Goal: Transaction & Acquisition: Book appointment/travel/reservation

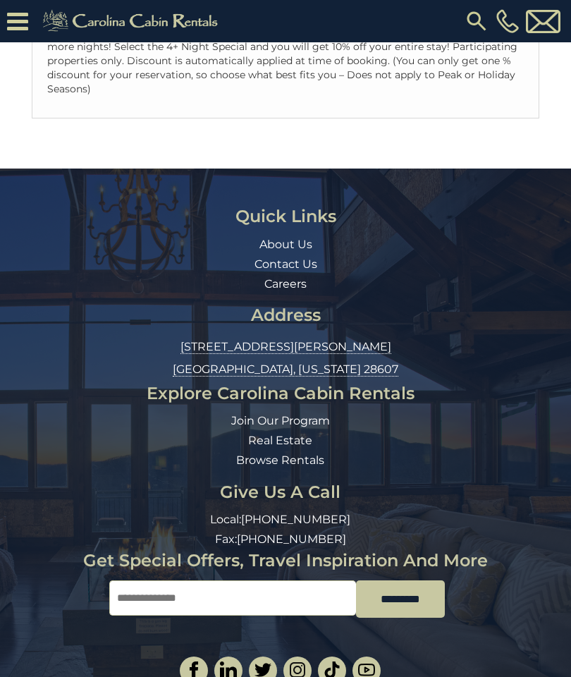
scroll to position [444, 0]
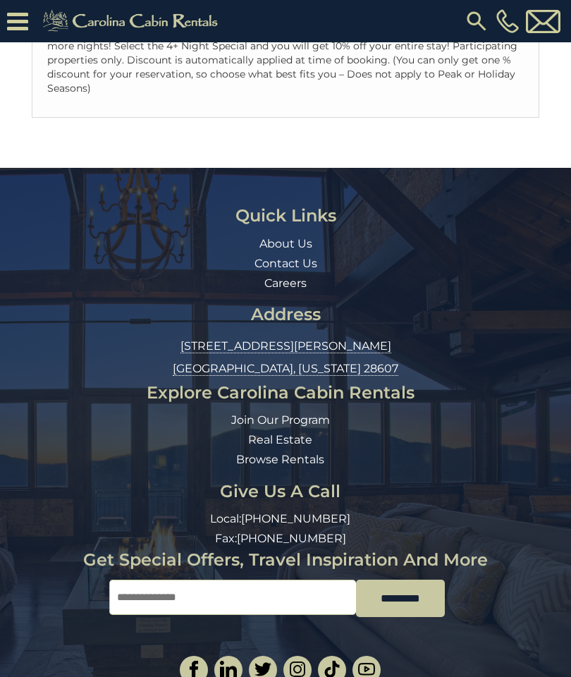
click at [304, 453] on link "Browse Rentals" at bounding box center [280, 459] width 88 height 13
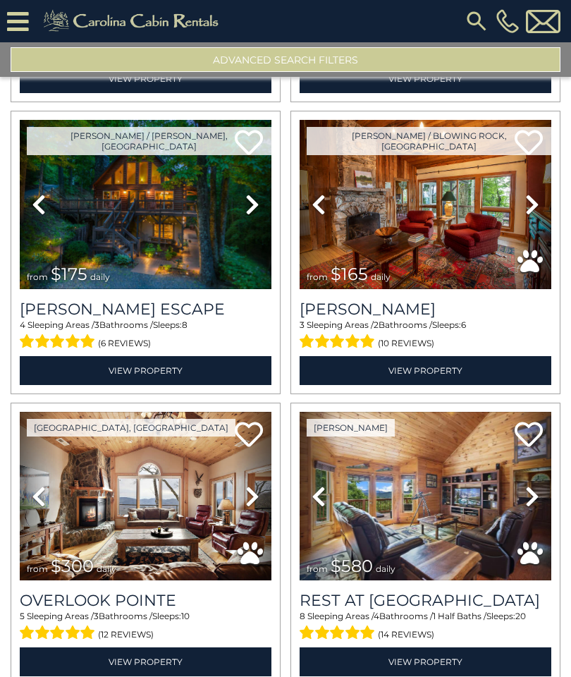
scroll to position [336, 0]
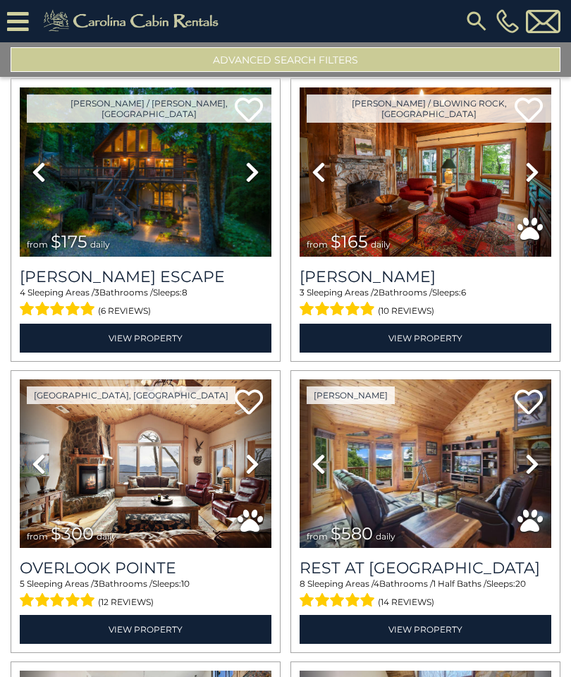
click at [466, 245] on img at bounding box center [426, 171] width 252 height 169
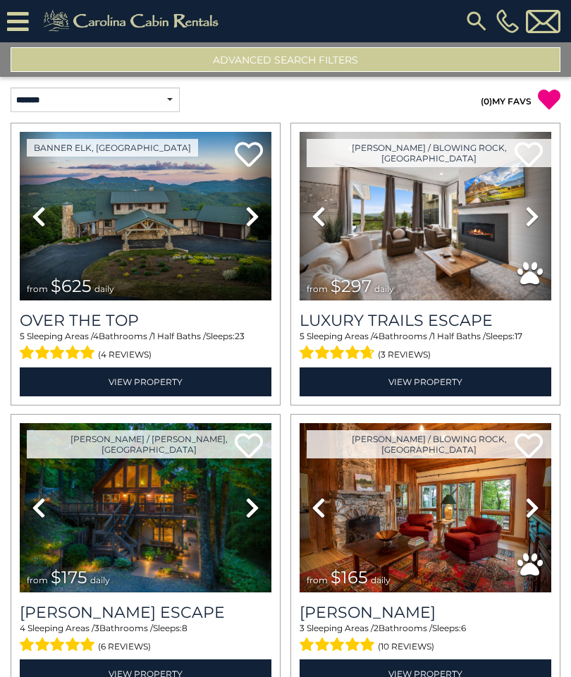
scroll to position [0, 0]
click at [415, 52] on button "Advanced Search Filters" at bounding box center [286, 59] width 550 height 25
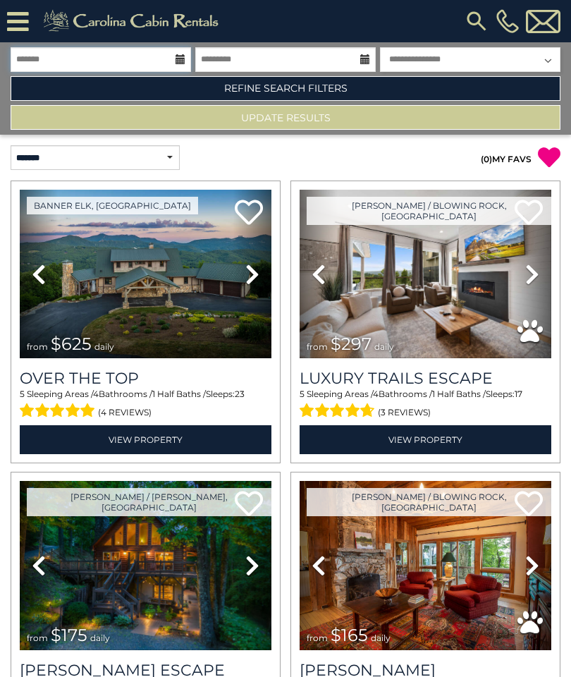
click at [157, 60] on input "text" at bounding box center [101, 59] width 181 height 25
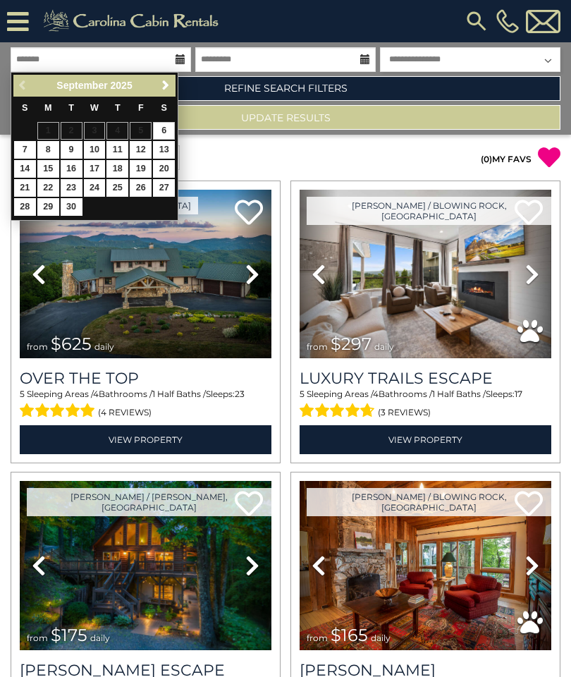
click at [166, 90] on span "Next" at bounding box center [165, 85] width 11 height 11
click at [167, 90] on span "Next" at bounding box center [165, 85] width 11 height 11
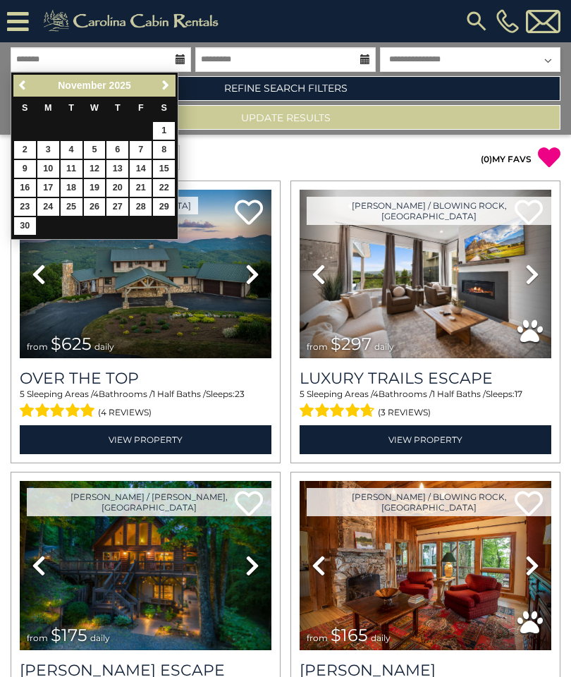
click at [71, 154] on link "4" at bounding box center [72, 150] width 22 height 18
type input "*******"
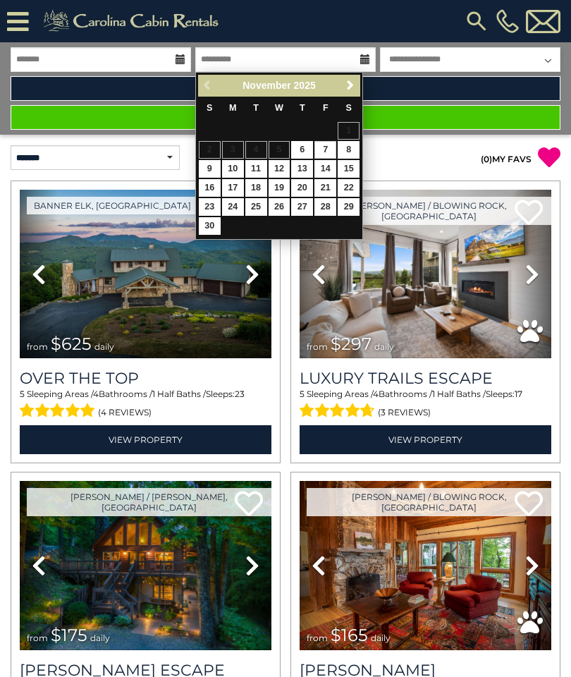
click at [321, 152] on link "7" at bounding box center [326, 150] width 22 height 18
type input "*******"
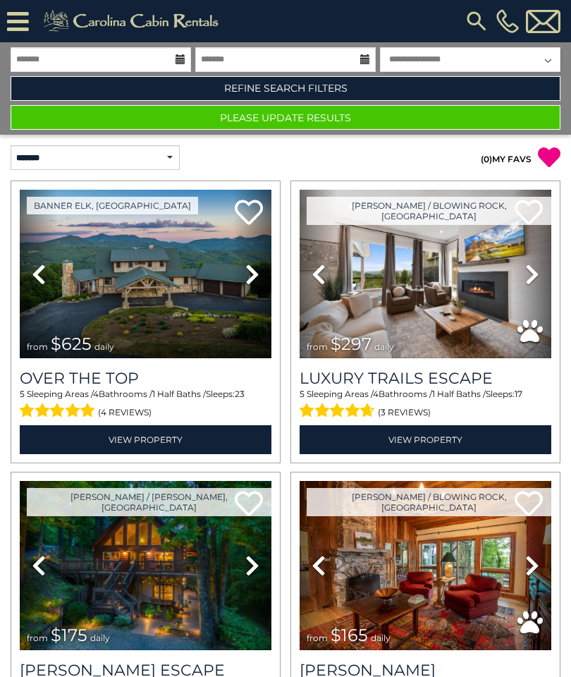
click at [545, 63] on select "**********" at bounding box center [470, 59] width 181 height 25
select select "*"
click at [395, 114] on button "Please Update Results" at bounding box center [286, 117] width 550 height 25
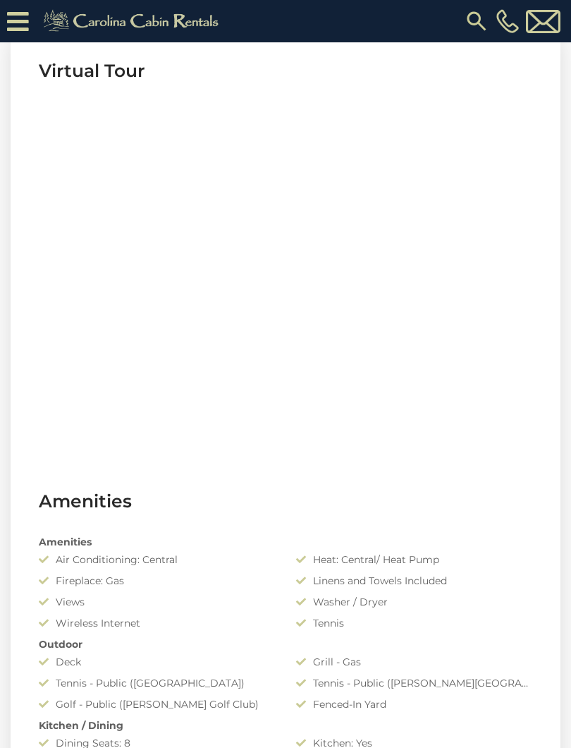
scroll to position [582, 0]
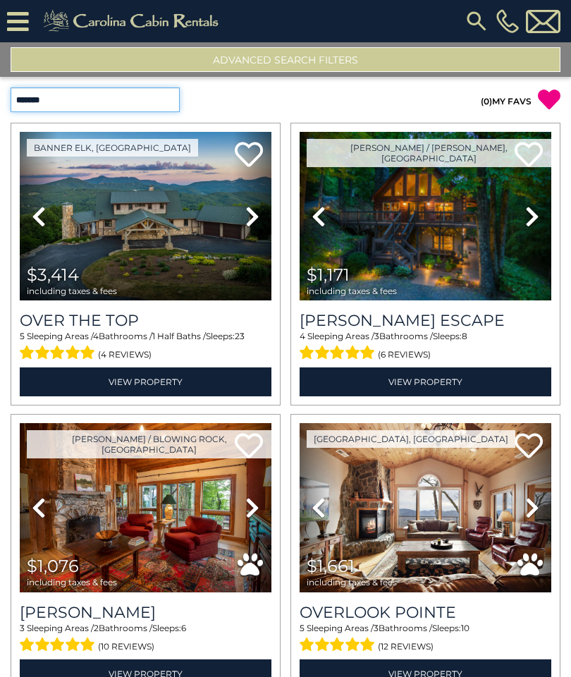
click at [162, 102] on select "**********" at bounding box center [95, 99] width 169 height 25
select select "**********"
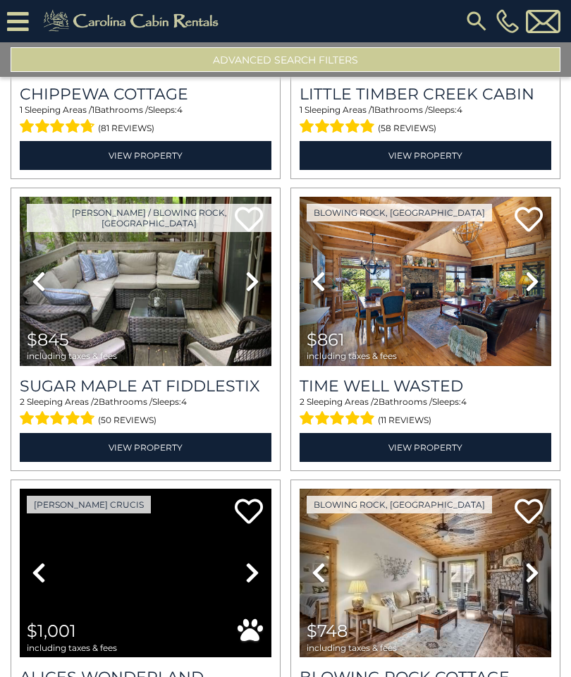
scroll to position [807, 0]
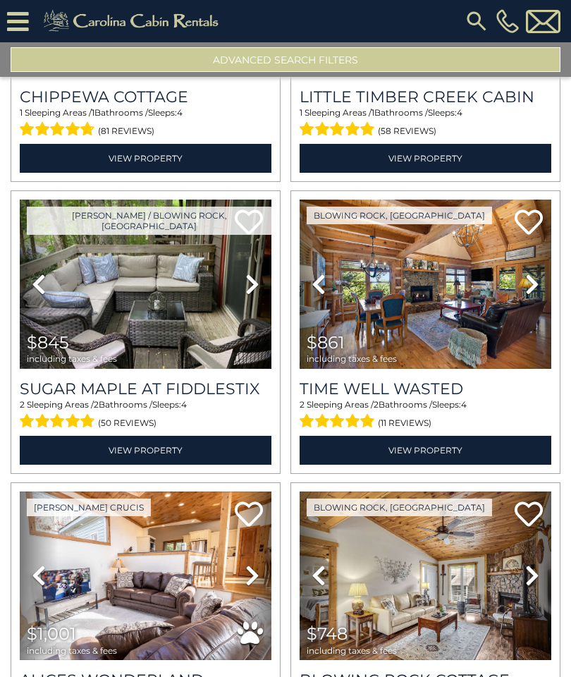
click at [495, 394] on h3 "Time Well Wasted" at bounding box center [426, 389] width 252 height 19
click at [483, 366] on img at bounding box center [426, 284] width 252 height 169
click at [251, 564] on icon at bounding box center [253, 575] width 14 height 23
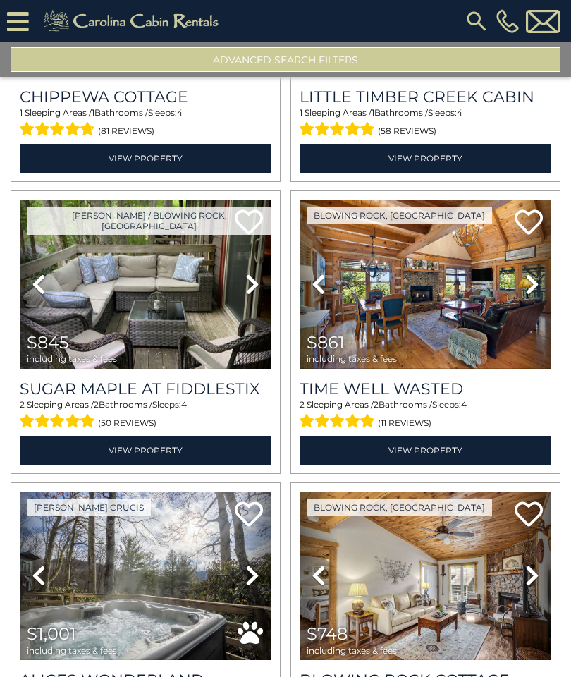
click at [254, 564] on icon at bounding box center [253, 575] width 14 height 23
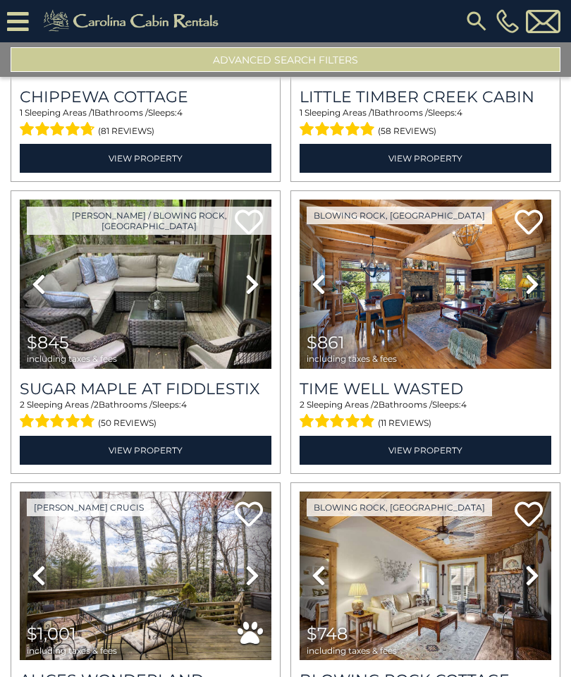
click at [260, 492] on link "Next" at bounding box center [253, 576] width 38 height 169
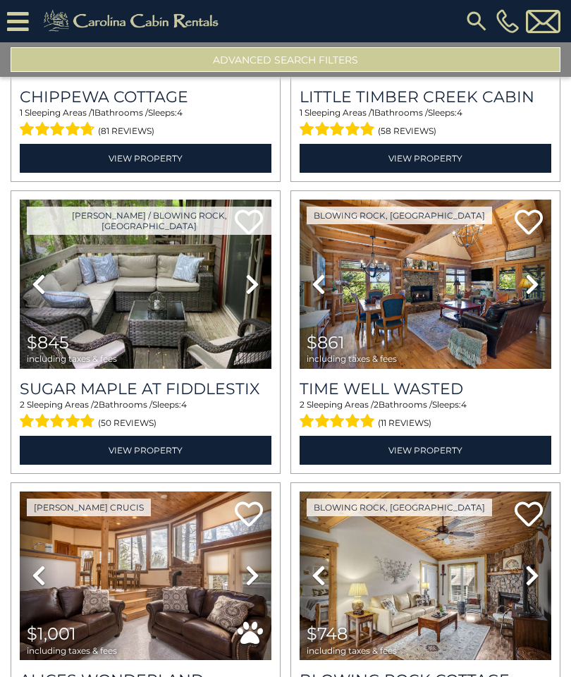
click at [33, 564] on icon at bounding box center [39, 575] width 14 height 23
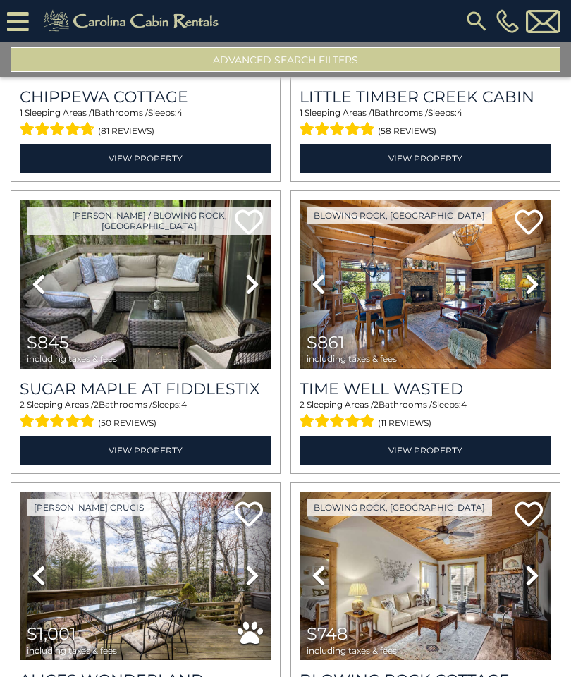
click at [259, 564] on icon at bounding box center [253, 575] width 14 height 23
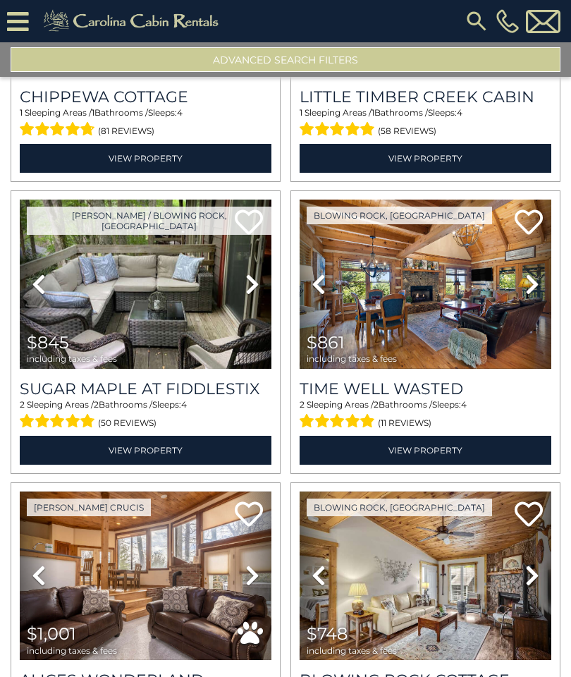
click at [260, 492] on link "Next" at bounding box center [253, 576] width 38 height 169
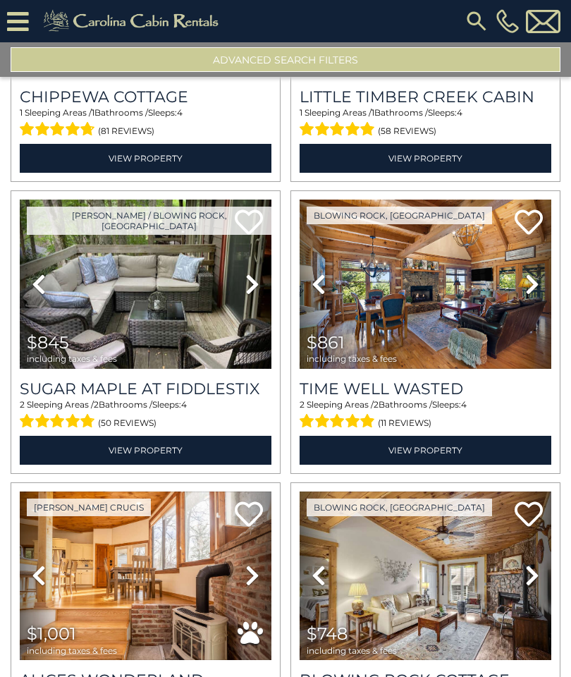
click at [262, 492] on link "Next" at bounding box center [253, 576] width 38 height 169
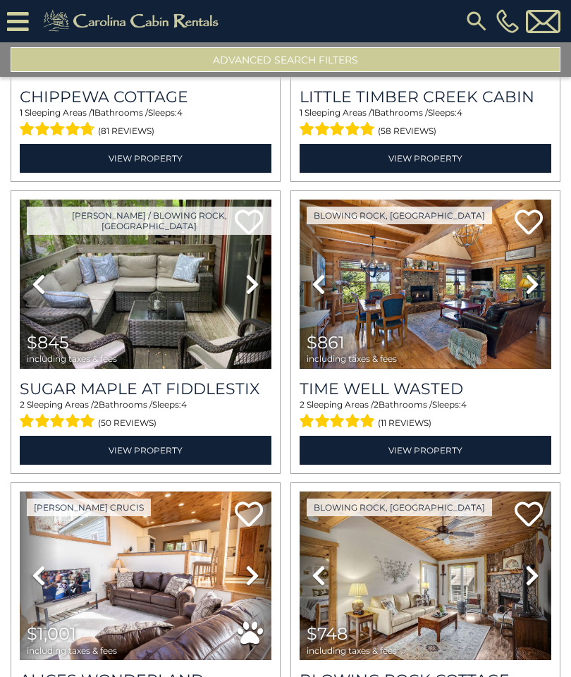
click at [255, 564] on icon at bounding box center [253, 575] width 14 height 23
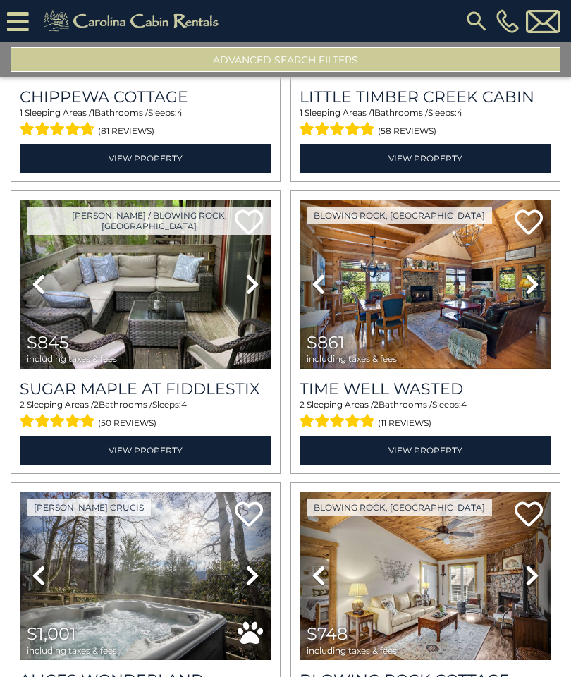
click at [259, 564] on icon at bounding box center [253, 575] width 14 height 23
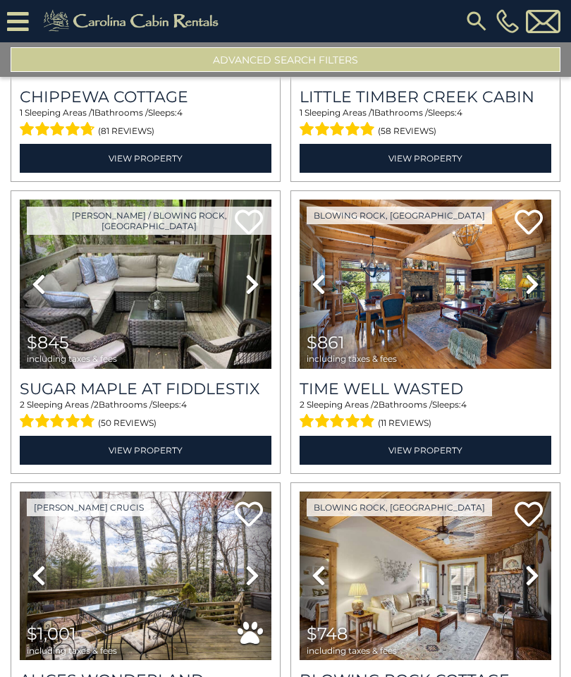
click at [259, 564] on icon at bounding box center [253, 575] width 14 height 23
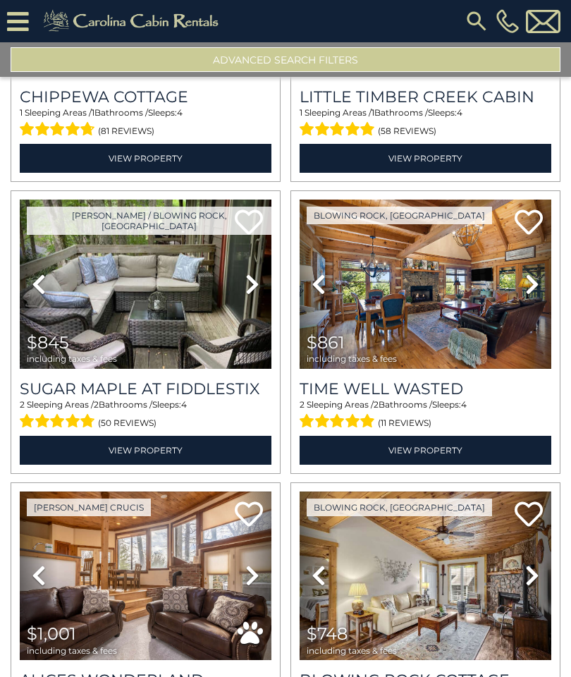
click at [259, 564] on icon at bounding box center [253, 575] width 14 height 23
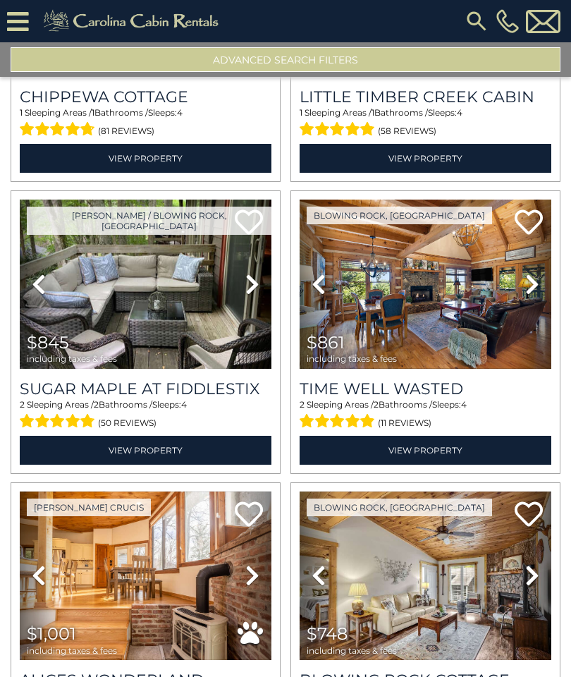
click at [260, 564] on icon at bounding box center [253, 575] width 14 height 23
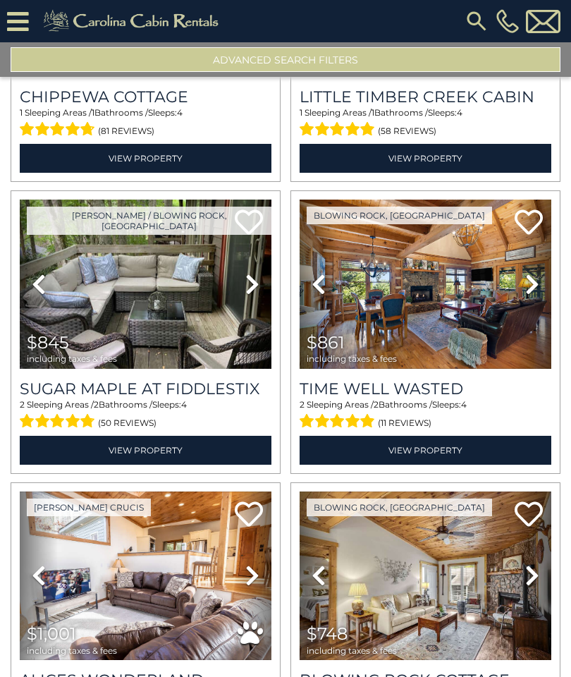
click at [260, 564] on icon at bounding box center [253, 575] width 14 height 23
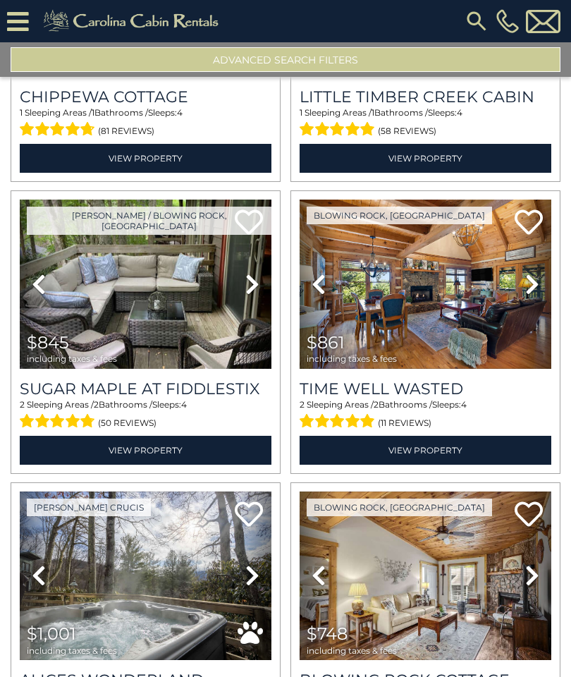
click at [475, 492] on img at bounding box center [426, 576] width 252 height 169
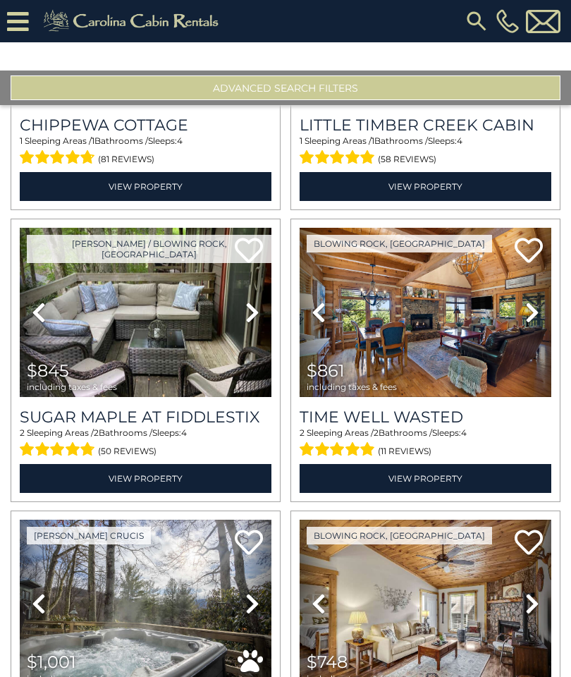
click at [476, 19] on img at bounding box center [476, 20] width 25 height 25
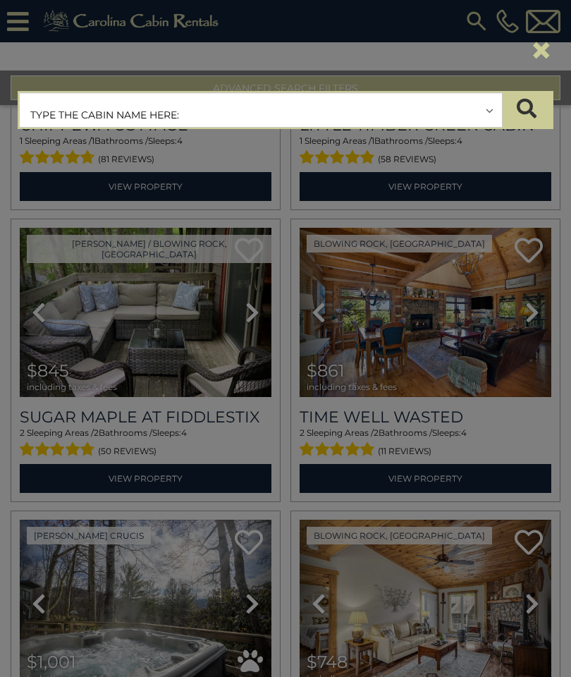
click at [22, 21] on div "×" at bounding box center [285, 50] width 557 height 59
click at [472, 162] on div "**********" at bounding box center [285, 338] width 571 height 677
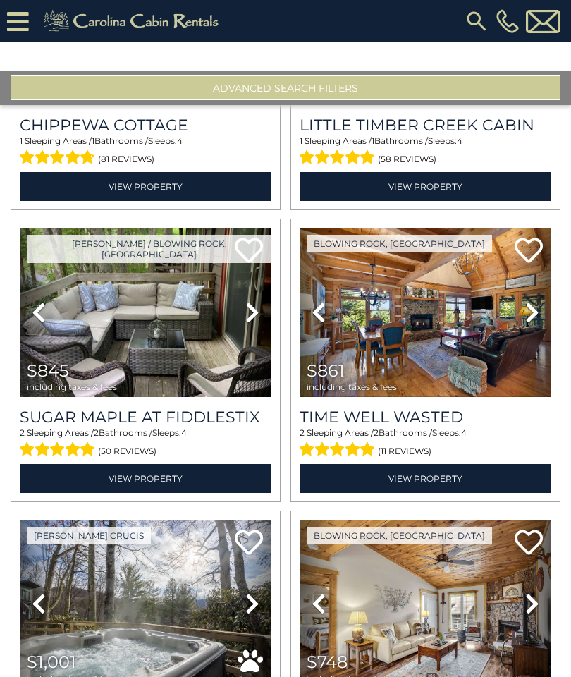
click at [10, 21] on icon at bounding box center [18, 21] width 22 height 25
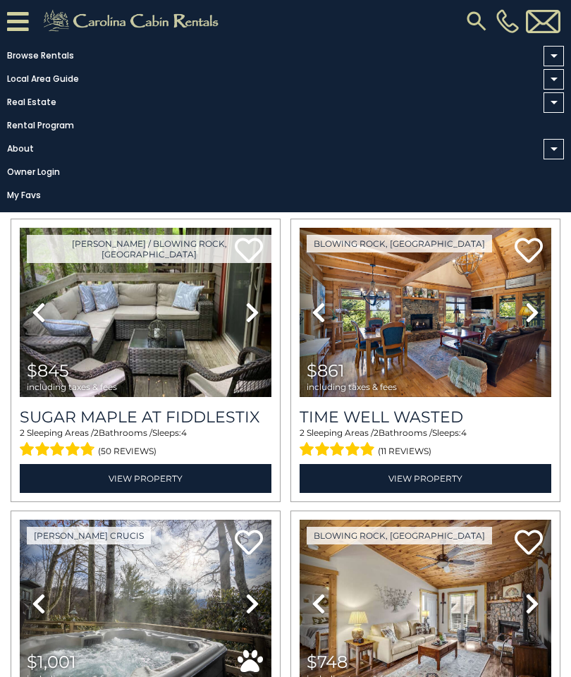
click at [470, 21] on img at bounding box center [476, 20] width 25 height 25
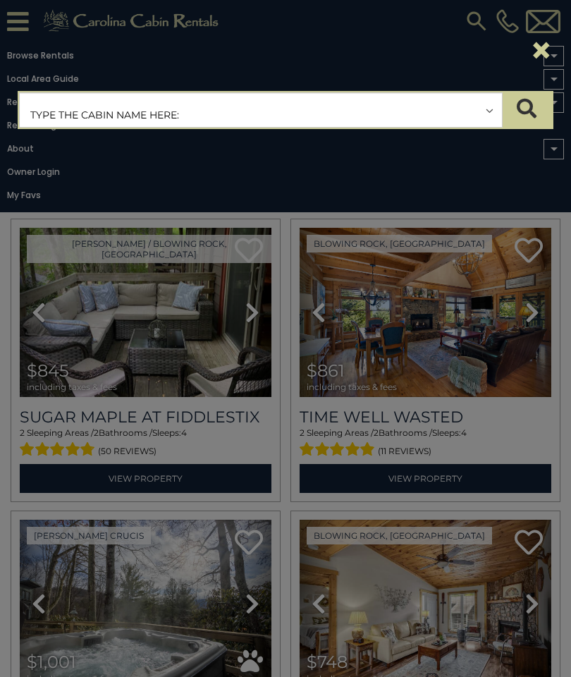
click at [473, 175] on div "**********" at bounding box center [285, 338] width 571 height 677
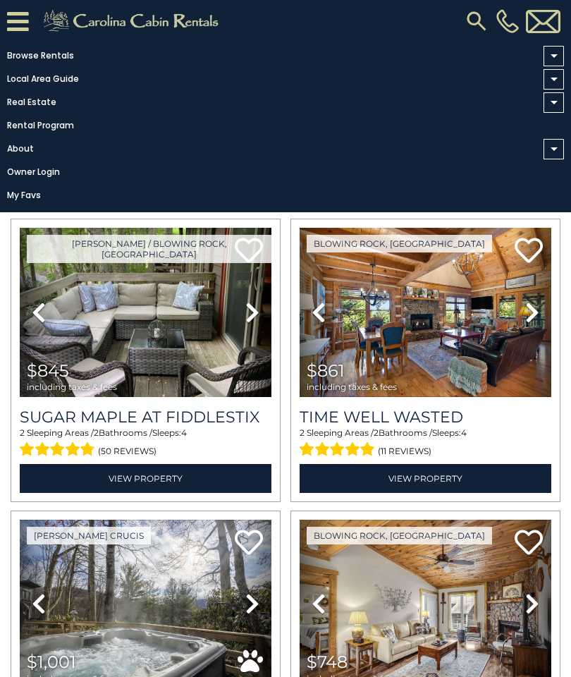
click at [549, 57] on span at bounding box center [554, 56] width 20 height 20
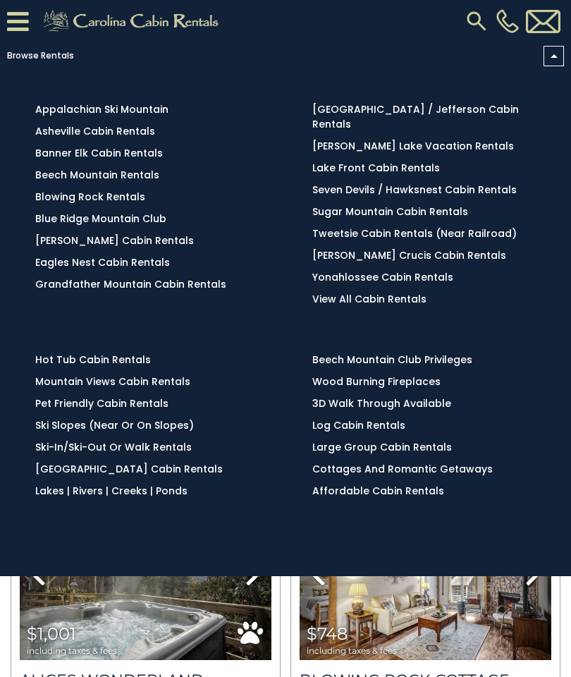
click at [39, 278] on ul "Appalachian Ski Mountain Asheville Cabin Rentals Banner Elk Cabin Rentals Beech…" at bounding box center [158, 197] width 246 height 190
click at [35, 202] on link "Blowing Rock Rentals" at bounding box center [90, 197] width 110 height 14
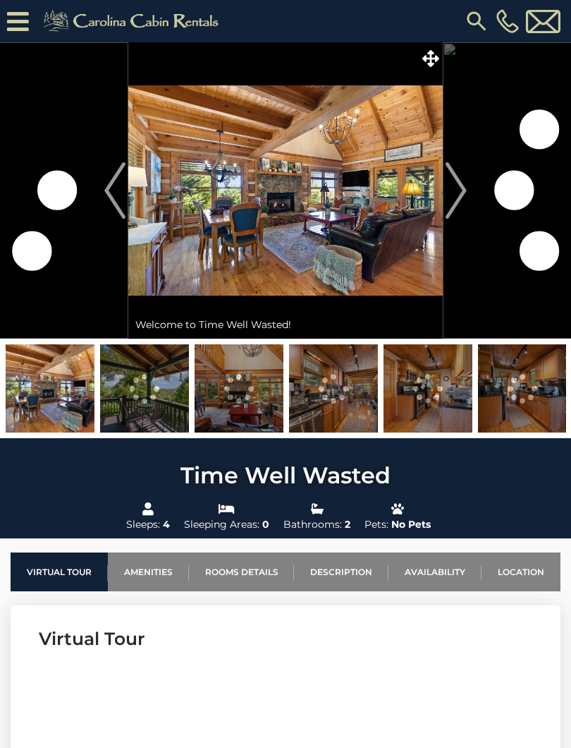
click at [446, 201] on img "Next" at bounding box center [456, 190] width 21 height 56
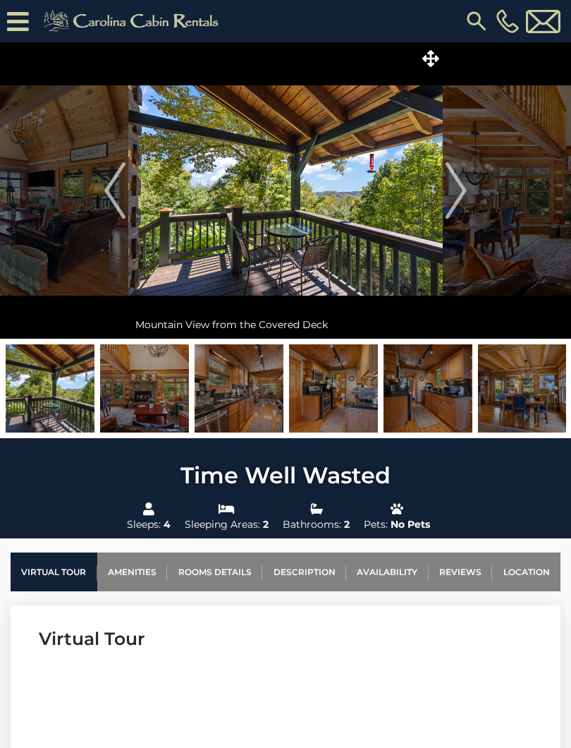
click at [464, 201] on img "Next" at bounding box center [456, 190] width 21 height 56
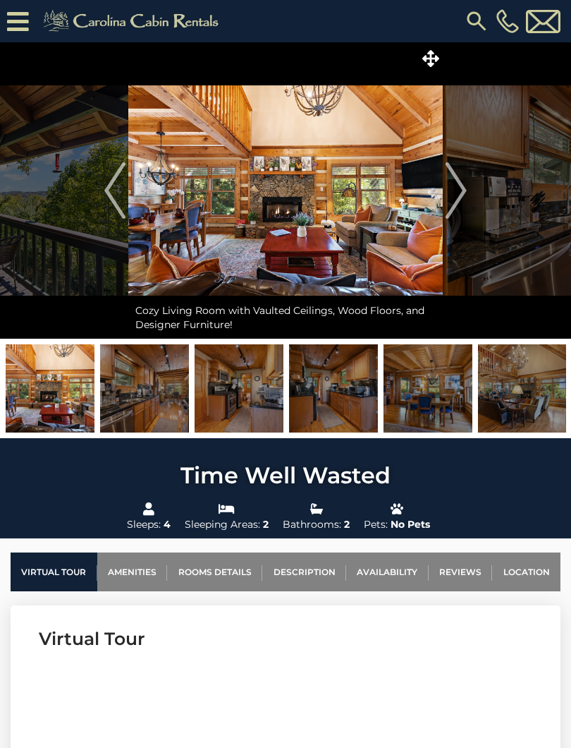
click at [461, 195] on img "Next" at bounding box center [456, 190] width 21 height 56
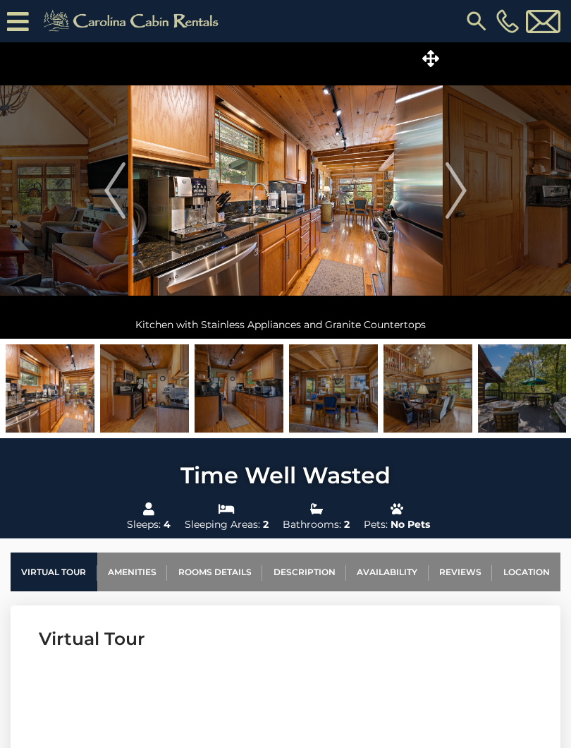
click at [456, 200] on img "Next" at bounding box center [456, 190] width 21 height 56
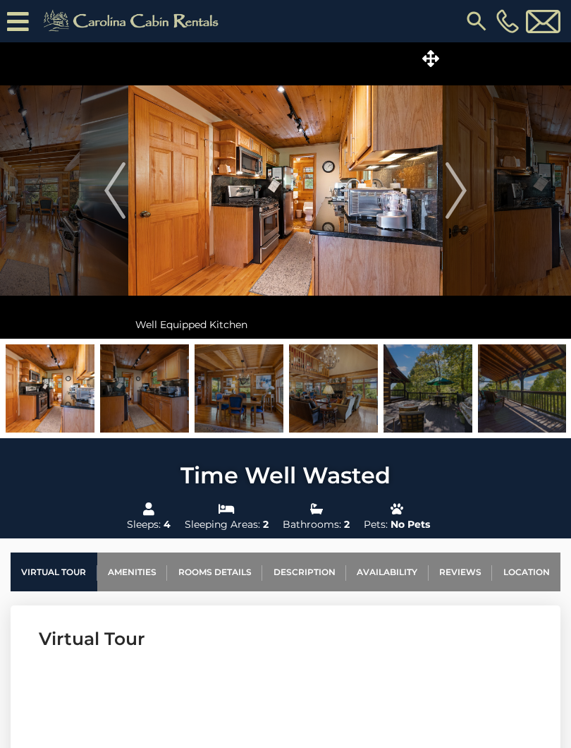
click at [458, 198] on img "Next" at bounding box center [456, 190] width 21 height 56
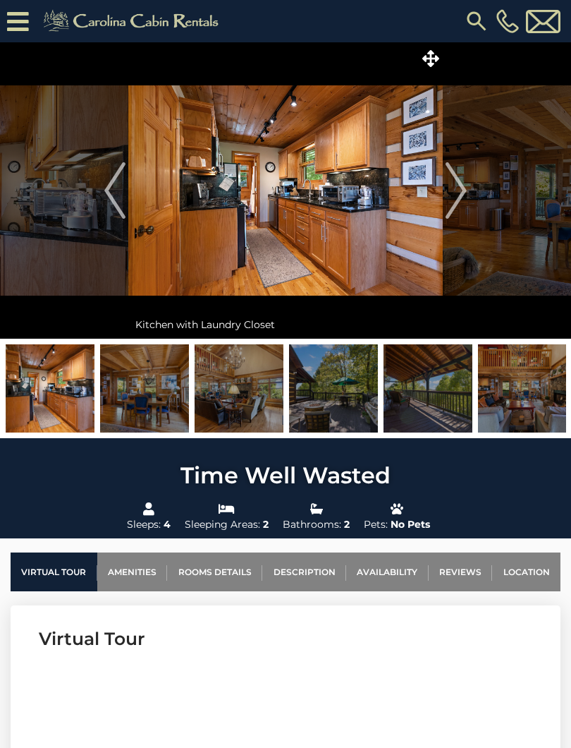
click at [457, 195] on img "Next" at bounding box center [456, 190] width 21 height 56
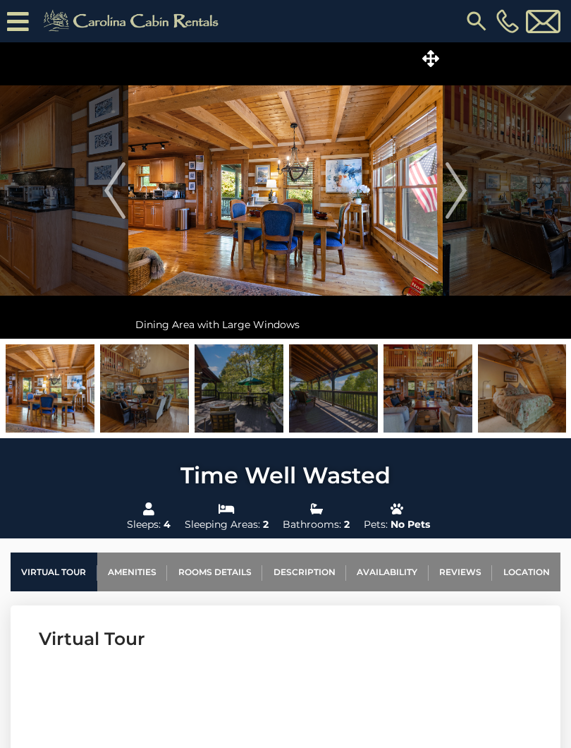
click at [457, 195] on img "Next" at bounding box center [456, 190] width 21 height 56
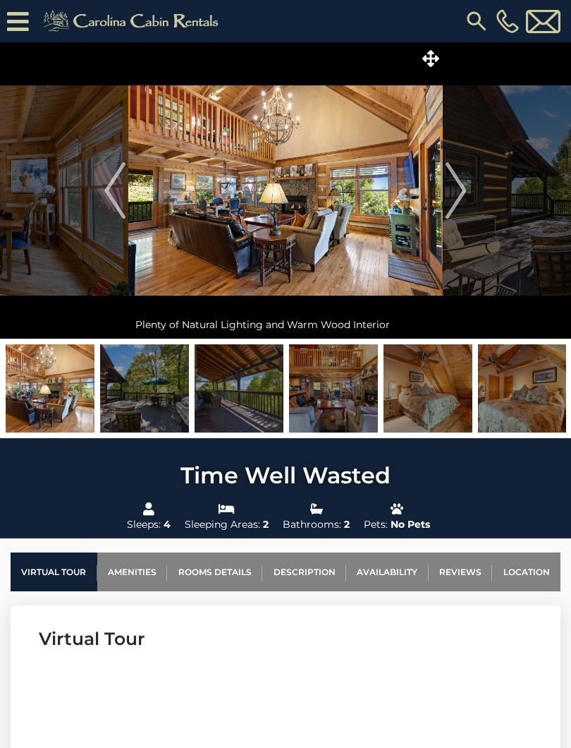
click at [461, 194] on img "Next" at bounding box center [456, 190] width 21 height 56
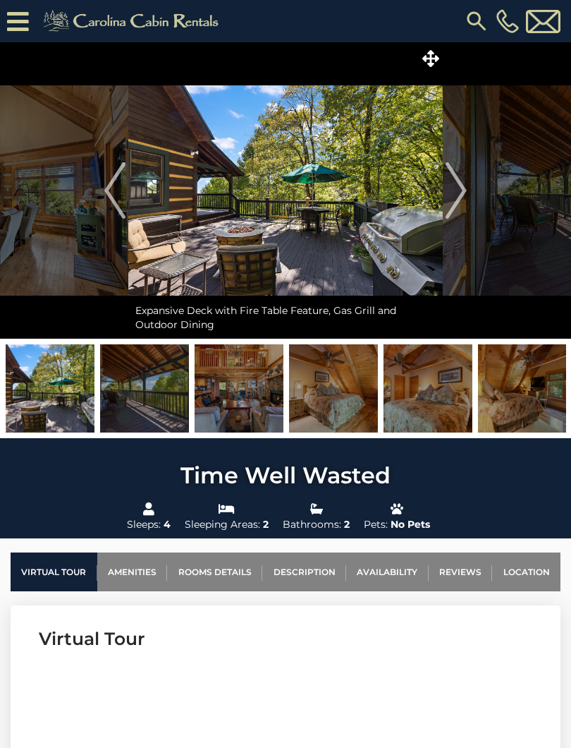
click at [459, 195] on img "Next" at bounding box center [456, 190] width 21 height 56
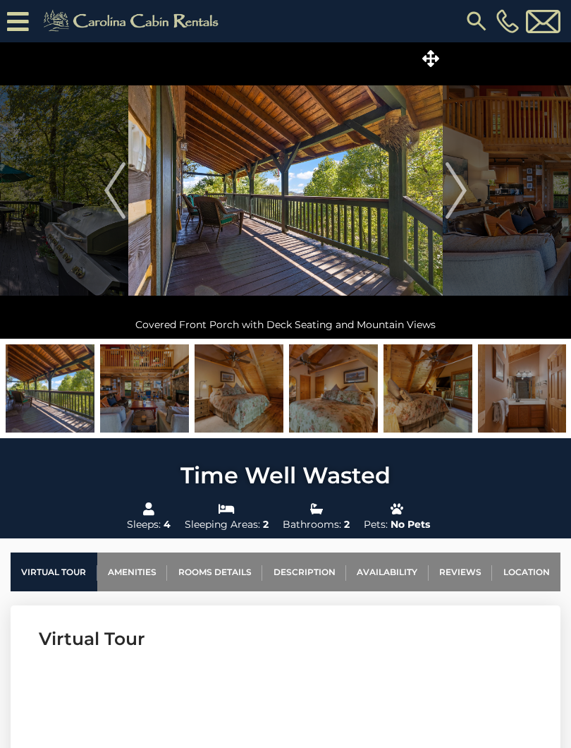
click at [457, 195] on img "Next" at bounding box center [456, 190] width 21 height 56
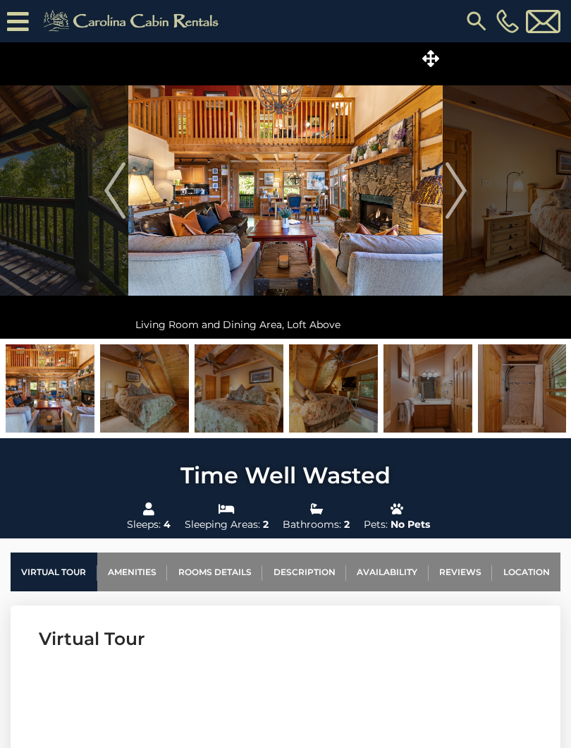
click at [454, 197] on img "Next" at bounding box center [456, 190] width 21 height 56
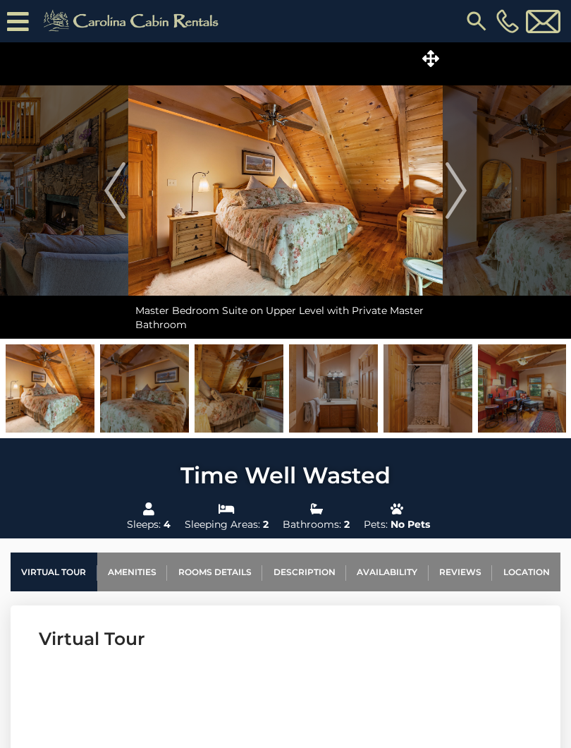
click at [458, 198] on img "Next" at bounding box center [456, 190] width 21 height 56
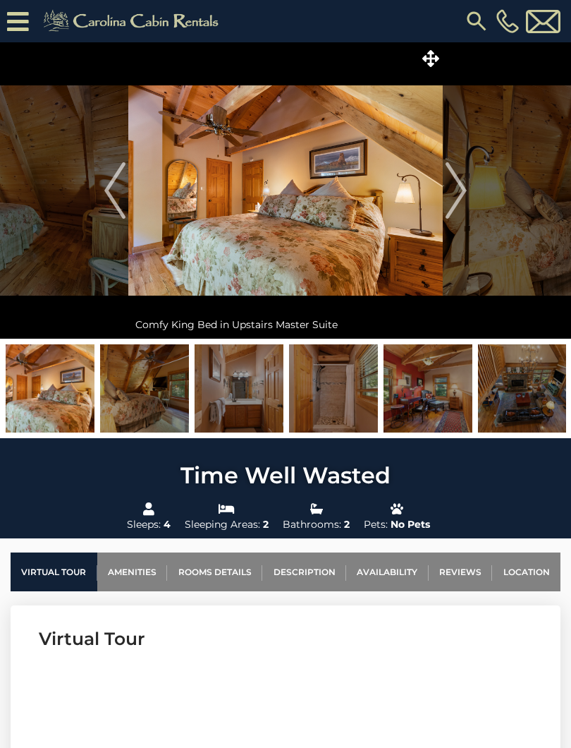
click at [453, 200] on img "Next" at bounding box center [456, 190] width 21 height 56
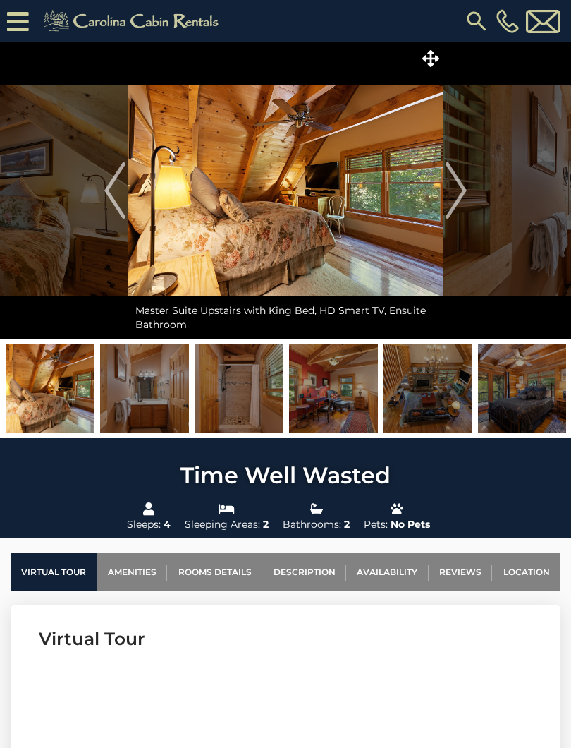
click at [453, 200] on img "Next" at bounding box center [456, 190] width 21 height 56
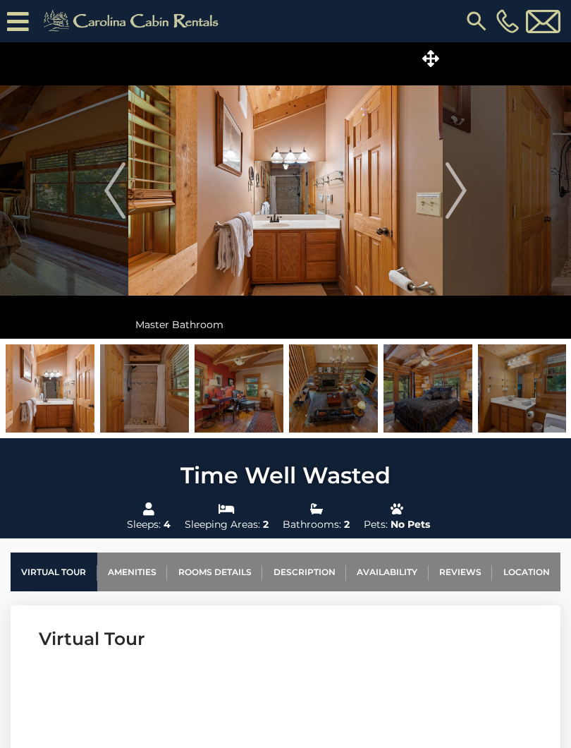
click at [455, 200] on img "Next" at bounding box center [456, 190] width 21 height 56
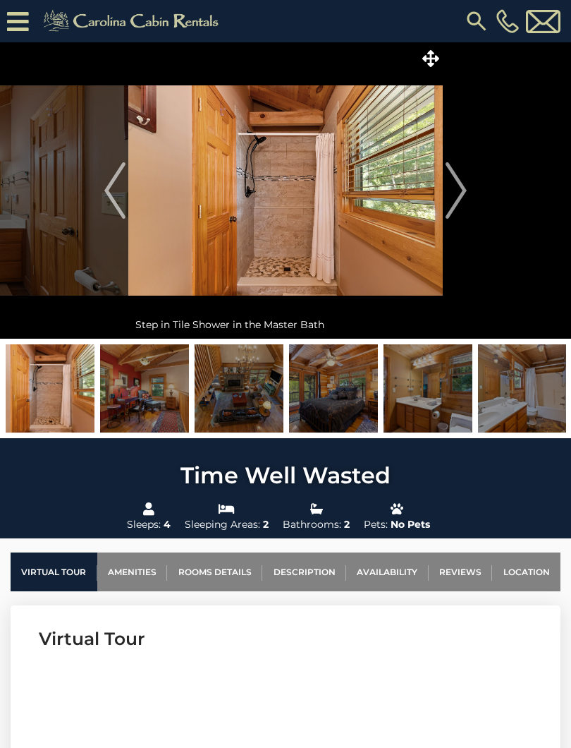
click at [459, 199] on img "Next" at bounding box center [456, 190] width 21 height 56
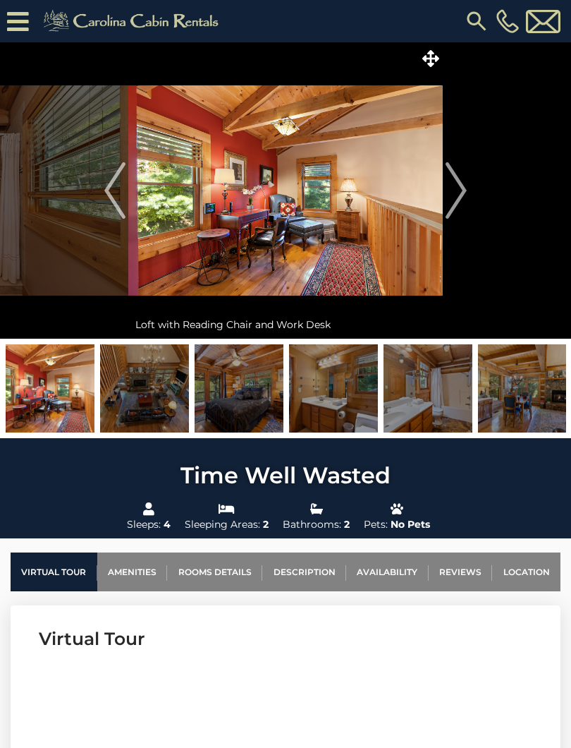
click at [456, 200] on img "Next" at bounding box center [456, 190] width 21 height 56
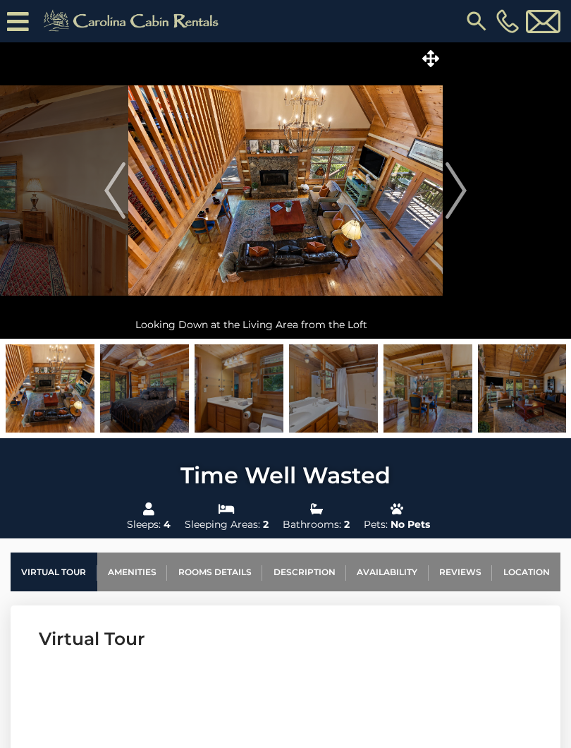
click at [453, 201] on img "Next" at bounding box center [456, 190] width 21 height 56
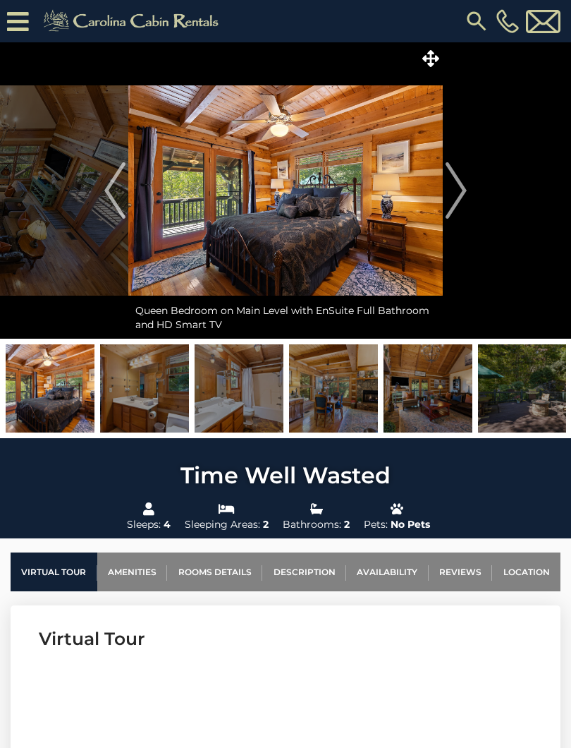
click at [456, 200] on img "Next" at bounding box center [456, 190] width 21 height 56
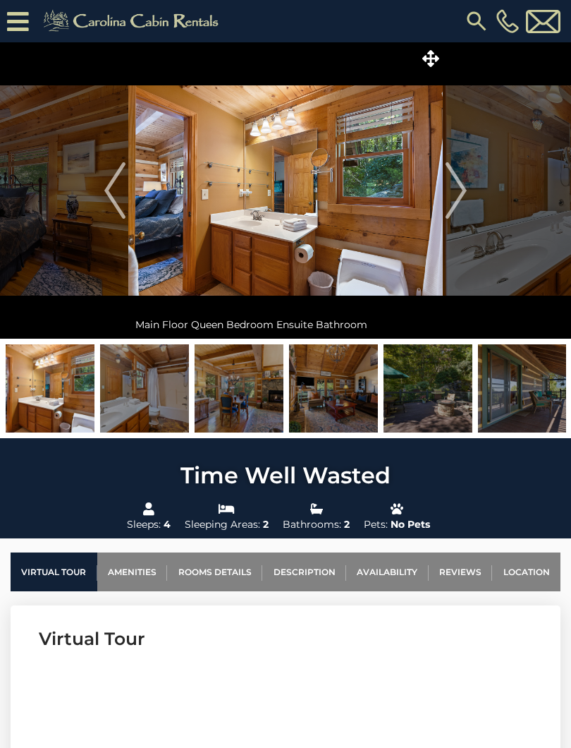
click at [339, 394] on img at bounding box center [333, 388] width 89 height 88
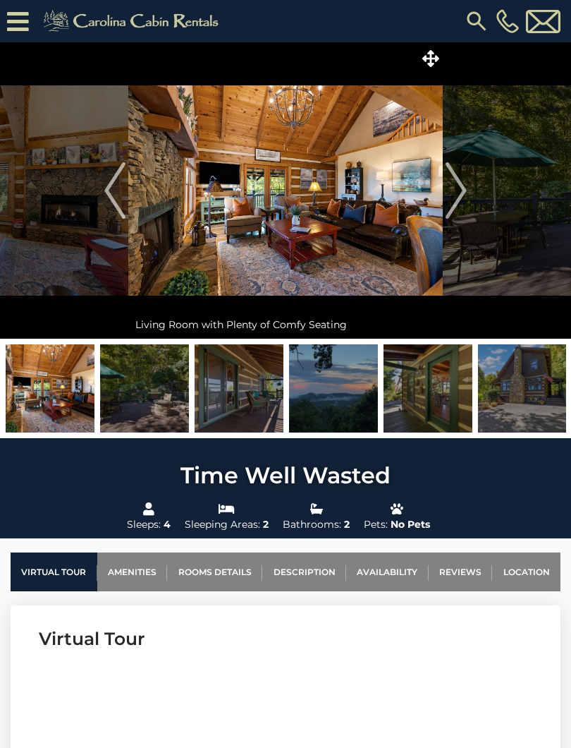
click at [530, 387] on img at bounding box center [522, 388] width 89 height 88
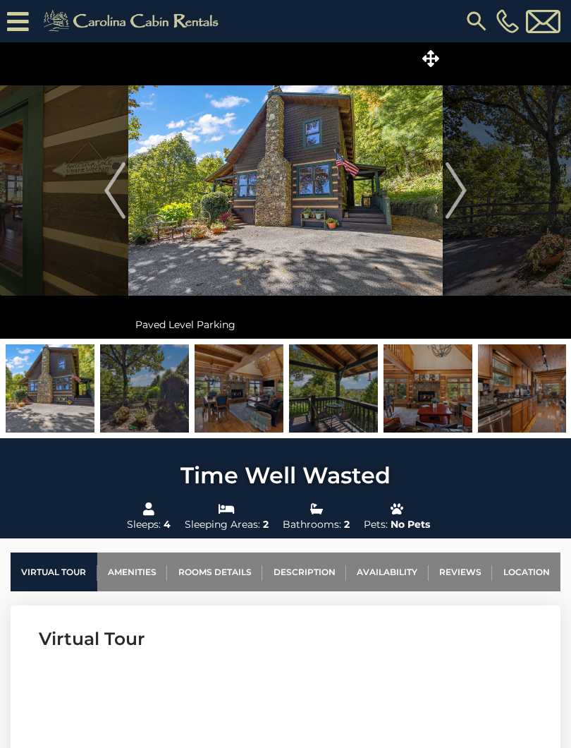
click at [121, 406] on img at bounding box center [144, 388] width 89 height 88
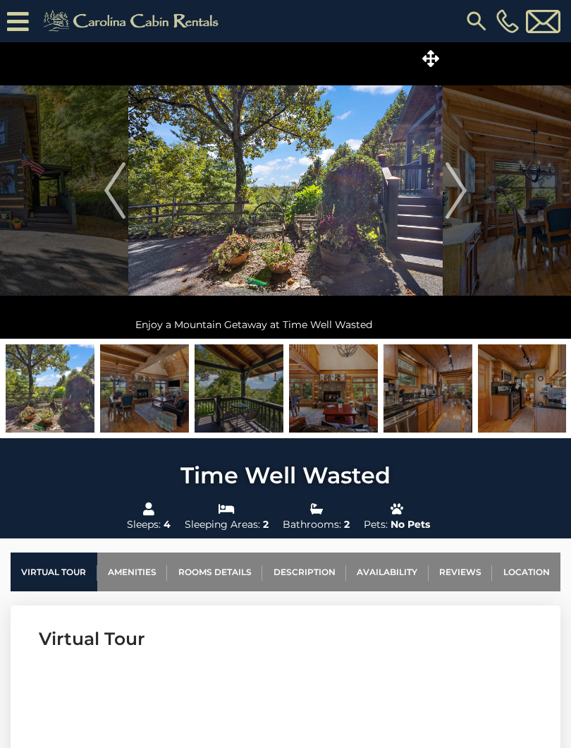
click at [216, 413] on img at bounding box center [239, 388] width 89 height 88
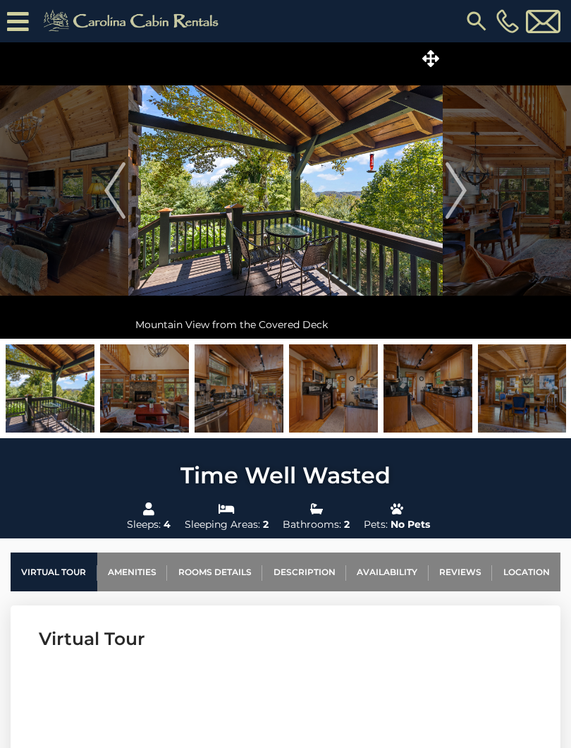
click at [260, 403] on img at bounding box center [239, 388] width 89 height 88
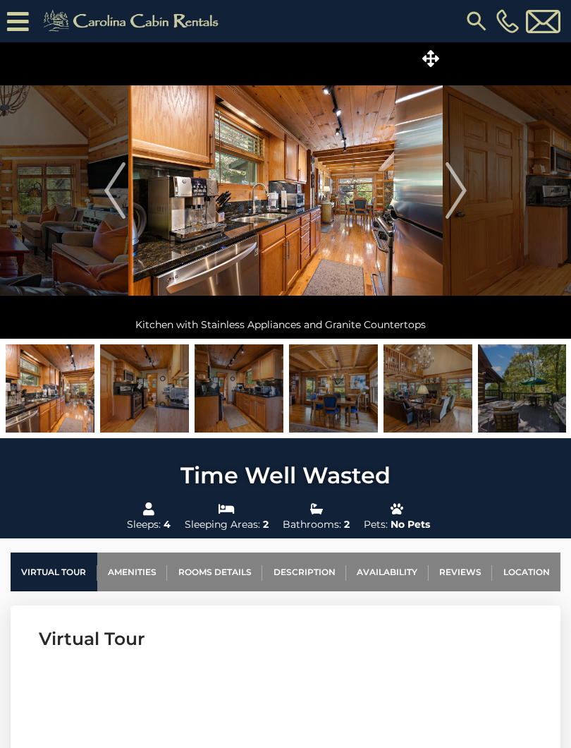
click at [322, 397] on img at bounding box center [333, 388] width 89 height 88
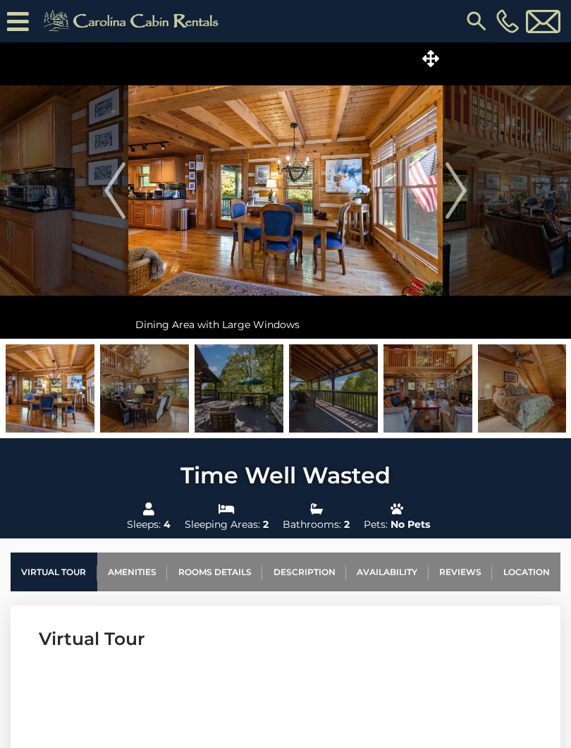
click at [413, 397] on img at bounding box center [428, 388] width 89 height 88
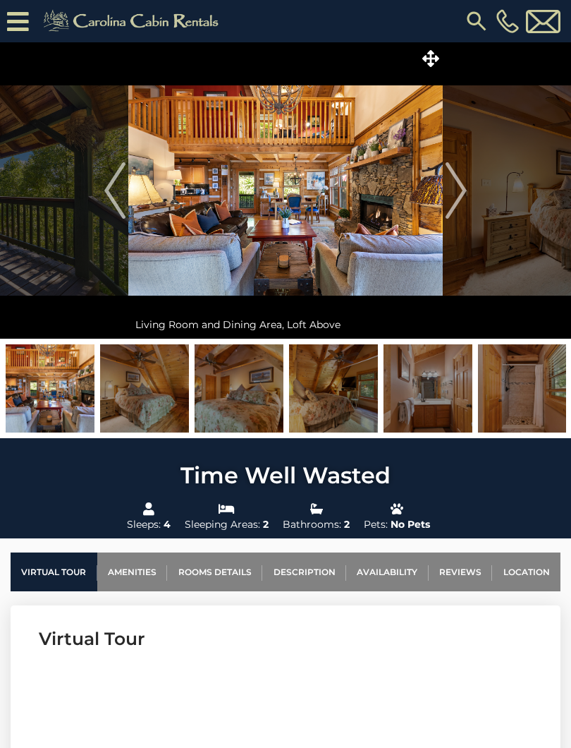
click at [425, 399] on img at bounding box center [428, 388] width 89 height 88
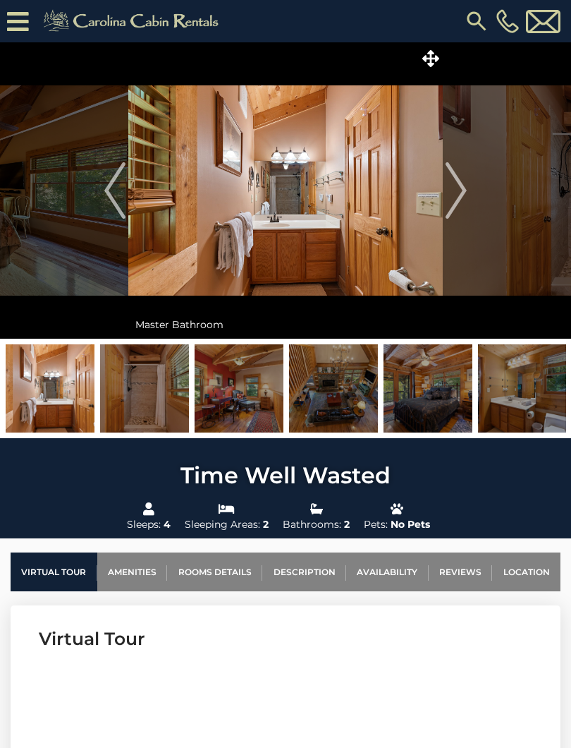
click at [332, 392] on img at bounding box center [333, 388] width 89 height 88
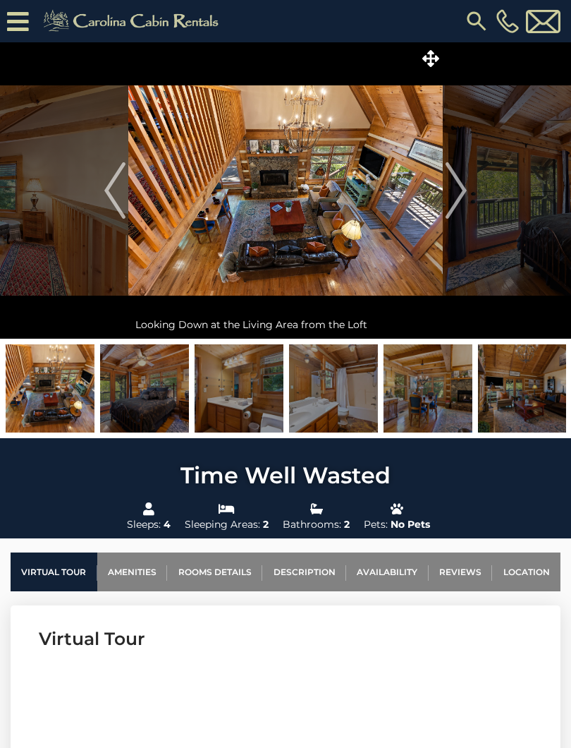
click at [456, 203] on img "Next" at bounding box center [456, 190] width 21 height 56
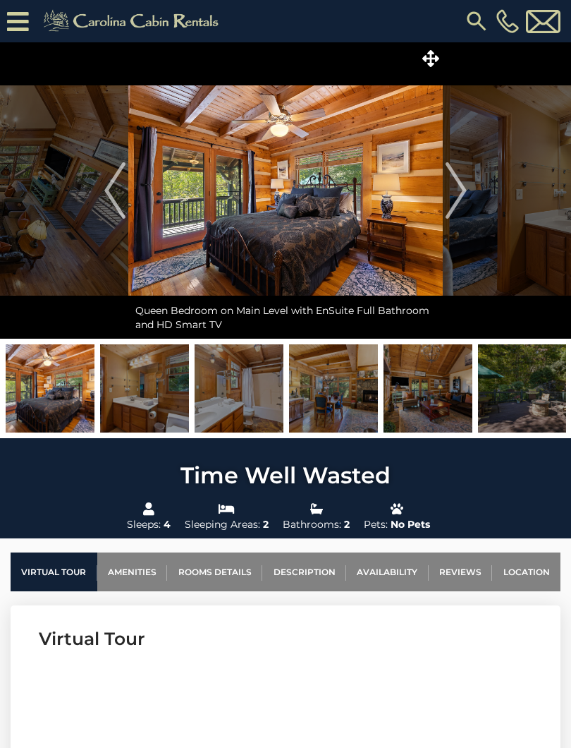
click at [458, 205] on img "Next" at bounding box center [456, 190] width 21 height 56
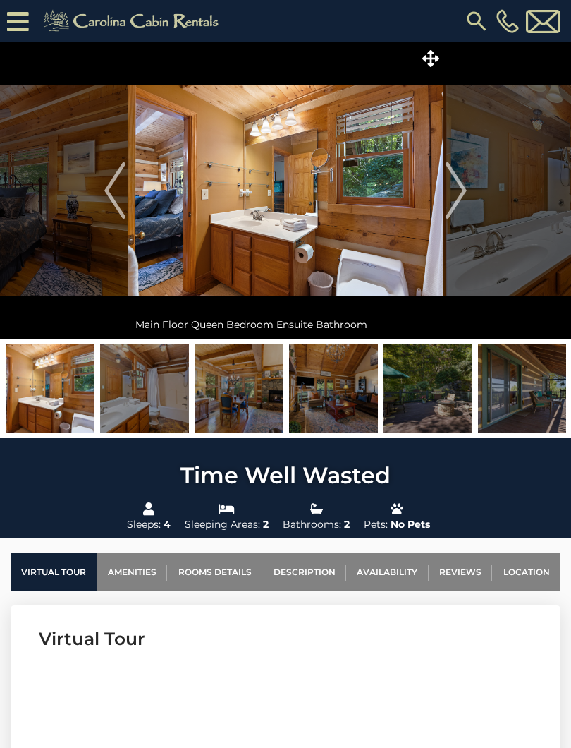
click at [456, 207] on img "Next" at bounding box center [456, 190] width 21 height 56
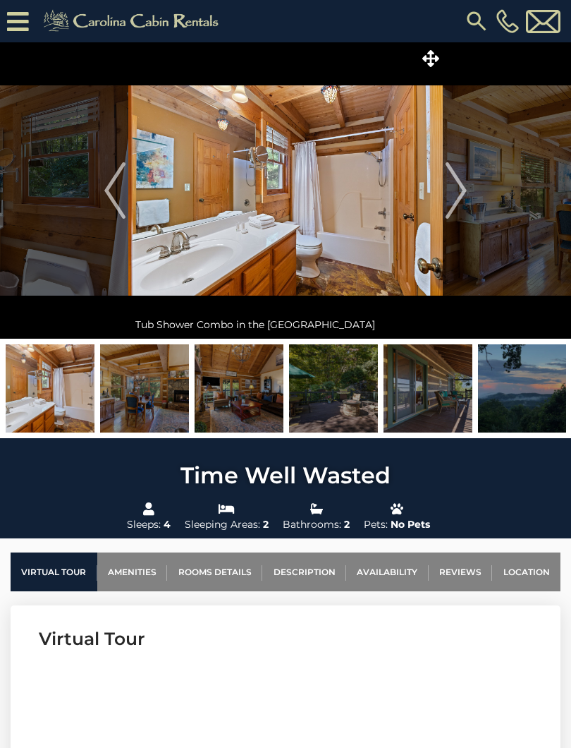
click at [451, 209] on img "Next" at bounding box center [456, 190] width 21 height 56
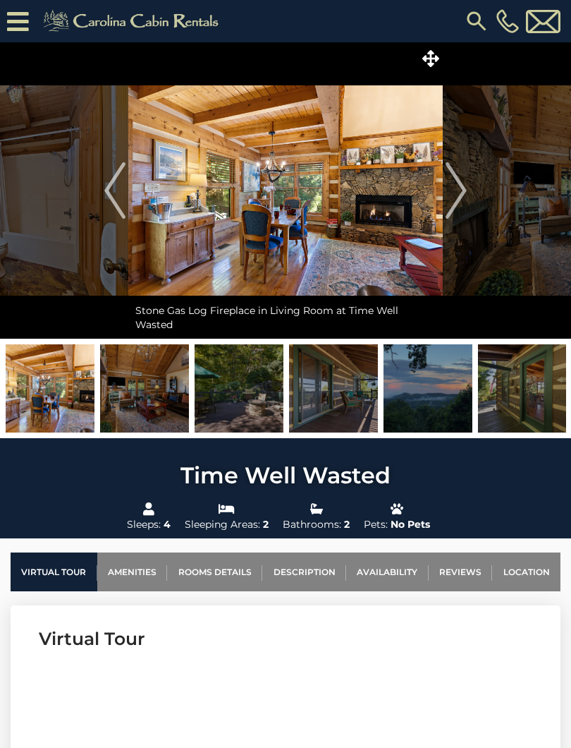
click at [451, 209] on img "Next" at bounding box center [456, 190] width 21 height 56
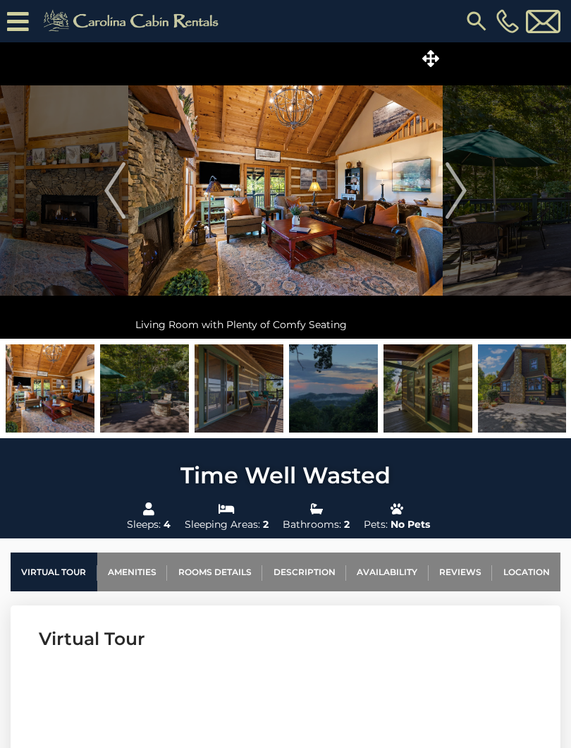
click at [451, 210] on img "Next" at bounding box center [456, 190] width 21 height 56
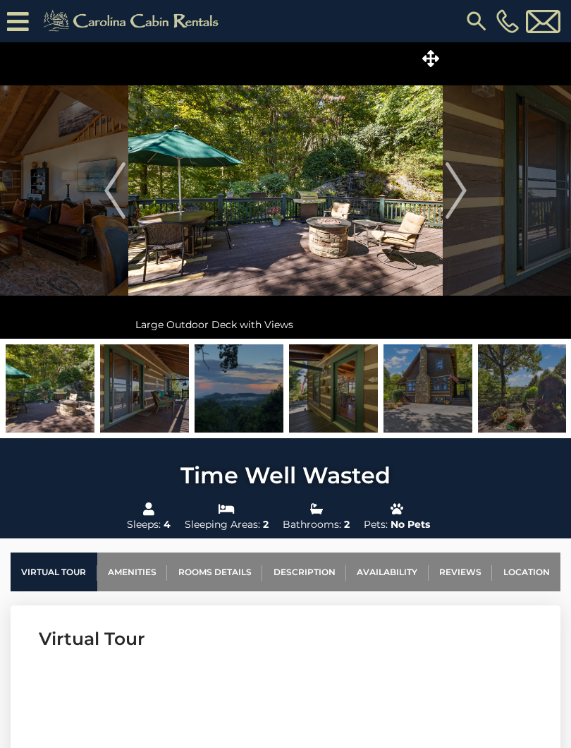
click at [452, 207] on img "Next" at bounding box center [456, 190] width 21 height 56
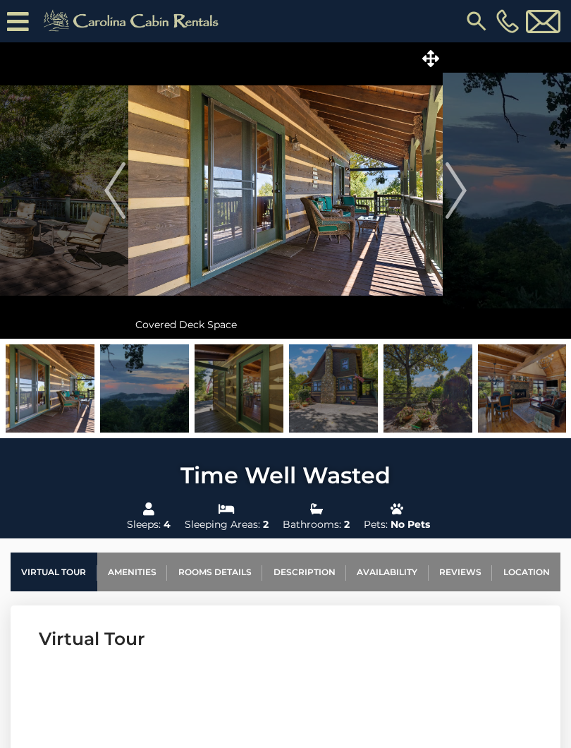
click at [451, 212] on img "Next" at bounding box center [456, 190] width 21 height 56
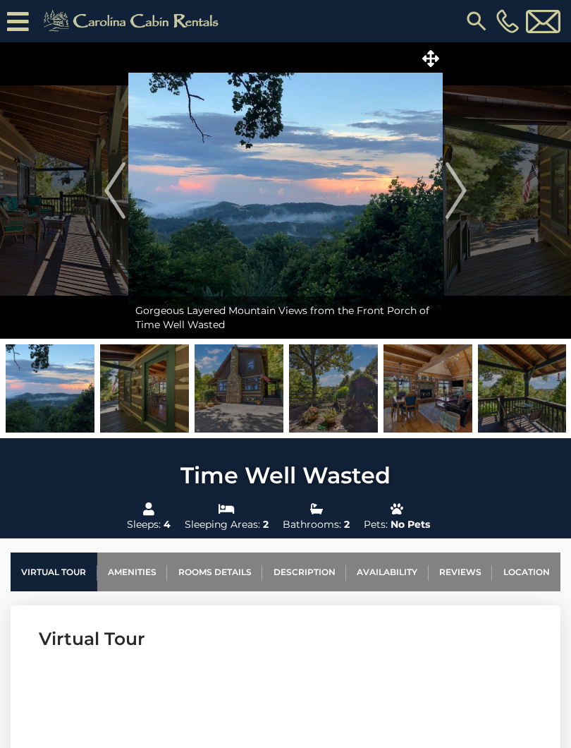
click at [455, 212] on img "Next" at bounding box center [456, 190] width 21 height 56
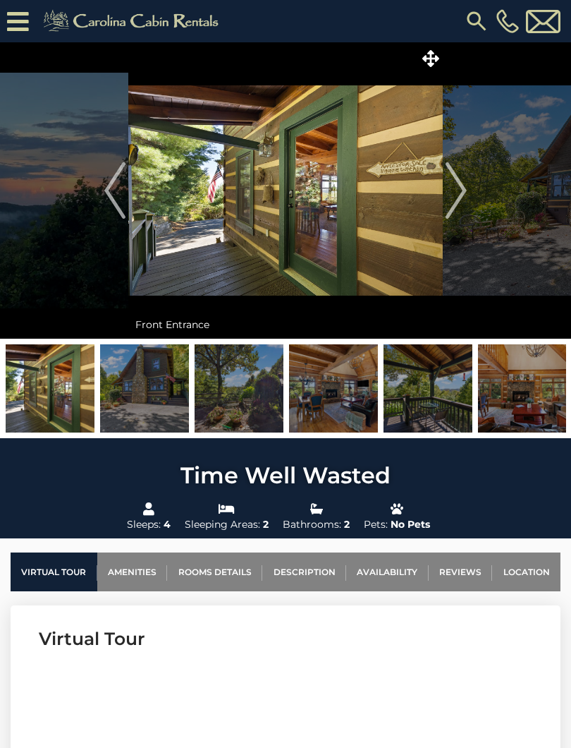
click at [455, 210] on img "Next" at bounding box center [456, 190] width 21 height 56
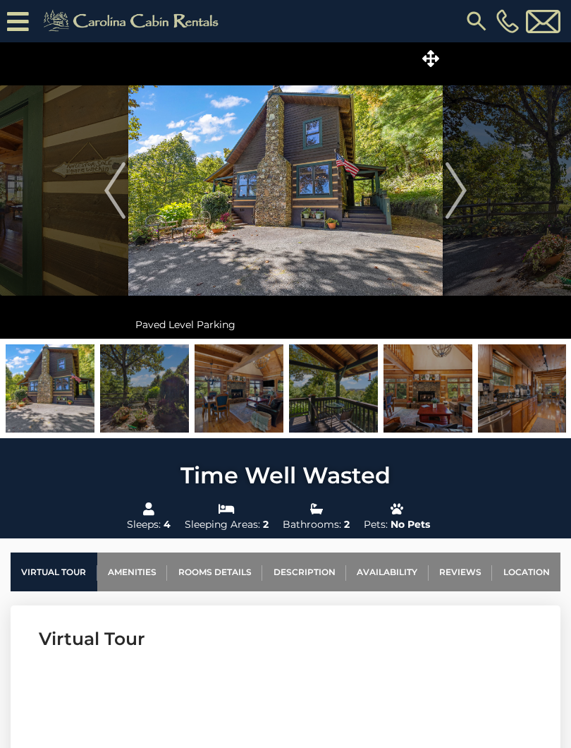
click at [444, 214] on button "Next" at bounding box center [456, 190] width 27 height 296
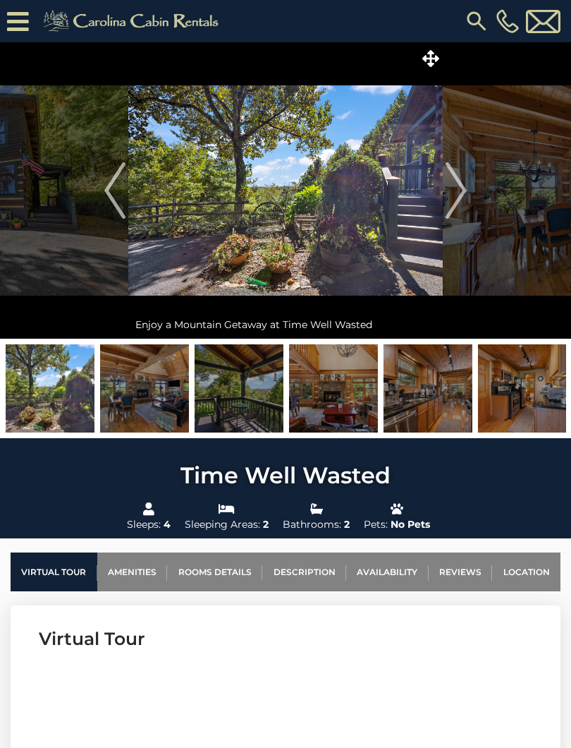
click at [455, 206] on img "Next" at bounding box center [456, 190] width 21 height 56
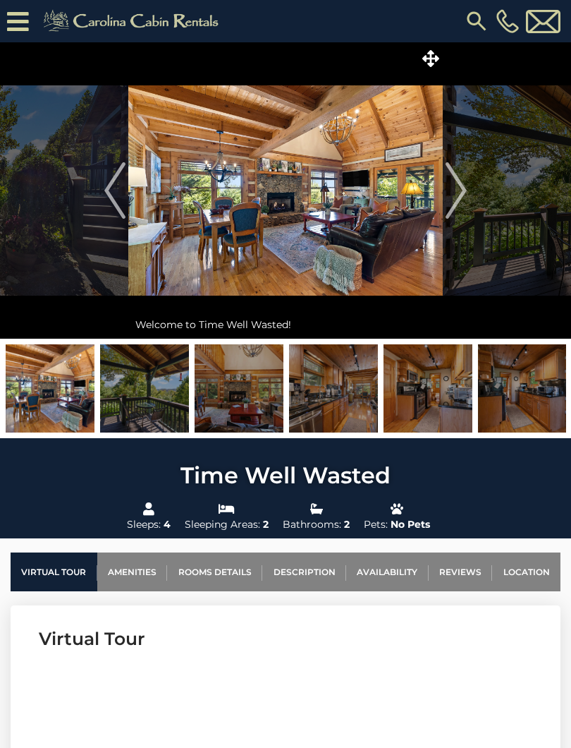
click at [449, 191] on img "Next" at bounding box center [456, 190] width 21 height 56
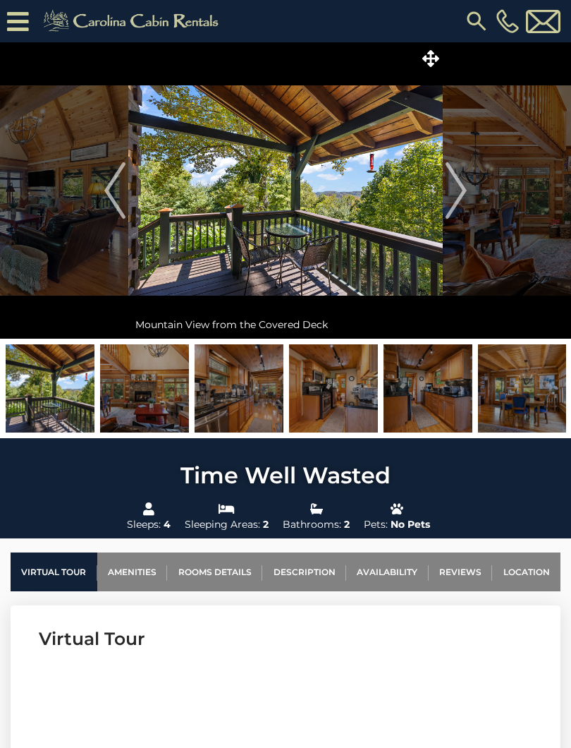
click at [450, 198] on img "Next" at bounding box center [456, 190] width 21 height 56
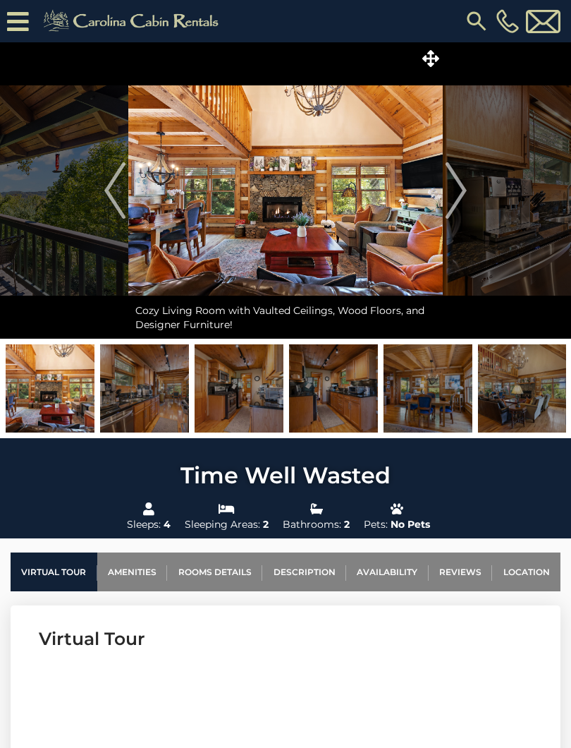
click at [442, 198] on img at bounding box center [285, 190] width 315 height 296
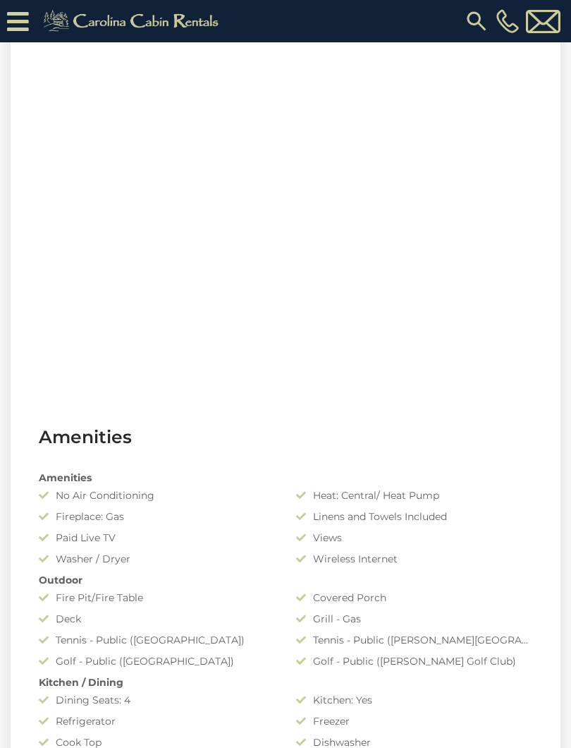
scroll to position [643, 0]
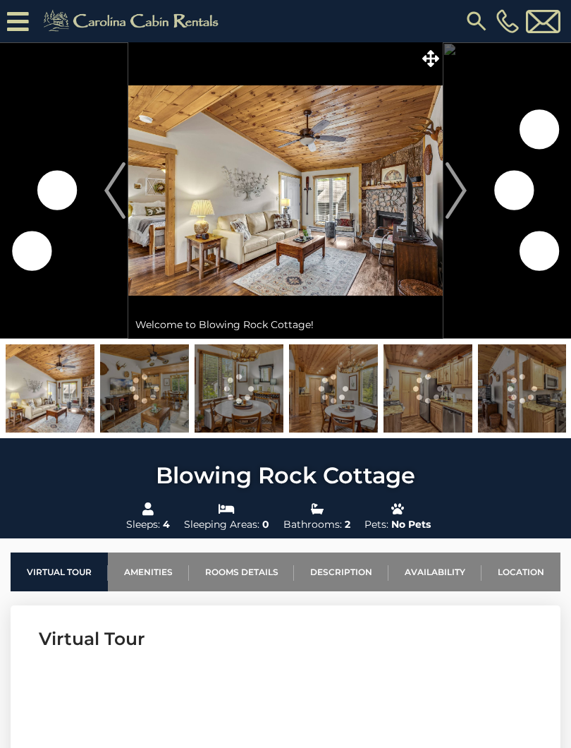
click at [451, 199] on img "Next" at bounding box center [456, 190] width 21 height 56
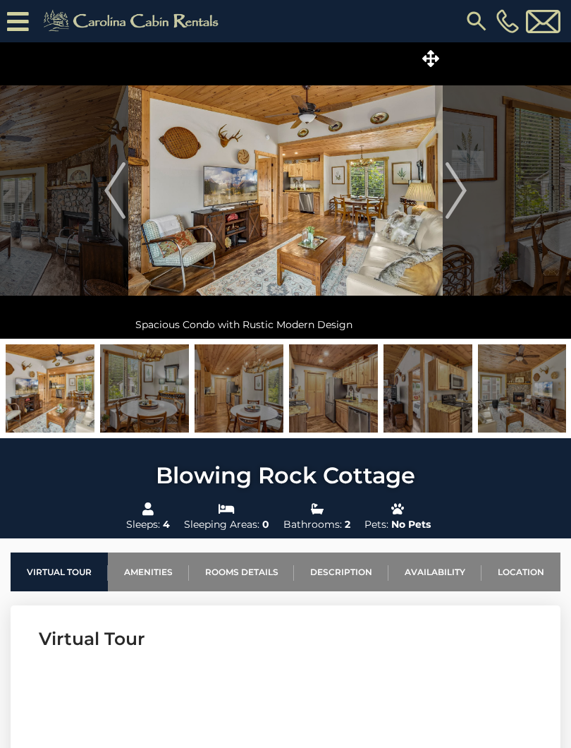
click at [450, 190] on img "Next" at bounding box center [456, 190] width 21 height 56
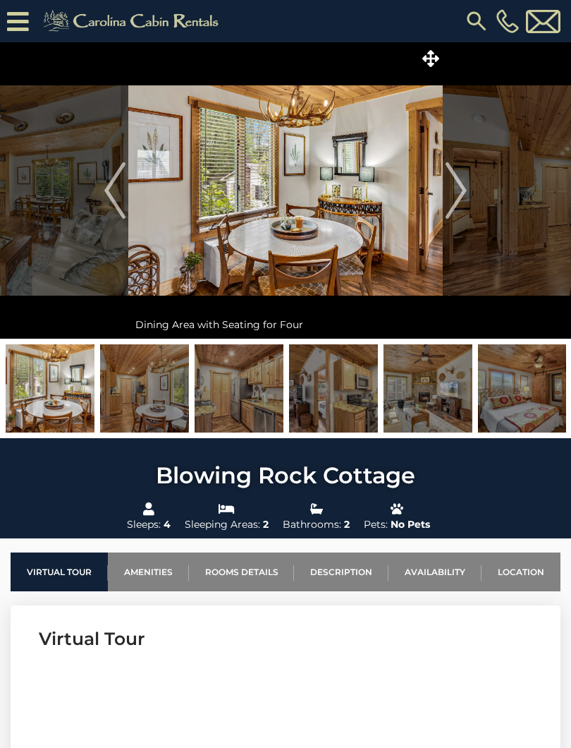
click at [456, 195] on img "Next" at bounding box center [456, 190] width 21 height 56
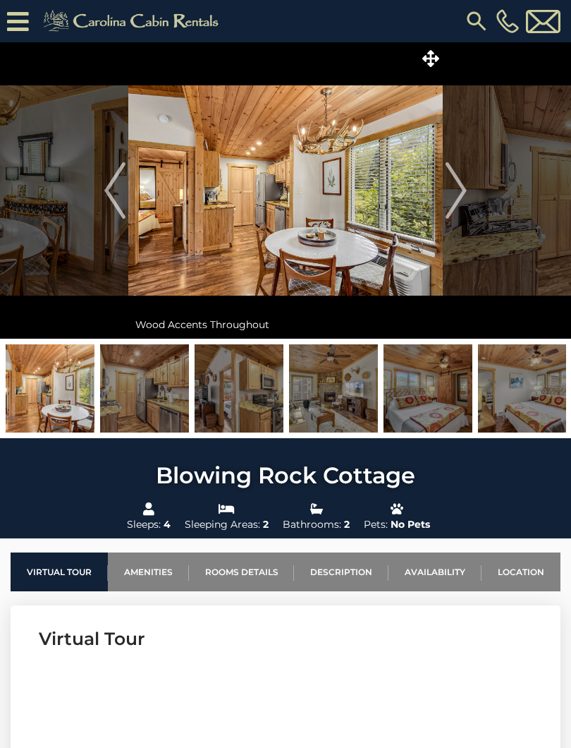
click at [458, 195] on img "Next" at bounding box center [456, 190] width 21 height 56
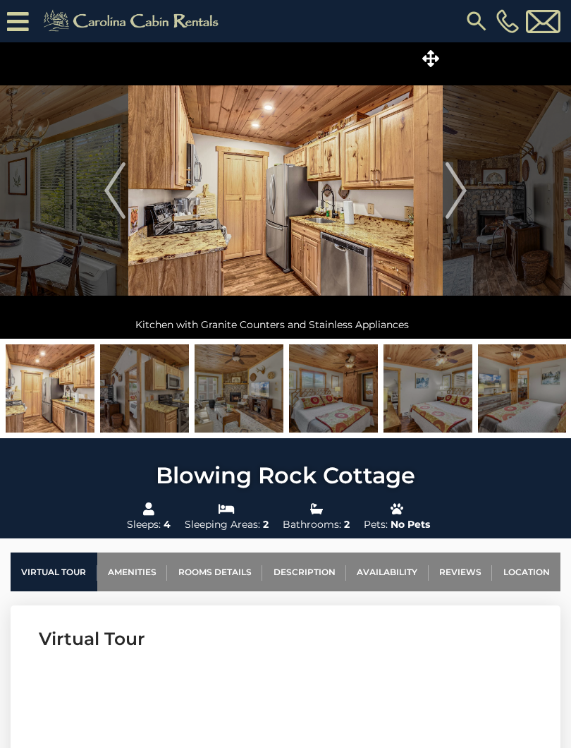
click at [456, 195] on img "Next" at bounding box center [456, 190] width 21 height 56
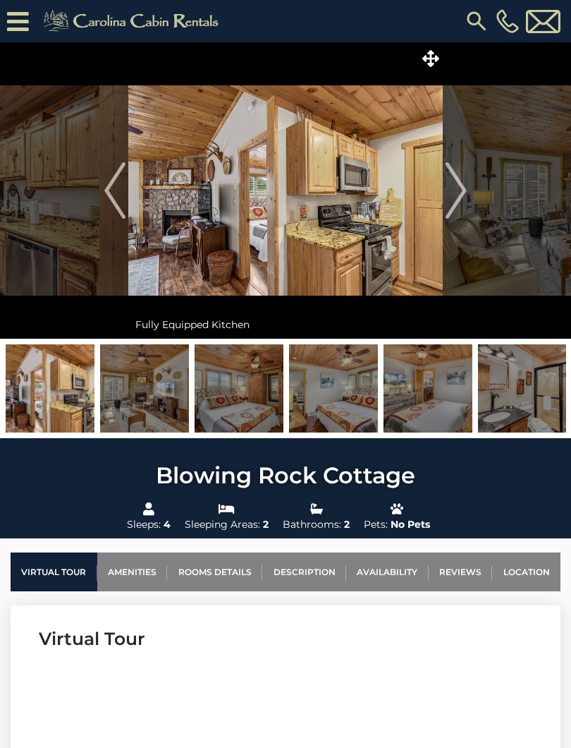
click at [459, 195] on img "Next" at bounding box center [456, 190] width 21 height 56
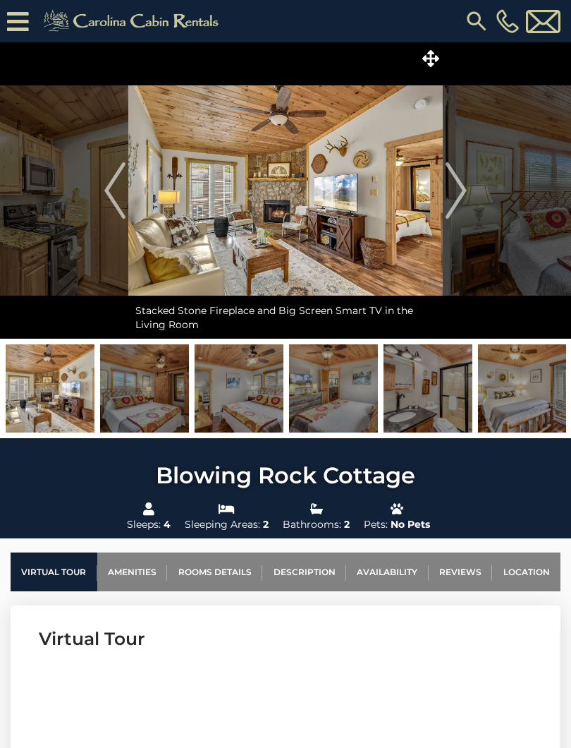
click at [458, 197] on img "Next" at bounding box center [456, 190] width 21 height 56
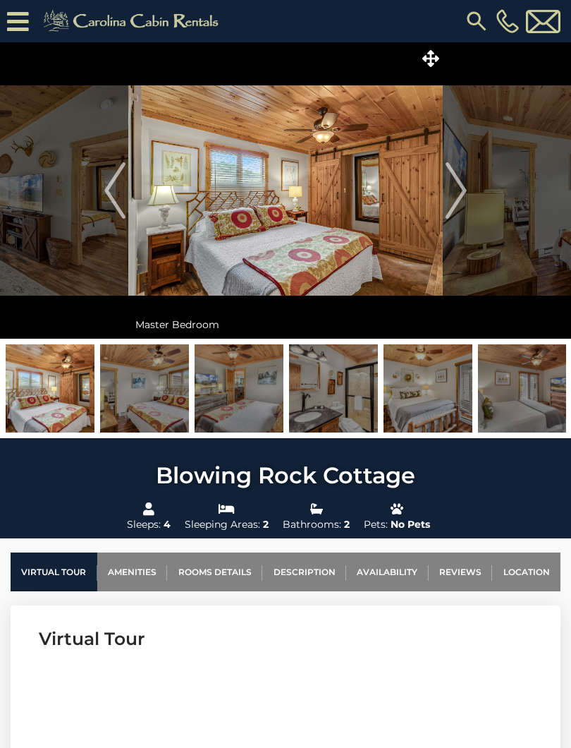
click at [455, 198] on img "Next" at bounding box center [456, 190] width 21 height 56
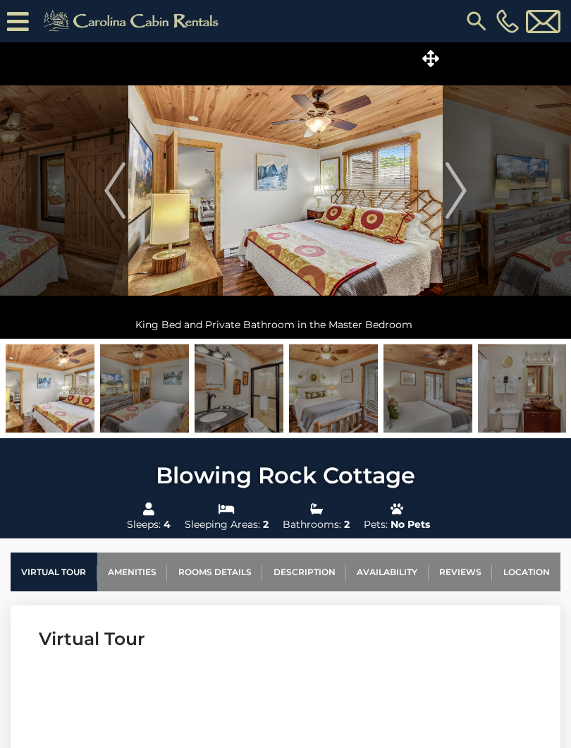
click at [456, 198] on img "Next" at bounding box center [456, 190] width 21 height 56
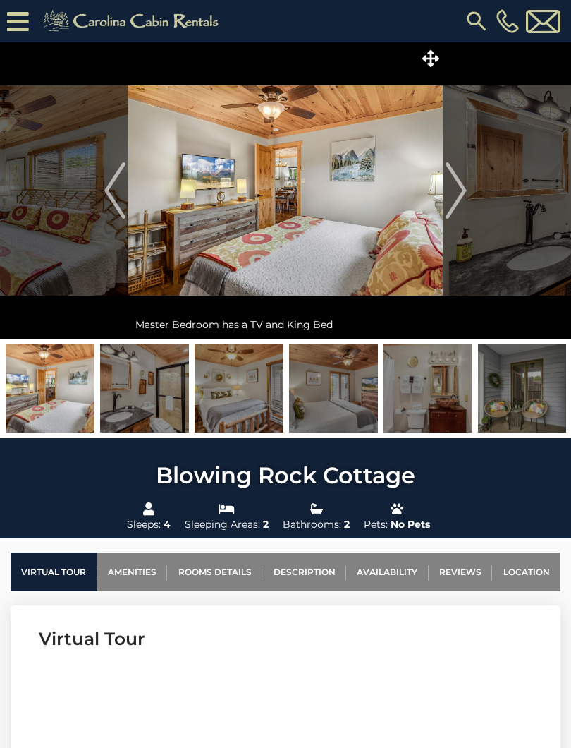
click at [459, 198] on img "Next" at bounding box center [456, 190] width 21 height 56
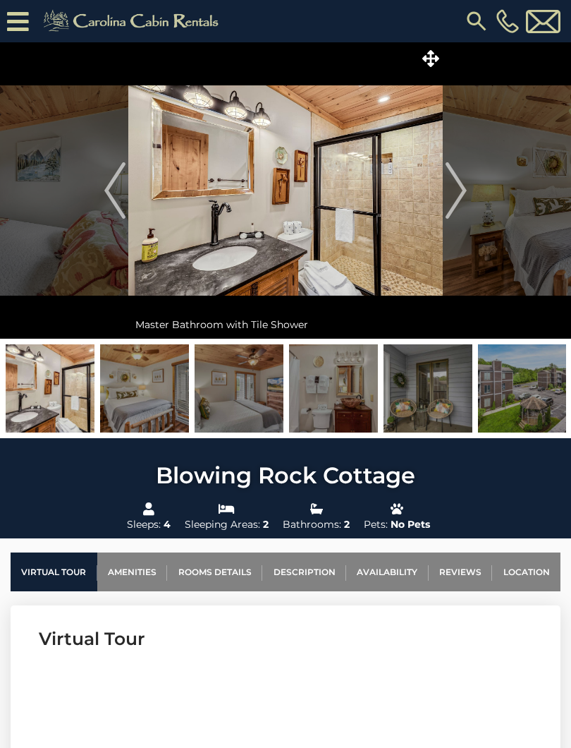
click at [462, 195] on img "Next" at bounding box center [456, 190] width 21 height 56
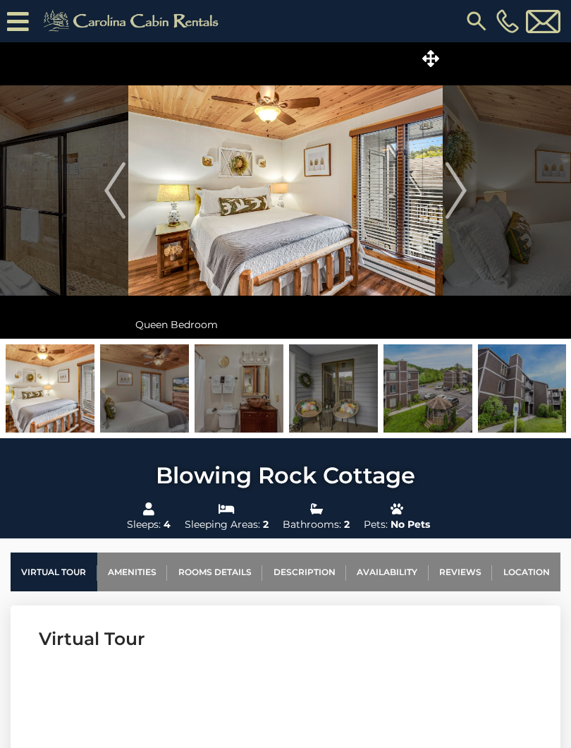
click at [454, 196] on img "Next" at bounding box center [456, 190] width 21 height 56
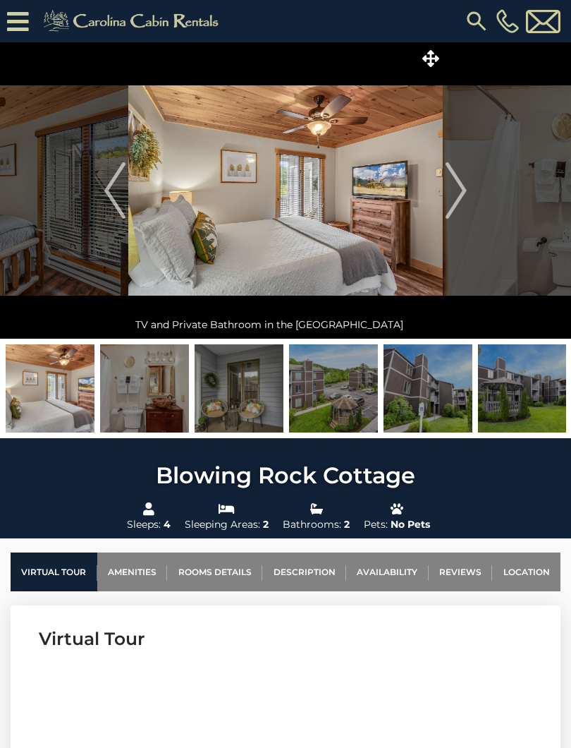
click at [457, 195] on img "Next" at bounding box center [456, 190] width 21 height 56
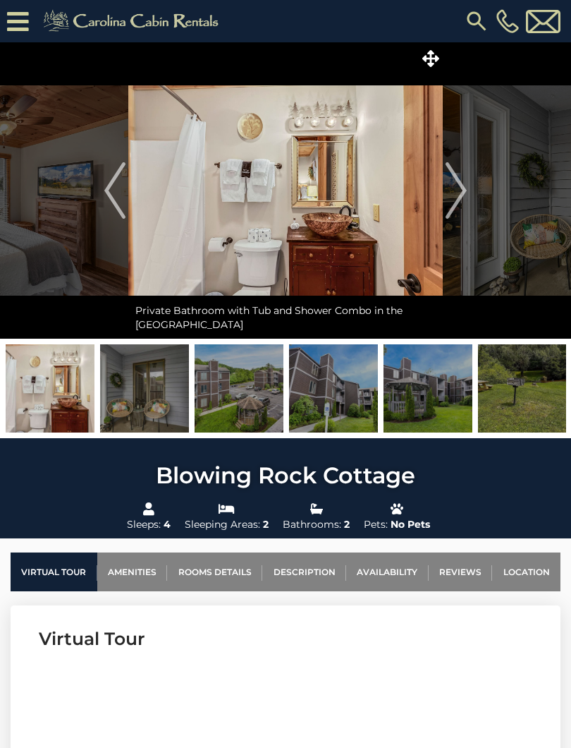
click at [453, 196] on img "Next" at bounding box center [456, 190] width 21 height 56
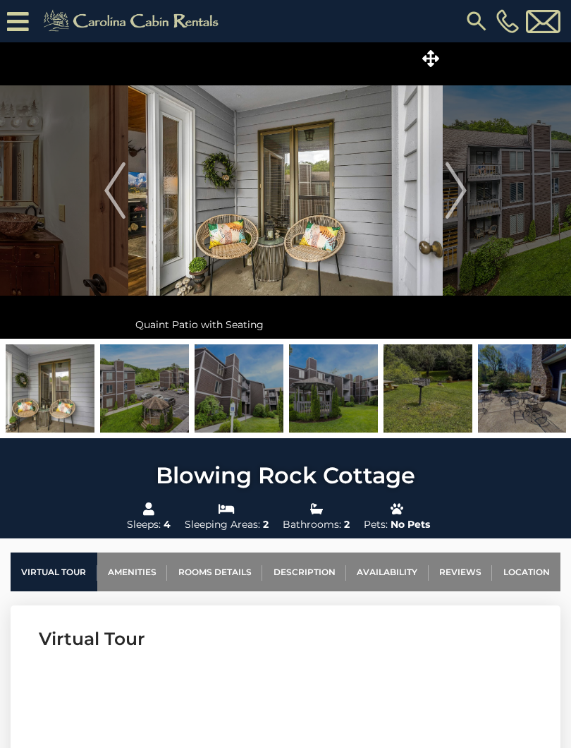
click at [465, 204] on img "Next" at bounding box center [456, 190] width 21 height 56
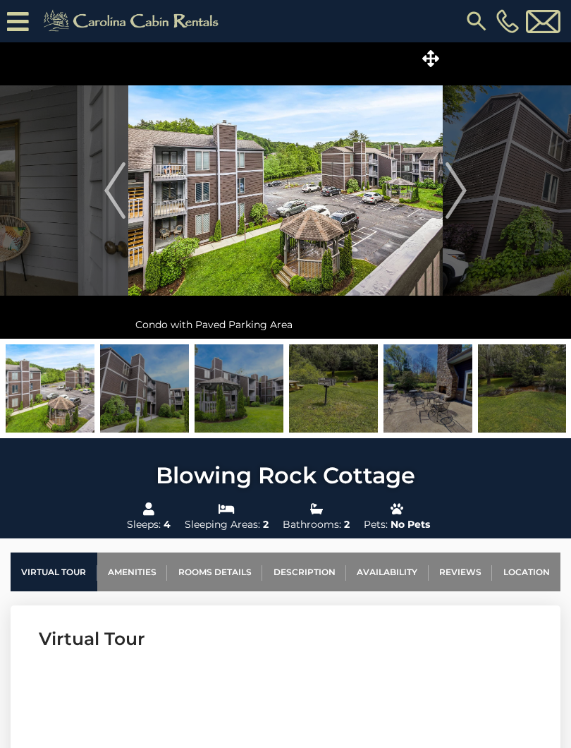
click at [130, 413] on img at bounding box center [144, 388] width 89 height 88
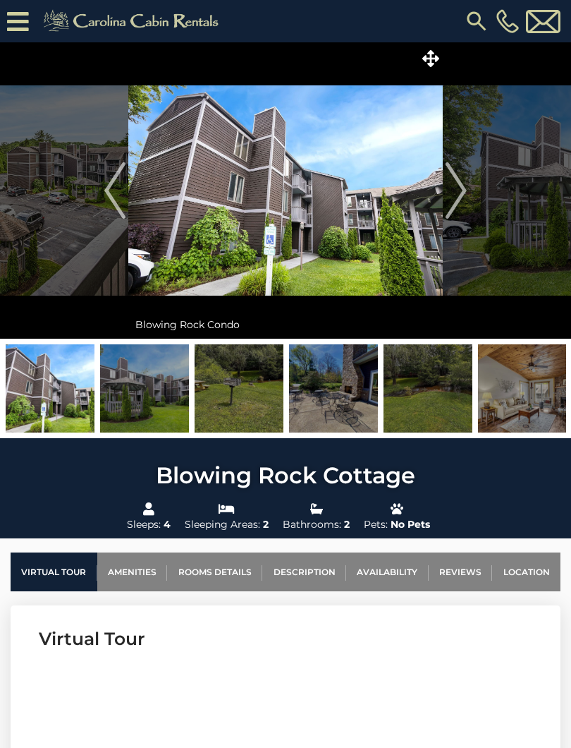
click at [157, 416] on img at bounding box center [144, 388] width 89 height 88
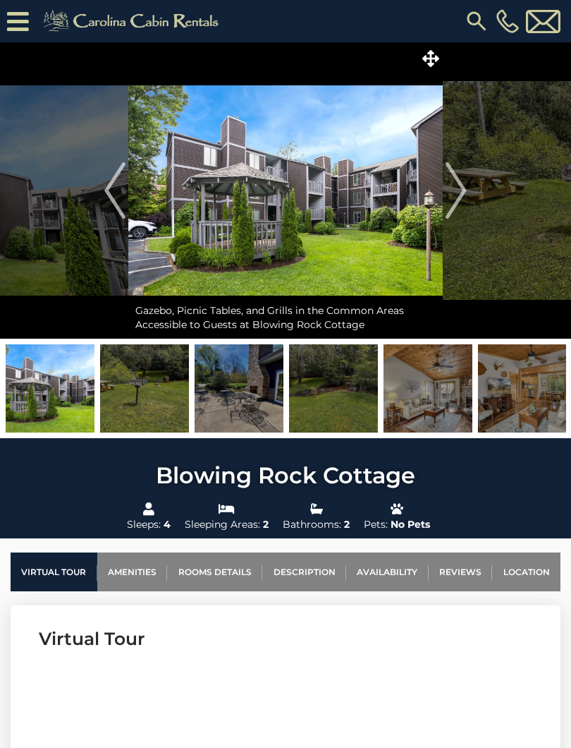
click at [145, 408] on img at bounding box center [144, 388] width 89 height 88
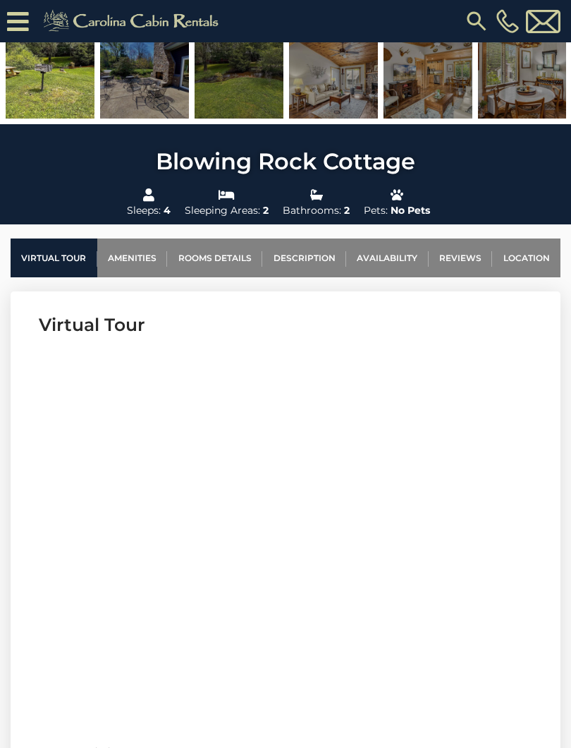
scroll to position [341, 0]
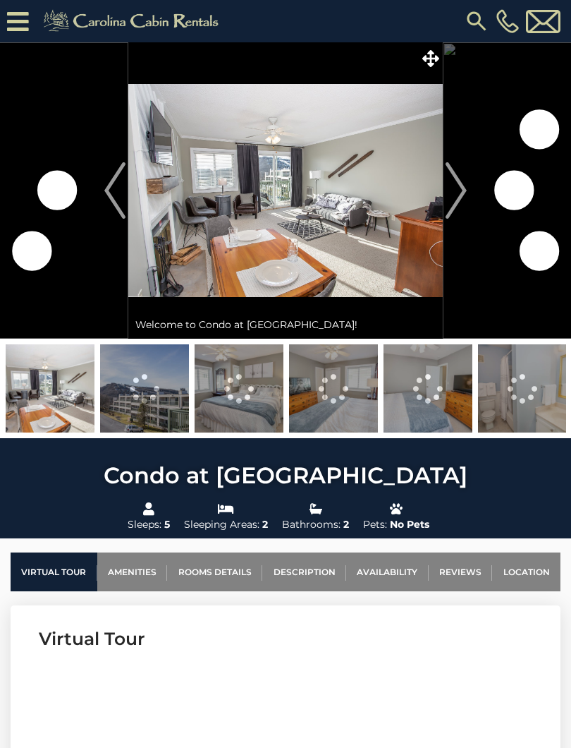
click at [463, 195] on img "Next" at bounding box center [456, 190] width 21 height 56
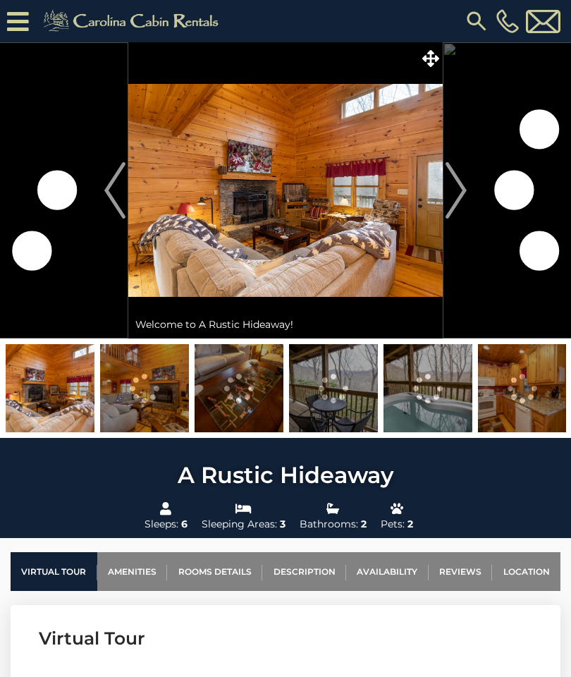
click at [459, 186] on img "Next" at bounding box center [456, 190] width 21 height 56
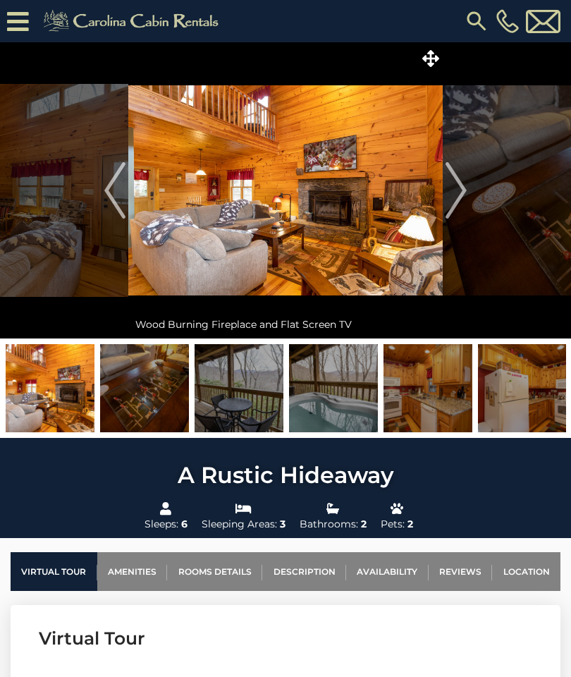
click at [461, 195] on img "Next" at bounding box center [456, 190] width 21 height 56
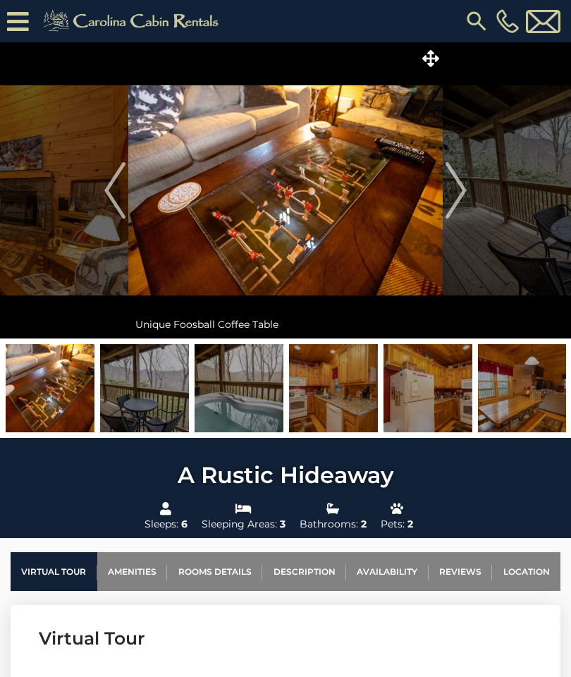
click at [460, 194] on img "Next" at bounding box center [456, 190] width 21 height 56
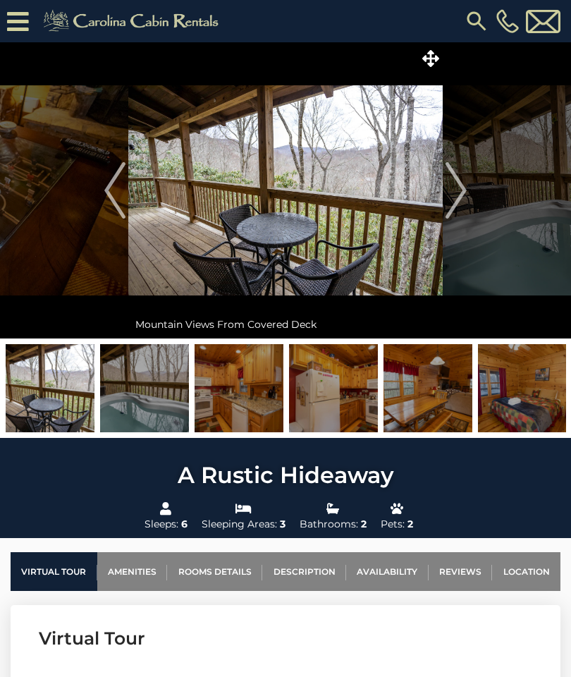
click at [463, 191] on img "Next" at bounding box center [456, 190] width 21 height 56
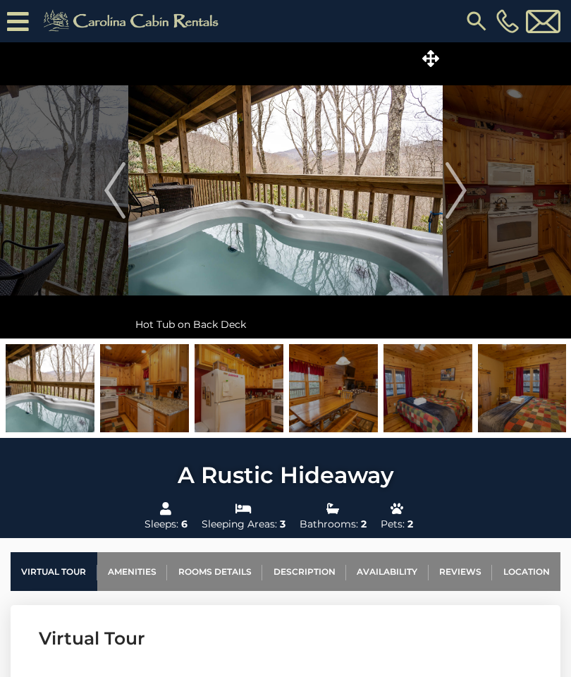
click at [461, 192] on img "Next" at bounding box center [456, 190] width 21 height 56
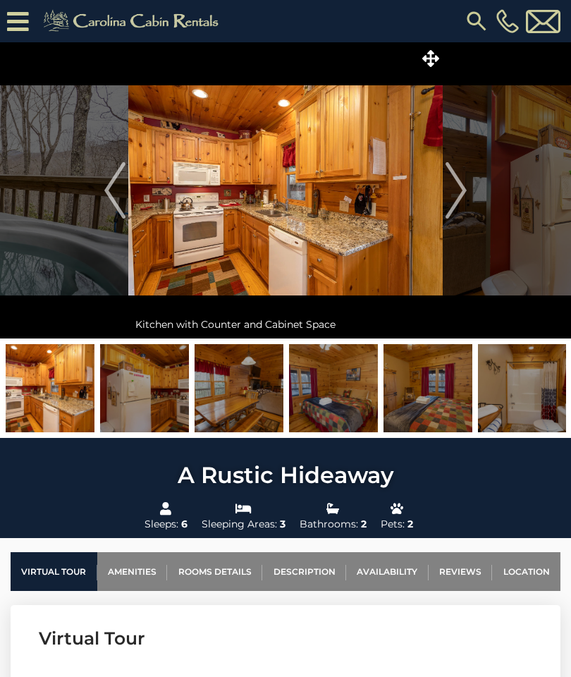
click at [463, 194] on img "Next" at bounding box center [456, 190] width 21 height 56
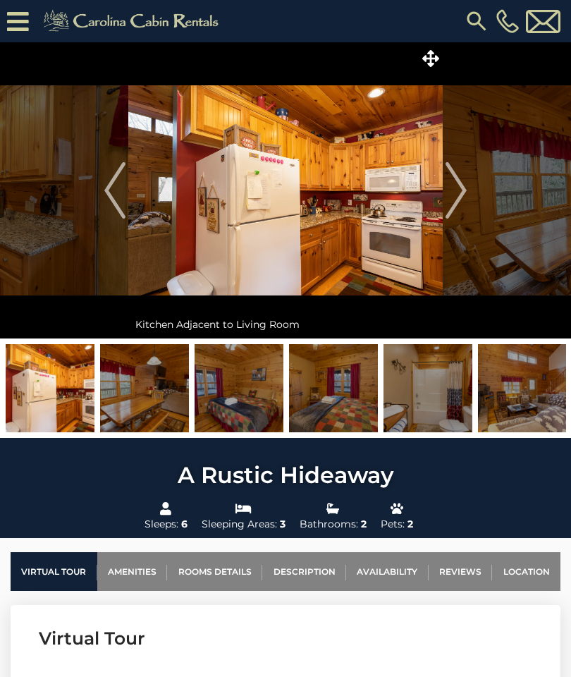
click at [463, 206] on img "Next" at bounding box center [456, 190] width 21 height 56
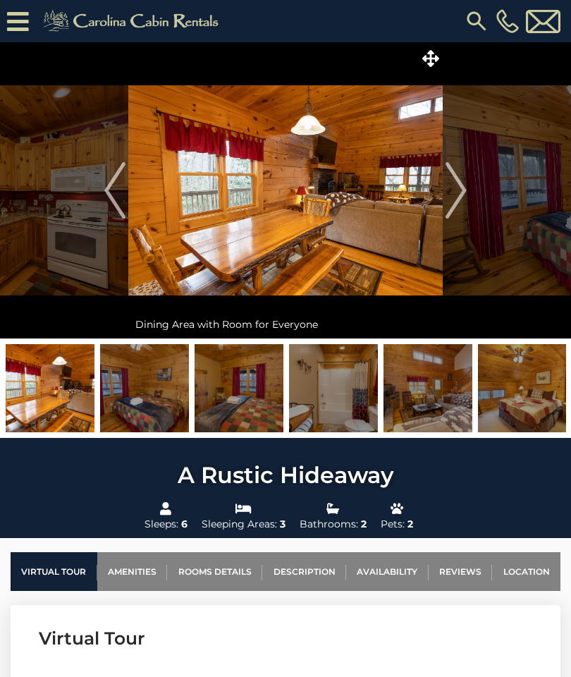
click at [463, 196] on img "Next" at bounding box center [456, 190] width 21 height 56
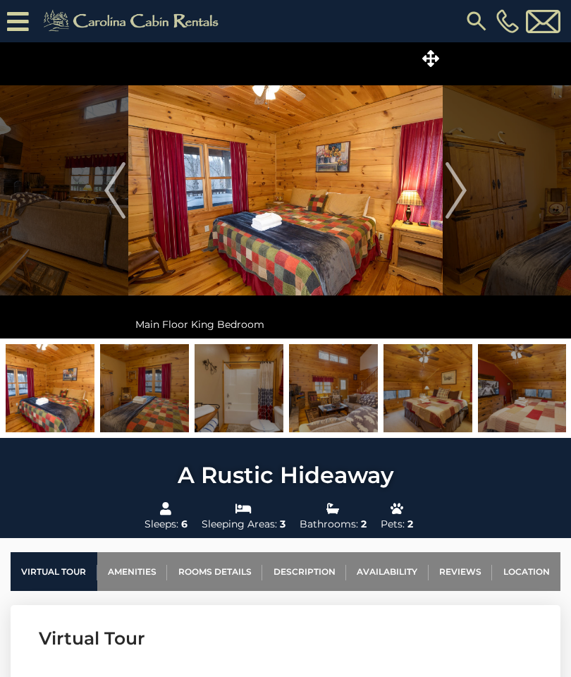
click at [459, 199] on img "Next" at bounding box center [456, 190] width 21 height 56
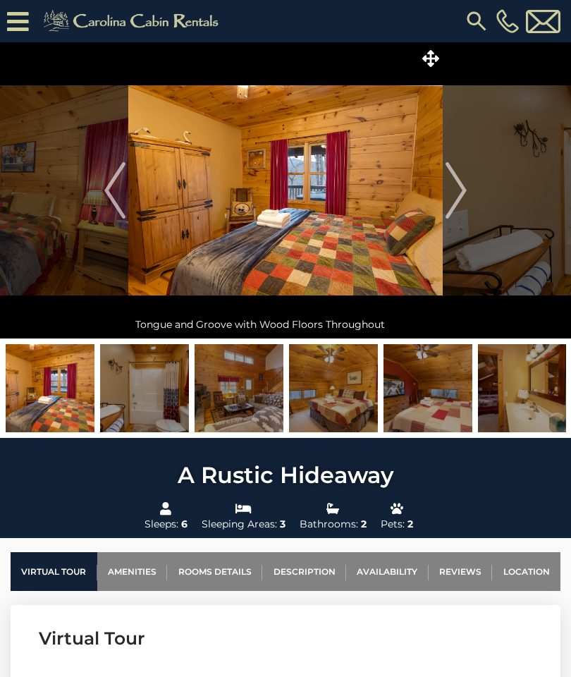
click at [454, 202] on img "Next" at bounding box center [456, 190] width 21 height 56
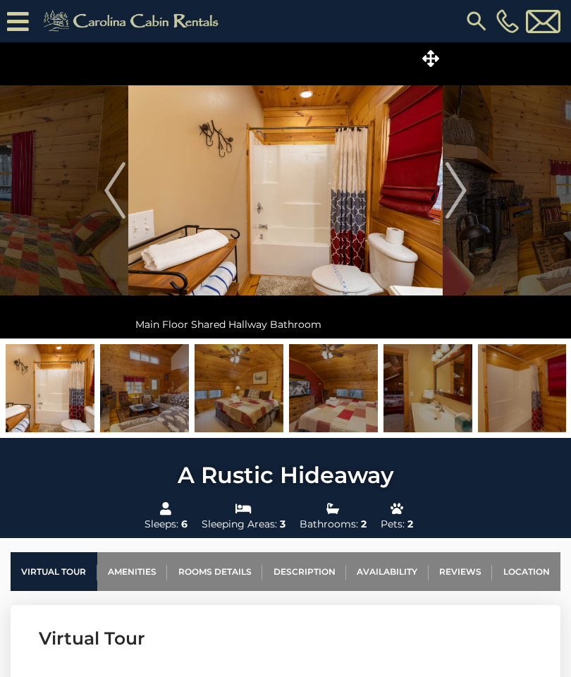
click at [459, 197] on img "Next" at bounding box center [456, 190] width 21 height 56
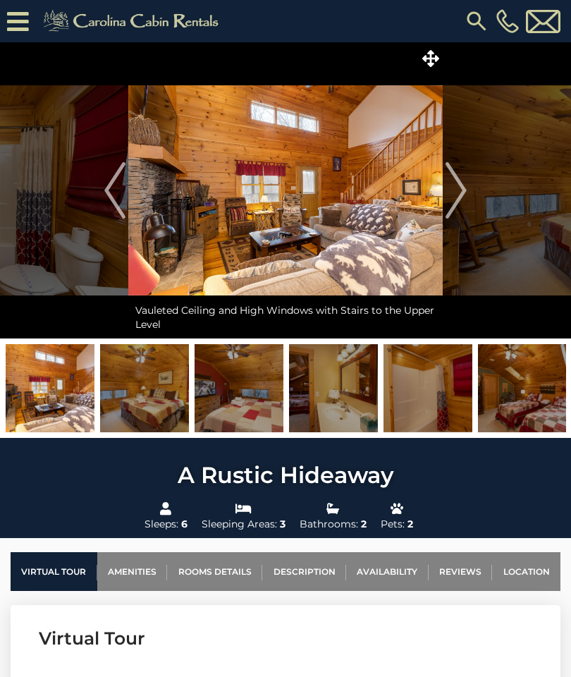
click at [468, 192] on button "Next" at bounding box center [456, 190] width 27 height 296
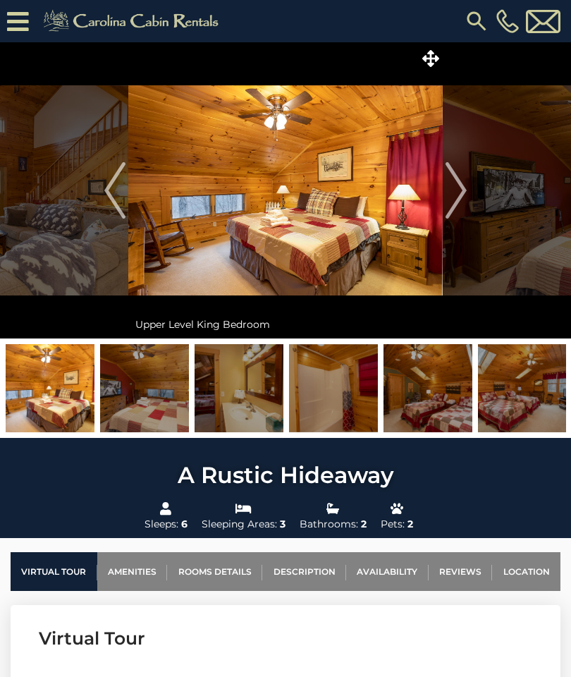
click at [461, 202] on img "Next" at bounding box center [456, 190] width 21 height 56
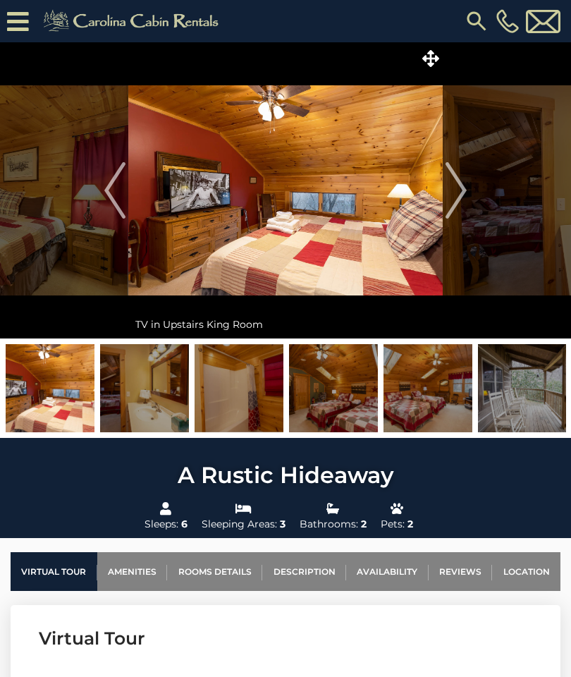
click at [461, 199] on img "Next" at bounding box center [456, 190] width 21 height 56
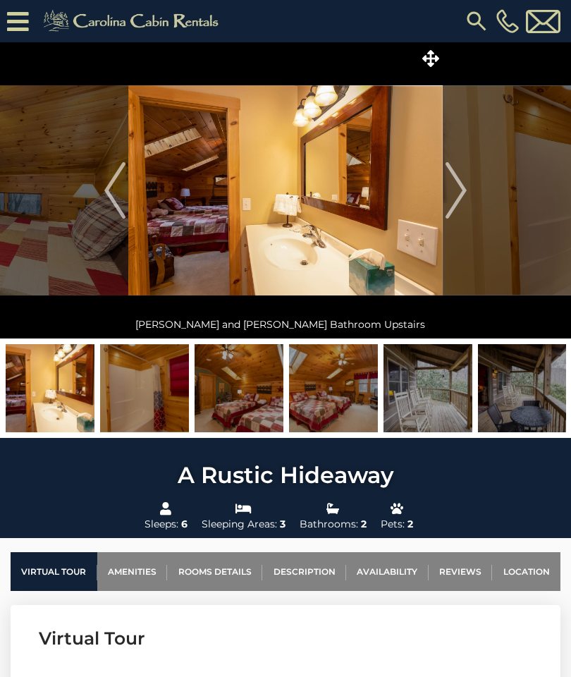
click at [444, 209] on button "Next" at bounding box center [456, 190] width 27 height 296
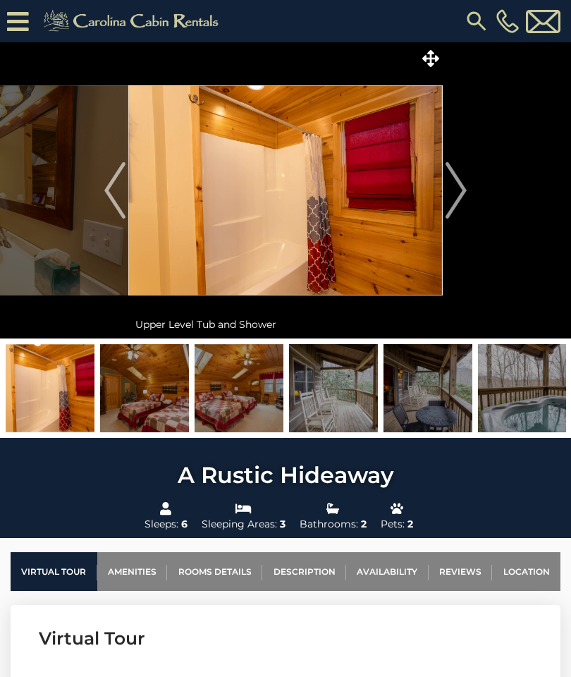
click at [452, 199] on img "Next" at bounding box center [456, 190] width 21 height 56
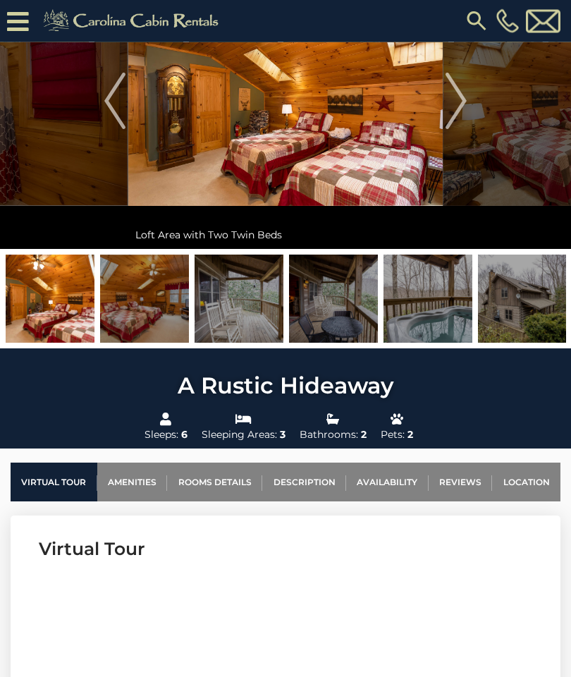
scroll to position [120, 0]
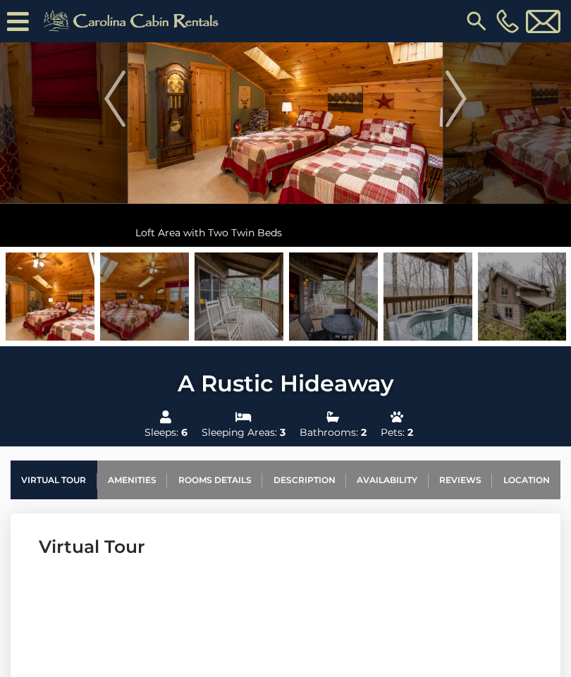
click at [459, 105] on img "Next" at bounding box center [456, 99] width 21 height 56
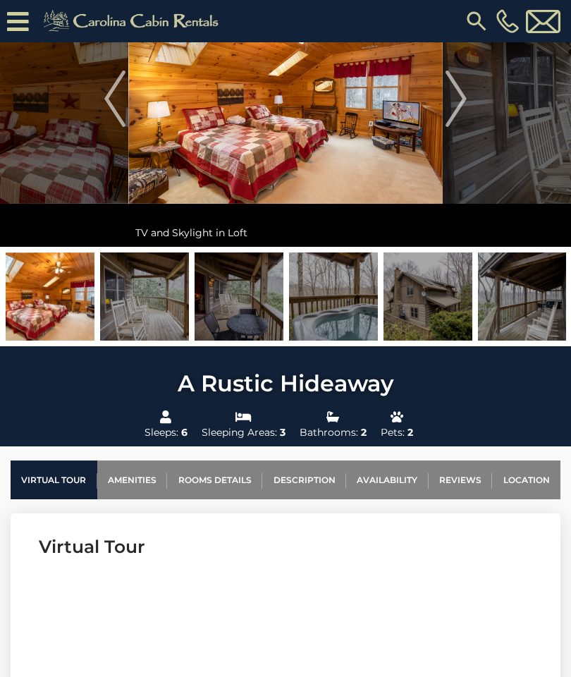
click at [466, 111] on img "Next" at bounding box center [456, 99] width 21 height 56
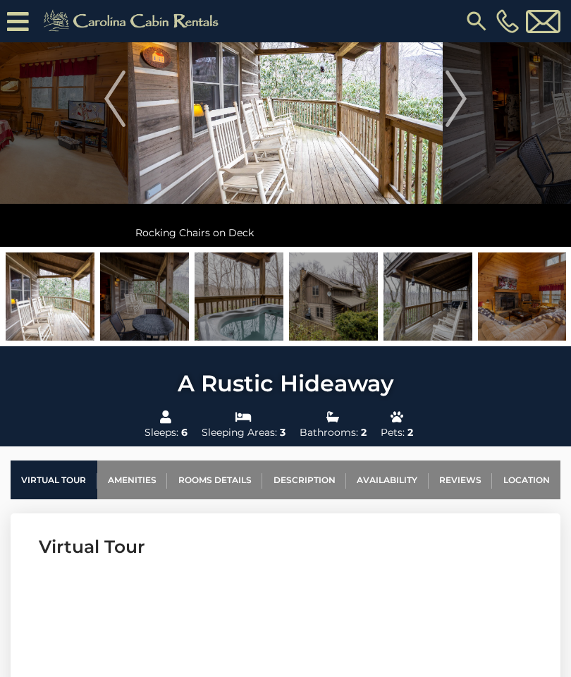
click at [458, 112] on img "Next" at bounding box center [456, 99] width 21 height 56
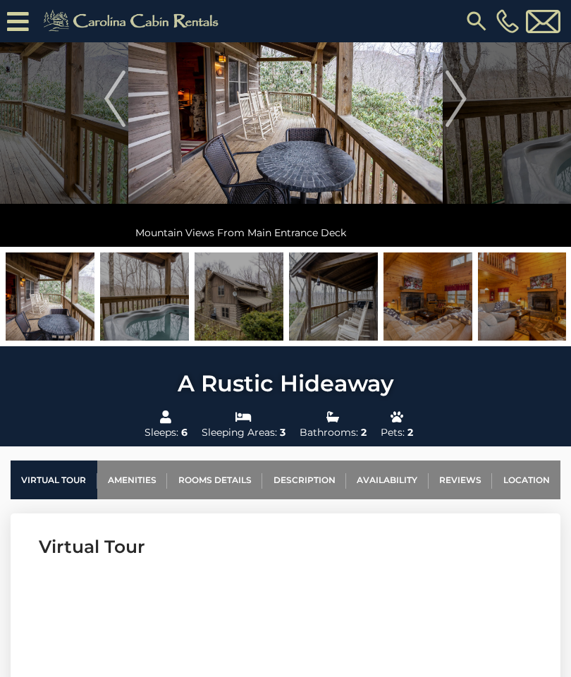
click at [456, 111] on img "Next" at bounding box center [456, 99] width 21 height 56
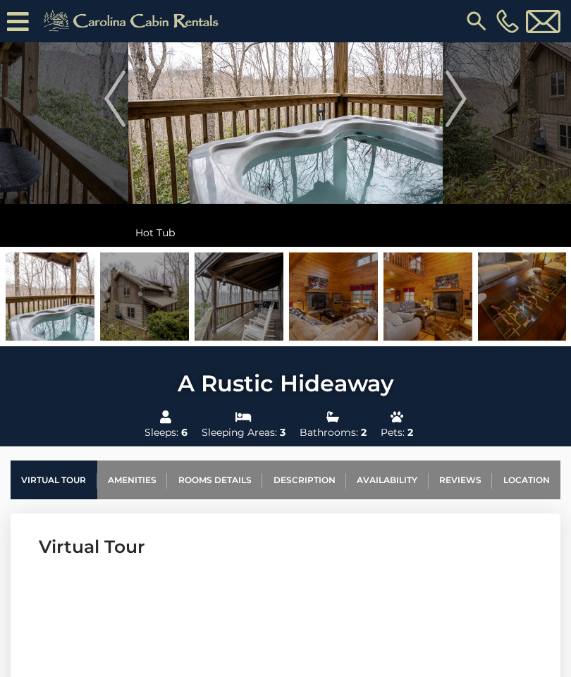
click at [465, 108] on img "Next" at bounding box center [456, 99] width 21 height 56
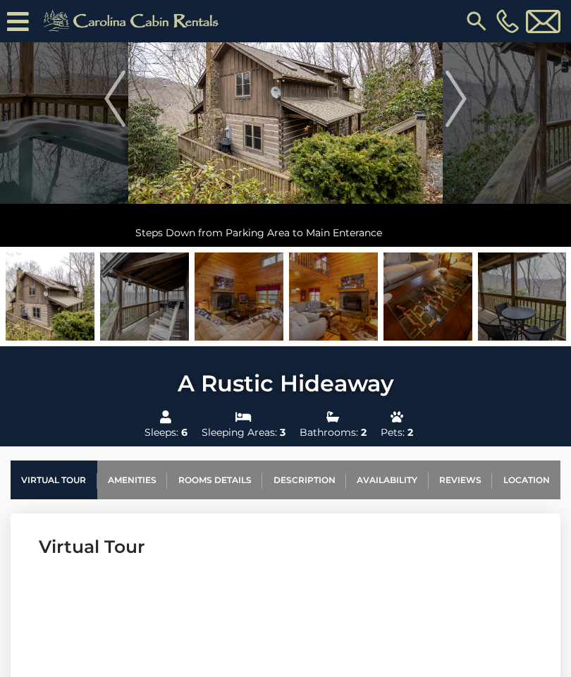
click at [456, 111] on img "Next" at bounding box center [456, 99] width 21 height 56
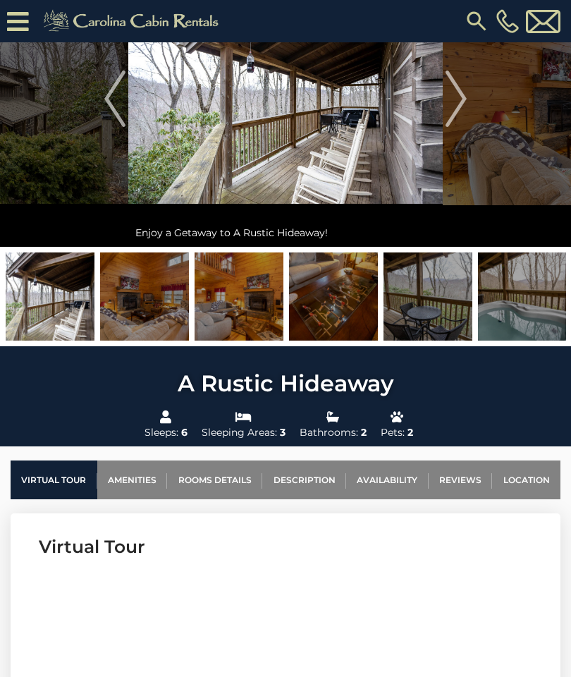
click at [461, 113] on img "Next" at bounding box center [456, 99] width 21 height 56
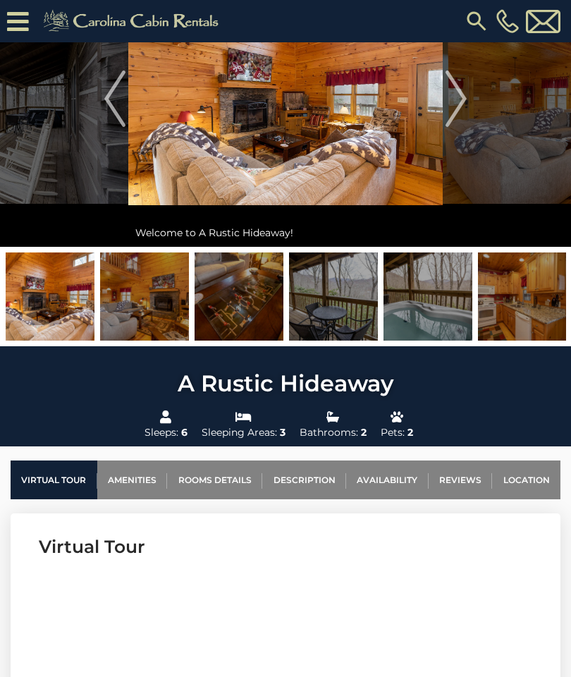
click at [454, 114] on img "Next" at bounding box center [456, 99] width 21 height 56
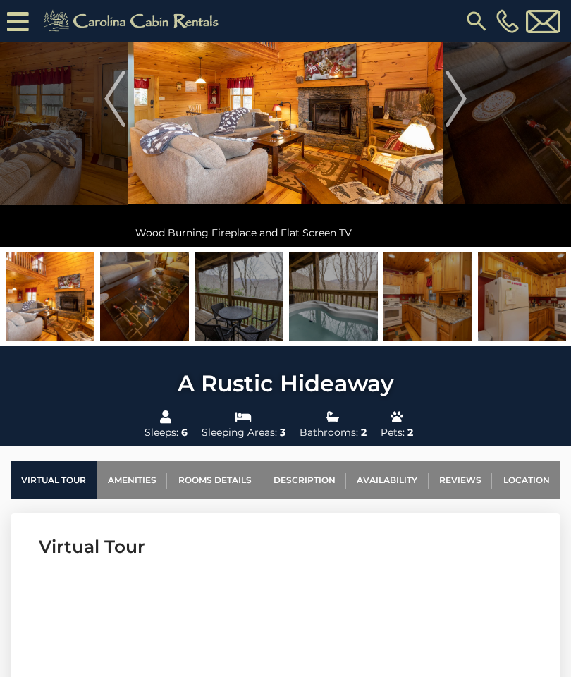
click at [459, 113] on img "Next" at bounding box center [456, 99] width 21 height 56
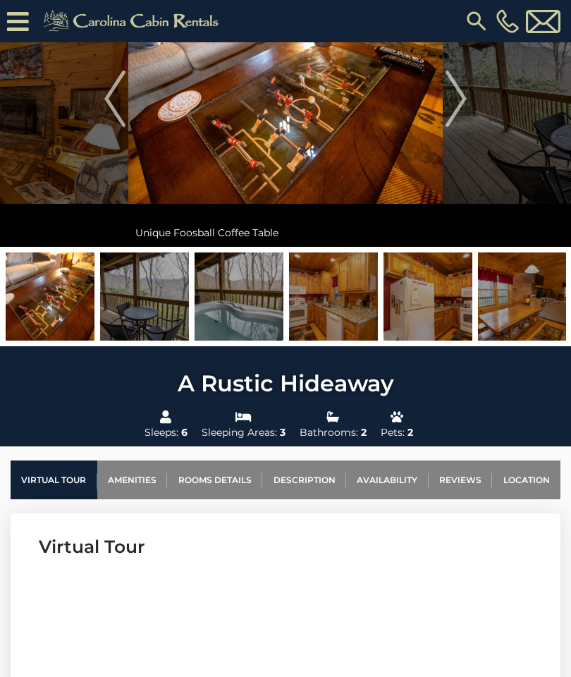
click at [463, 113] on img "Next" at bounding box center [456, 99] width 21 height 56
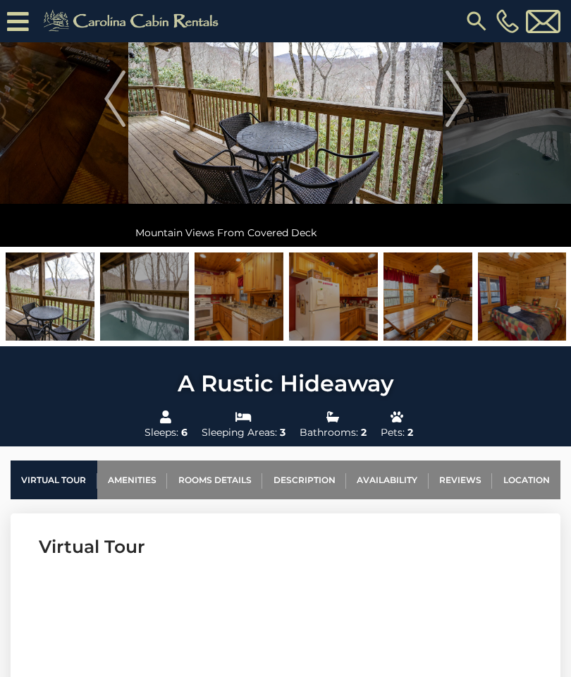
click at [457, 111] on img "Next" at bounding box center [456, 99] width 21 height 56
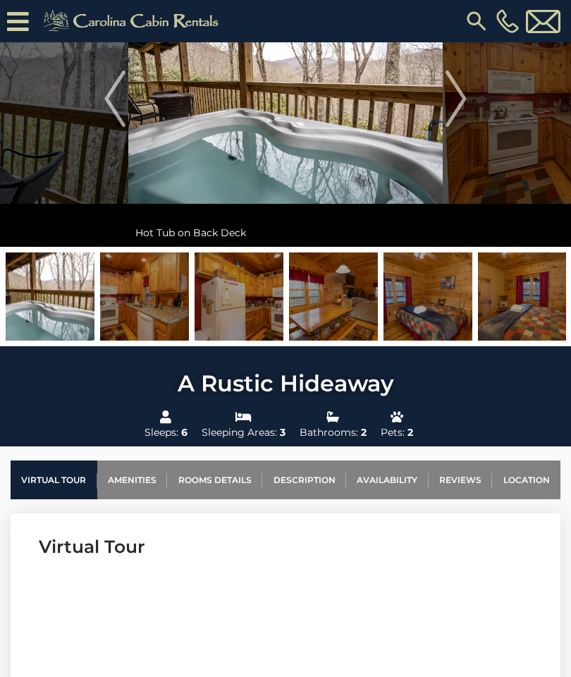
click at [455, 114] on img "Next" at bounding box center [456, 99] width 21 height 56
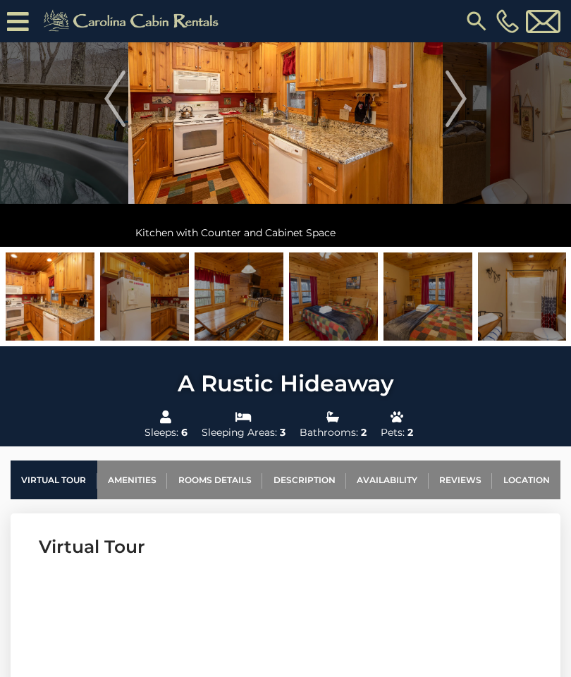
click at [461, 109] on img "Next" at bounding box center [456, 99] width 21 height 56
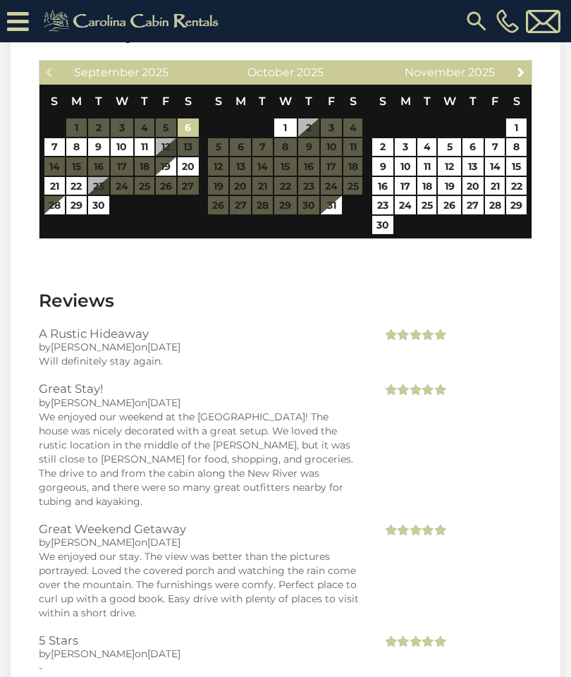
scroll to position [2701, 0]
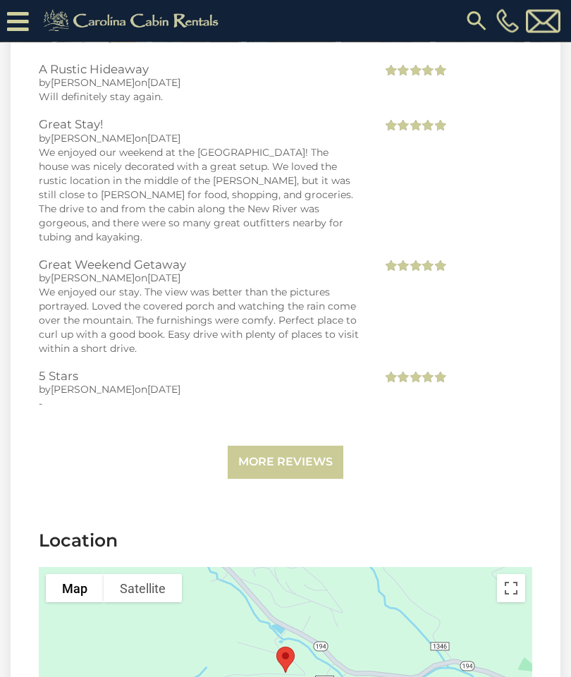
click at [310, 447] on link "More Reviews" at bounding box center [286, 463] width 116 height 33
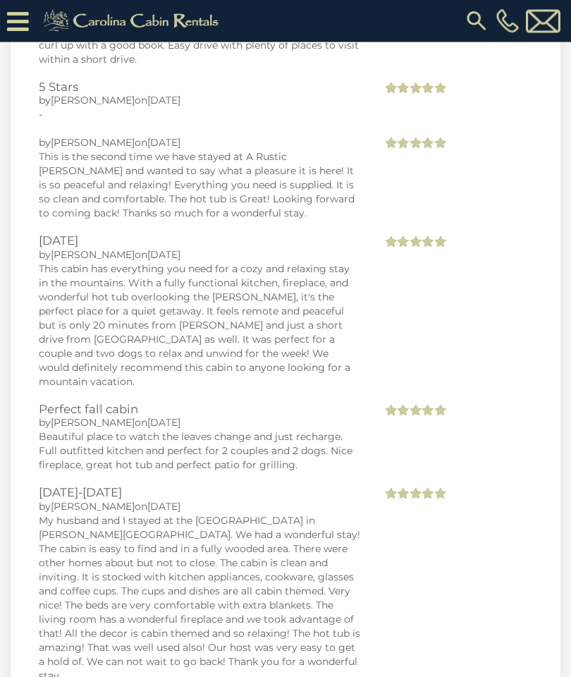
scroll to position [3240, 0]
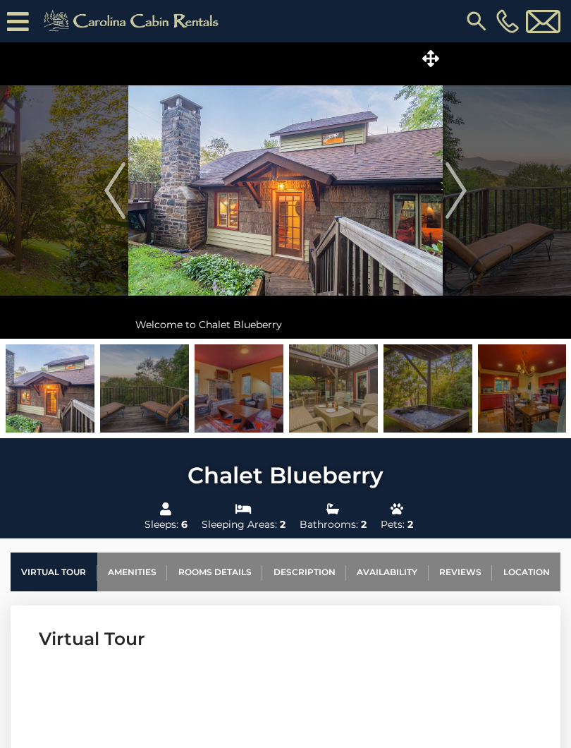
click at [466, 192] on img "Next" at bounding box center [456, 190] width 21 height 56
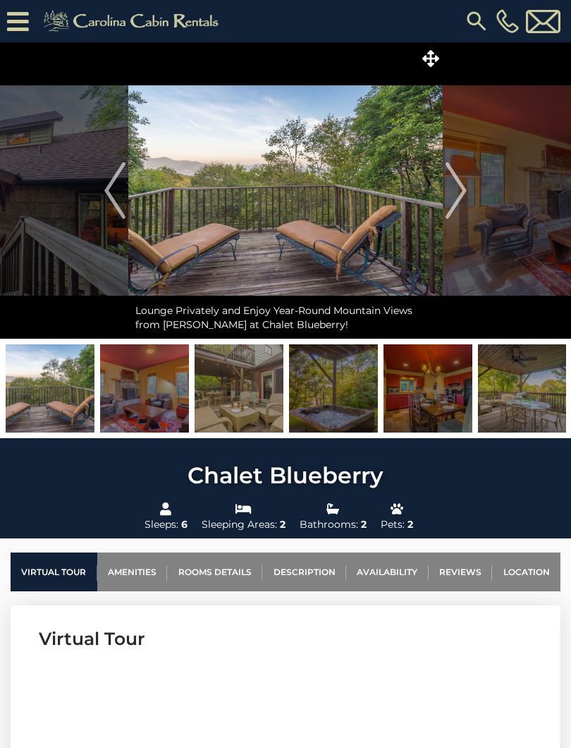
click at [458, 200] on img "Next" at bounding box center [456, 190] width 21 height 56
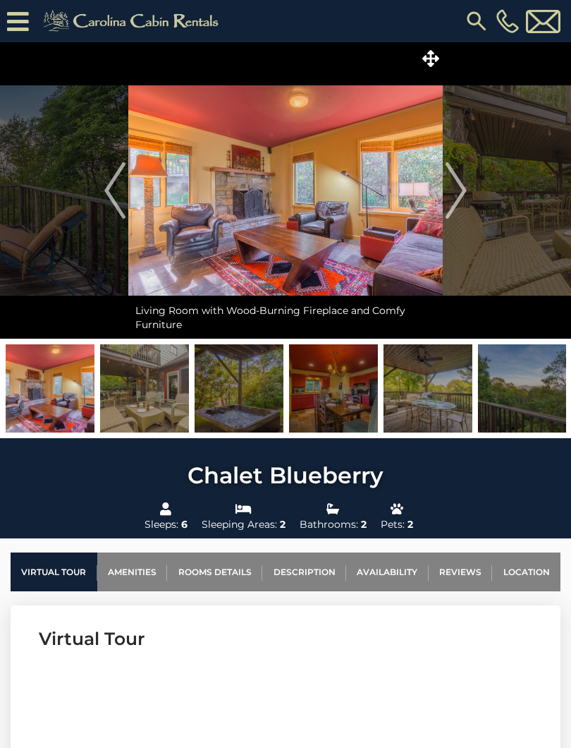
click at [456, 195] on img "Next" at bounding box center [456, 190] width 21 height 56
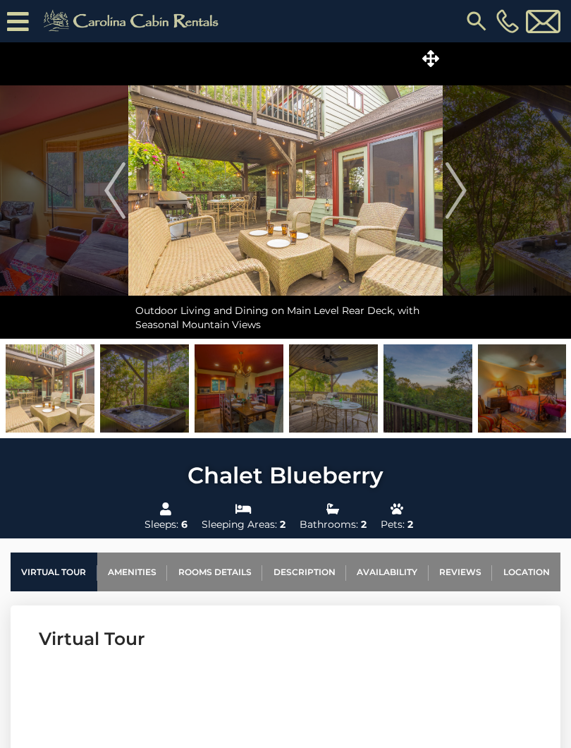
click at [451, 200] on img "Next" at bounding box center [456, 190] width 21 height 56
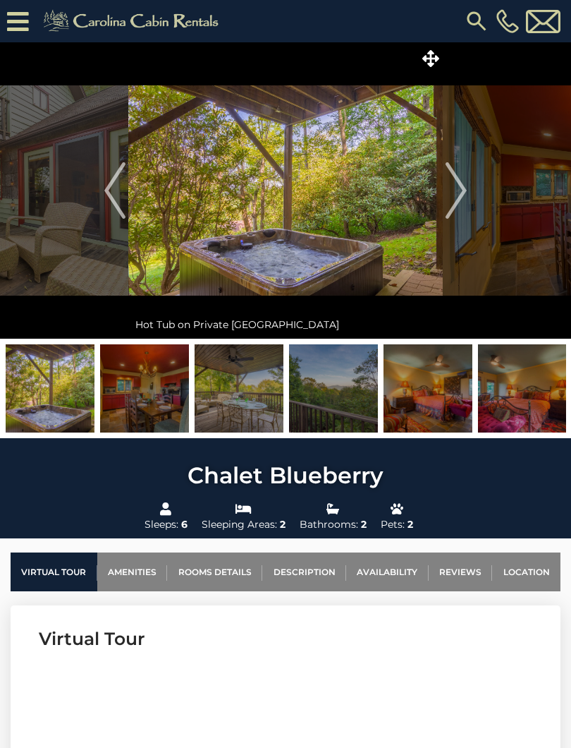
click at [454, 198] on img "Next" at bounding box center [456, 190] width 21 height 56
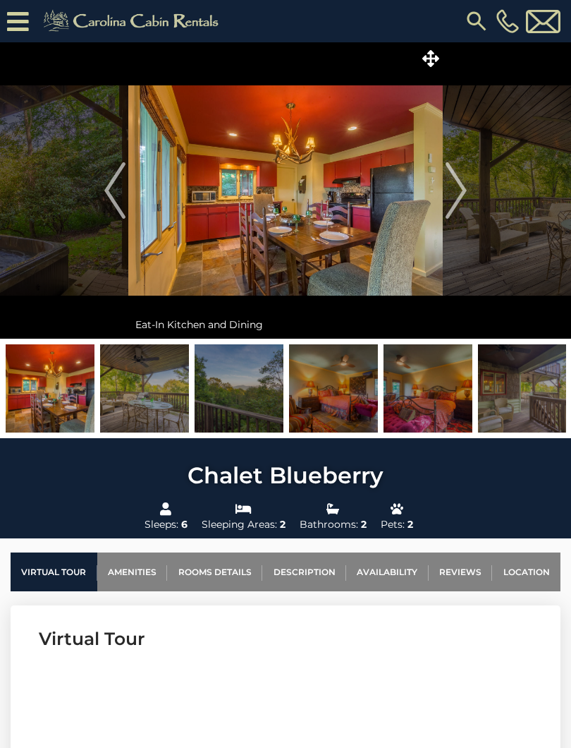
click at [454, 193] on img "Next" at bounding box center [456, 190] width 21 height 56
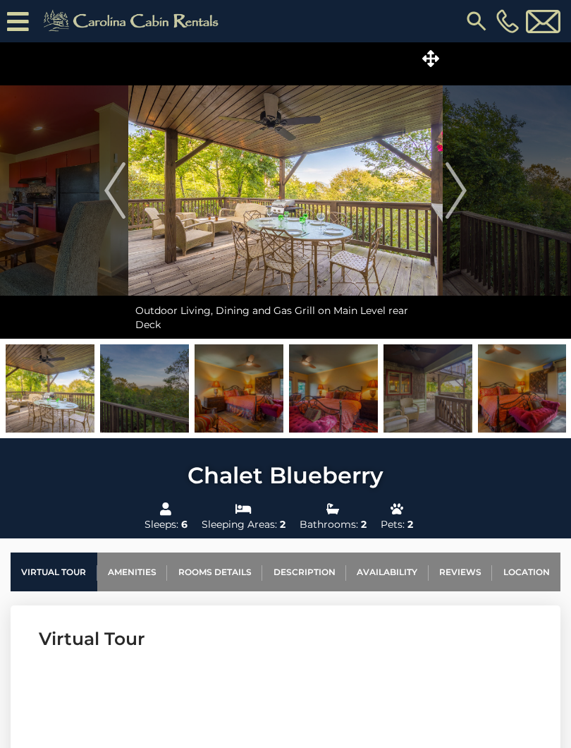
click at [452, 198] on img "Next" at bounding box center [456, 190] width 21 height 56
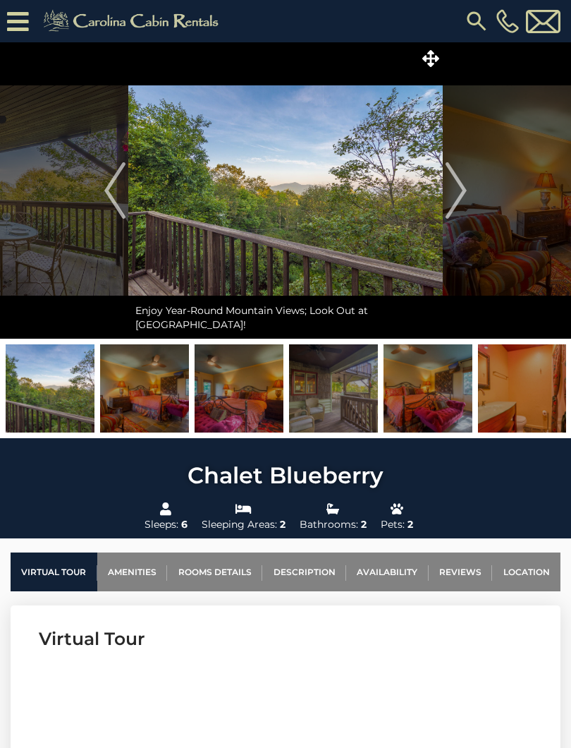
click at [454, 198] on img "Next" at bounding box center [456, 190] width 21 height 56
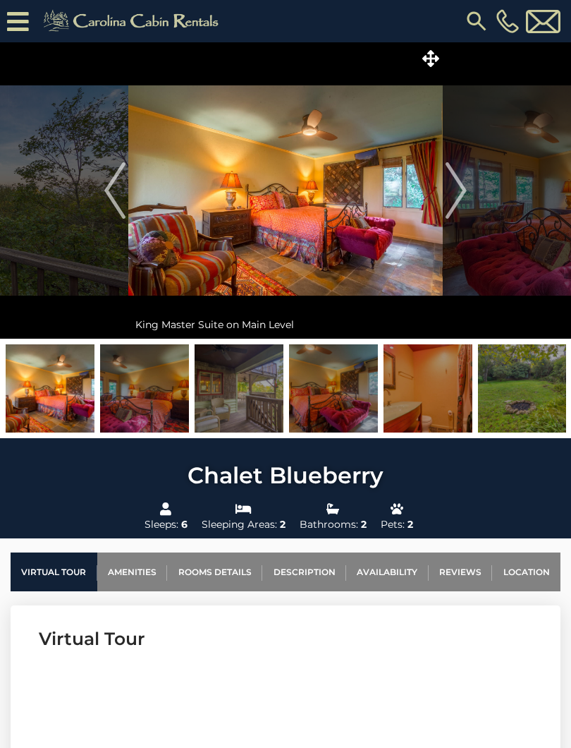
click at [453, 199] on img "Next" at bounding box center [456, 190] width 21 height 56
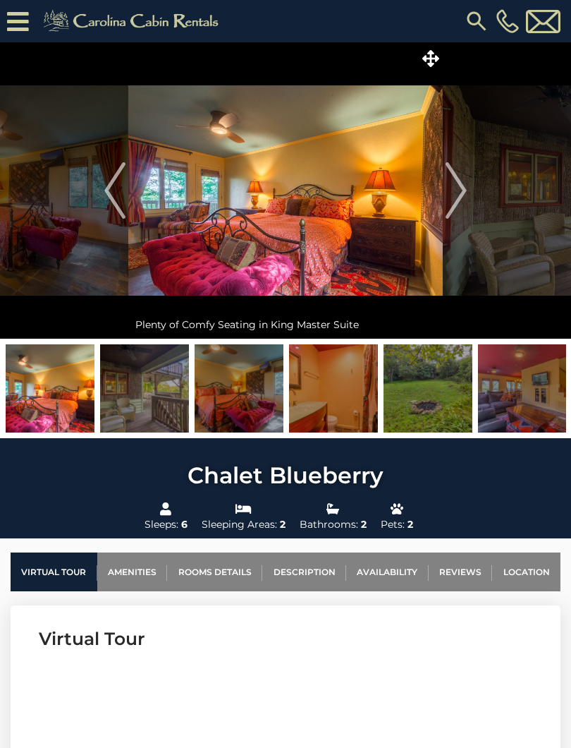
click at [451, 198] on img "Next" at bounding box center [456, 190] width 21 height 56
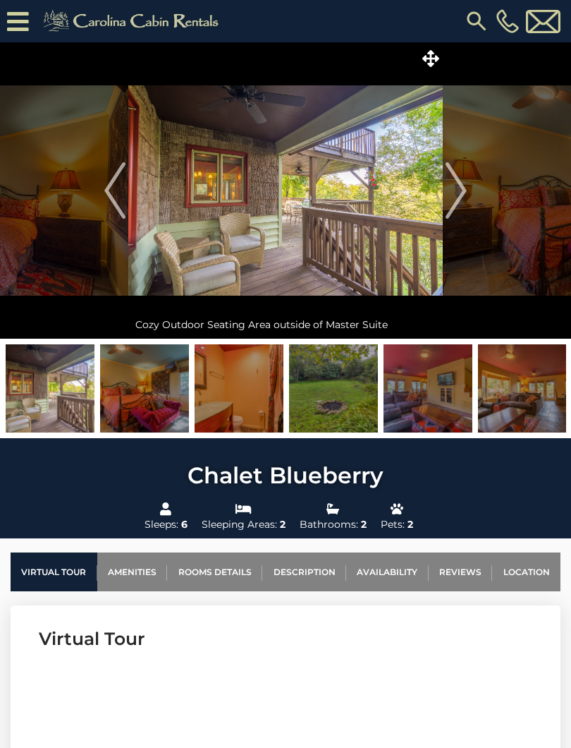
click at [453, 199] on img "Next" at bounding box center [456, 190] width 21 height 56
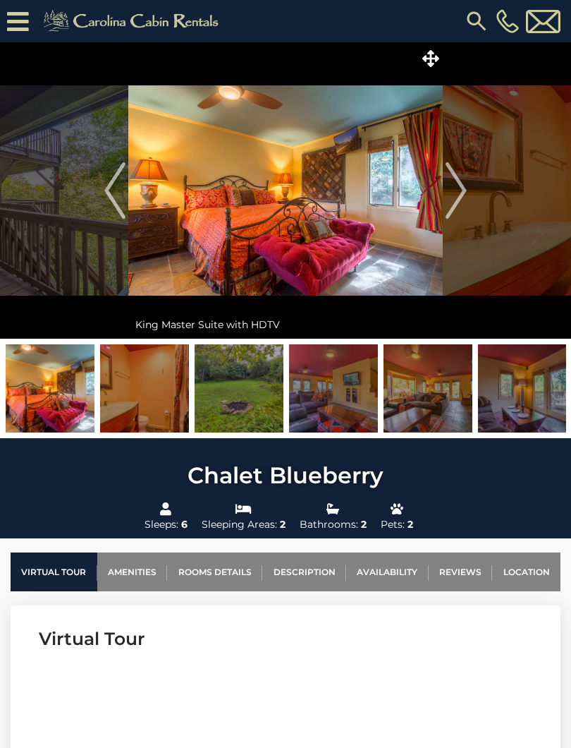
click at [456, 198] on img "Next" at bounding box center [456, 190] width 21 height 56
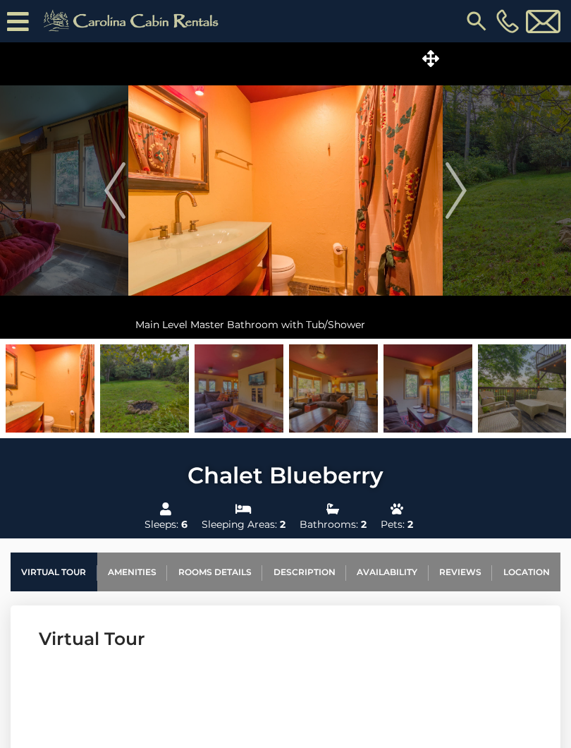
click at [459, 196] on img "Next" at bounding box center [456, 190] width 21 height 56
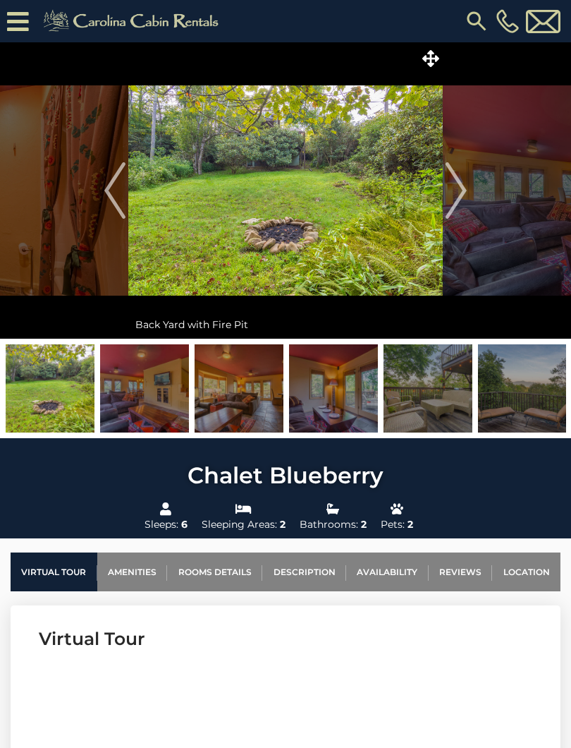
click at [452, 201] on img "Next" at bounding box center [456, 190] width 21 height 56
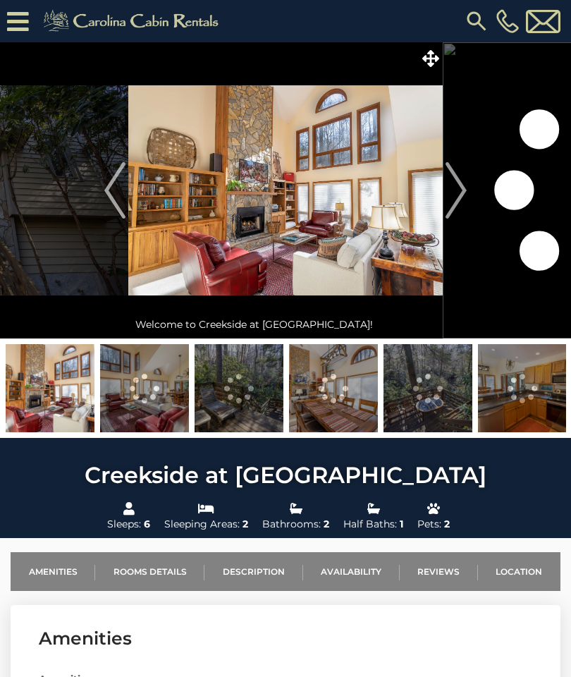
click at [456, 205] on img "Next" at bounding box center [456, 190] width 21 height 56
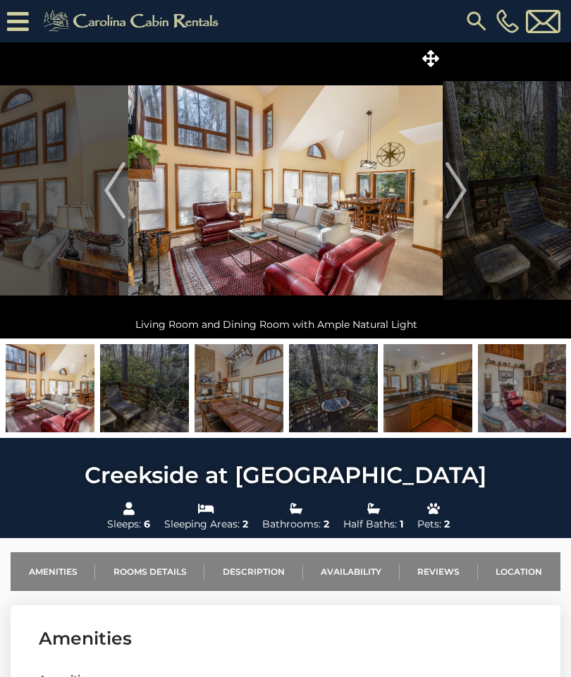
click at [452, 198] on img "Next" at bounding box center [456, 190] width 21 height 56
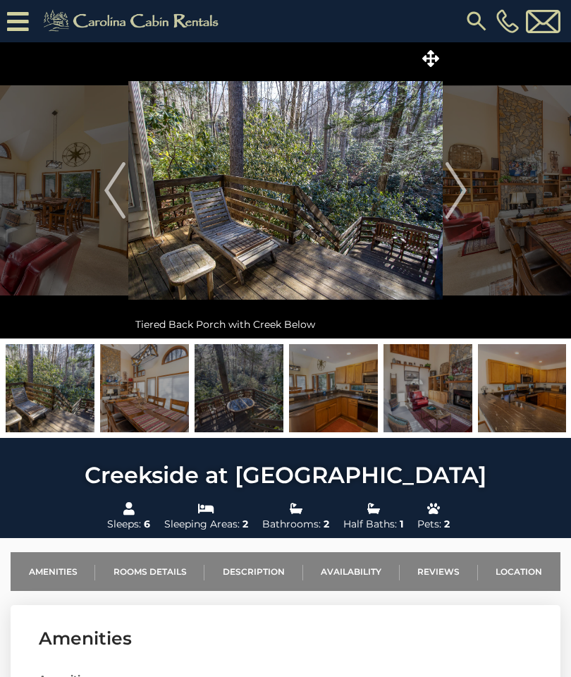
click at [460, 194] on img "Next" at bounding box center [456, 190] width 21 height 56
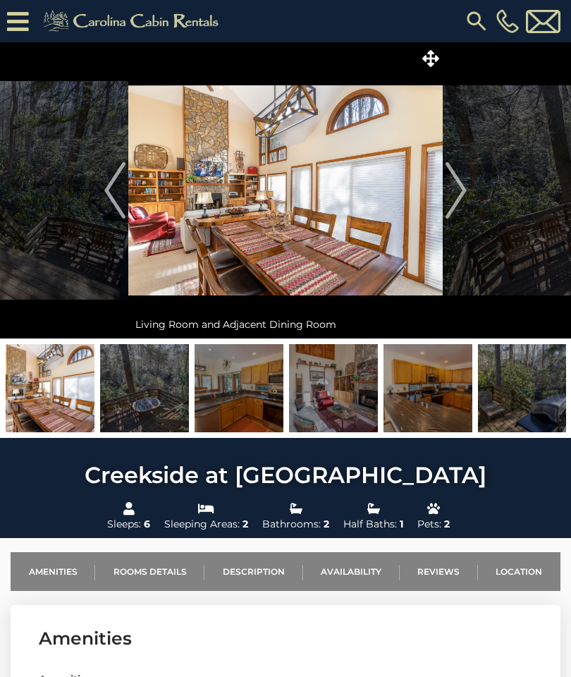
click at [446, 200] on img "Next" at bounding box center [456, 190] width 21 height 56
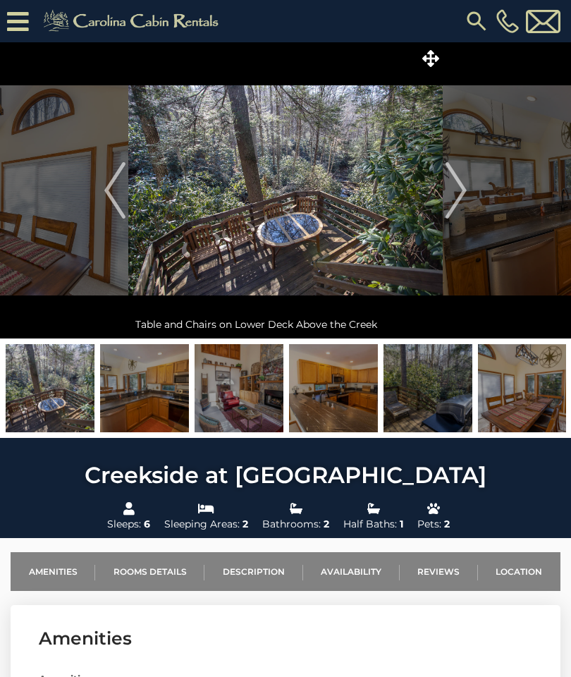
click at [449, 199] on img "Next" at bounding box center [456, 190] width 21 height 56
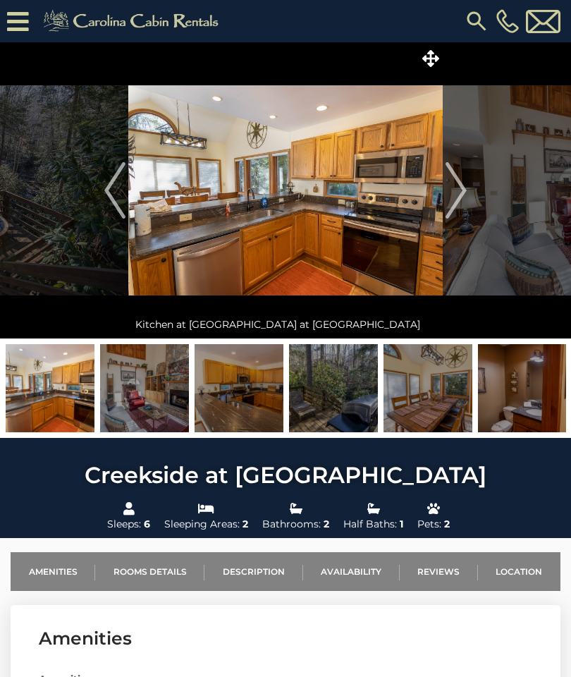
click at [454, 200] on img "Next" at bounding box center [456, 190] width 21 height 56
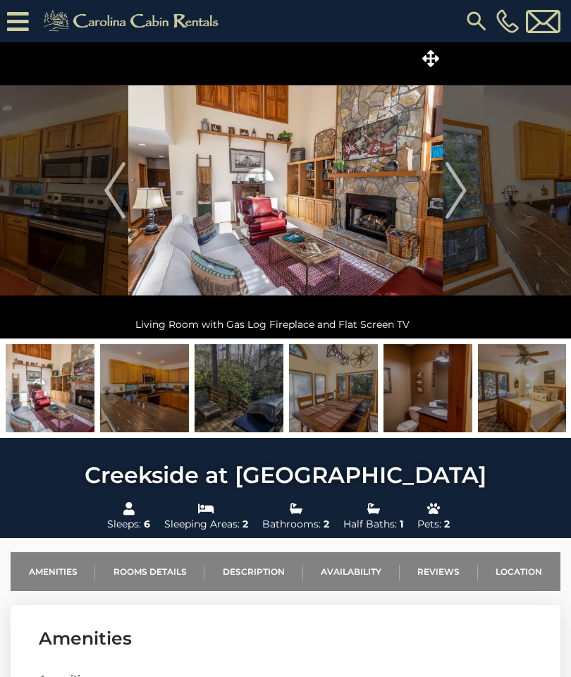
click at [455, 195] on img "Next" at bounding box center [456, 190] width 21 height 56
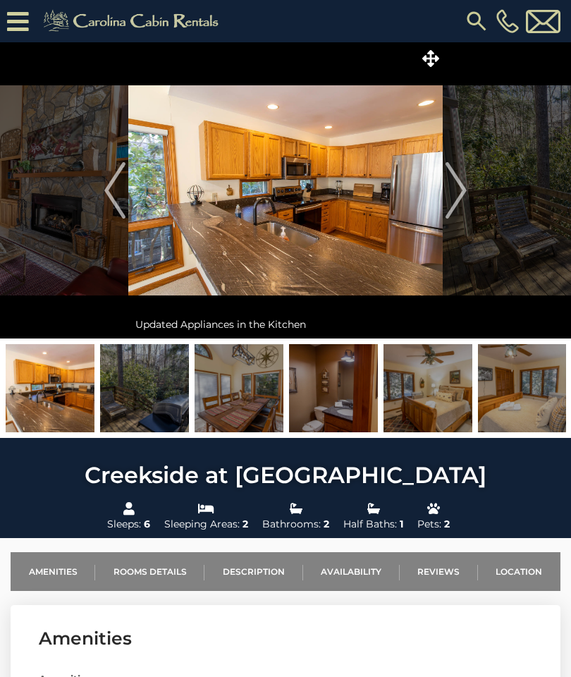
click at [453, 201] on img "Next" at bounding box center [456, 190] width 21 height 56
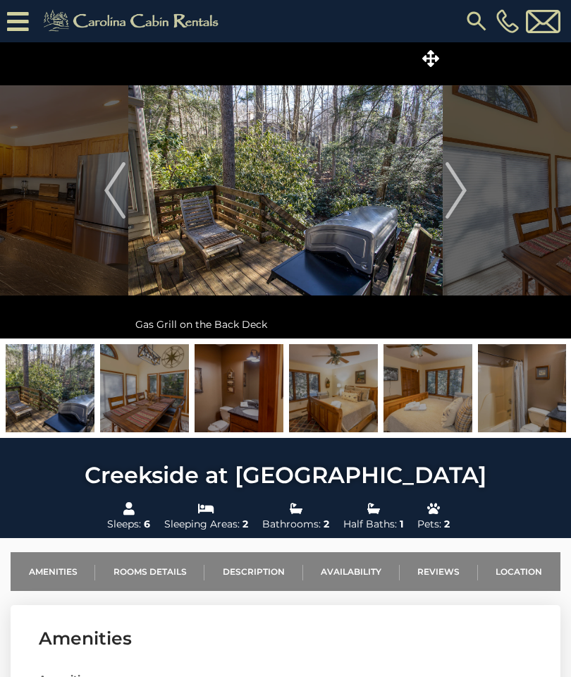
click at [453, 193] on img "Next" at bounding box center [456, 190] width 21 height 56
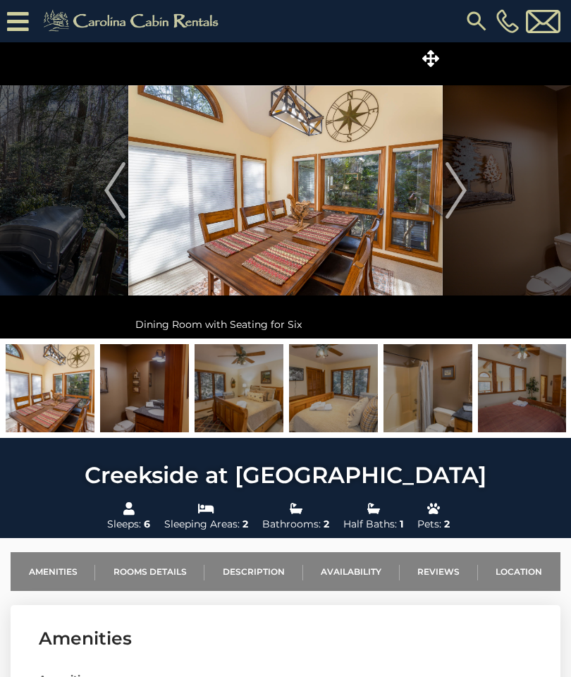
click at [453, 194] on img "Next" at bounding box center [456, 190] width 21 height 56
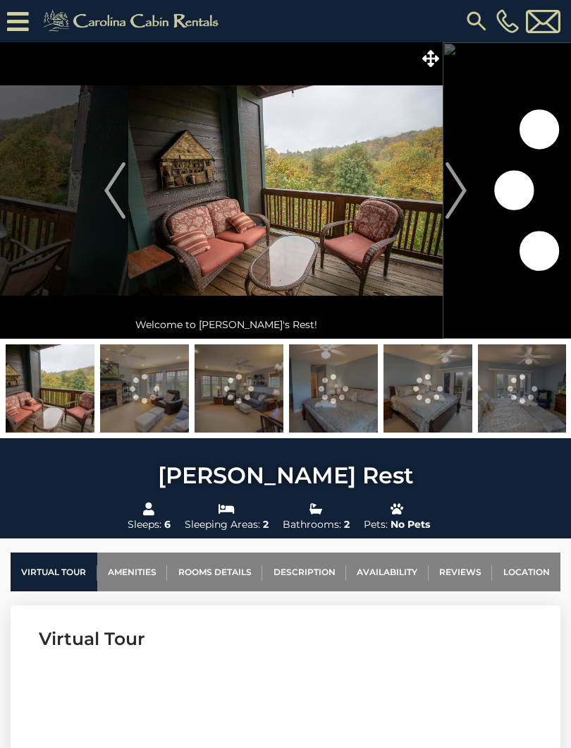
click at [461, 198] on img "Next" at bounding box center [456, 190] width 21 height 56
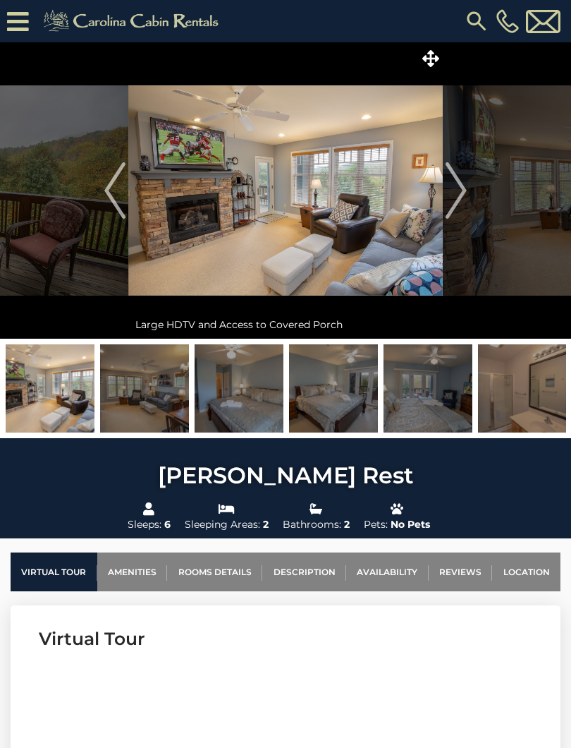
click at [454, 202] on img "Next" at bounding box center [456, 190] width 21 height 56
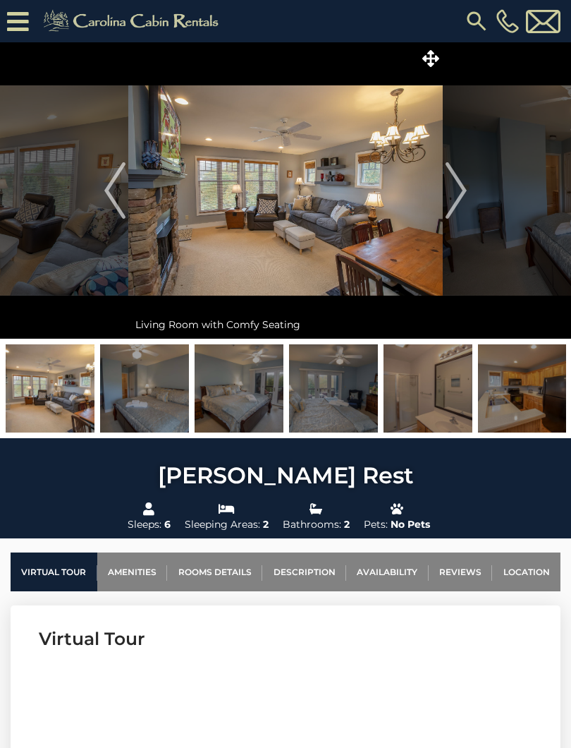
click at [447, 199] on img "Next" at bounding box center [456, 190] width 21 height 56
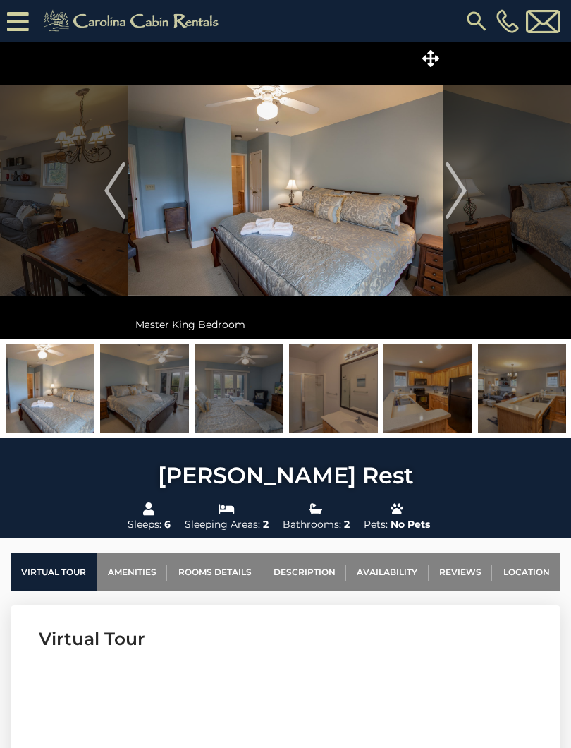
click at [448, 195] on img "Next" at bounding box center [456, 190] width 21 height 56
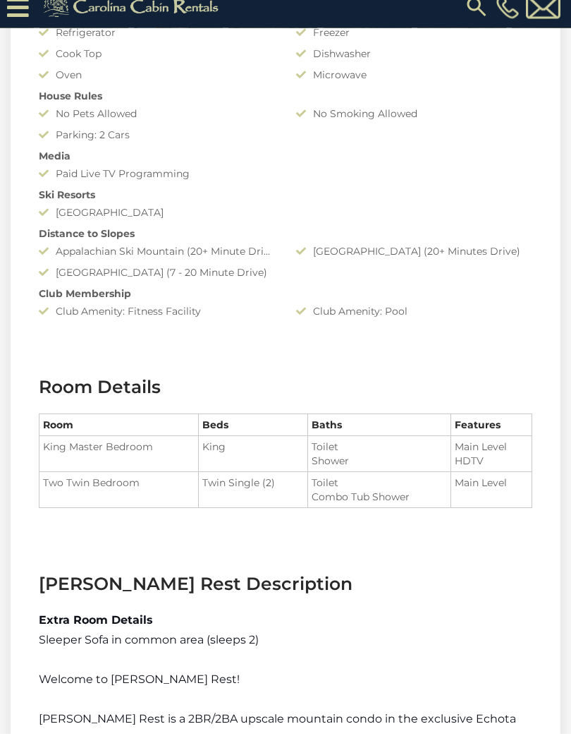
scroll to position [1364, 0]
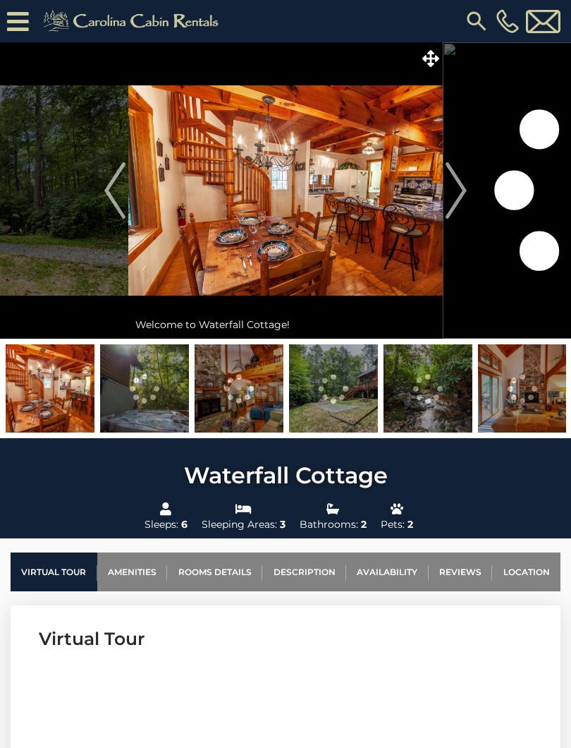
click at [23, 18] on icon at bounding box center [18, 21] width 22 height 25
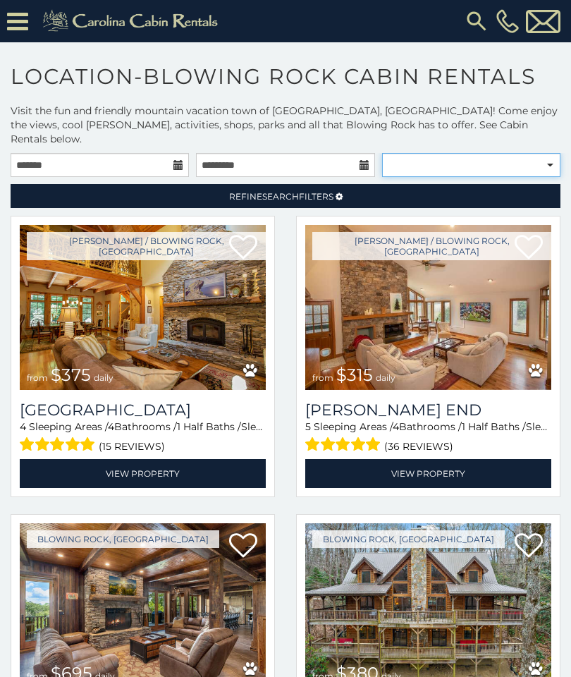
click at [544, 157] on select "**********" at bounding box center [471, 165] width 178 height 24
select select "**********"
click at [545, 153] on select "**********" at bounding box center [471, 165] width 178 height 24
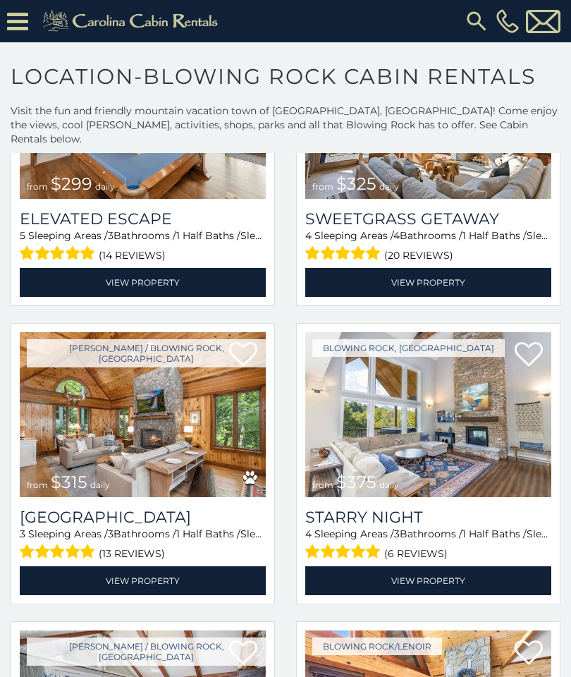
scroll to position [1685, 0]
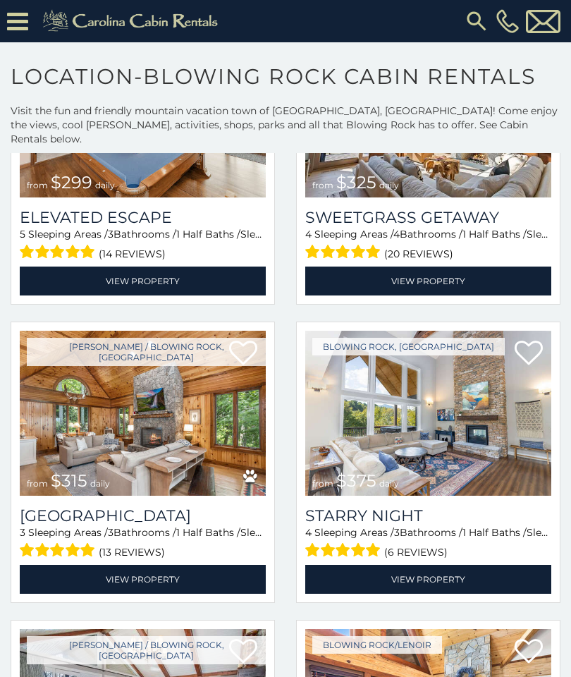
click at [83, 440] on img at bounding box center [143, 413] width 246 height 165
click at [206, 394] on img at bounding box center [143, 413] width 246 height 165
click at [205, 422] on img at bounding box center [143, 413] width 246 height 165
click at [143, 575] on link "View Property" at bounding box center [143, 579] width 246 height 29
click at [75, 570] on link "View Property" at bounding box center [143, 579] width 246 height 29
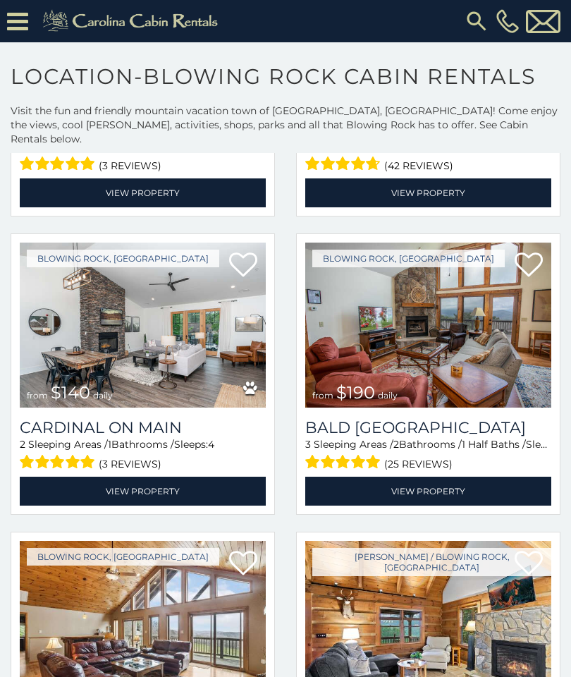
scroll to position [2668, 0]
click at [522, 319] on img at bounding box center [428, 325] width 246 height 165
click at [454, 483] on link "View Property" at bounding box center [428, 491] width 246 height 29
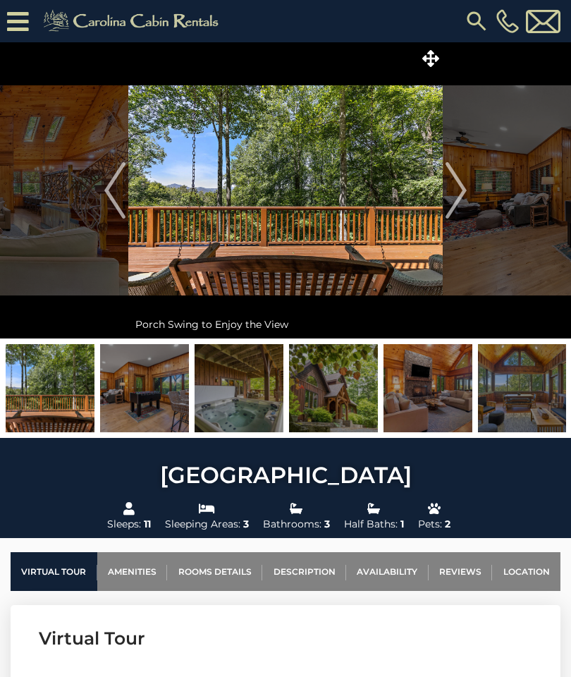
click at [133, 404] on img at bounding box center [144, 388] width 89 height 88
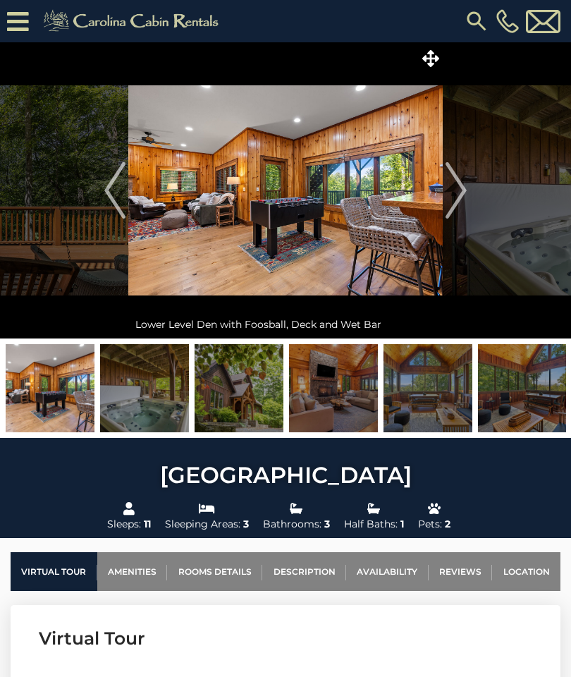
click at [243, 395] on img at bounding box center [239, 388] width 89 height 88
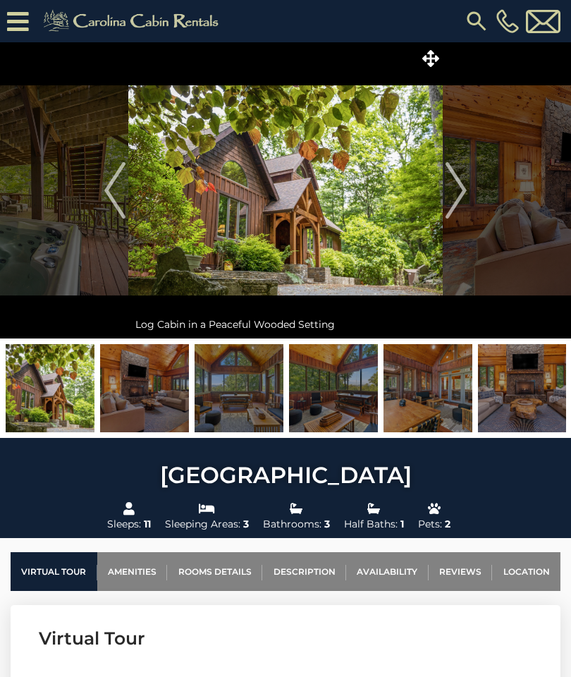
click at [341, 402] on img at bounding box center [333, 388] width 89 height 88
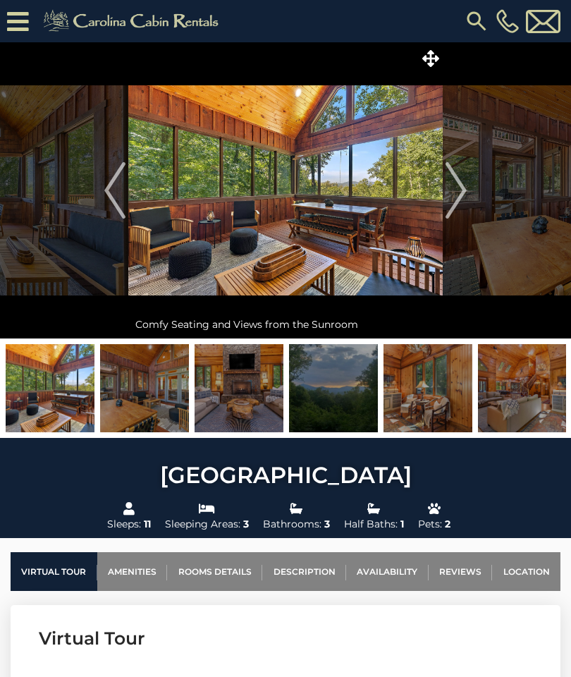
click at [459, 193] on img "Next" at bounding box center [456, 190] width 21 height 56
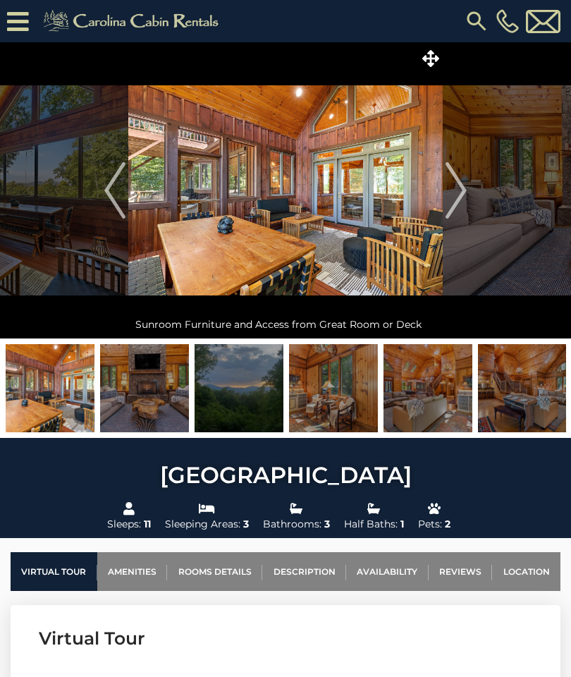
click at [464, 197] on img "Next" at bounding box center [456, 190] width 21 height 56
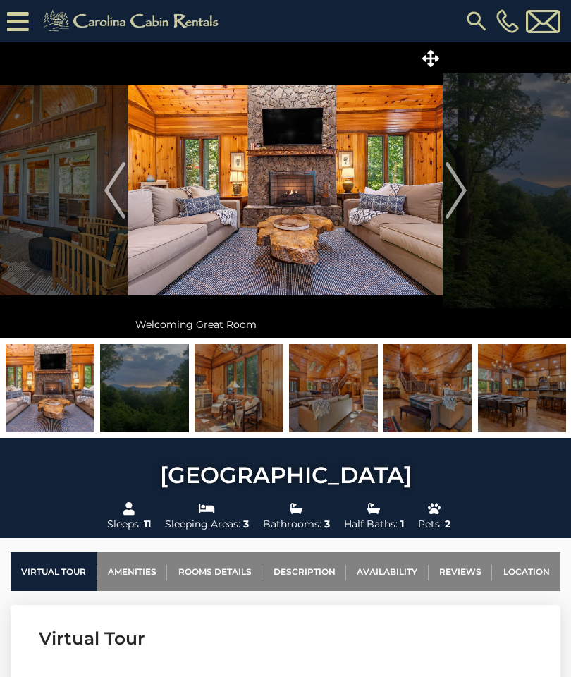
click at [456, 196] on img "Next" at bounding box center [456, 190] width 21 height 56
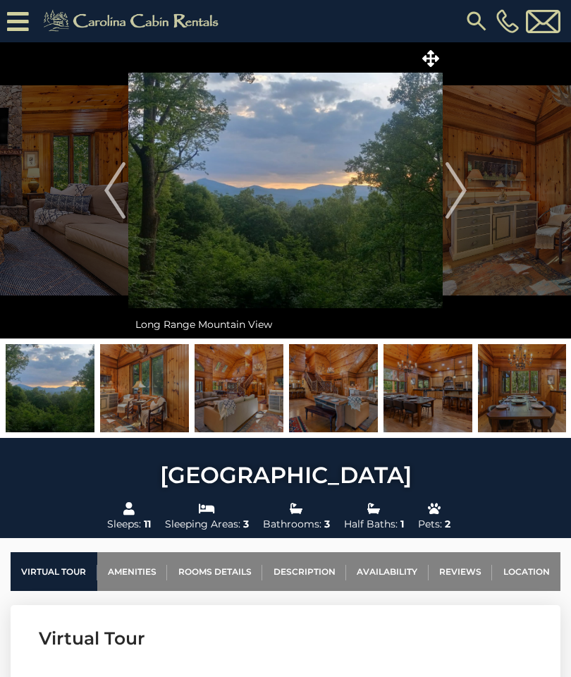
click at [465, 190] on img "Next" at bounding box center [456, 190] width 21 height 56
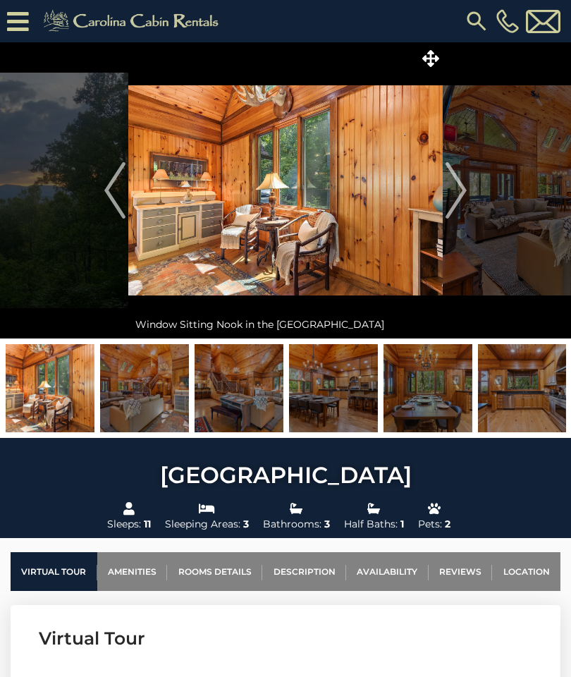
click at [463, 191] on img "Next" at bounding box center [456, 190] width 21 height 56
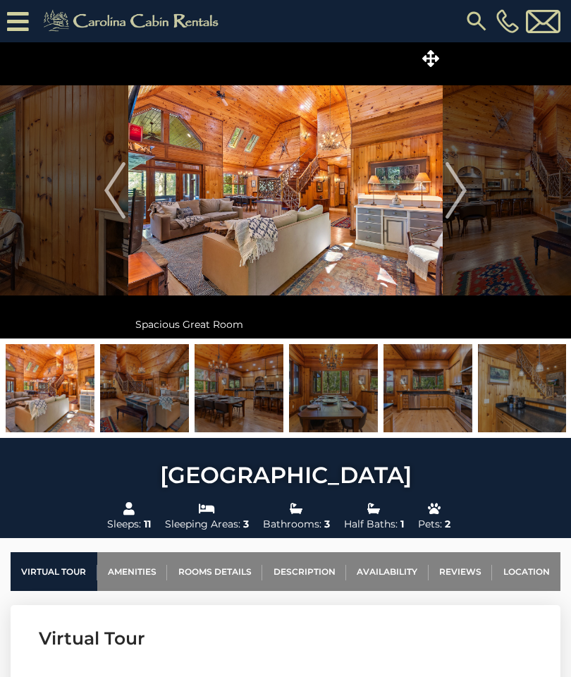
click at [457, 197] on img "Next" at bounding box center [456, 190] width 21 height 56
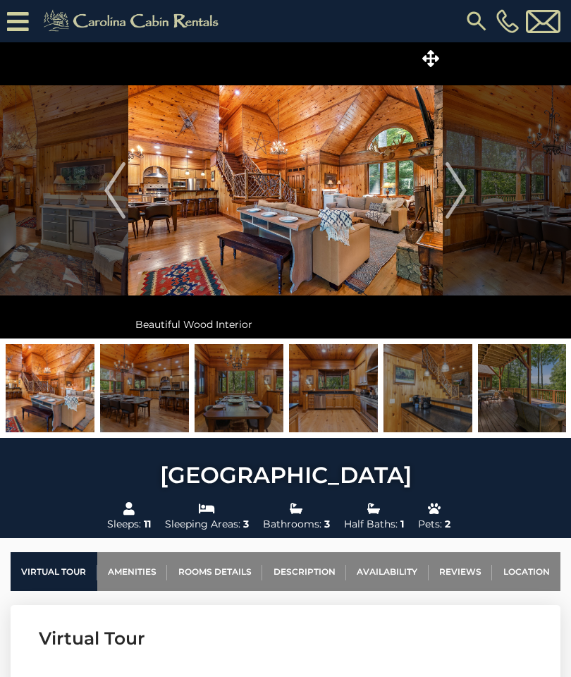
click at [458, 195] on img "Next" at bounding box center [456, 190] width 21 height 56
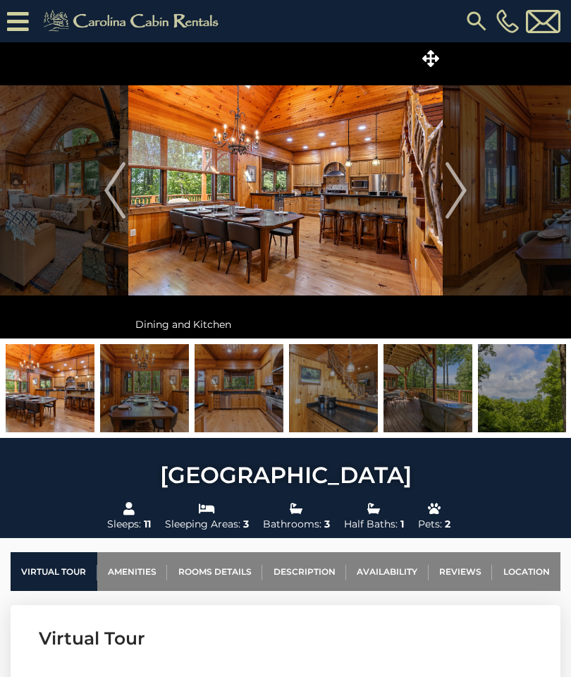
click at [461, 193] on img "Next" at bounding box center [456, 190] width 21 height 56
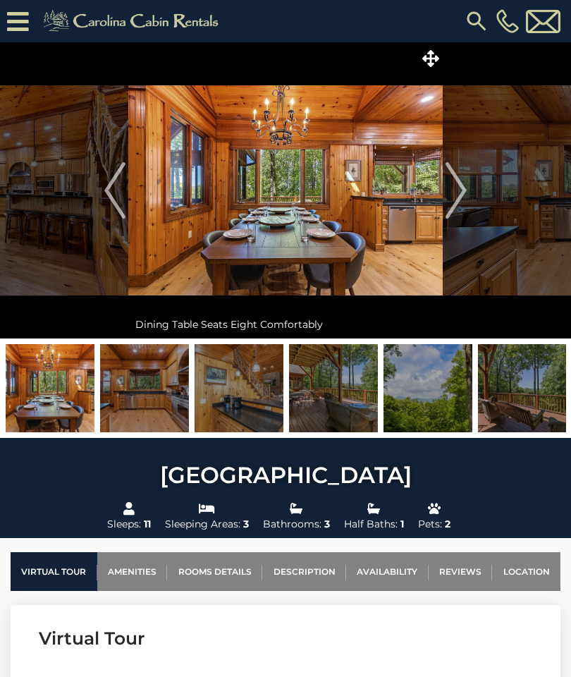
click at [466, 192] on img "Next" at bounding box center [456, 190] width 21 height 56
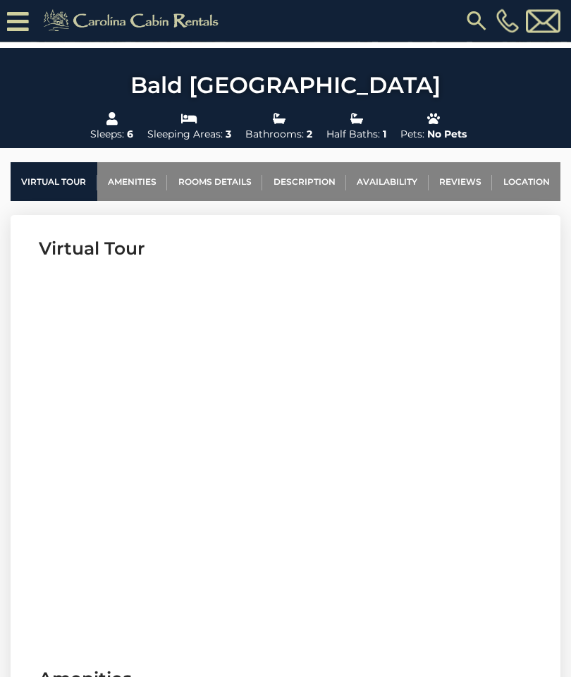
scroll to position [404, 0]
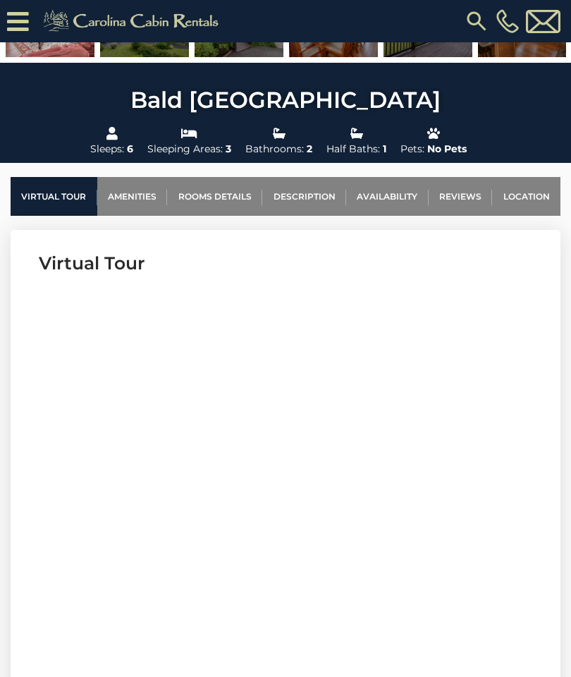
click at [528, 199] on link "Location" at bounding box center [526, 196] width 68 height 39
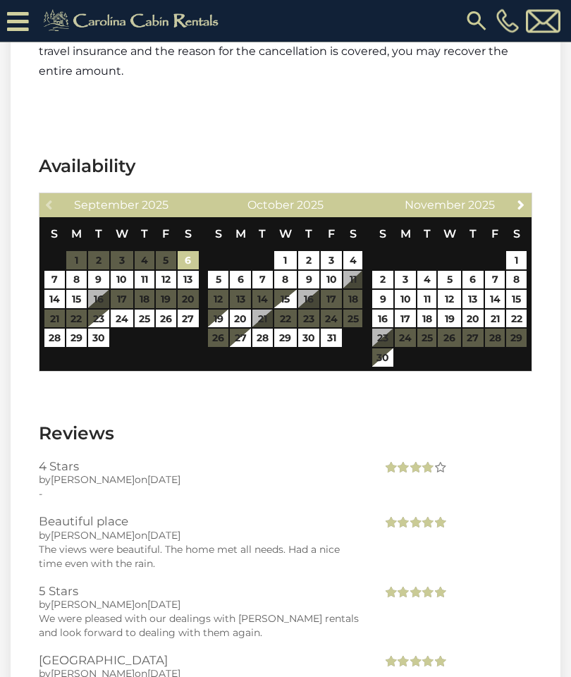
scroll to position [3608, 0]
click at [11, 575] on section "Reviews 4 Stars by [PERSON_NAME] on [DATE] - Beautiful place by [PERSON_NAME] o…" at bounding box center [286, 603] width 550 height 406
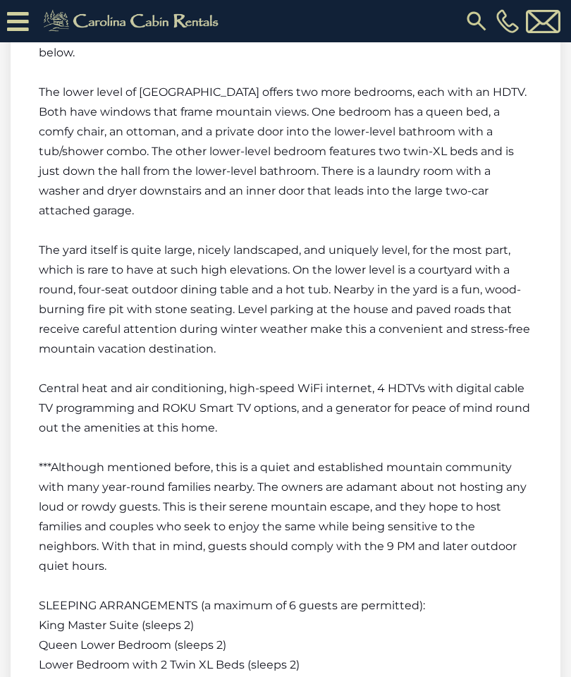
scroll to position [2836, 0]
click at [506, 461] on span "***Although mentioned before, this is a quiet and established mountain communit…" at bounding box center [283, 517] width 488 height 112
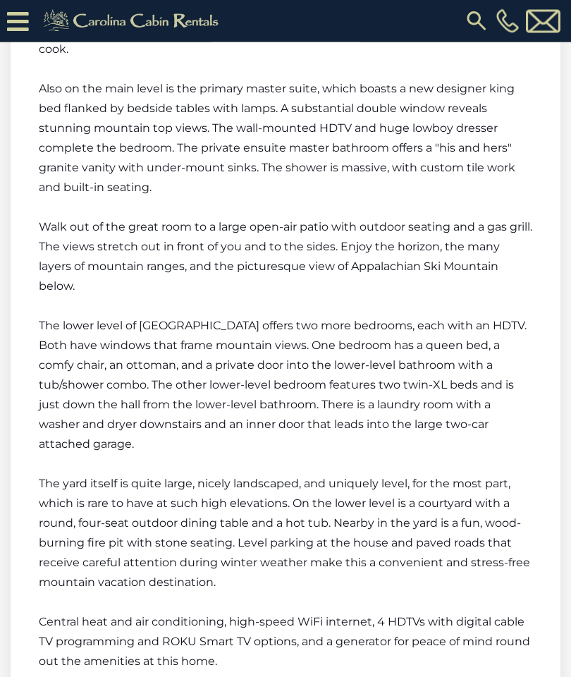
scroll to position [2603, 0]
click at [514, 372] on p "The lower level of [GEOGRAPHIC_DATA] offers two more bedrooms, each with an HDT…" at bounding box center [286, 385] width 494 height 138
click at [23, 370] on section "[GEOGRAPHIC_DATA] Description Welcome to [GEOGRAPHIC_DATA]! [GEOGRAPHIC_DATA] i…" at bounding box center [286, 251] width 550 height 1774
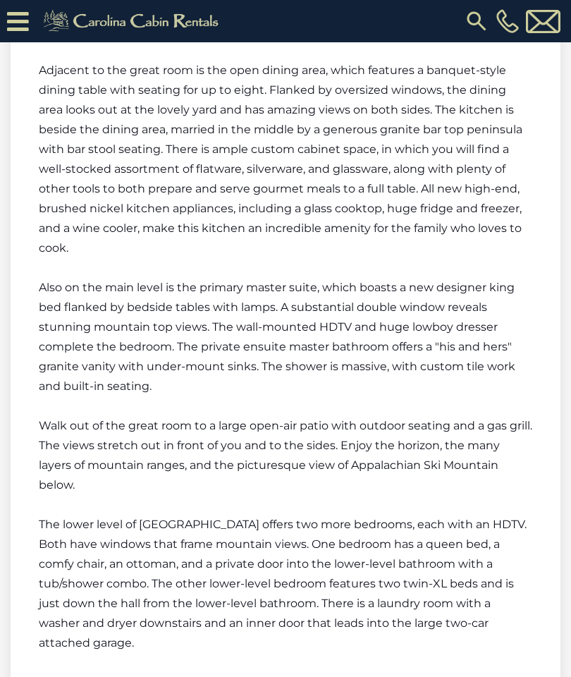
scroll to position [2404, 0]
click at [516, 352] on p "Also on the main level is the primary master suite, which boasts a new designer…" at bounding box center [286, 338] width 494 height 119
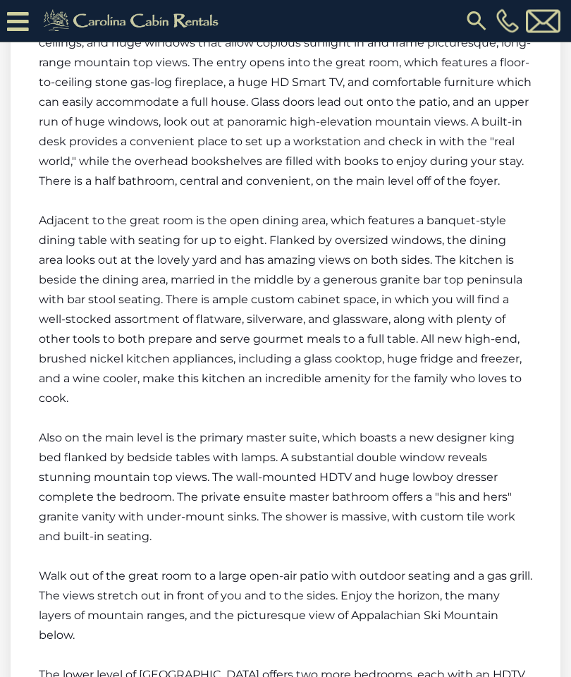
scroll to position [2229, 0]
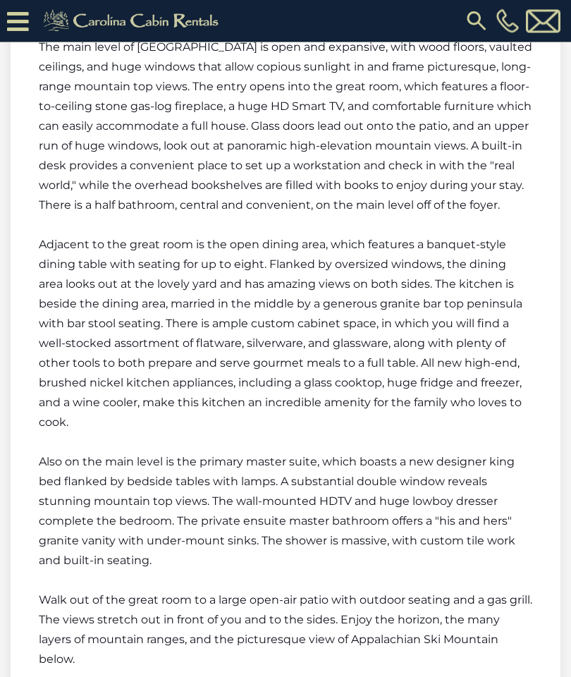
click at [535, 325] on section "[GEOGRAPHIC_DATA] Description Welcome to [GEOGRAPHIC_DATA]! [GEOGRAPHIC_DATA] i…" at bounding box center [286, 625] width 550 height 1774
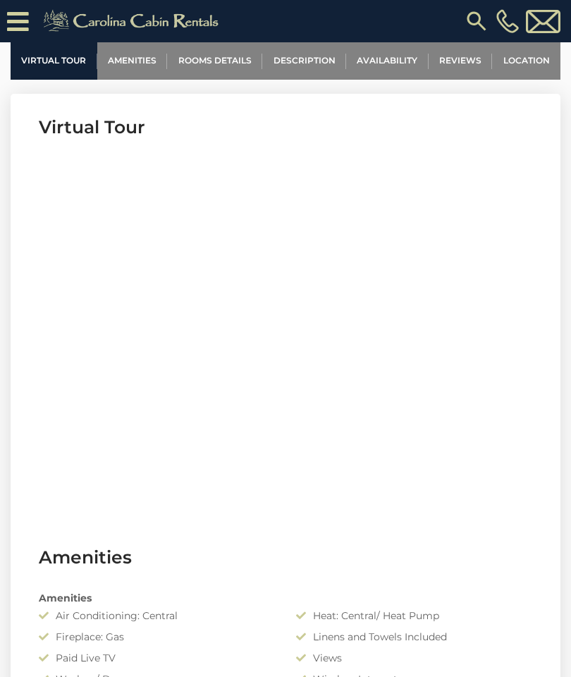
scroll to position [539, 0]
click at [219, 61] on link "Rooms Details" at bounding box center [214, 61] width 95 height 39
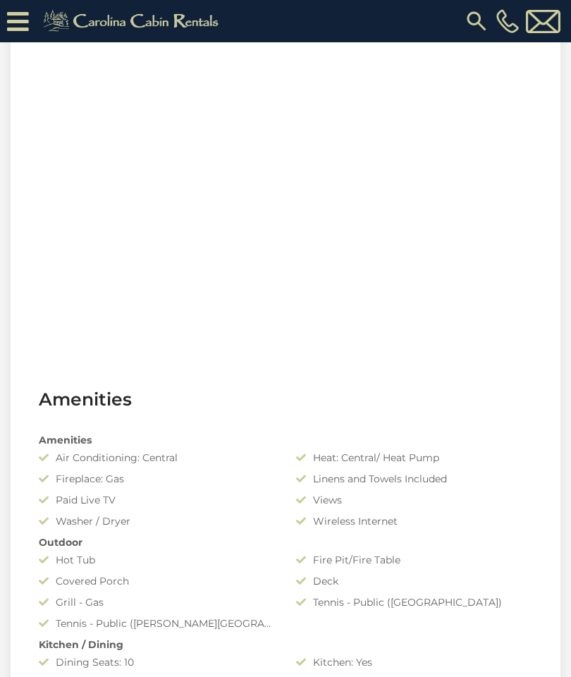
scroll to position [690, 0]
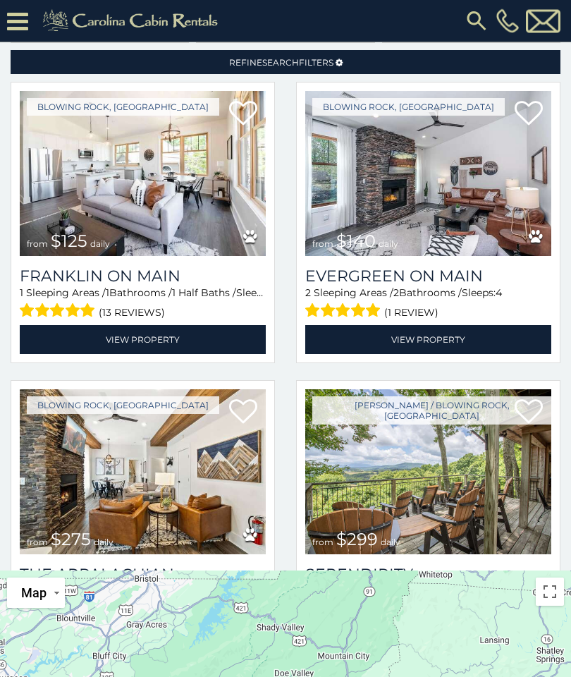
scroll to position [162, 0]
click at [474, 325] on link "View Property" at bounding box center [428, 339] width 246 height 29
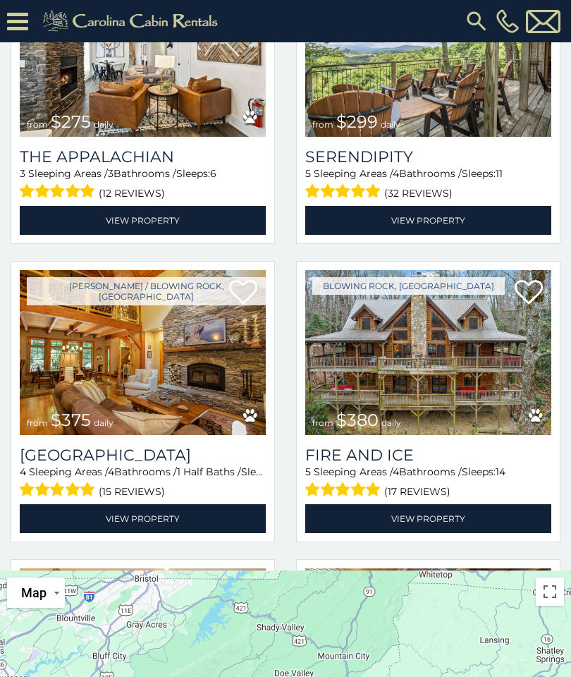
scroll to position [406, 0]
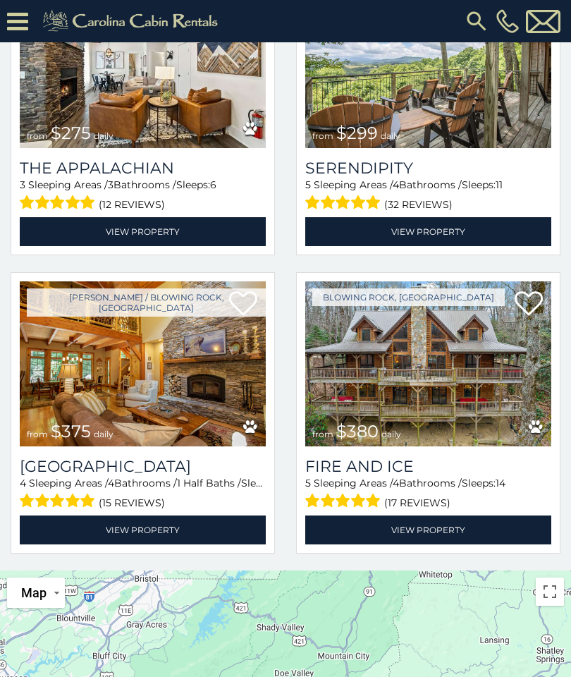
click at [109, 159] on h3 "The Appalachian" at bounding box center [143, 168] width 246 height 19
click at [57, 217] on link "View Property" at bounding box center [143, 231] width 246 height 29
click at [54, 220] on link "View Property" at bounding box center [143, 231] width 246 height 29
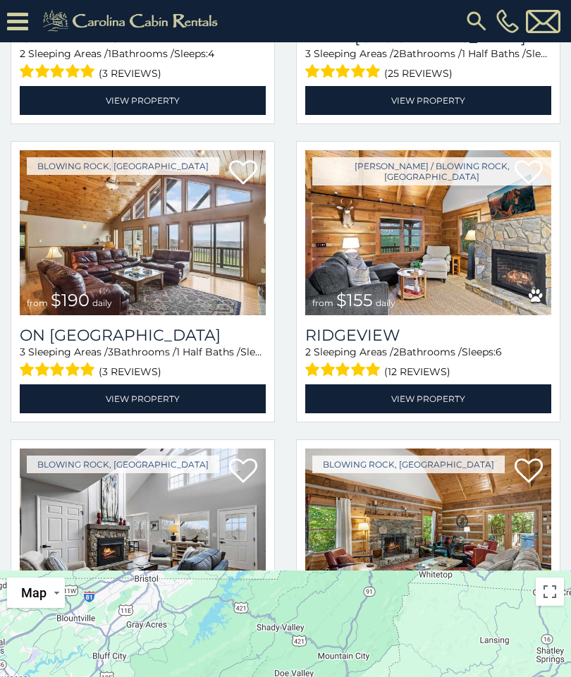
scroll to position [2926, 0]
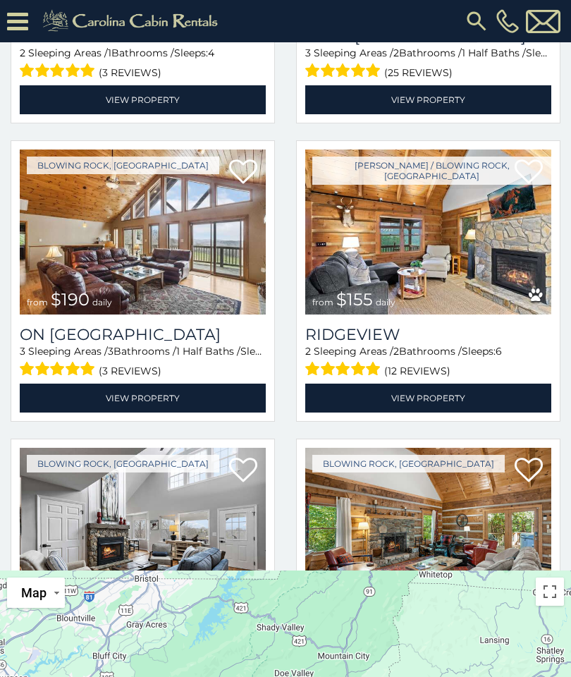
click at [202, 261] on img at bounding box center [143, 232] width 246 height 165
click at [214, 260] on img at bounding box center [143, 232] width 246 height 165
click at [111, 413] on link "View Property" at bounding box center [143, 398] width 246 height 29
click at [143, 413] on link "View Property" at bounding box center [143, 398] width 246 height 29
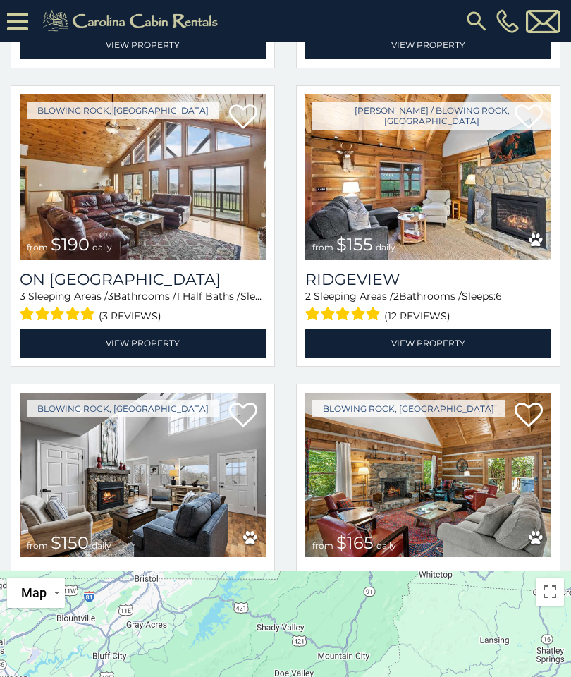
scroll to position [2985, 0]
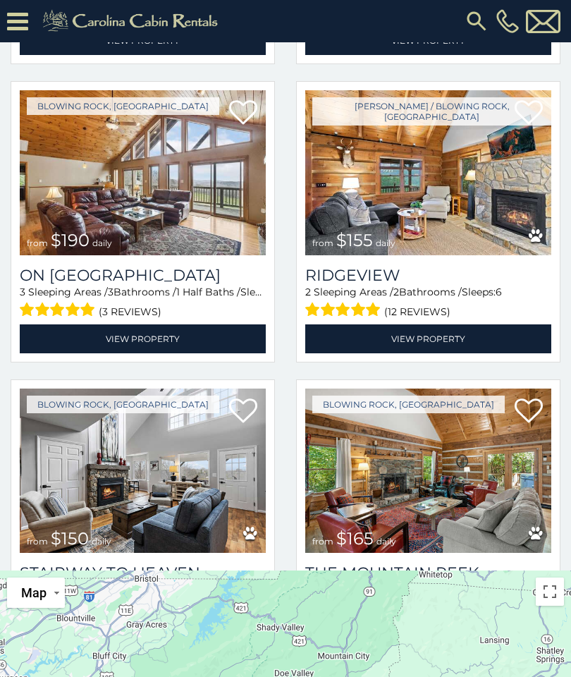
click at [465, 325] on link "View Property" at bounding box center [428, 339] width 246 height 29
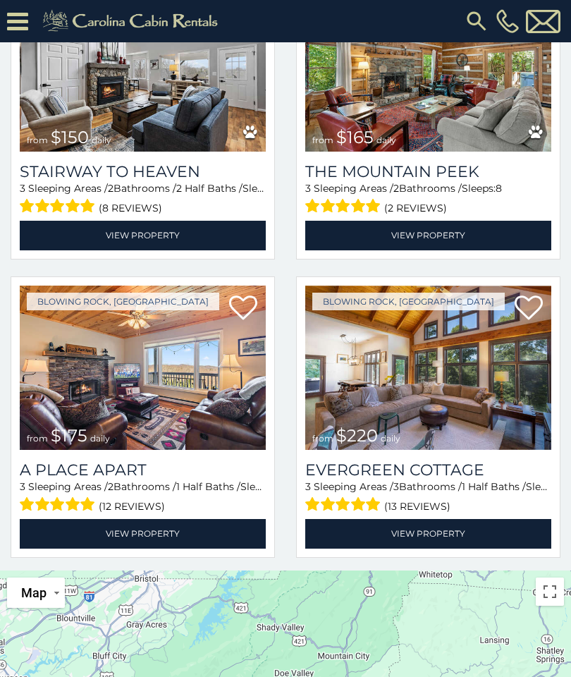
scroll to position [3386, 0]
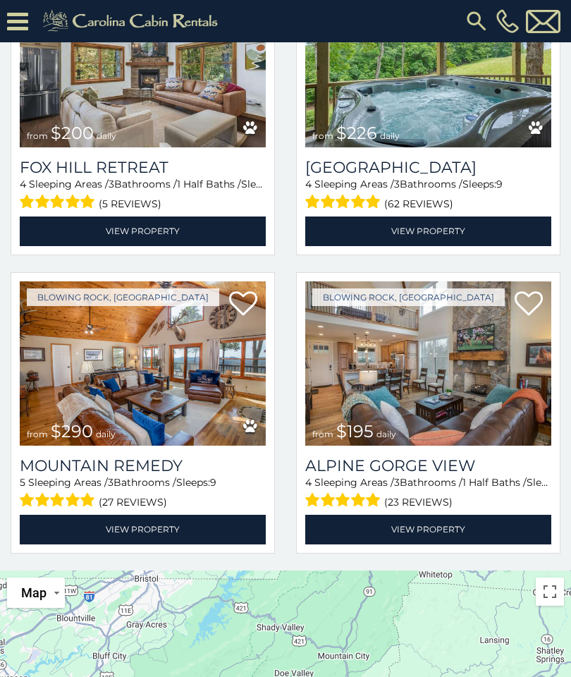
scroll to position [3988, 0]
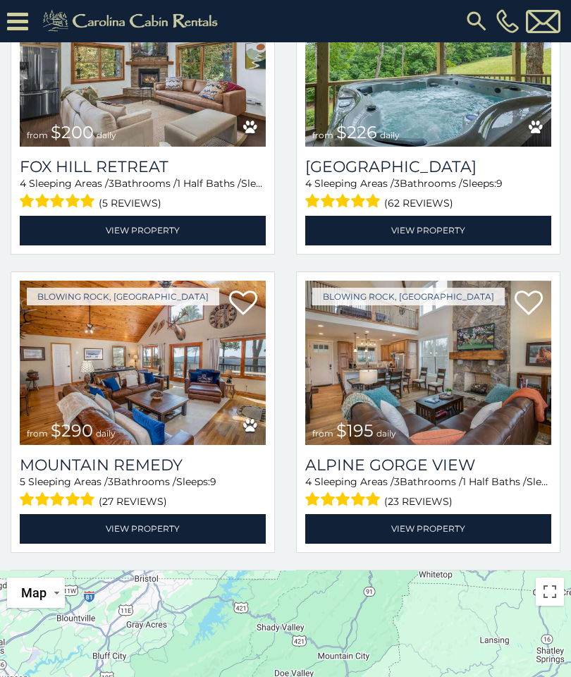
click at [450, 519] on link "View Property" at bounding box center [428, 528] width 246 height 29
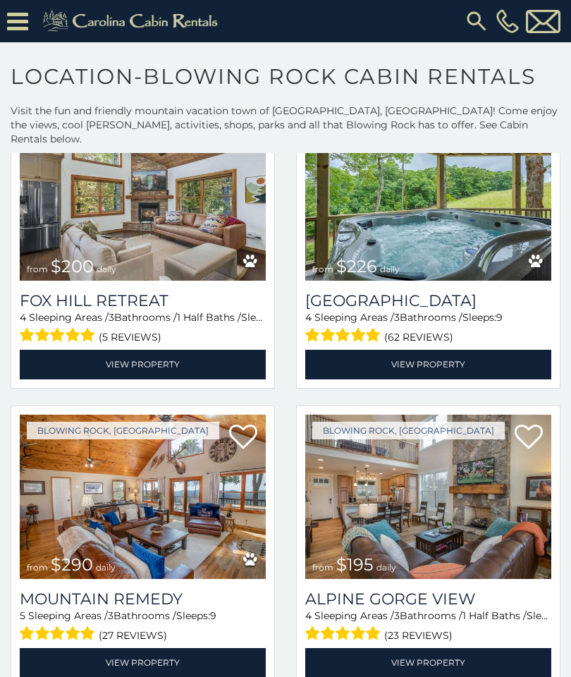
click at [471, 25] on img at bounding box center [476, 20] width 25 height 25
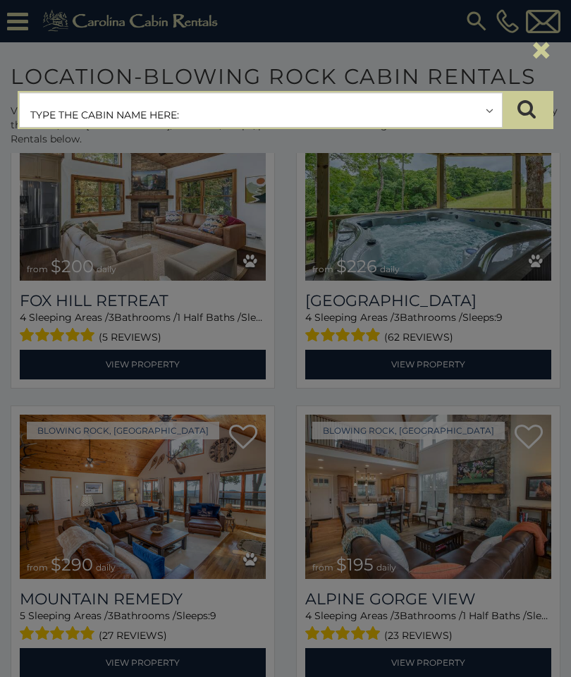
click at [541, 34] on button "×" at bounding box center [542, 50] width 24 height 40
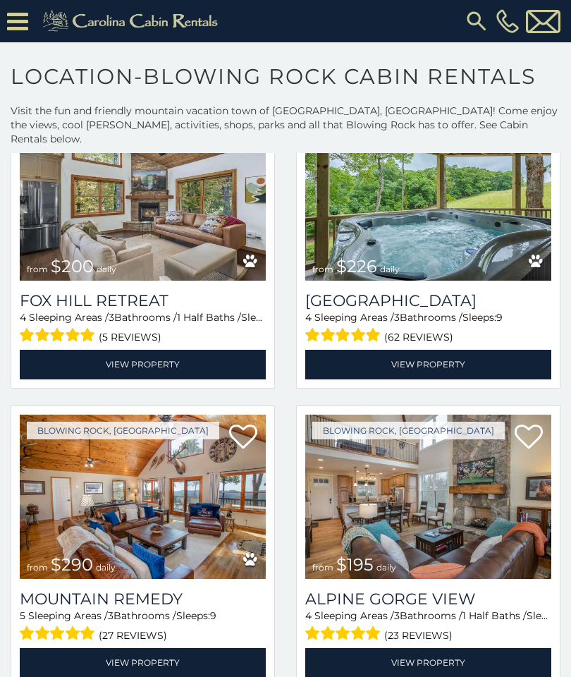
click at [550, 25] on img at bounding box center [543, 21] width 35 height 23
click at [21, 24] on icon at bounding box center [17, 21] width 21 height 25
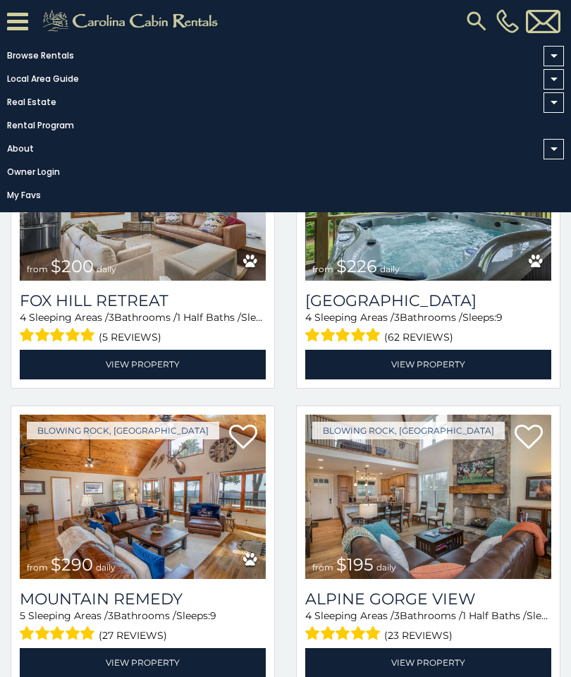
click at [26, 87] on link "Local Area Guide" at bounding box center [282, 79] width 564 height 20
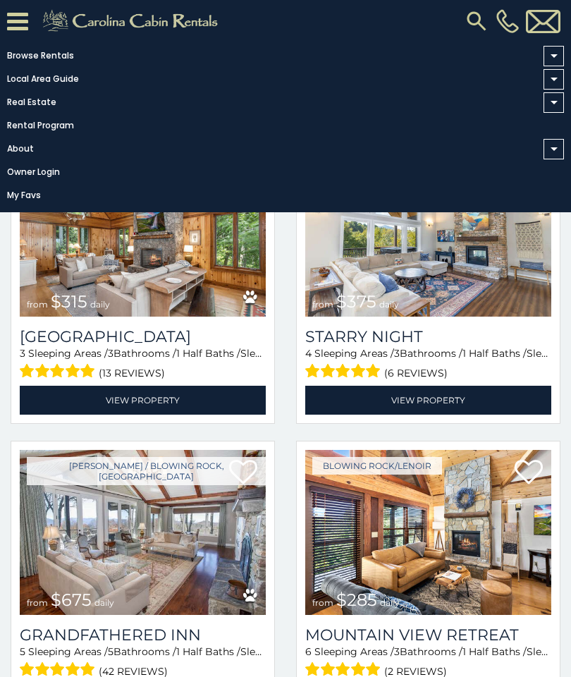
scroll to position [1843, 0]
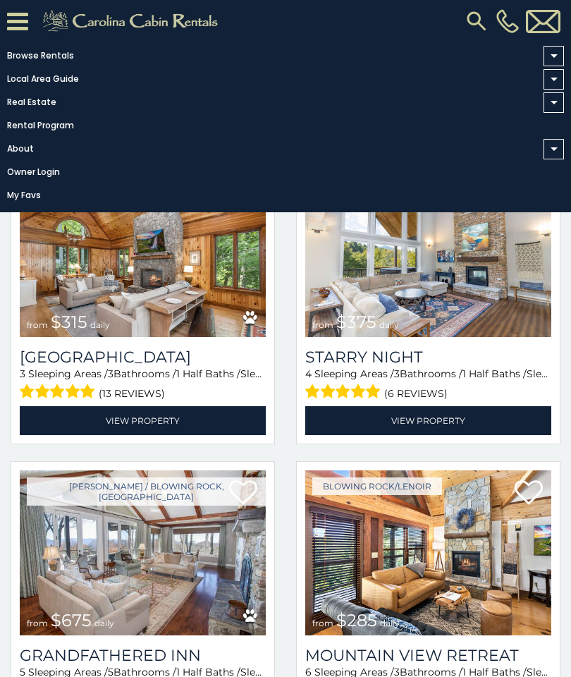
click at [20, 154] on link "About" at bounding box center [282, 149] width 564 height 20
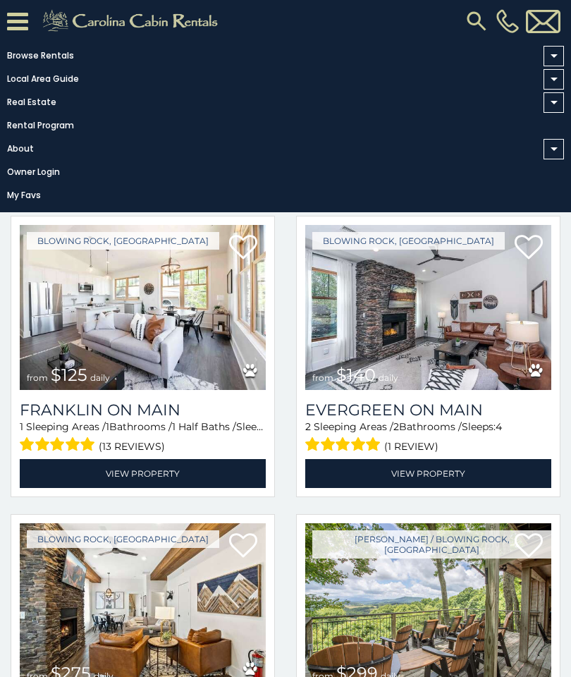
scroll to position [0, 0]
click at [22, 23] on icon at bounding box center [17, 21] width 21 height 25
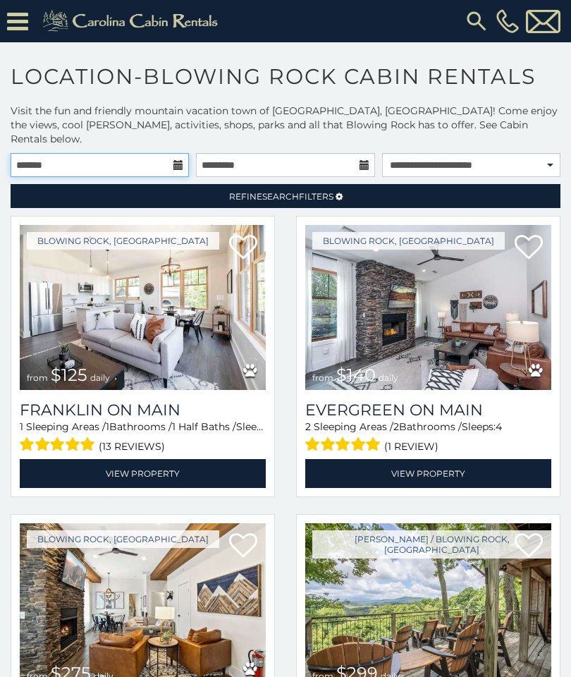
click at [173, 153] on input "text" at bounding box center [100, 165] width 178 height 24
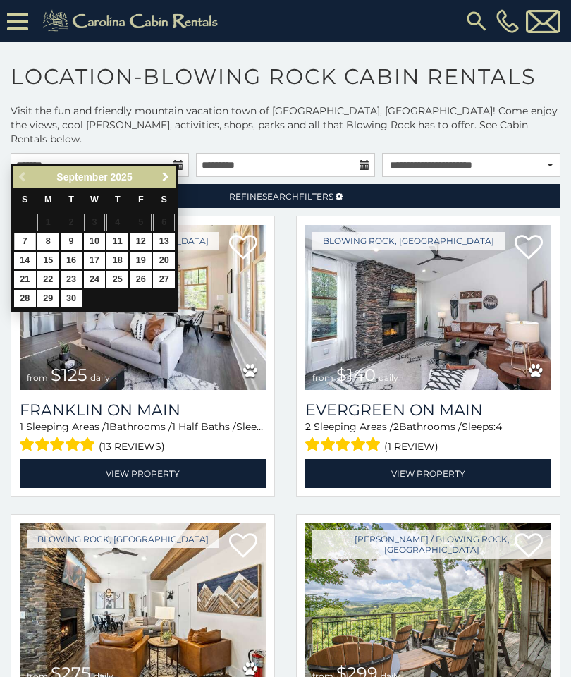
click at [164, 179] on span "Next" at bounding box center [165, 176] width 11 height 11
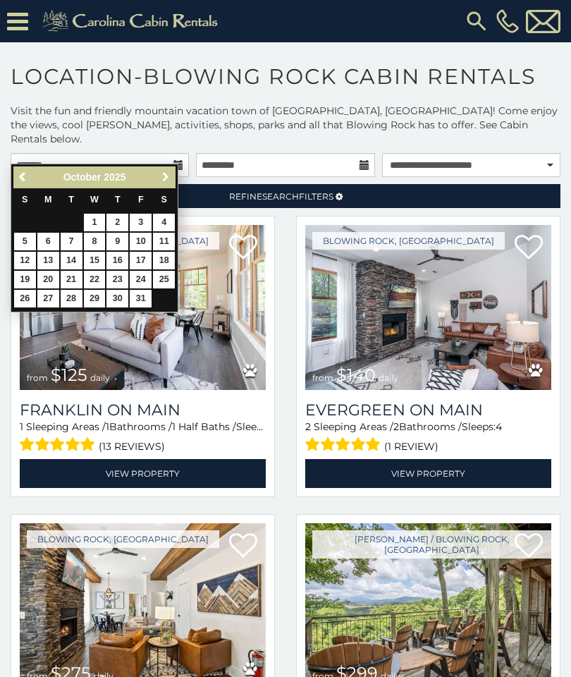
click at [166, 176] on span "Next" at bounding box center [165, 176] width 11 height 11
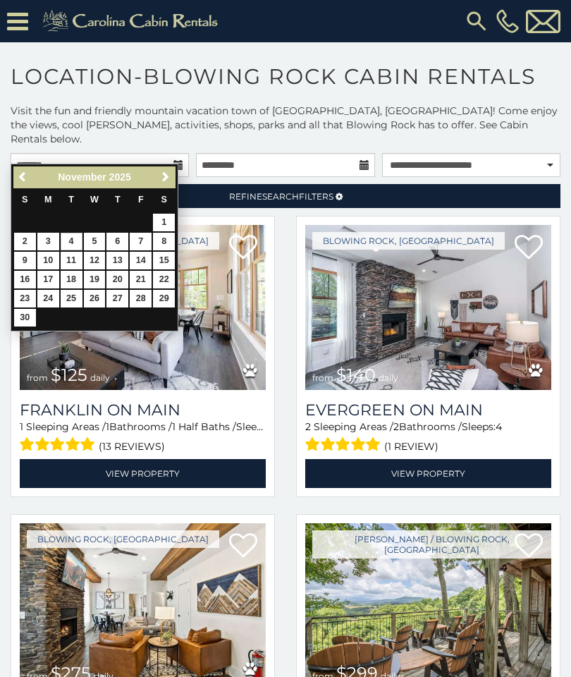
click at [69, 243] on link "4" at bounding box center [72, 242] width 22 height 18
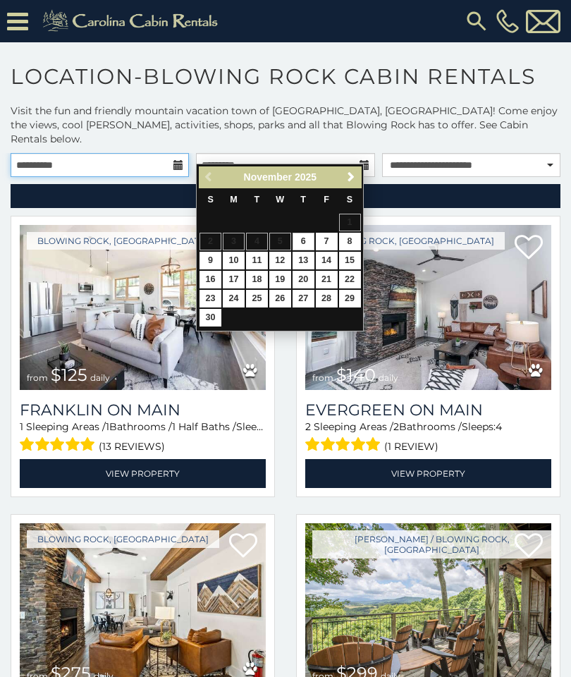
click at [174, 159] on input "**********" at bounding box center [100, 165] width 178 height 24
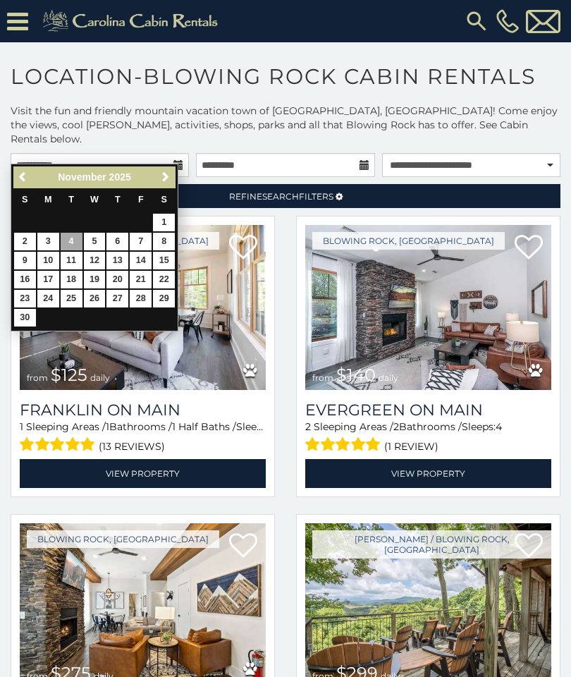
click at [137, 252] on link "14" at bounding box center [141, 261] width 22 height 18
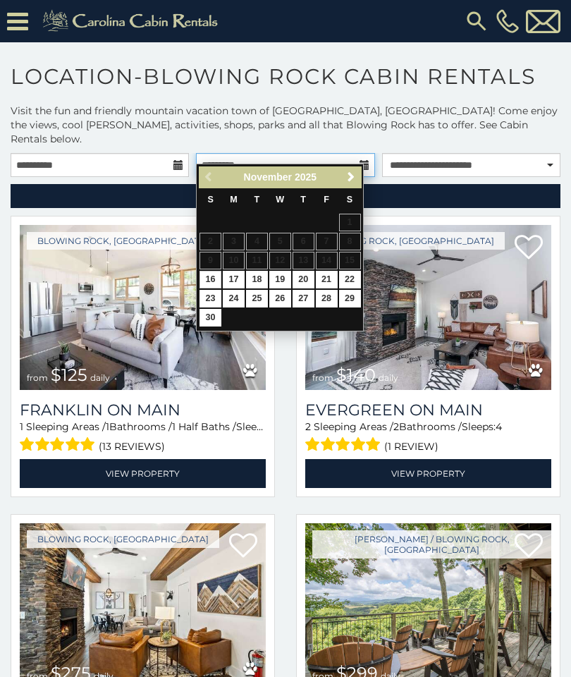
click at [368, 153] on input "text" at bounding box center [285, 165] width 178 height 24
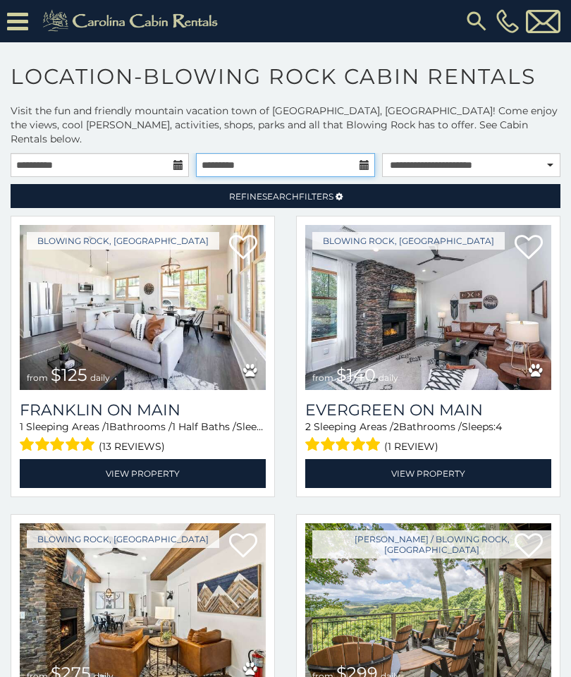
click at [358, 153] on input "text" at bounding box center [285, 165] width 178 height 24
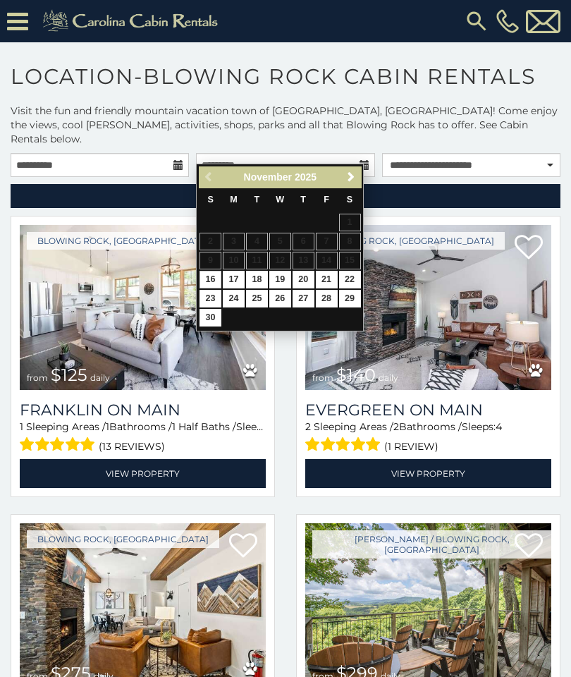
click at [329, 229] on table "S M T W T F S 1 2 3 4 5 6 7 8 9 10 11 12 13 14 15 16 17 18 19 20 21 22 23 24 25…" at bounding box center [280, 258] width 162 height 140
click at [328, 235] on table "S M T W T F S 1 2 3 4 5 6 7 8 9 10 11 12 13 14 15 16 17 18 19 20 21 22 23 24 25…" at bounding box center [280, 258] width 162 height 140
click at [182, 159] on input "**********" at bounding box center [100, 165] width 178 height 24
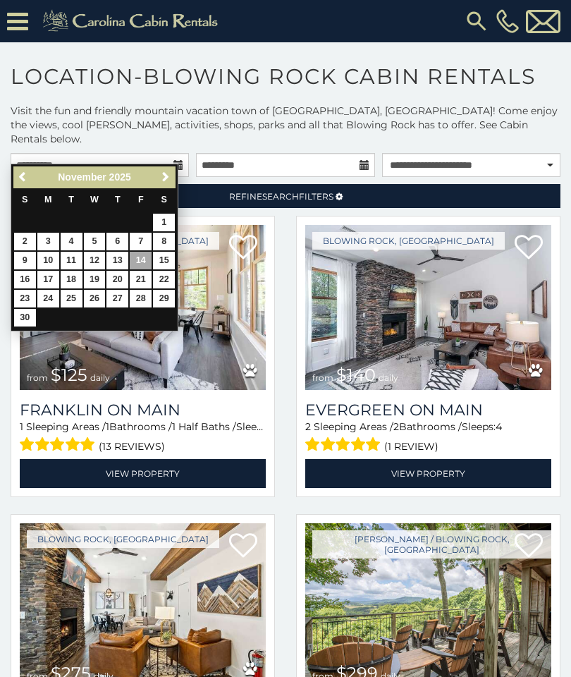
click at [69, 241] on link "4" at bounding box center [72, 242] width 22 height 18
type input "**********"
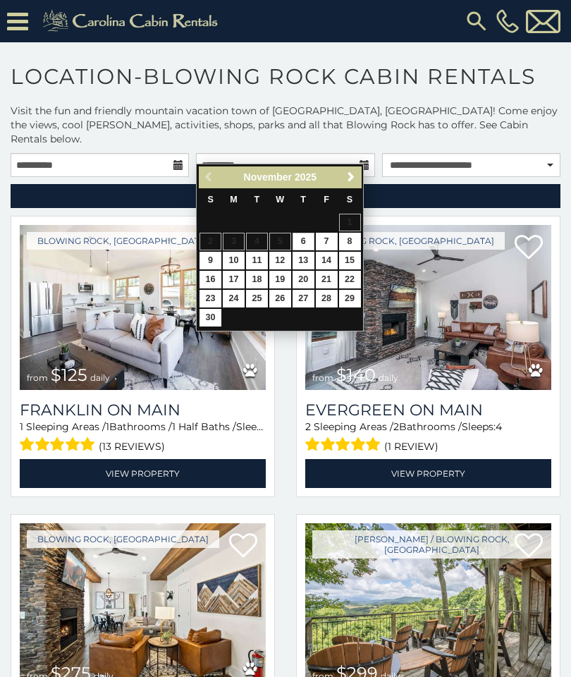
click at [320, 246] on link "7" at bounding box center [327, 242] width 22 height 18
type input "**********"
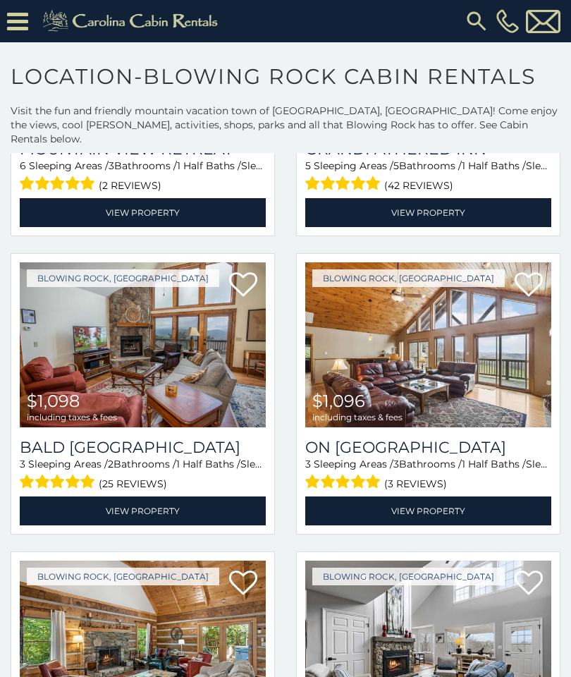
scroll to position [1769, 0]
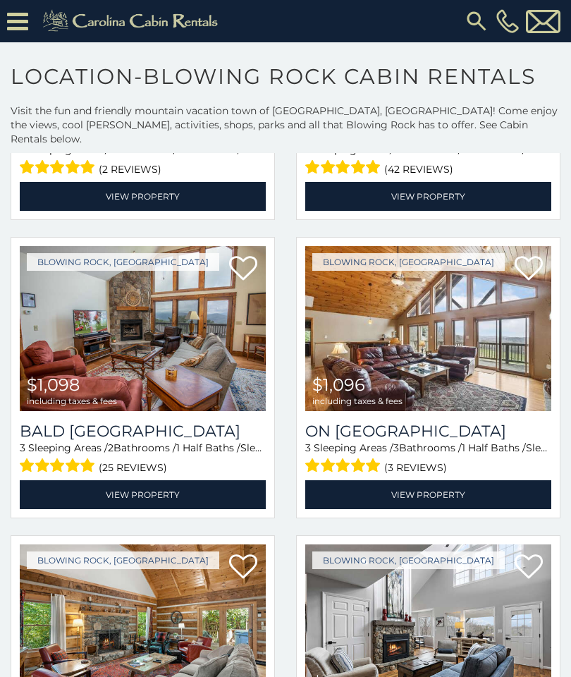
click at [85, 480] on link "View Property" at bounding box center [143, 494] width 246 height 29
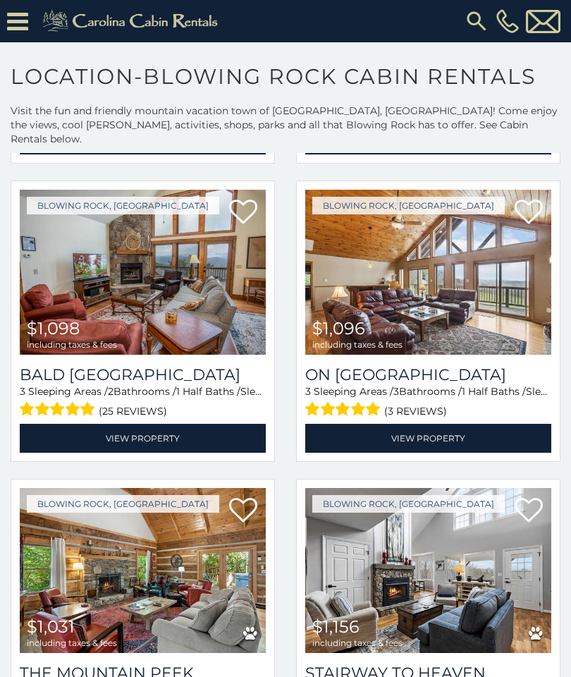
scroll to position [1820, 0]
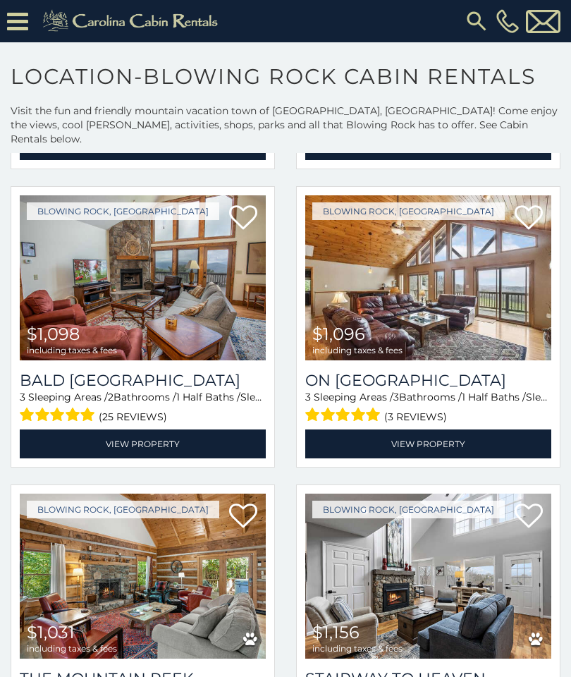
click at [485, 430] on link "View Property" at bounding box center [428, 444] width 246 height 29
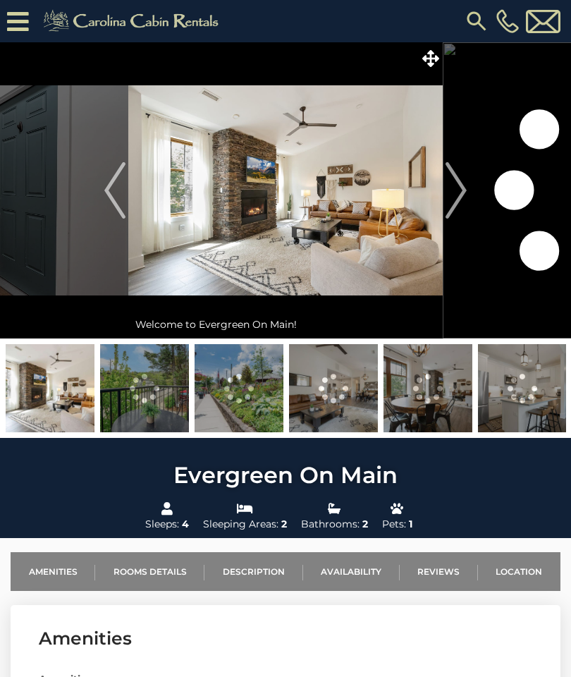
click at [130, 403] on img at bounding box center [144, 388] width 89 height 88
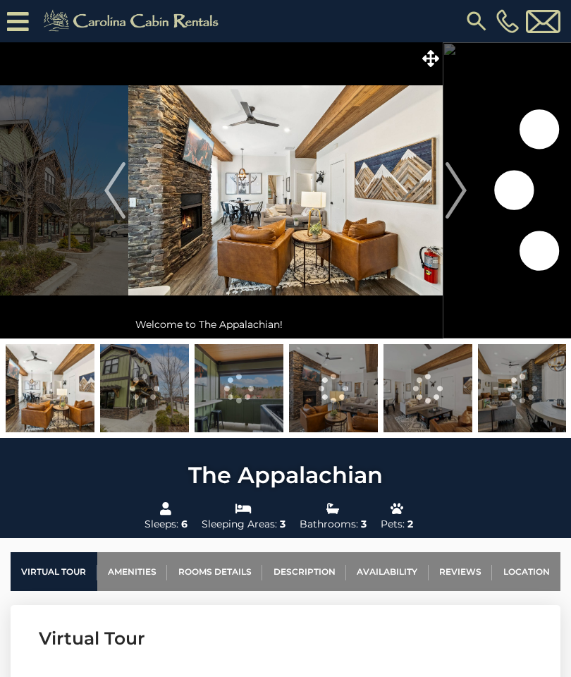
click at [459, 191] on img "Next" at bounding box center [456, 190] width 21 height 56
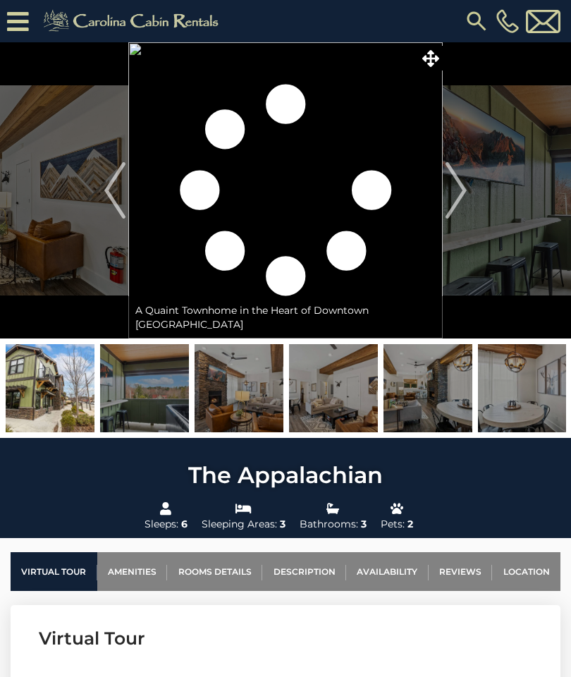
click at [458, 196] on img "Next" at bounding box center [456, 190] width 21 height 56
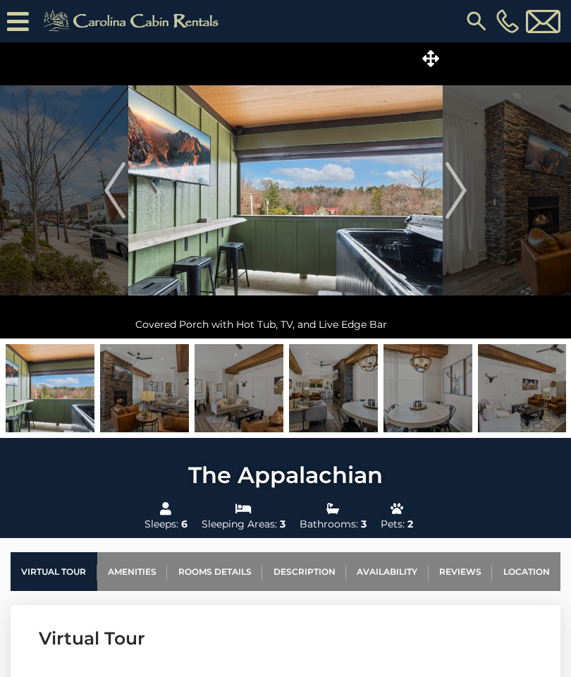
click at [147, 378] on img at bounding box center [144, 388] width 89 height 88
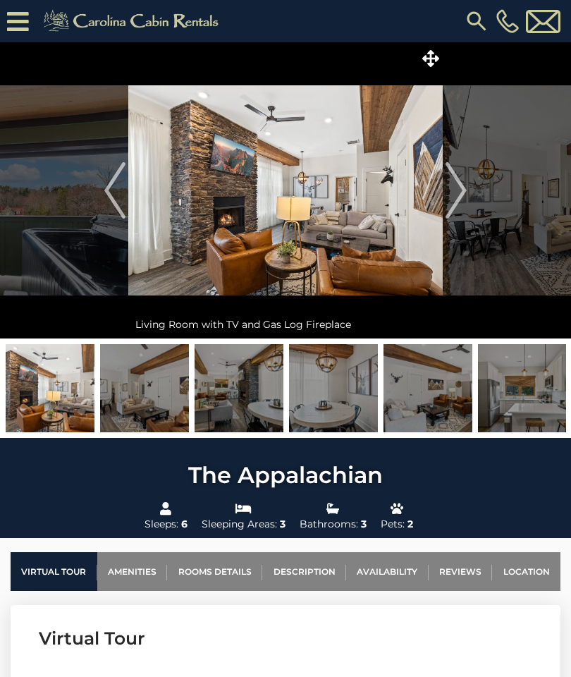
click at [454, 196] on img "Next" at bounding box center [456, 190] width 21 height 56
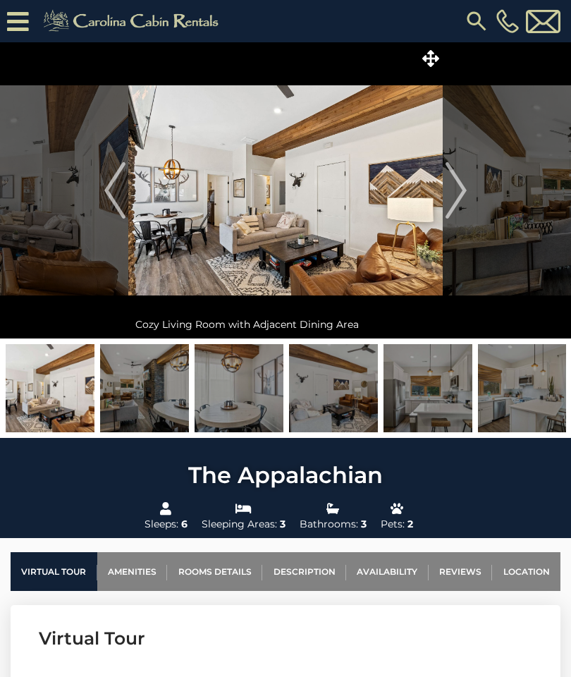
click at [460, 197] on img "Next" at bounding box center [456, 190] width 21 height 56
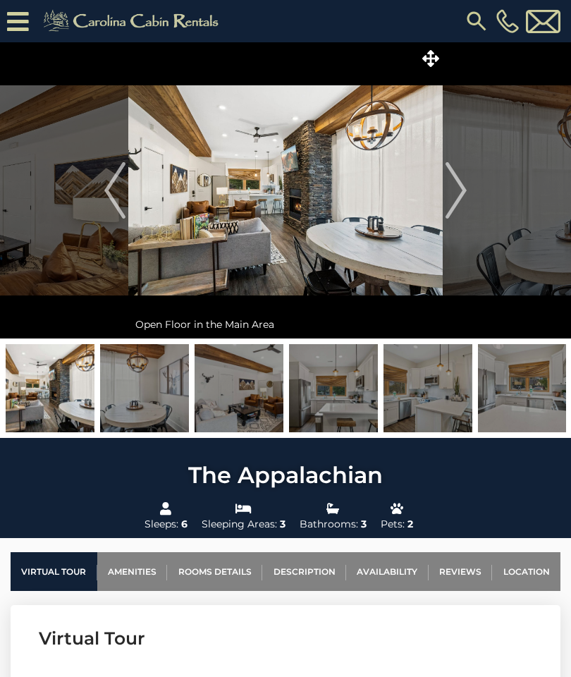
click at [462, 199] on img "Next" at bounding box center [456, 190] width 21 height 56
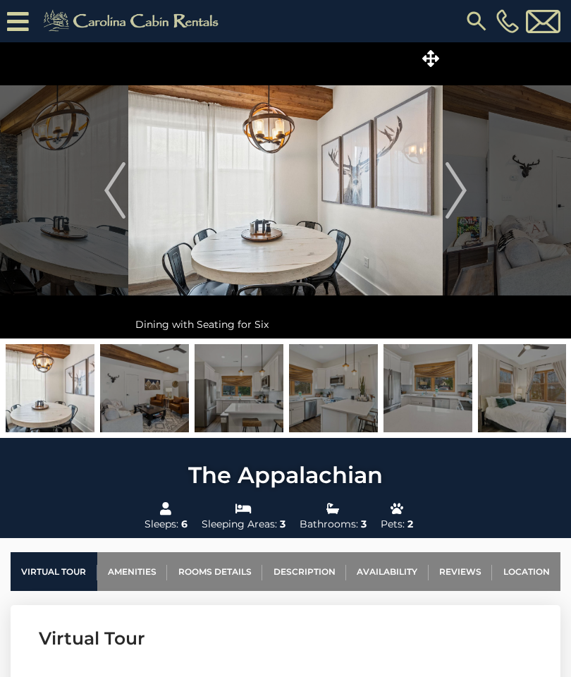
click at [459, 200] on img "Next" at bounding box center [456, 190] width 21 height 56
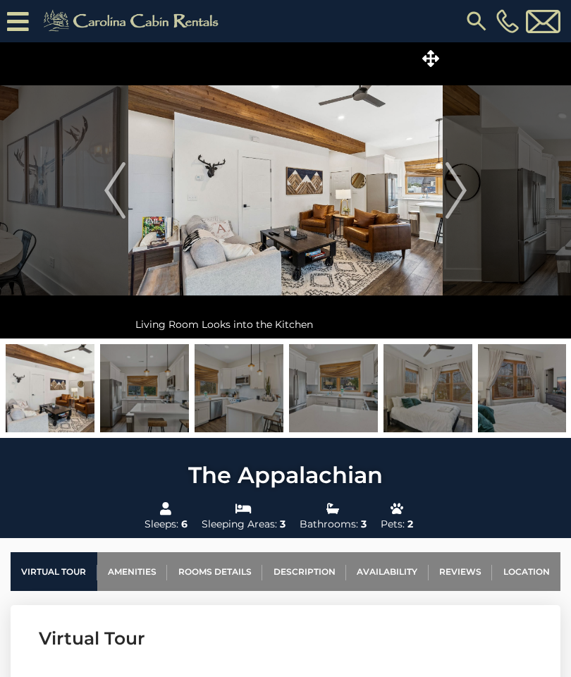
click at [456, 201] on img "Next" at bounding box center [456, 190] width 21 height 56
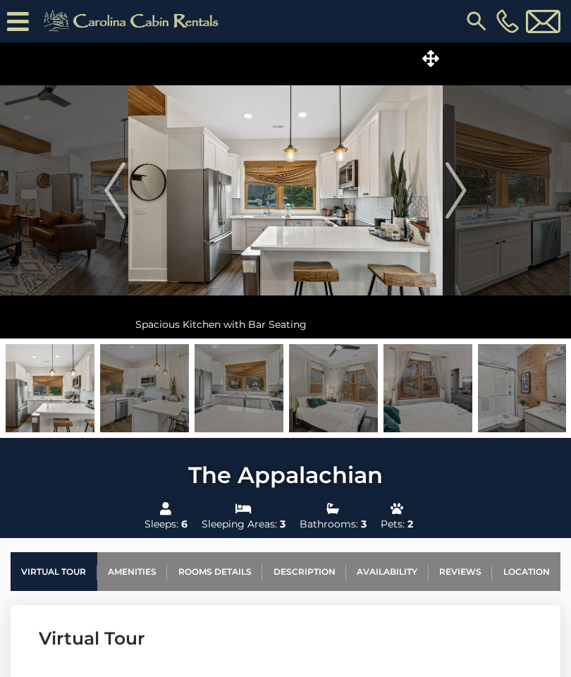
click at [461, 198] on img "Next" at bounding box center [456, 190] width 21 height 56
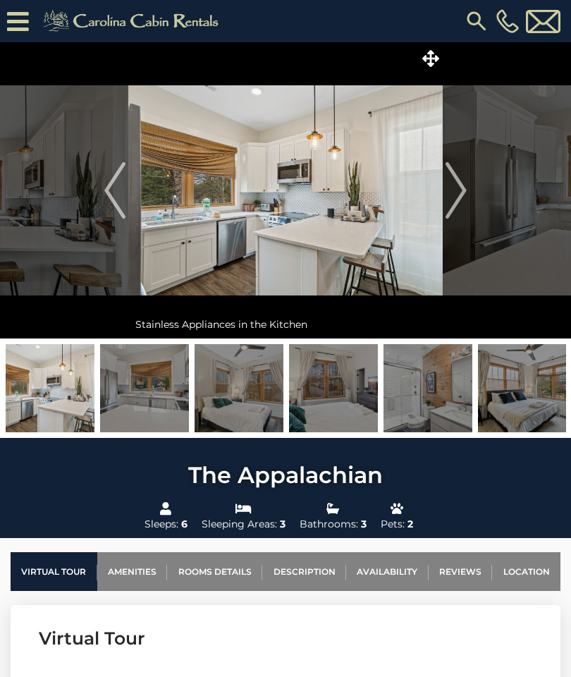
click at [460, 201] on img "Next" at bounding box center [456, 190] width 21 height 56
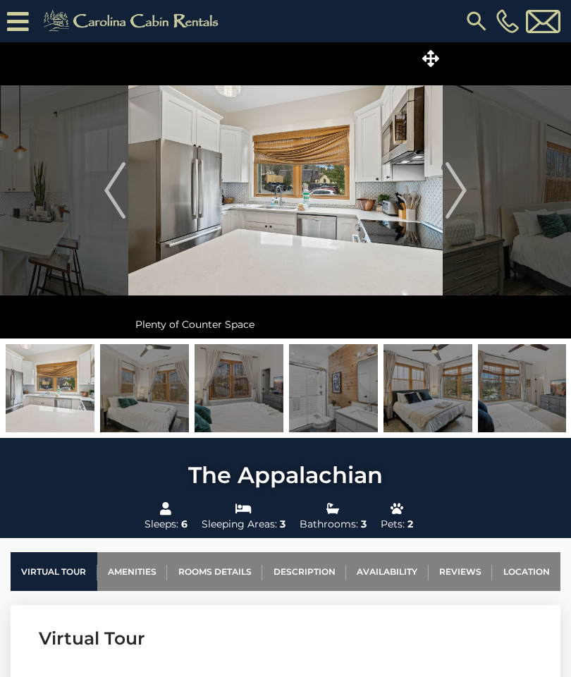
click at [463, 200] on img "Next" at bounding box center [456, 190] width 21 height 56
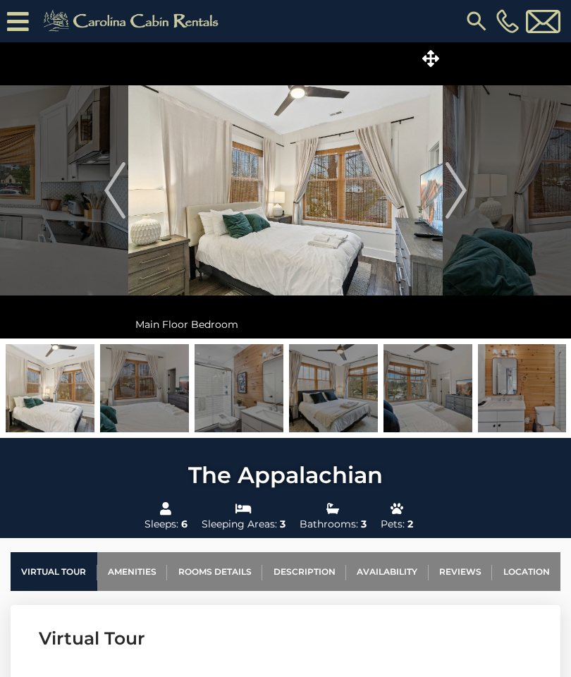
click at [456, 200] on img "Next" at bounding box center [456, 190] width 21 height 56
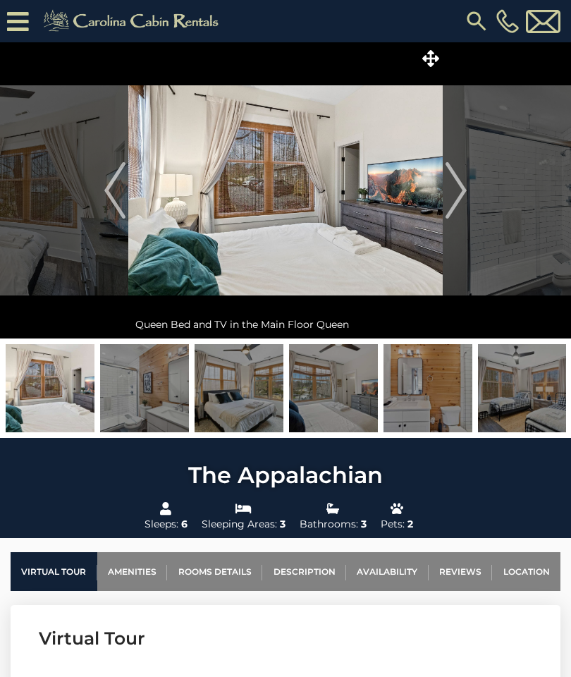
click at [449, 199] on img "Next" at bounding box center [456, 190] width 21 height 56
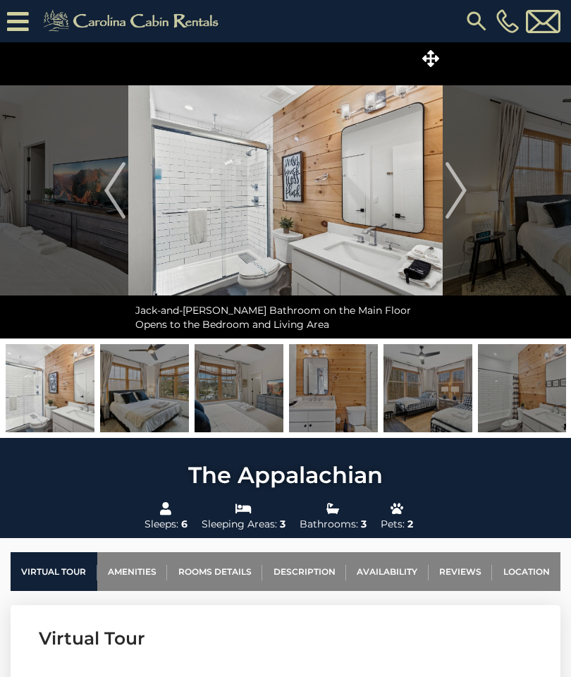
click at [455, 197] on img "Next" at bounding box center [456, 190] width 21 height 56
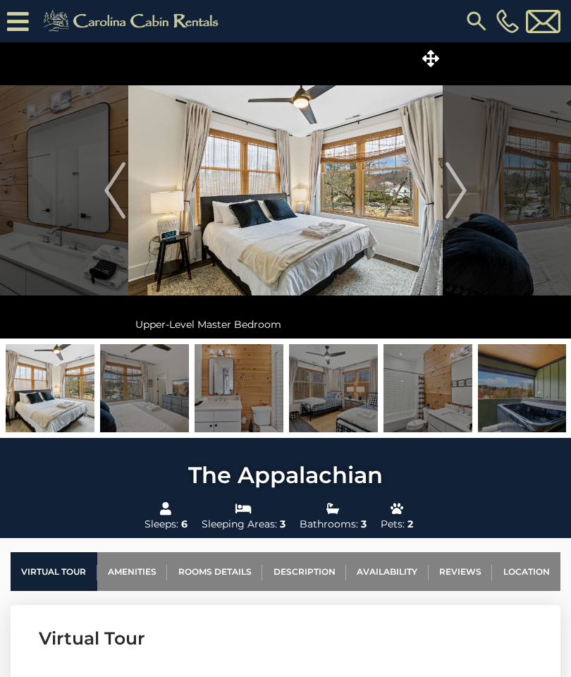
click at [463, 197] on img "Next" at bounding box center [456, 190] width 21 height 56
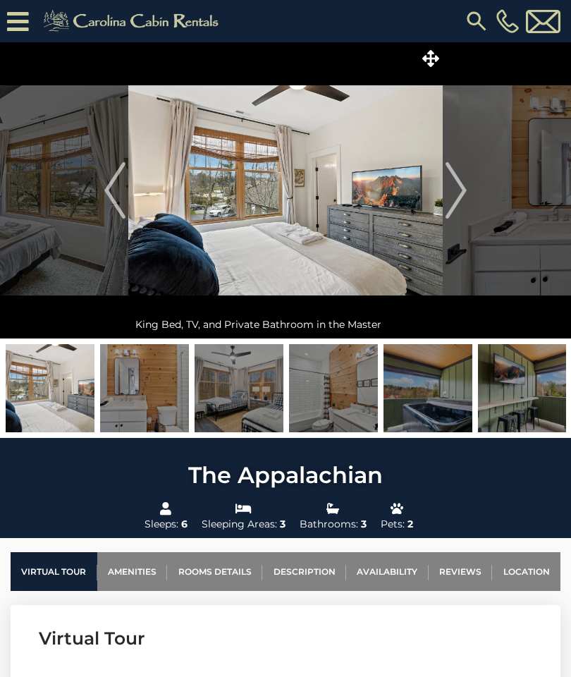
click at [120, 197] on img "Previous" at bounding box center [114, 190] width 21 height 56
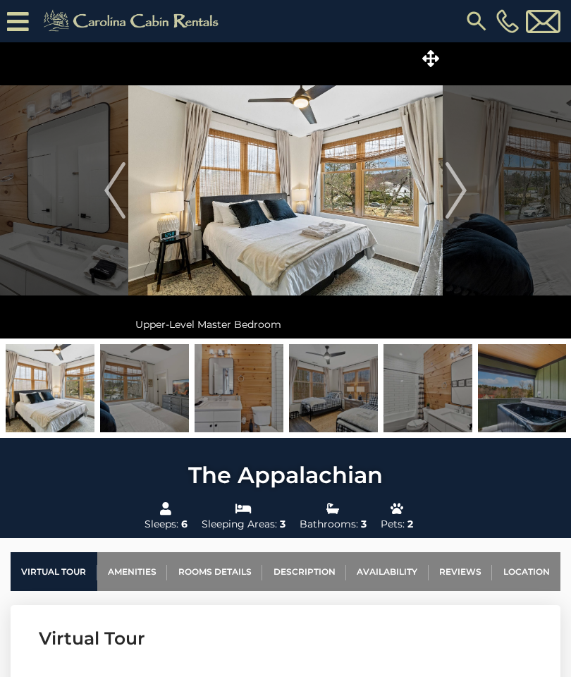
click at [386, 186] on img at bounding box center [285, 190] width 315 height 296
click at [394, 194] on img at bounding box center [285, 190] width 315 height 296
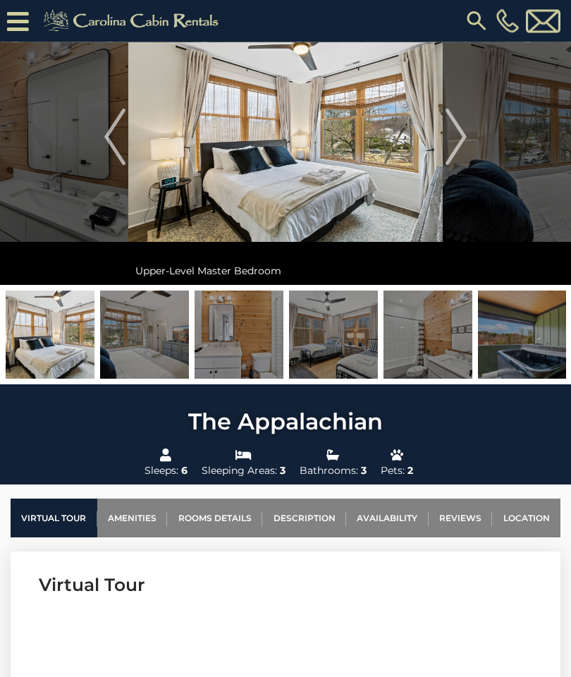
scroll to position [81, 0]
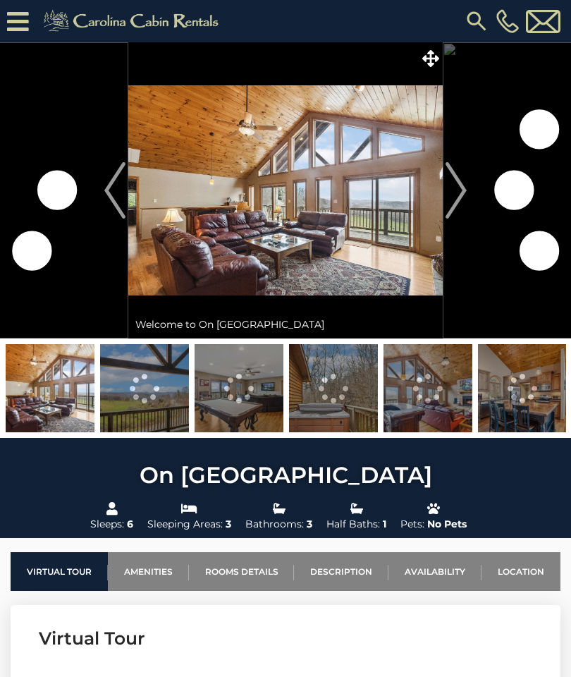
click at [462, 187] on img "Next" at bounding box center [456, 190] width 21 height 56
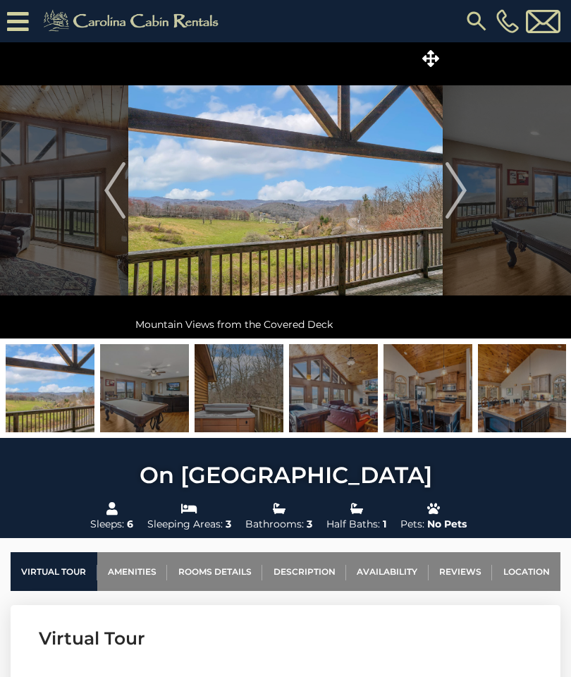
click at [42, 406] on img at bounding box center [50, 388] width 89 height 88
click at [128, 401] on img at bounding box center [144, 388] width 89 height 88
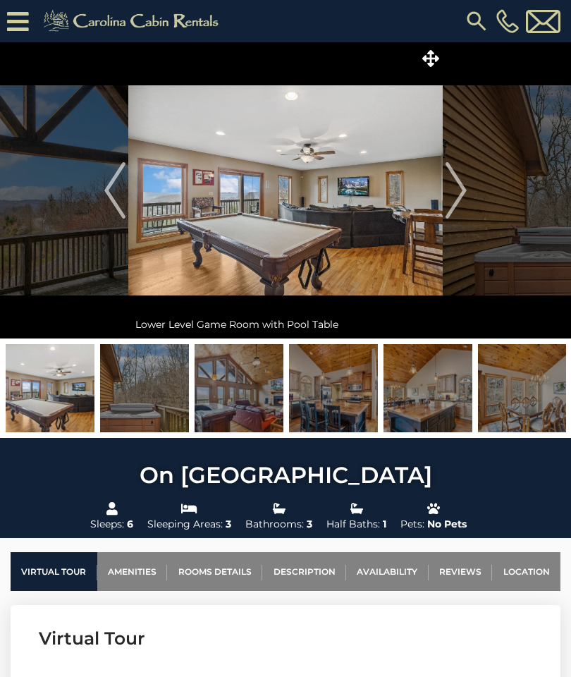
click at [459, 196] on img "Next" at bounding box center [456, 190] width 21 height 56
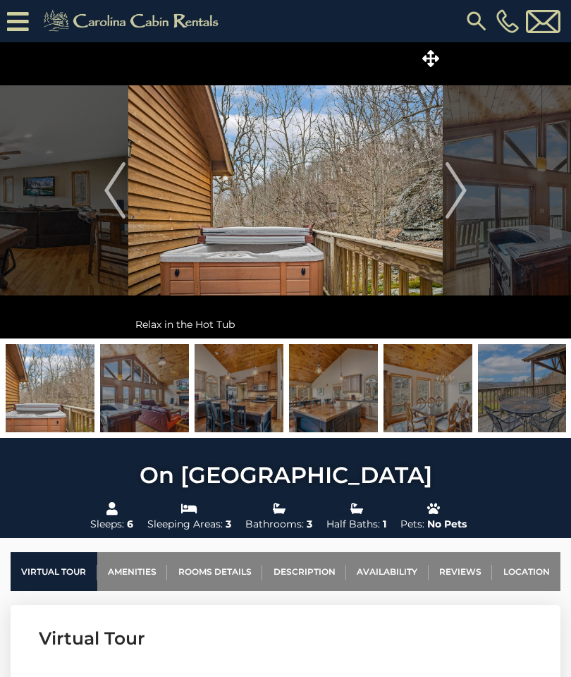
click at [450, 205] on img "Next" at bounding box center [456, 190] width 21 height 56
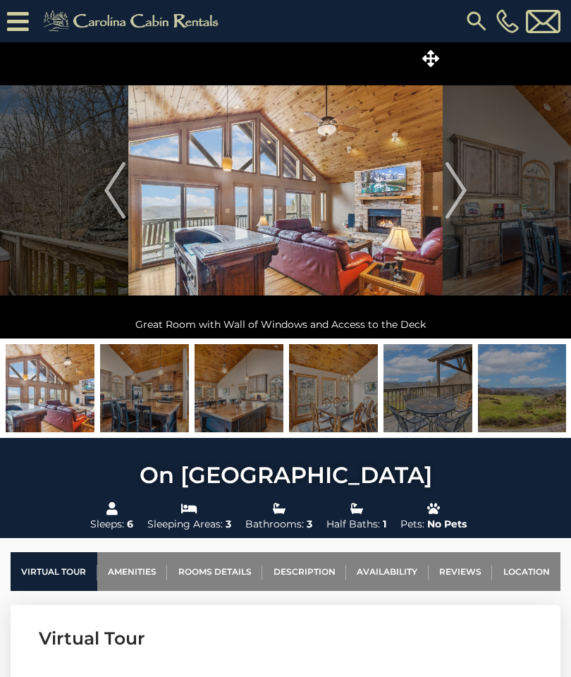
click at [456, 200] on img "Next" at bounding box center [456, 190] width 21 height 56
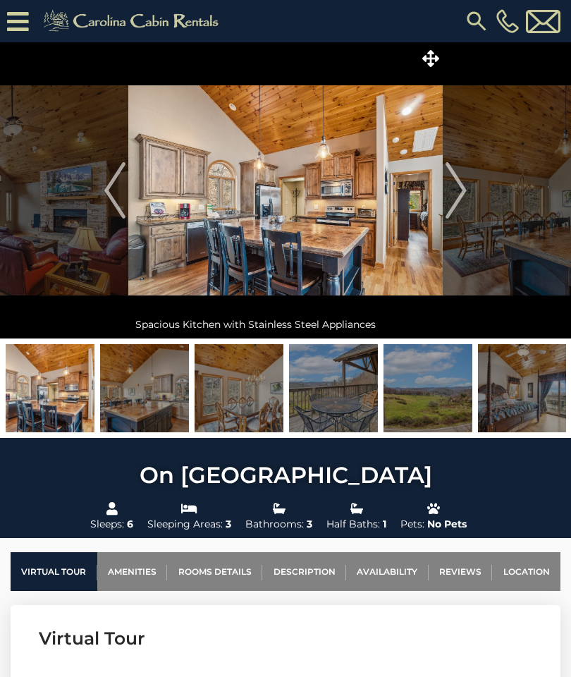
click at [451, 202] on img "Next" at bounding box center [456, 190] width 21 height 56
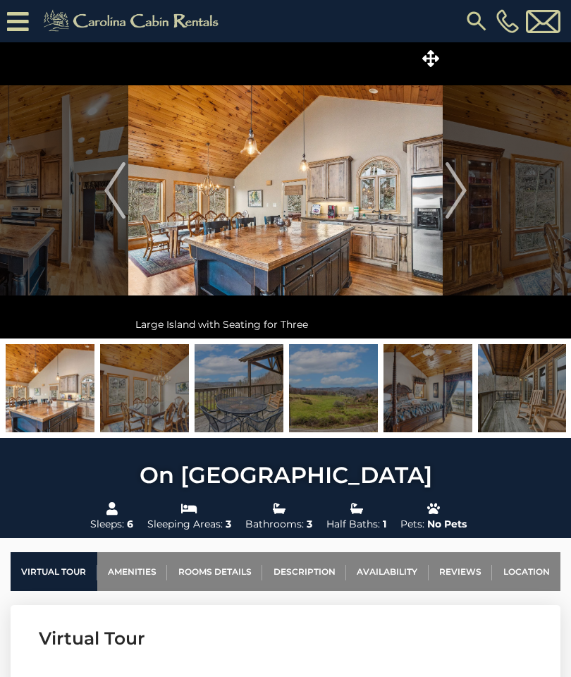
click at [458, 198] on img "Next" at bounding box center [456, 190] width 21 height 56
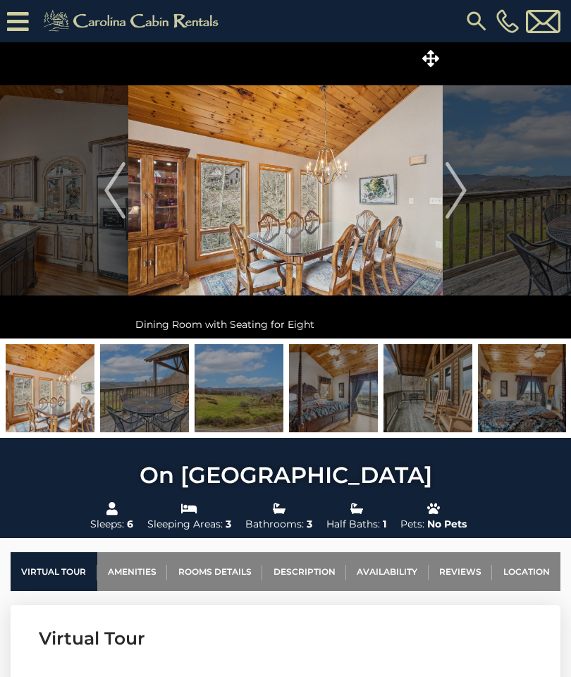
click at [451, 204] on img "Next" at bounding box center [456, 190] width 21 height 56
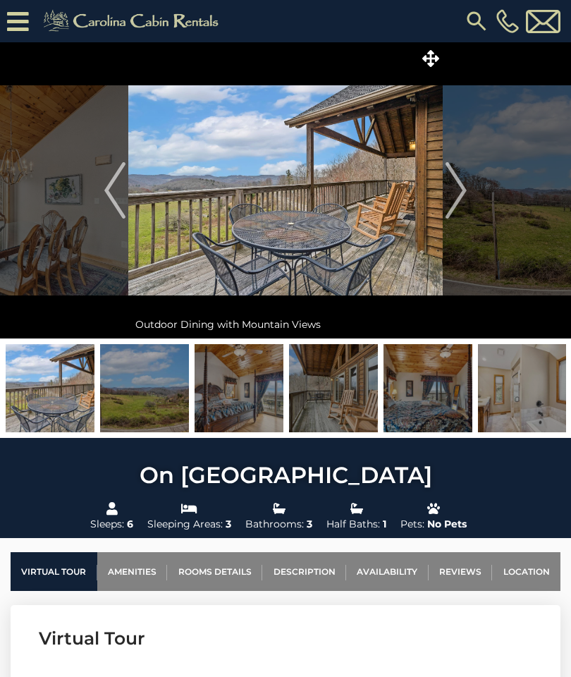
click at [456, 200] on img "Next" at bounding box center [456, 190] width 21 height 56
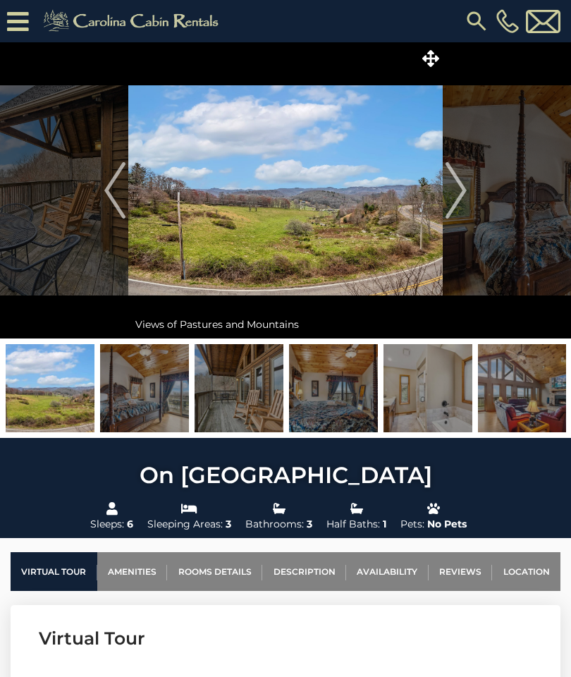
click at [452, 200] on img "Next" at bounding box center [456, 190] width 21 height 56
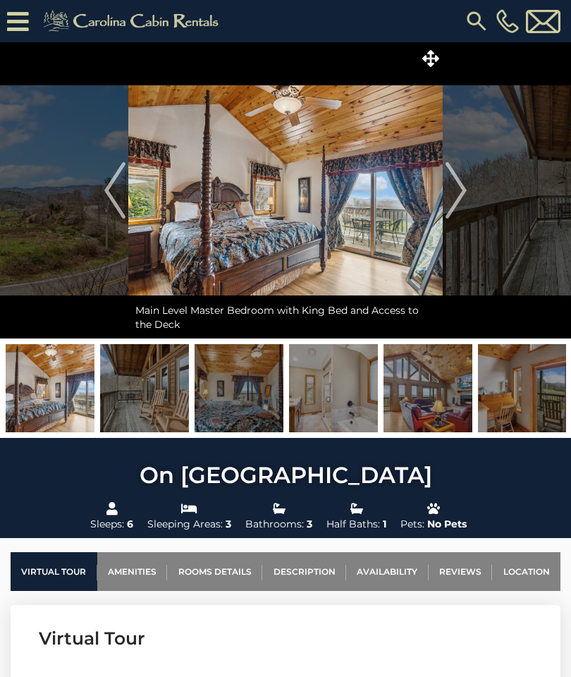
click at [119, 186] on img "Previous" at bounding box center [114, 190] width 21 height 56
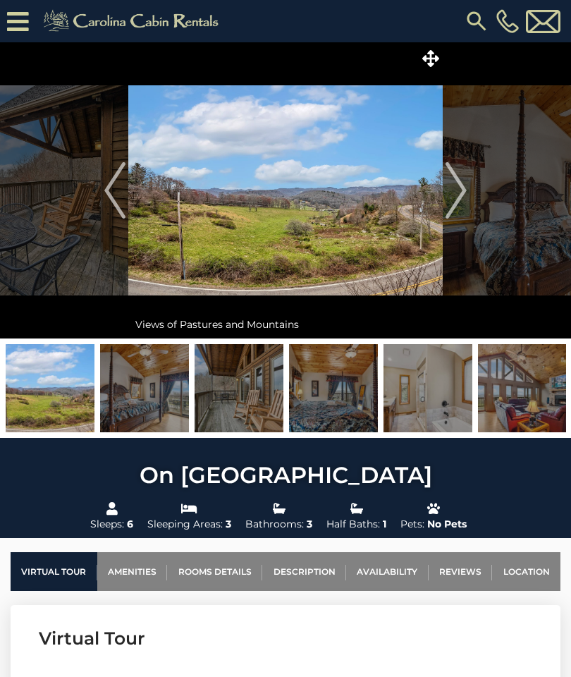
click at [460, 205] on img "Next" at bounding box center [456, 190] width 21 height 56
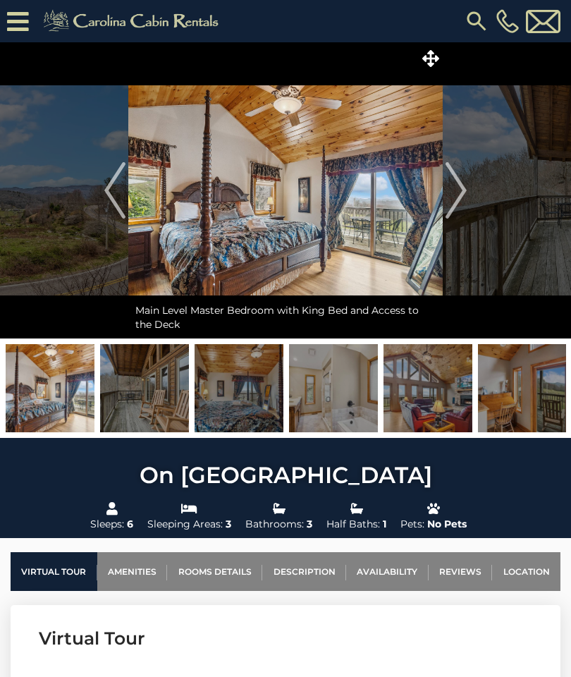
click at [453, 206] on img "Next" at bounding box center [456, 190] width 21 height 56
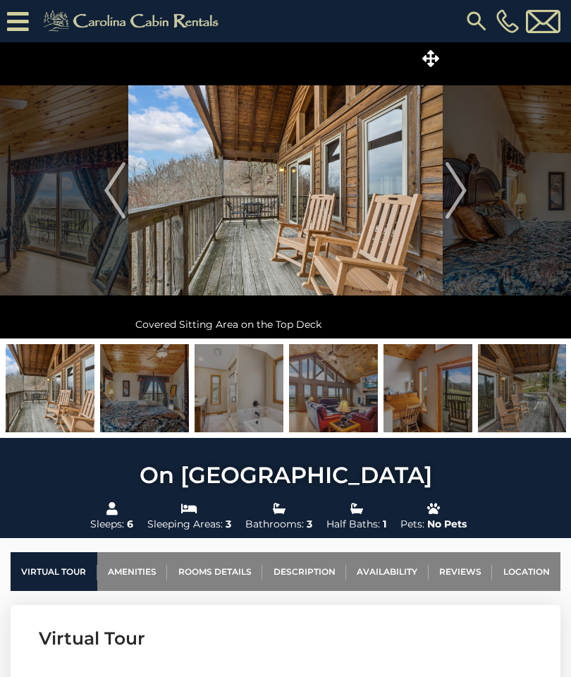
click at [451, 203] on img "Next" at bounding box center [456, 190] width 21 height 56
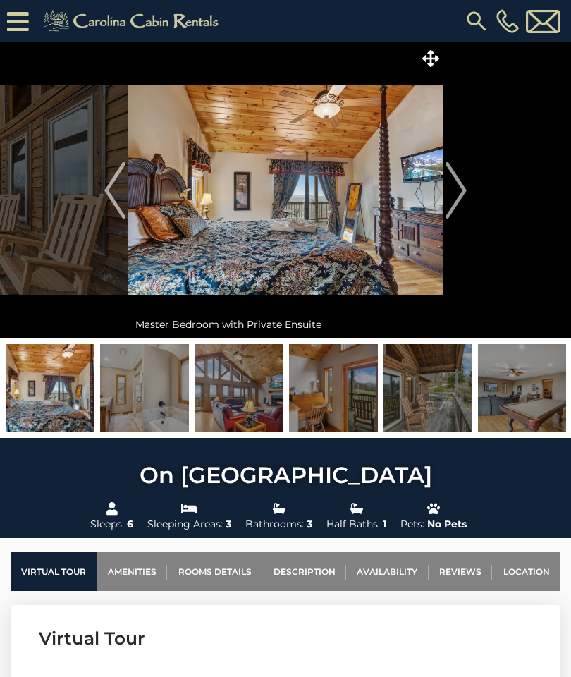
click at [453, 201] on img "Next" at bounding box center [456, 190] width 21 height 56
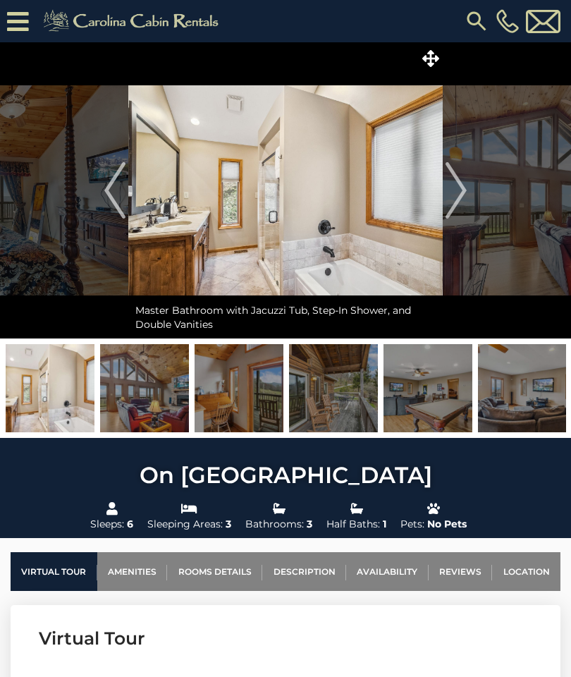
click at [455, 199] on img "Next" at bounding box center [456, 190] width 21 height 56
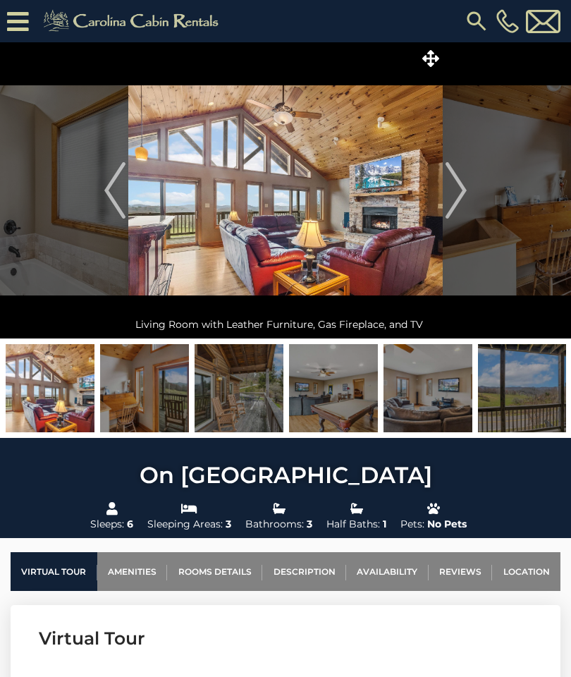
click at [453, 196] on img "Next" at bounding box center [456, 190] width 21 height 56
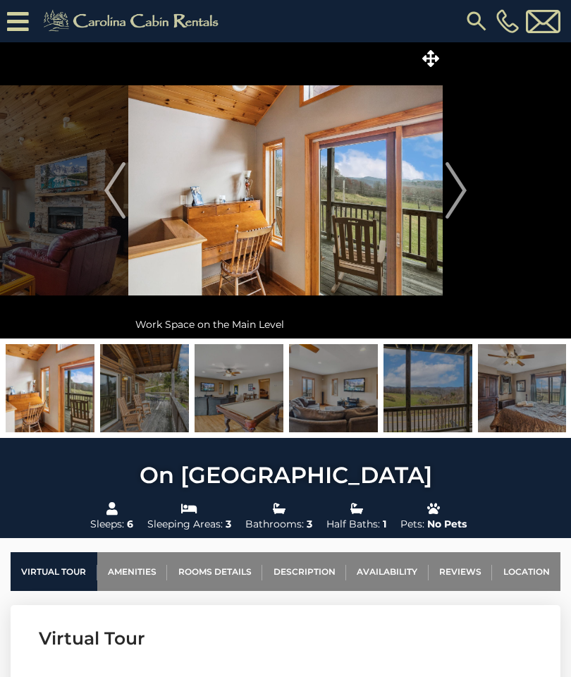
click at [456, 195] on img "Next" at bounding box center [456, 190] width 21 height 56
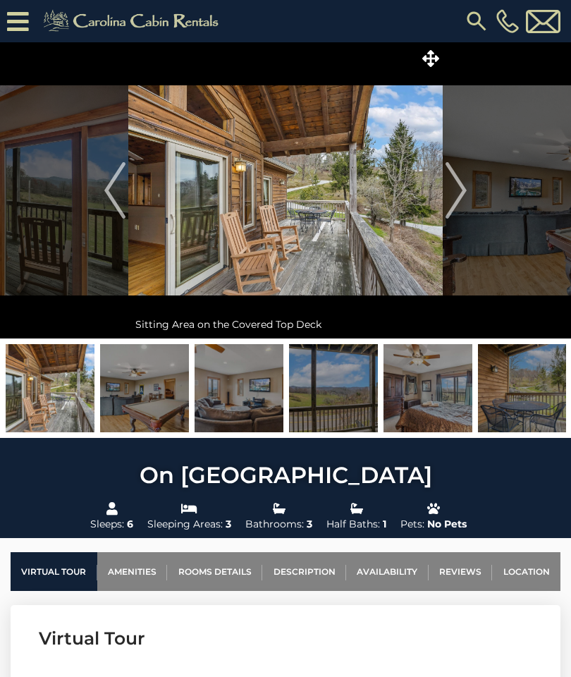
click at [458, 193] on img "Next" at bounding box center [456, 190] width 21 height 56
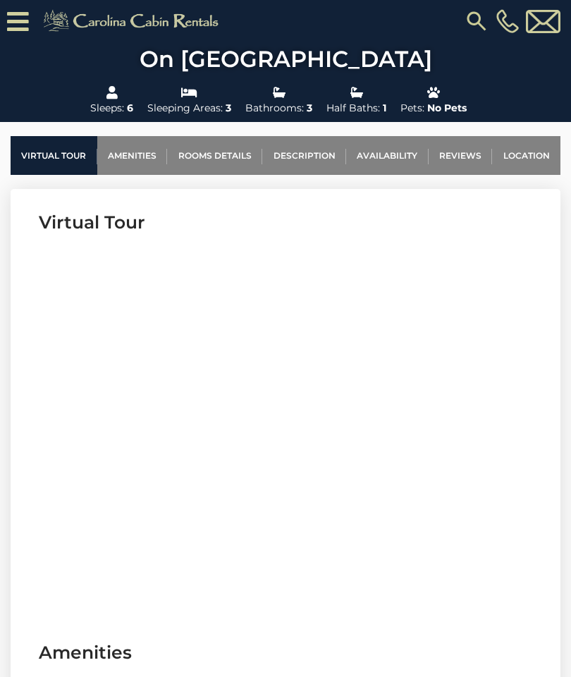
scroll to position [437, 0]
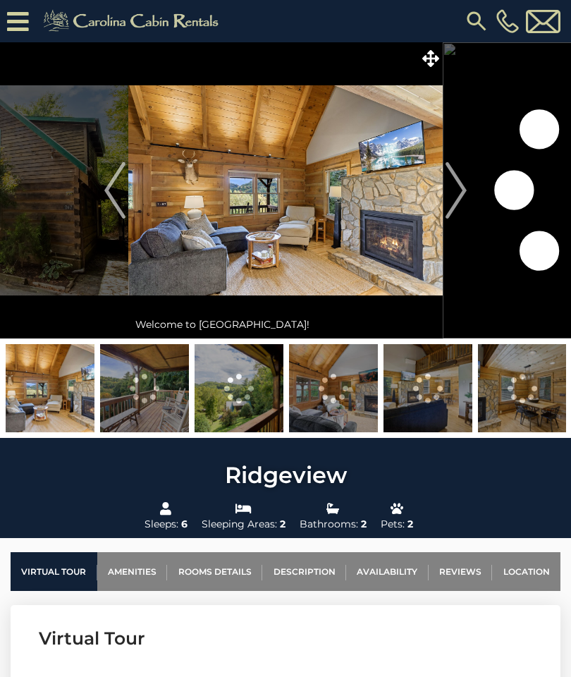
click at [127, 406] on img at bounding box center [144, 388] width 89 height 88
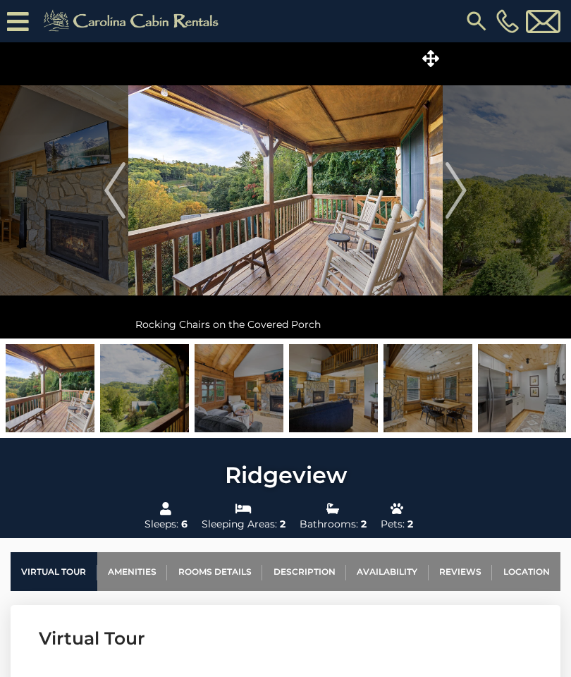
click at [464, 200] on img "Next" at bounding box center [456, 190] width 21 height 56
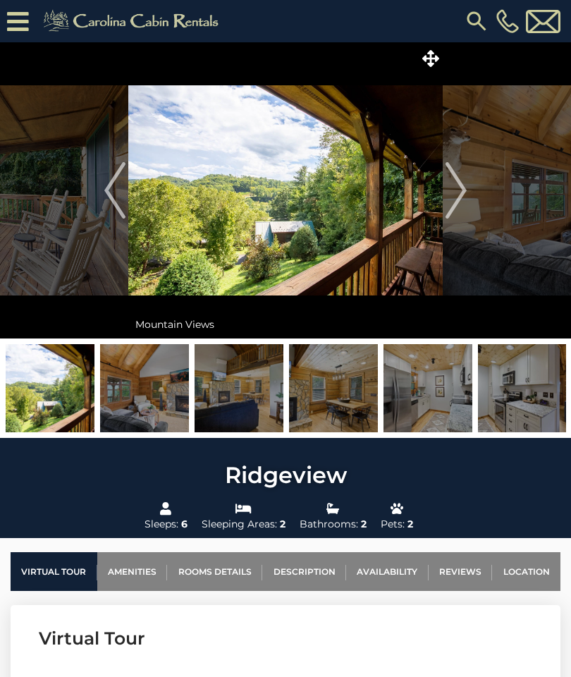
click at [456, 205] on img "Next" at bounding box center [456, 190] width 21 height 56
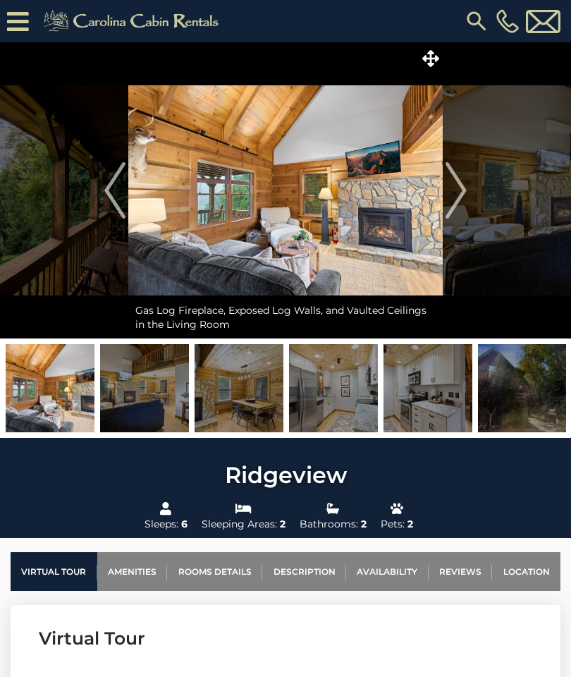
click at [458, 203] on img "Next" at bounding box center [456, 190] width 21 height 56
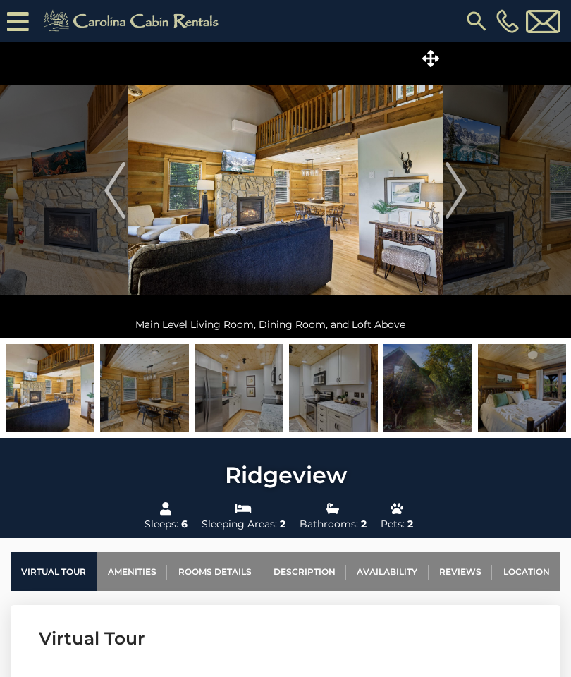
click at [455, 207] on img "Next" at bounding box center [456, 190] width 21 height 56
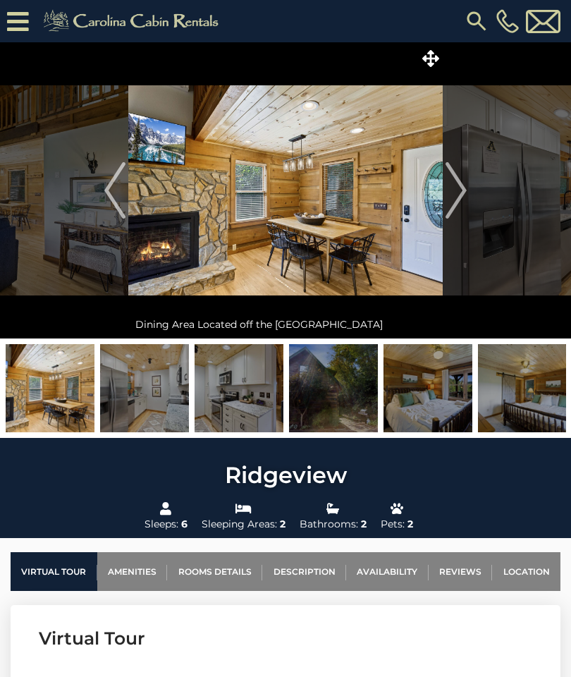
click at [462, 204] on img "Next" at bounding box center [456, 190] width 21 height 56
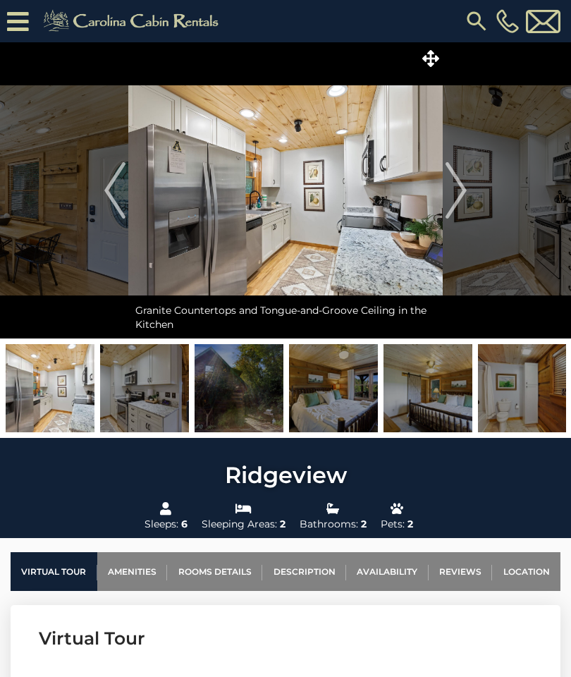
click at [457, 205] on img "Next" at bounding box center [456, 190] width 21 height 56
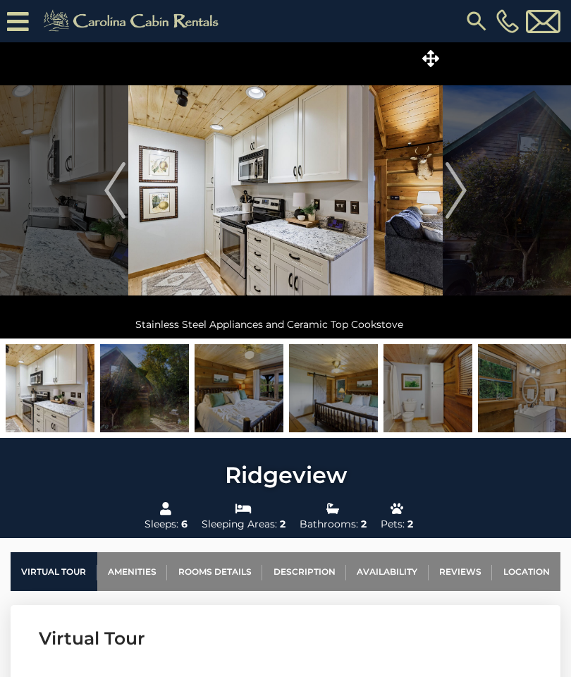
click at [452, 206] on img "Next" at bounding box center [456, 190] width 21 height 56
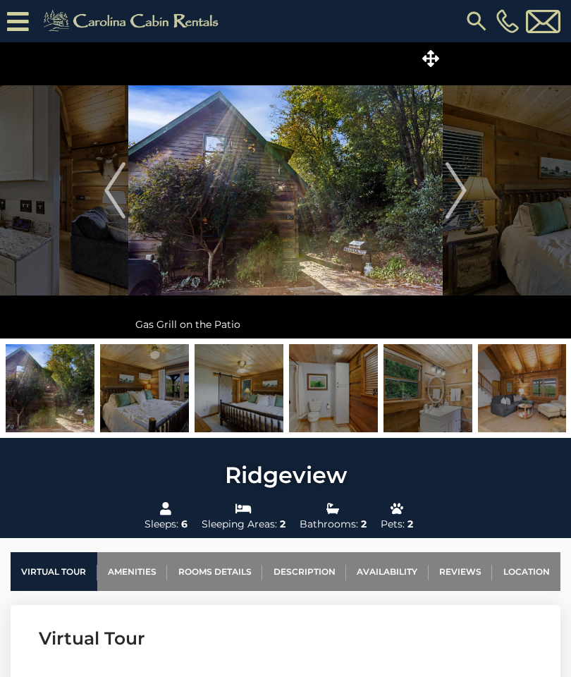
click at [455, 202] on img "Next" at bounding box center [456, 190] width 21 height 56
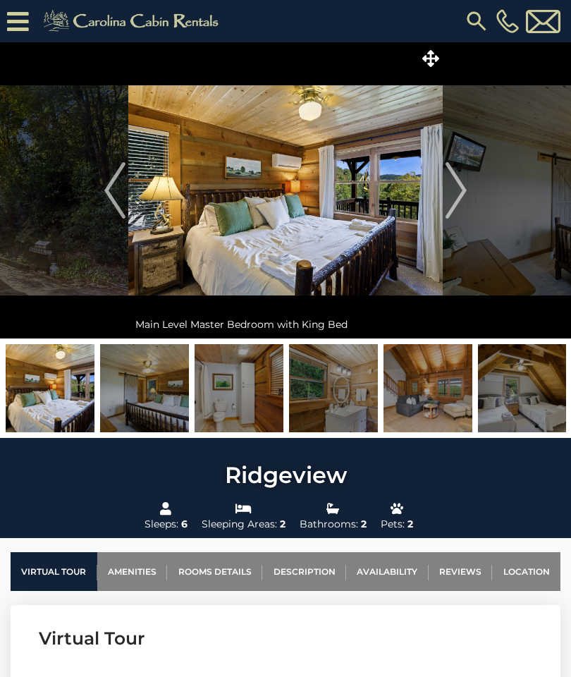
click at [454, 202] on img "Next" at bounding box center [456, 190] width 21 height 56
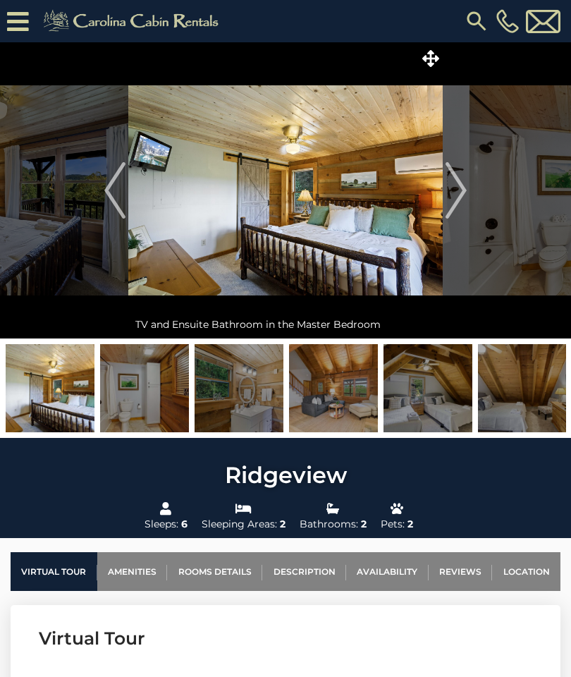
click at [454, 203] on img "Next" at bounding box center [456, 190] width 21 height 56
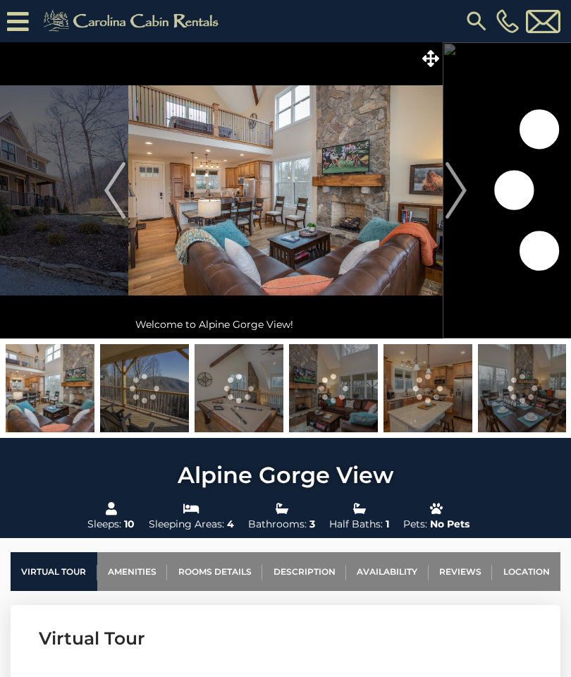
click at [453, 194] on img "Next" at bounding box center [456, 190] width 21 height 56
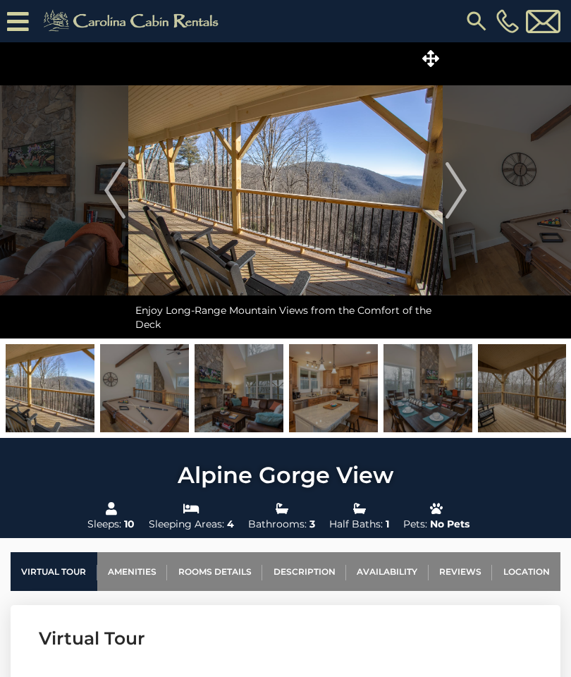
click at [461, 195] on img "Next" at bounding box center [456, 190] width 21 height 56
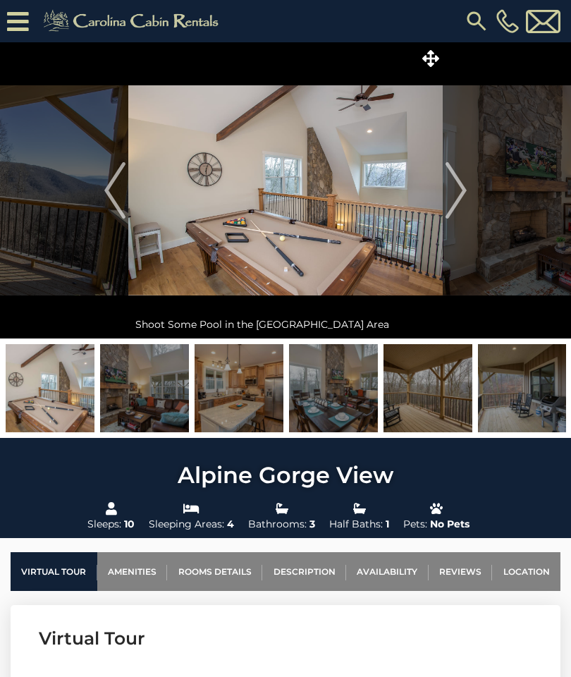
click at [459, 197] on img "Next" at bounding box center [456, 190] width 21 height 56
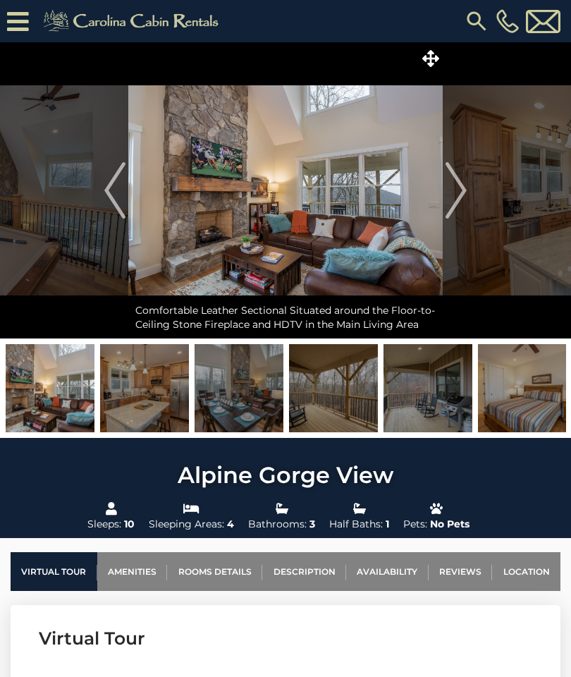
click at [458, 195] on img "Next" at bounding box center [456, 190] width 21 height 56
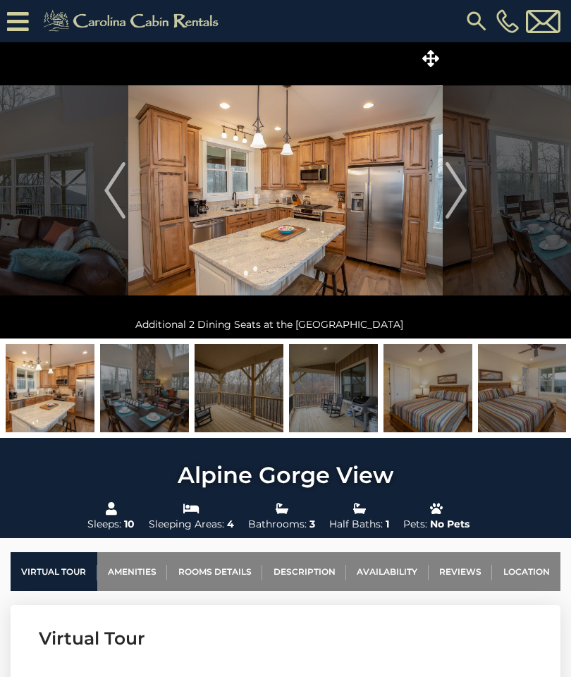
click at [459, 196] on img "Next" at bounding box center [456, 190] width 21 height 56
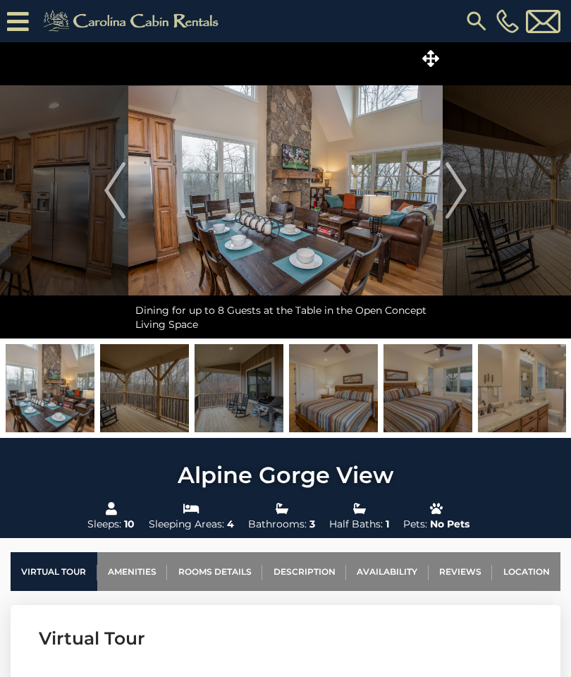
click at [458, 198] on img "Next" at bounding box center [456, 190] width 21 height 56
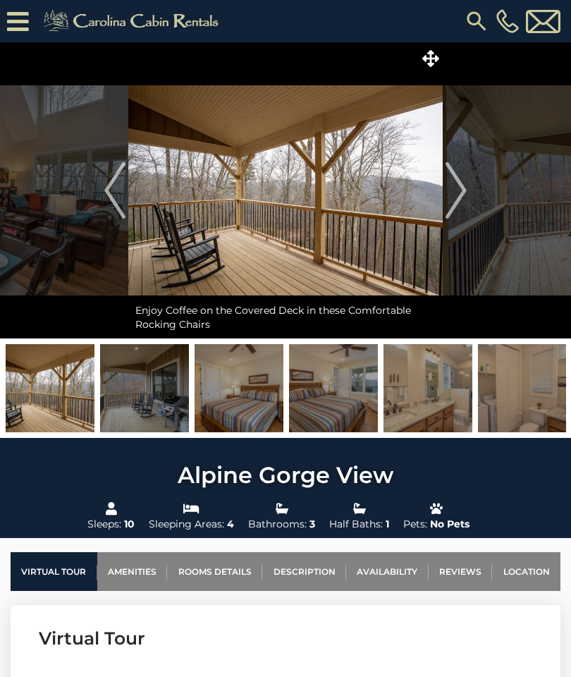
click at [455, 197] on img "Next" at bounding box center [456, 190] width 21 height 56
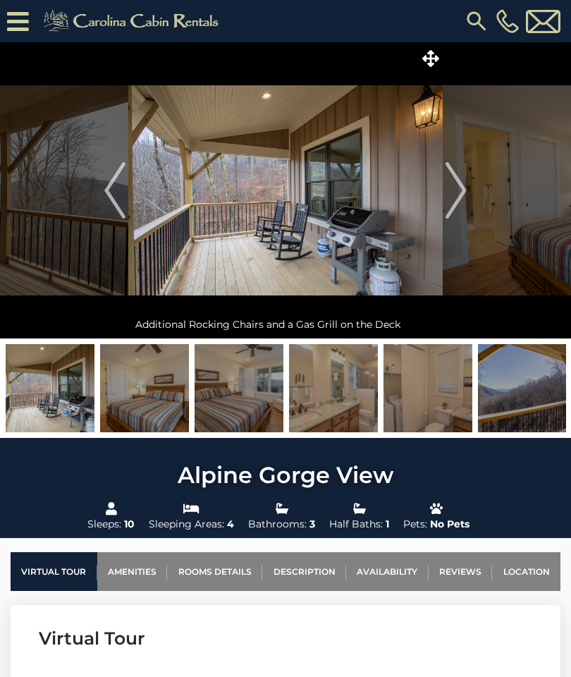
click at [454, 198] on img "Next" at bounding box center [456, 190] width 21 height 56
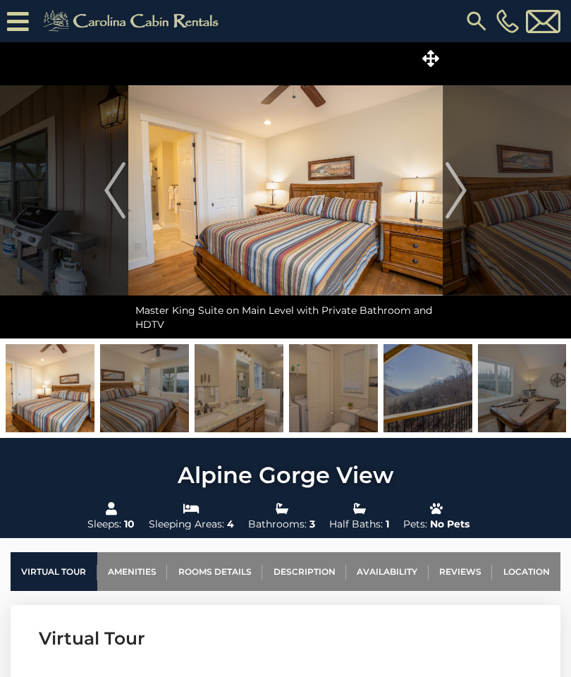
click at [460, 196] on img "Next" at bounding box center [456, 190] width 21 height 56
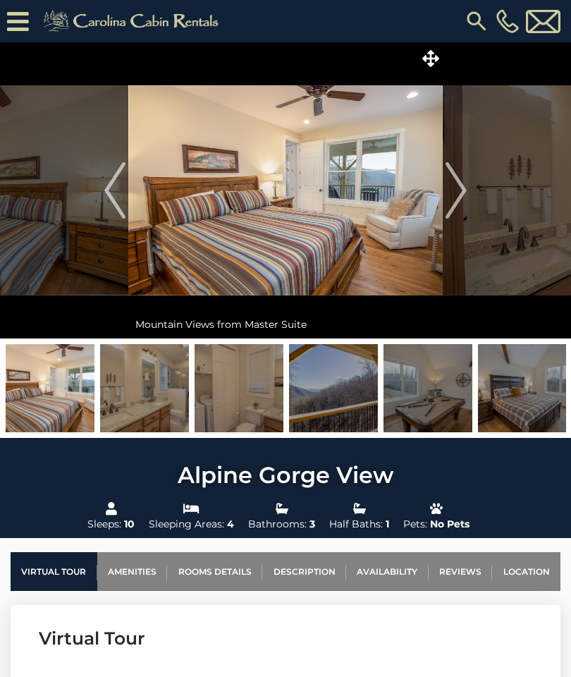
click at [457, 198] on img "Next" at bounding box center [456, 190] width 21 height 56
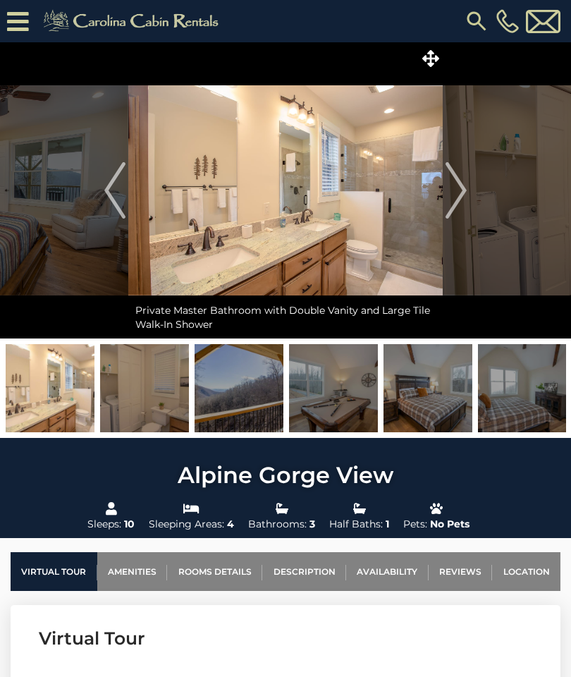
click at [454, 197] on img "Next" at bounding box center [456, 190] width 21 height 56
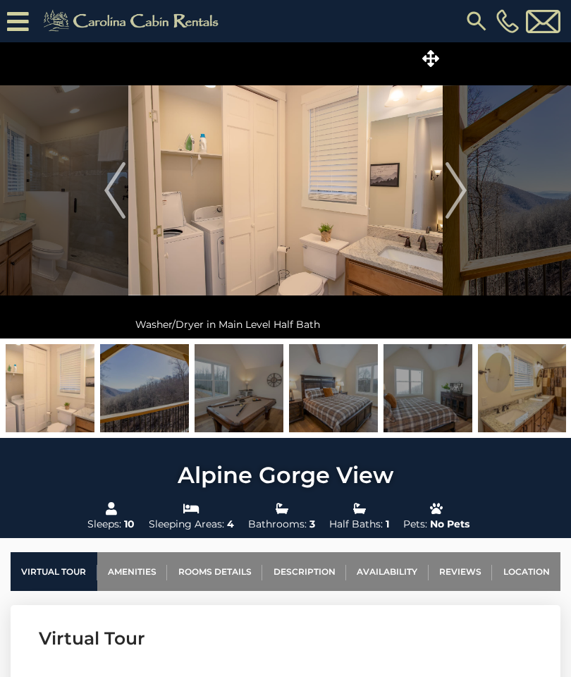
click at [458, 194] on img "Next" at bounding box center [456, 190] width 21 height 56
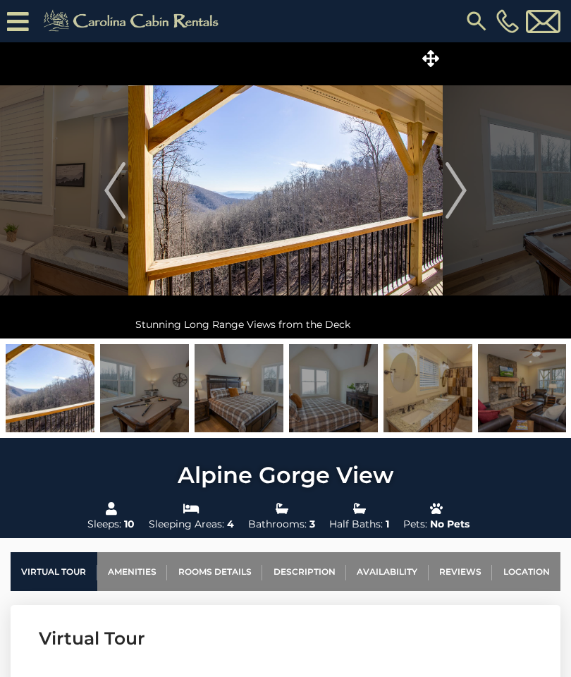
click at [458, 195] on img "Next" at bounding box center [456, 190] width 21 height 56
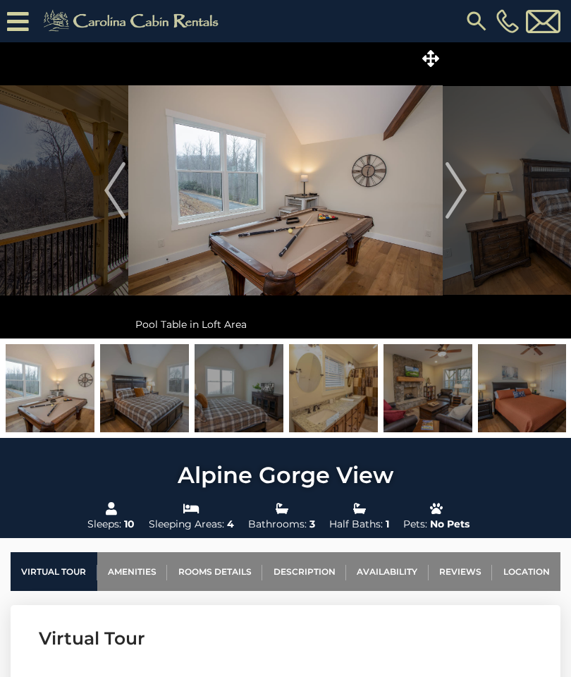
click at [459, 199] on img "Next" at bounding box center [456, 190] width 21 height 56
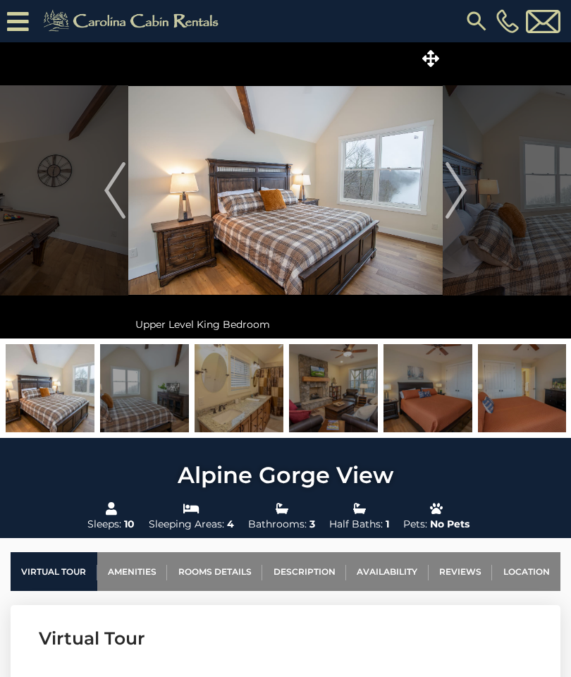
click at [461, 195] on img "Next" at bounding box center [456, 190] width 21 height 56
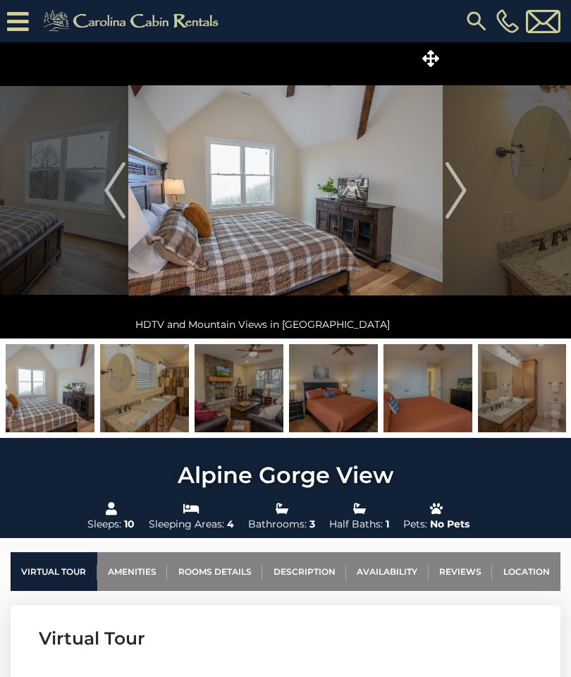
click at [451, 198] on img "Next" at bounding box center [456, 190] width 21 height 56
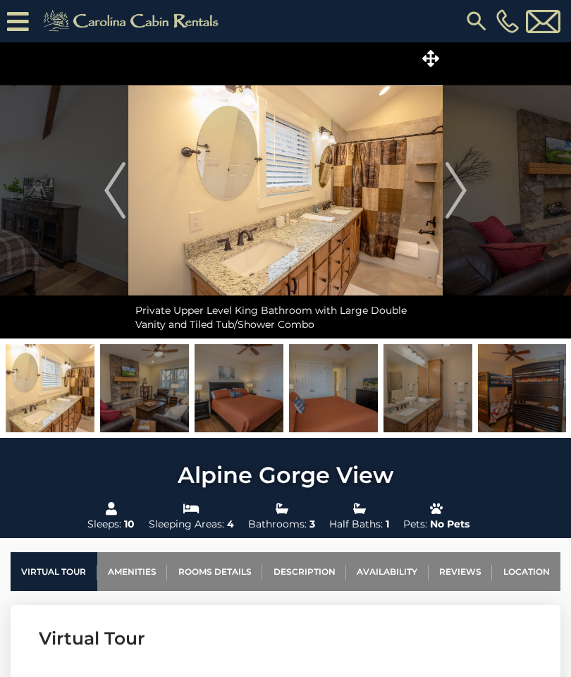
click at [447, 203] on img "Next" at bounding box center [456, 190] width 21 height 56
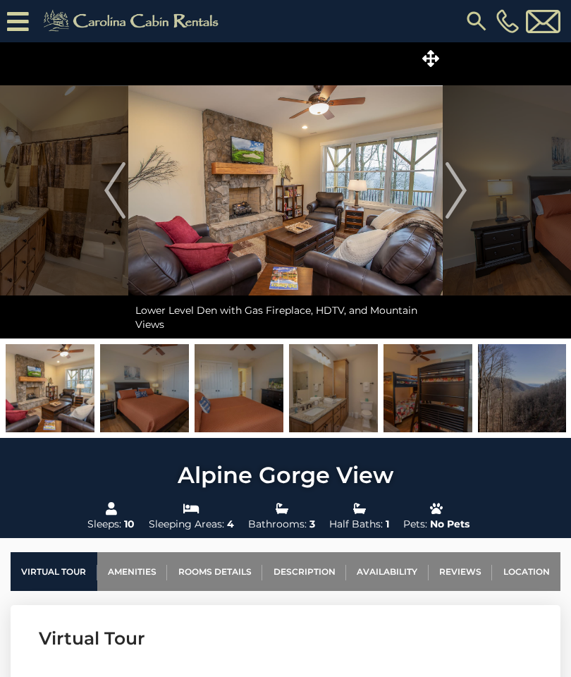
click at [461, 229] on button "Next" at bounding box center [456, 190] width 27 height 296
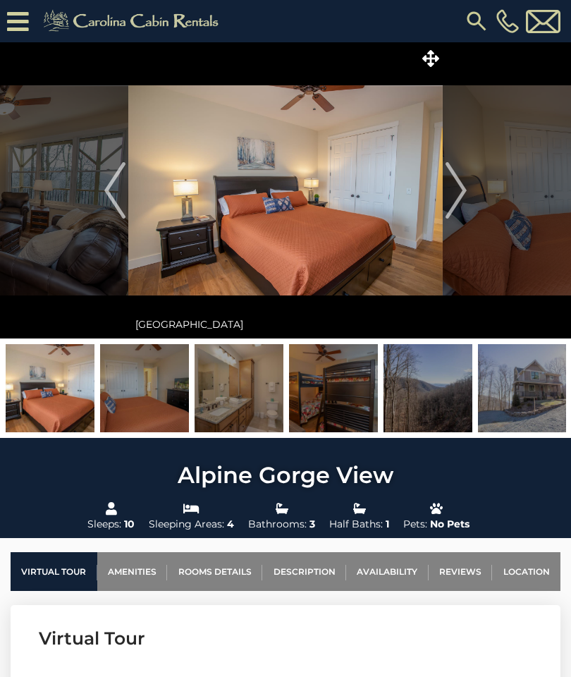
click at [528, 571] on link "Location" at bounding box center [526, 571] width 68 height 39
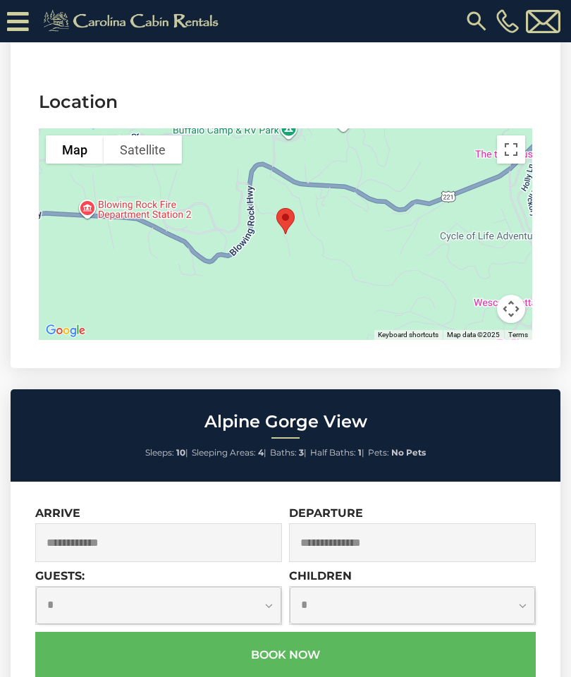
scroll to position [3747, 0]
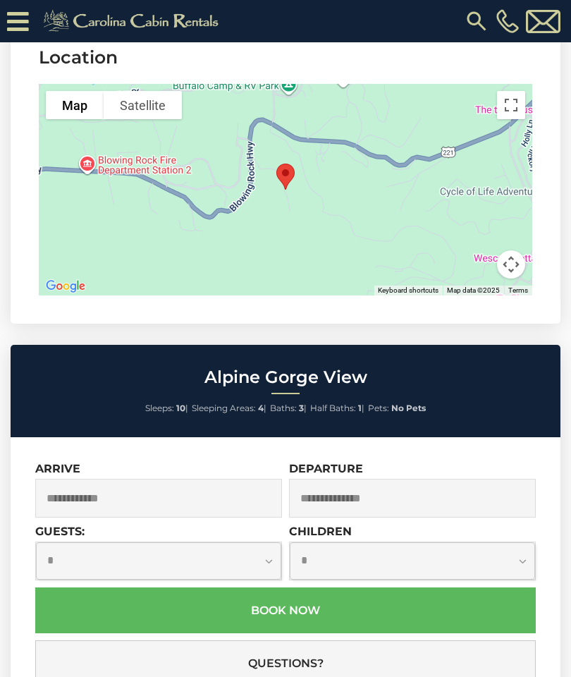
click at [92, 484] on input "text" at bounding box center [158, 498] width 247 height 39
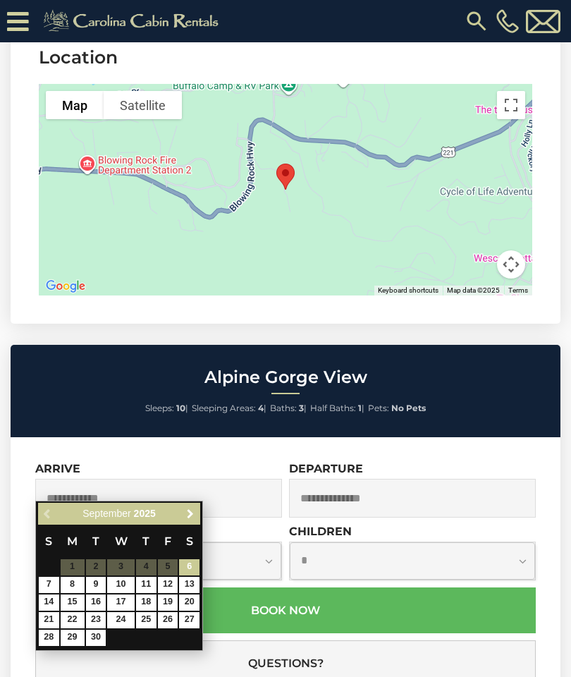
click at [188, 521] on link "Next" at bounding box center [190, 514] width 18 height 18
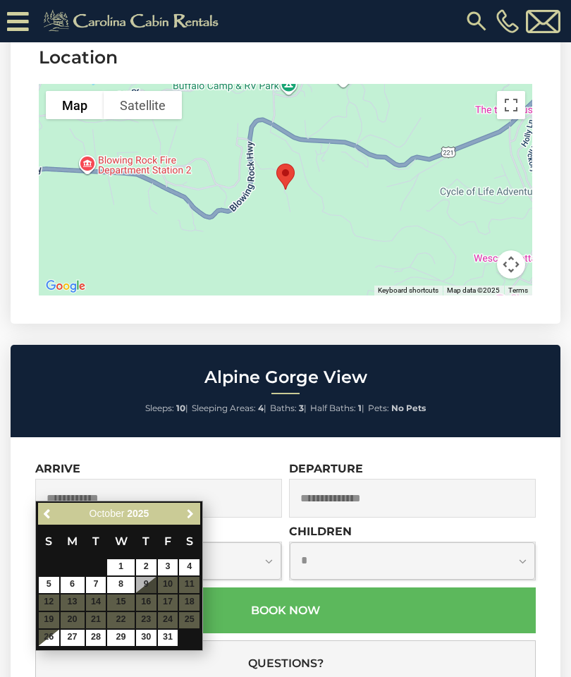
click at [190, 516] on span "Next" at bounding box center [190, 514] width 11 height 11
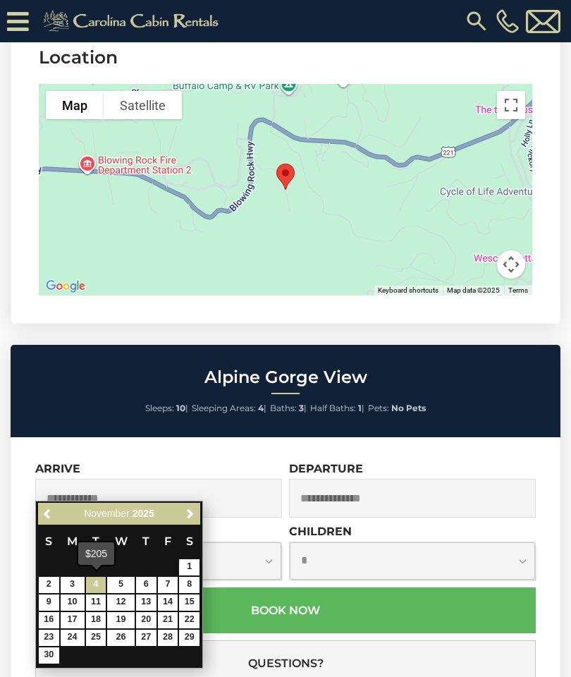
click at [94, 588] on link "4" at bounding box center [96, 585] width 20 height 16
type input "**********"
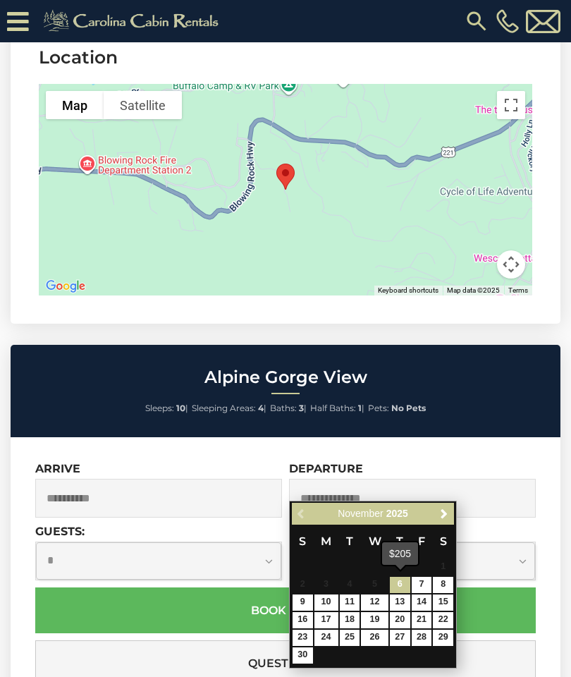
click at [401, 582] on link "6" at bounding box center [400, 585] width 20 height 16
type input "**********"
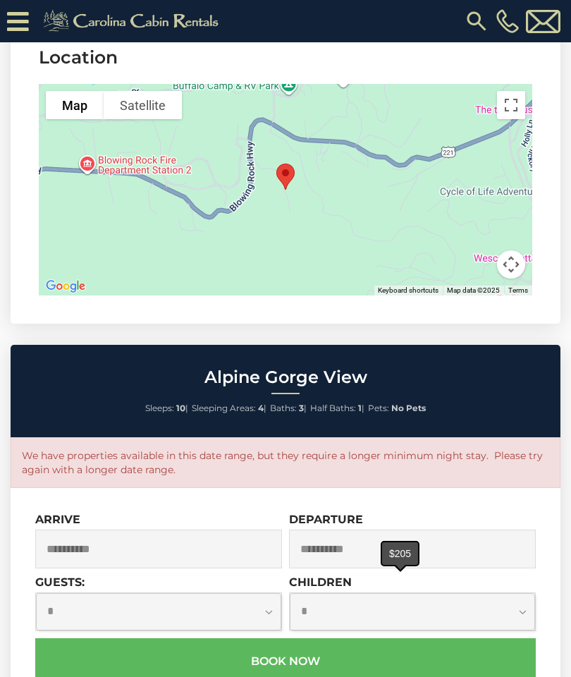
click at [263, 595] on select "**********" at bounding box center [159, 611] width 246 height 37
select select "*"
click at [430, 530] on input "**********" at bounding box center [412, 549] width 247 height 39
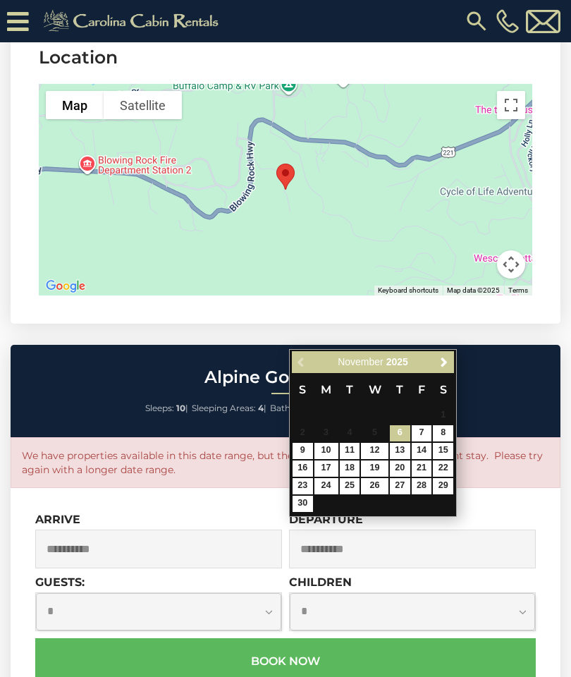
click at [107, 530] on input "**********" at bounding box center [158, 549] width 247 height 39
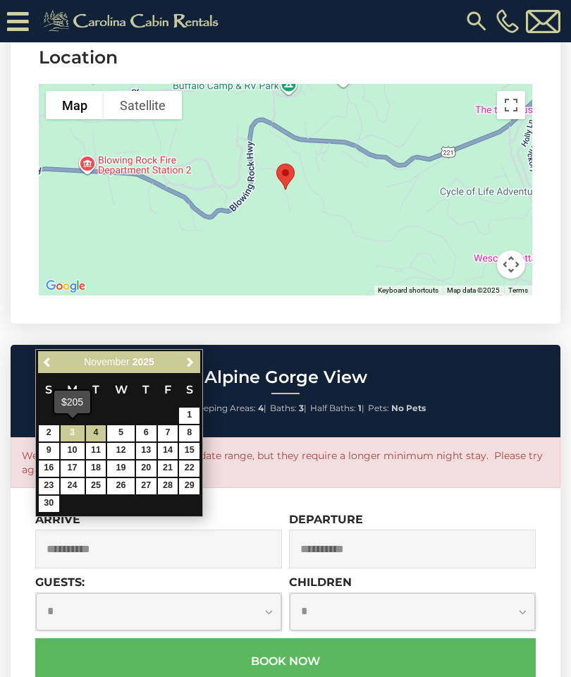
click at [75, 436] on link "3" at bounding box center [73, 433] width 24 height 16
type input "**********"
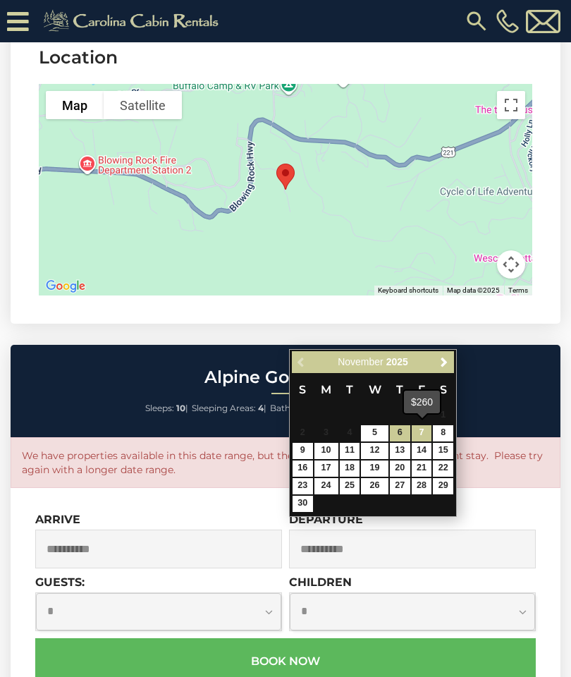
click at [413, 436] on link "7" at bounding box center [422, 433] width 20 height 16
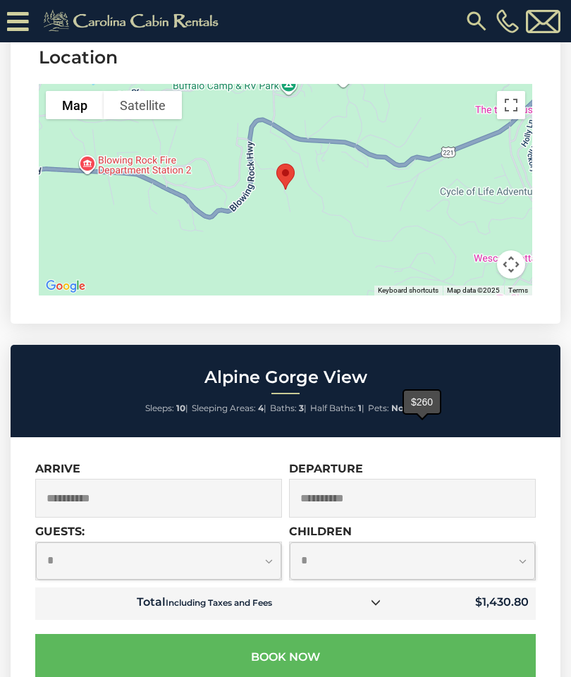
click at [411, 479] on input "**********" at bounding box center [412, 498] width 247 height 39
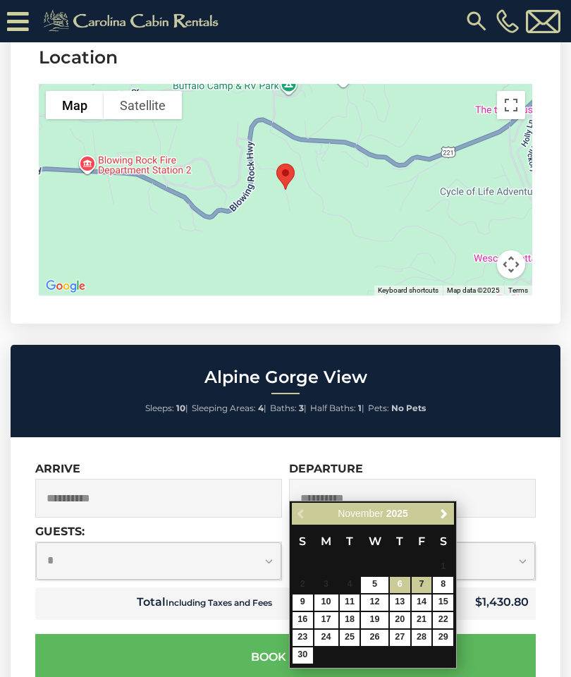
click at [397, 586] on link "6" at bounding box center [400, 585] width 20 height 16
type input "**********"
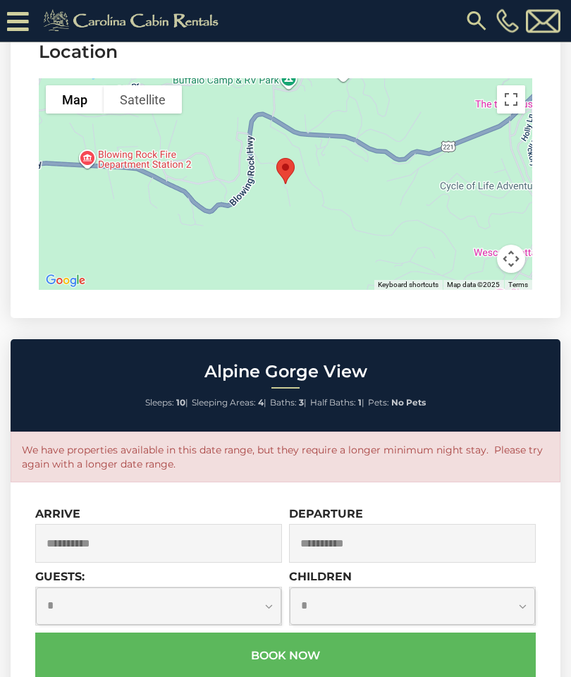
scroll to position [3759, 0]
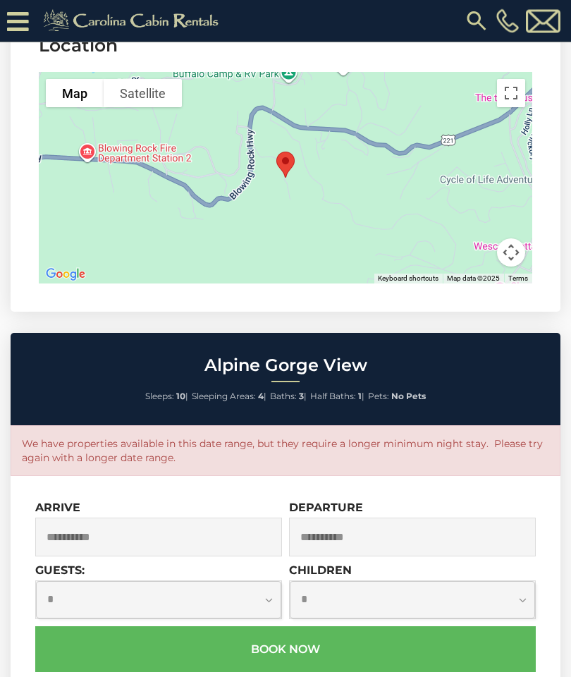
click at [37, 357] on h2 "Alpine Gorge View" at bounding box center [285, 366] width 543 height 18
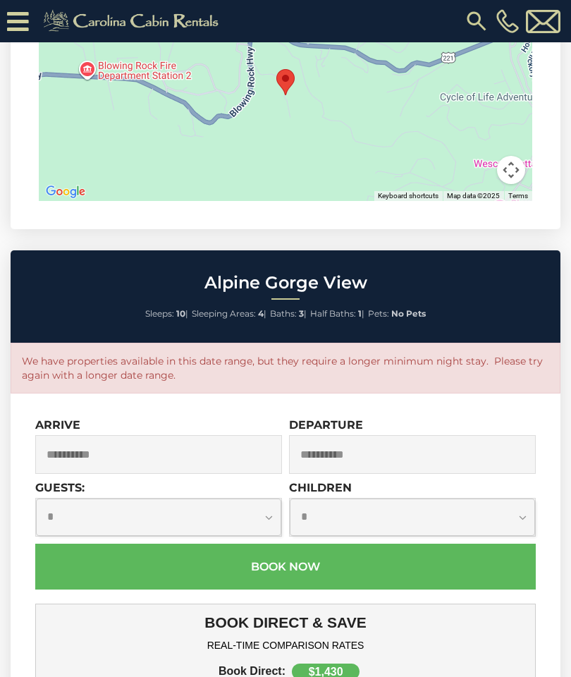
scroll to position [3848, 0]
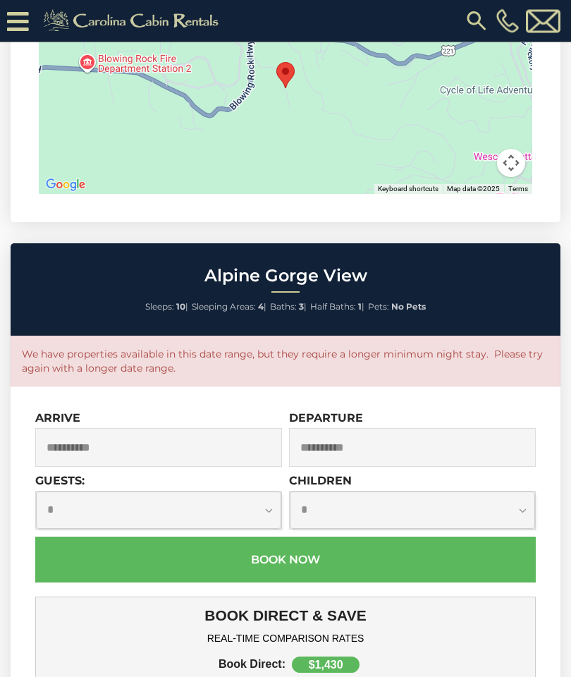
click at [24, 307] on div "Alpine Gorge View Sleeps: 10 | Sleeping Areas: 4 | Baths: 3 | Half Baths: 1 | P…" at bounding box center [286, 290] width 550 height 92
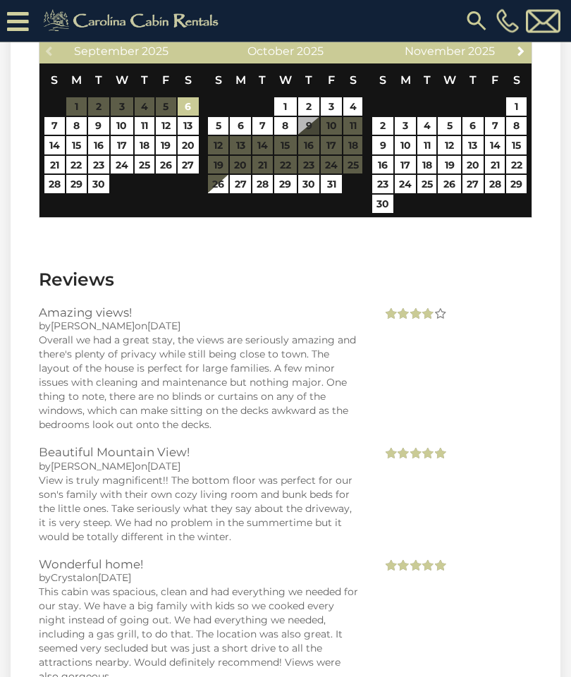
scroll to position [2880, 0]
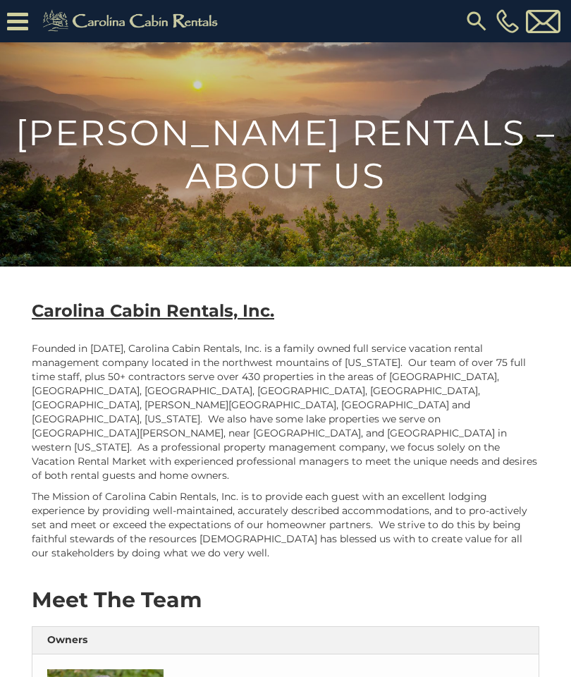
click at [10, 26] on icon at bounding box center [17, 21] width 21 height 25
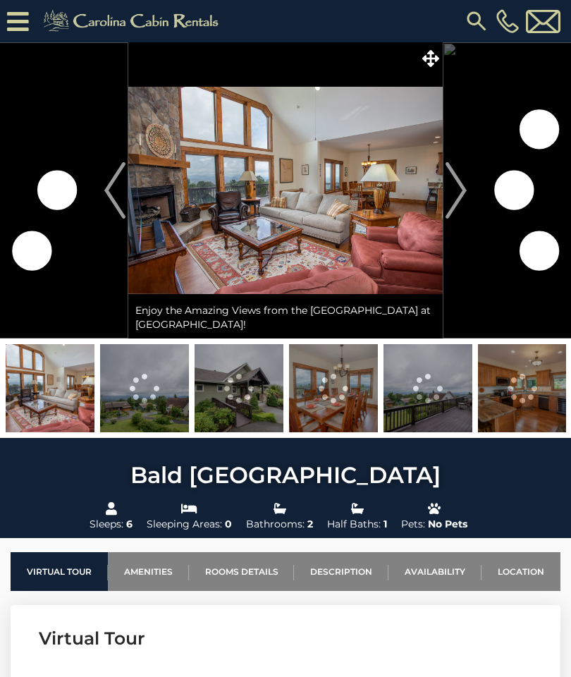
click at [454, 200] on img "Next" at bounding box center [456, 190] width 21 height 56
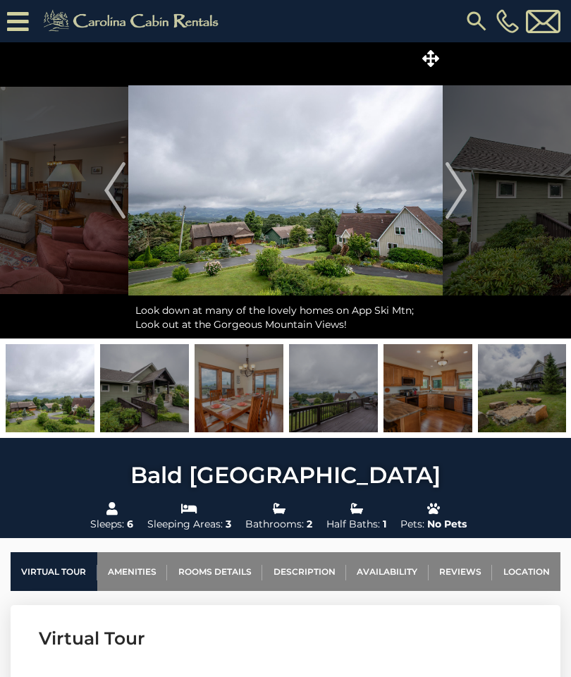
click at [466, 197] on img "Next" at bounding box center [456, 190] width 21 height 56
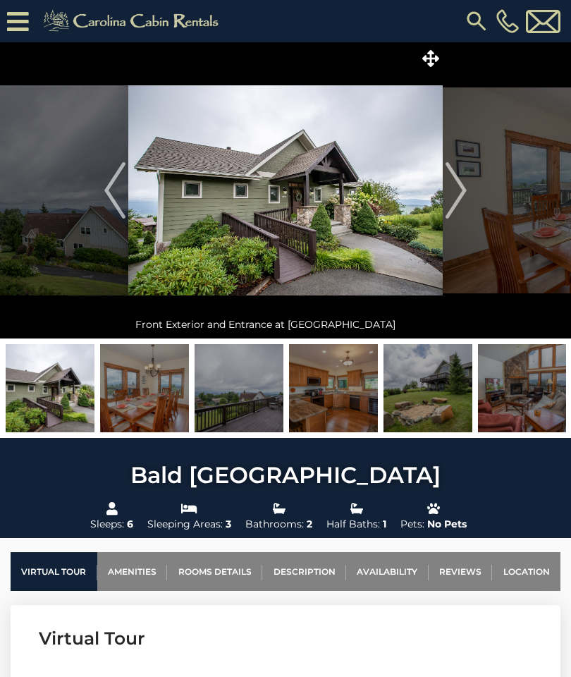
click at [459, 198] on img "Next" at bounding box center [456, 190] width 21 height 56
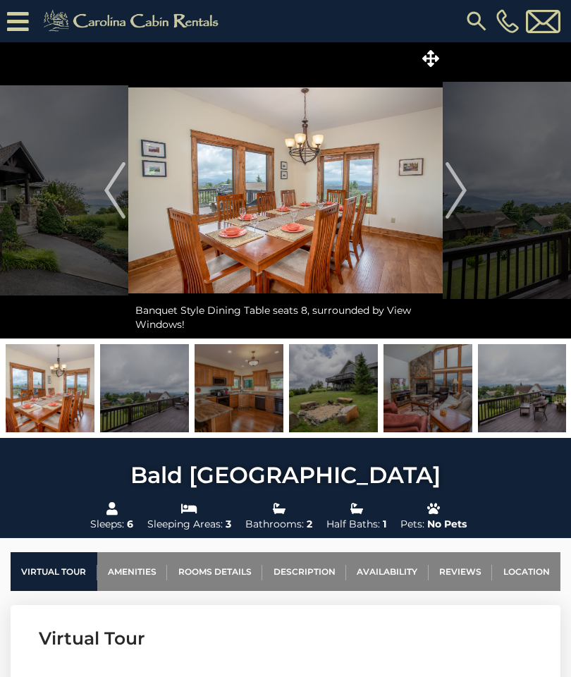
click at [469, 196] on button "Next" at bounding box center [456, 190] width 27 height 296
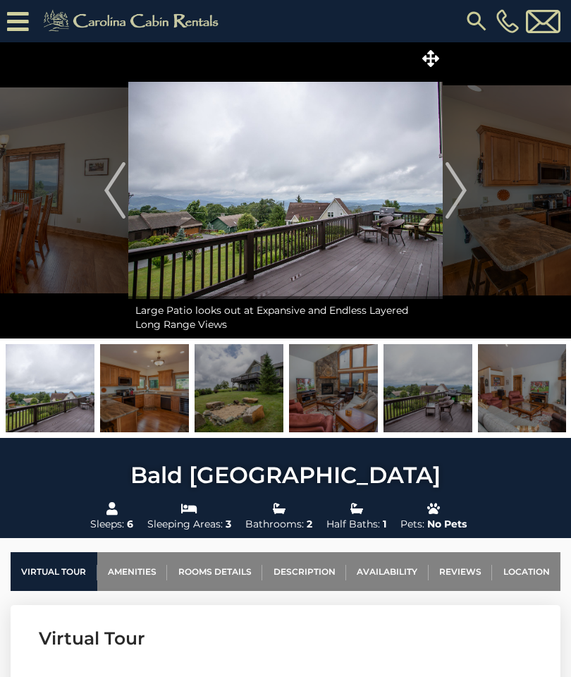
click at [460, 196] on img "Next" at bounding box center [456, 190] width 21 height 56
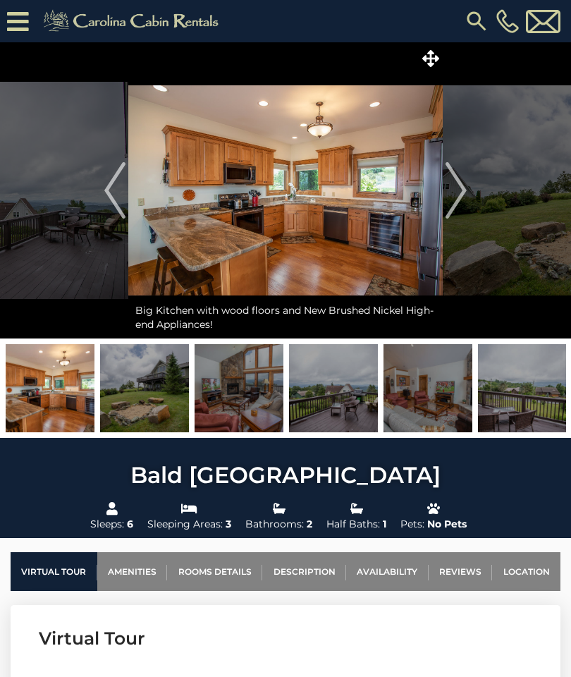
click at [454, 199] on img "Next" at bounding box center [456, 190] width 21 height 56
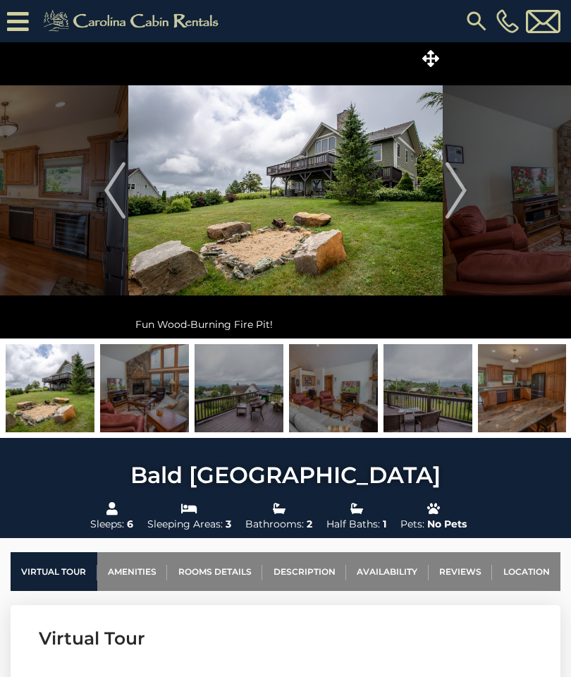
click at [453, 198] on img "Next" at bounding box center [456, 190] width 21 height 56
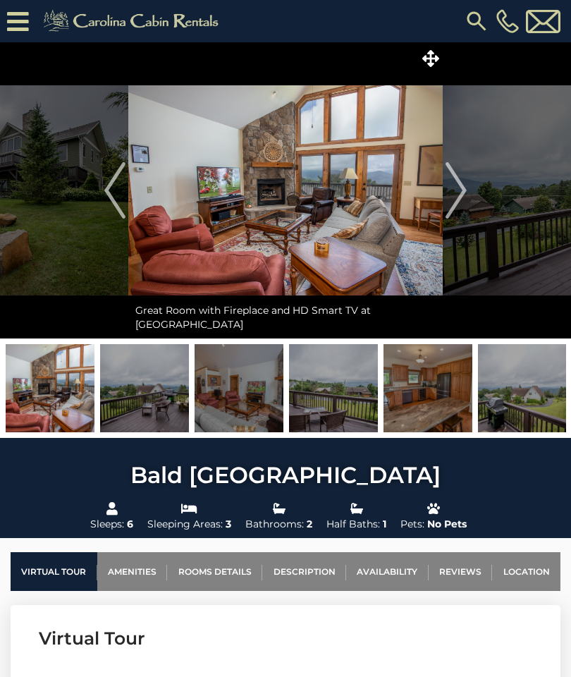
click at [458, 193] on img "Next" at bounding box center [456, 190] width 21 height 56
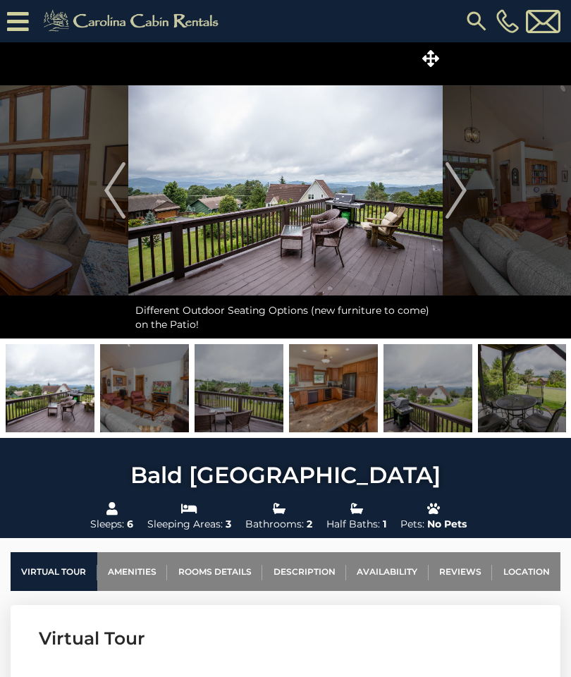
click at [453, 196] on img "Next" at bounding box center [456, 190] width 21 height 56
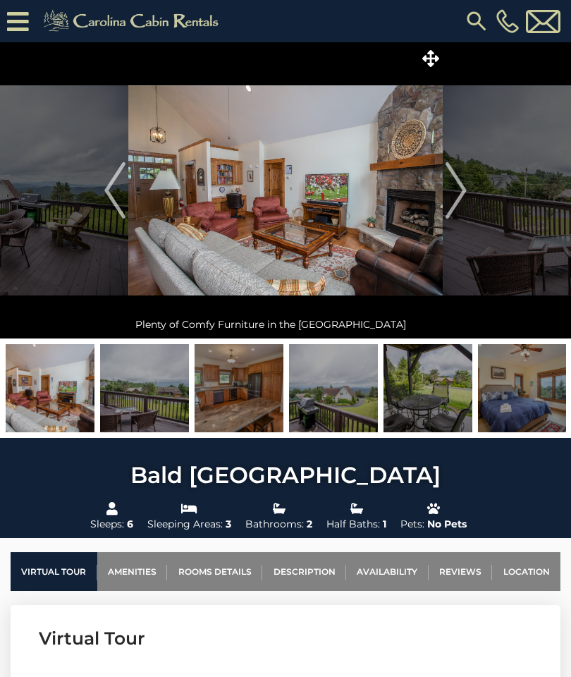
click at [442, 201] on img at bounding box center [285, 190] width 315 height 296
click at [453, 193] on img "Next" at bounding box center [456, 190] width 21 height 56
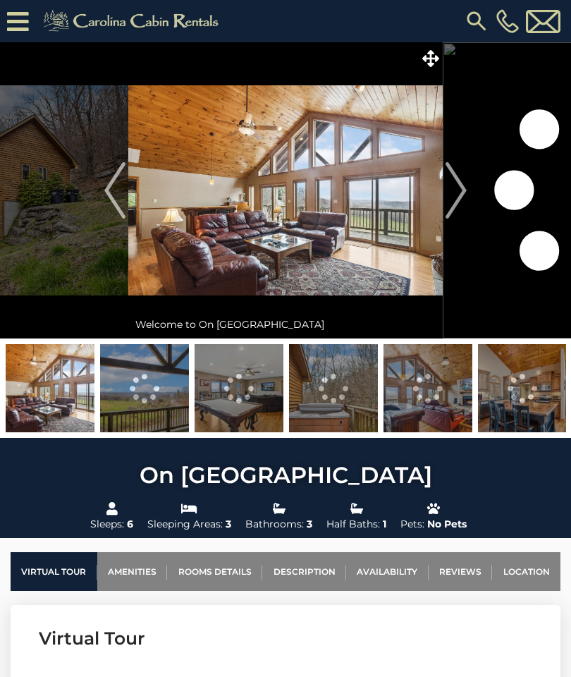
click at [459, 193] on img "Next" at bounding box center [456, 190] width 21 height 56
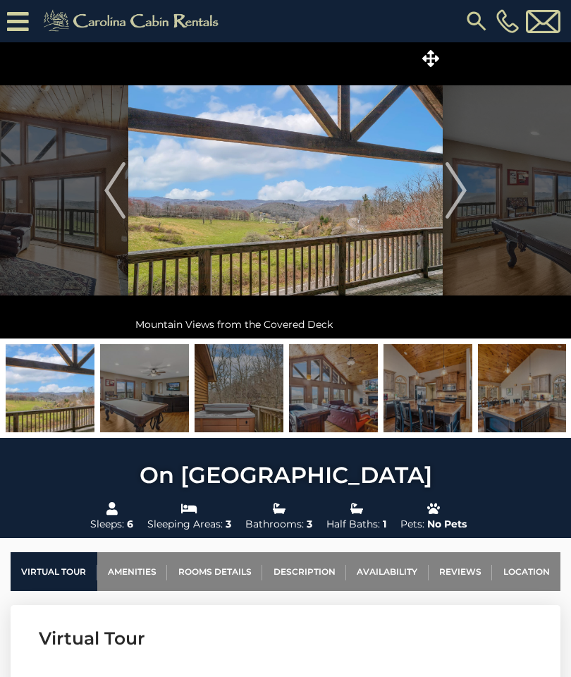
click at [459, 195] on img "Next" at bounding box center [456, 190] width 21 height 56
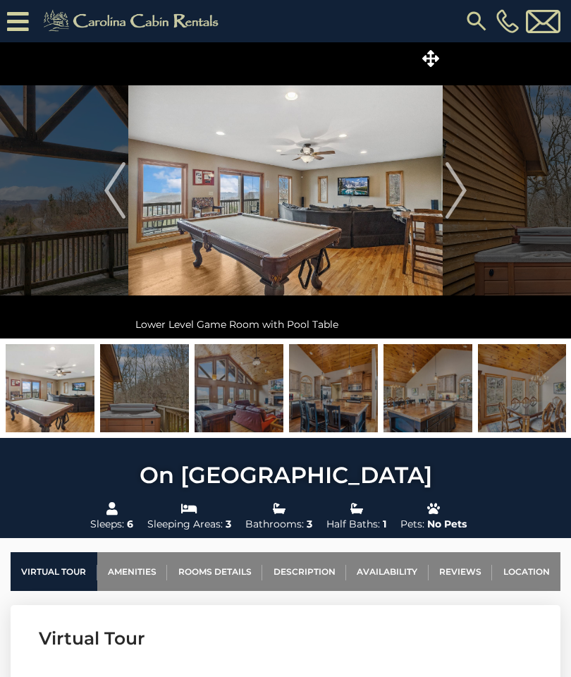
click at [456, 195] on img "Next" at bounding box center [456, 190] width 21 height 56
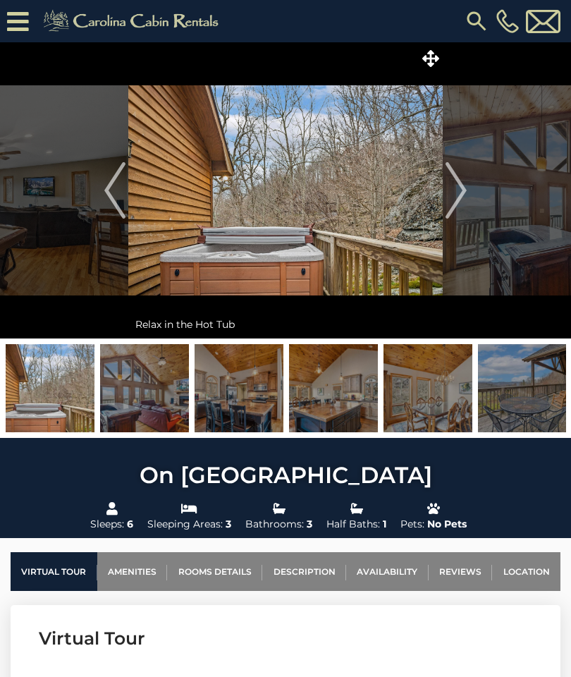
click at [453, 195] on img "Next" at bounding box center [456, 190] width 21 height 56
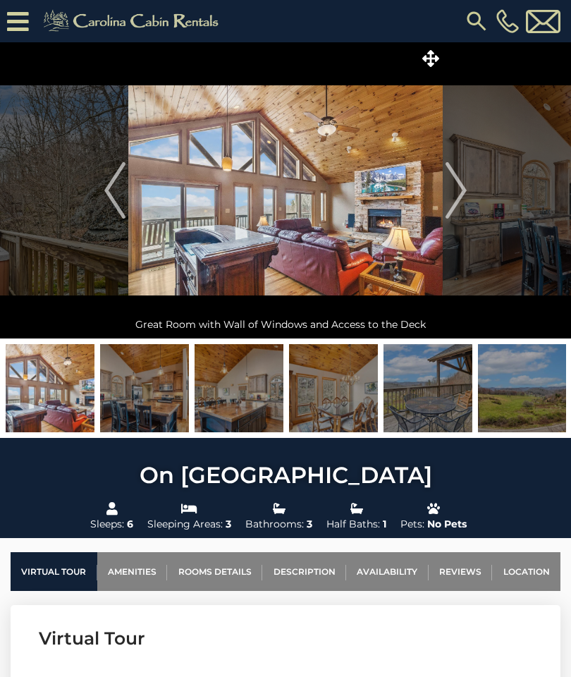
click at [455, 193] on img "Next" at bounding box center [456, 190] width 21 height 56
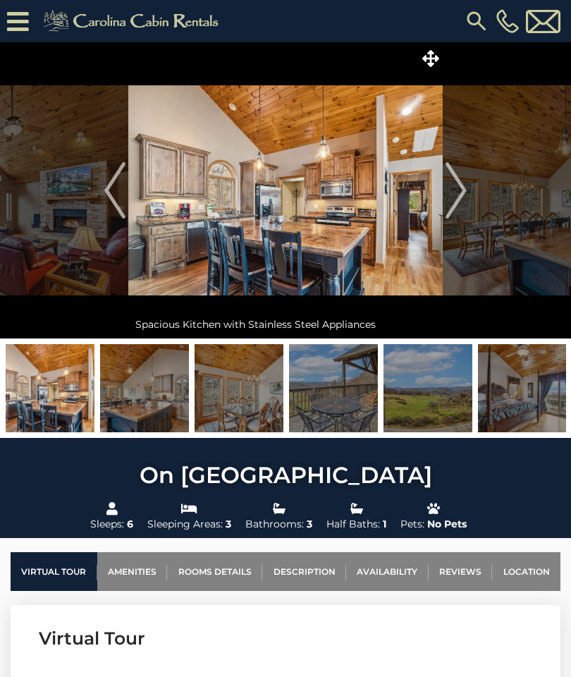
click at [451, 195] on img "Next" at bounding box center [456, 190] width 21 height 56
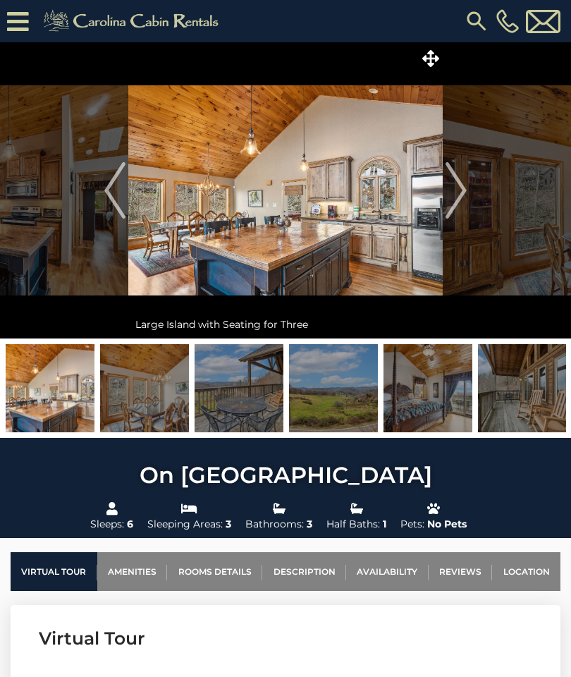
click at [457, 192] on img "Next" at bounding box center [456, 190] width 21 height 56
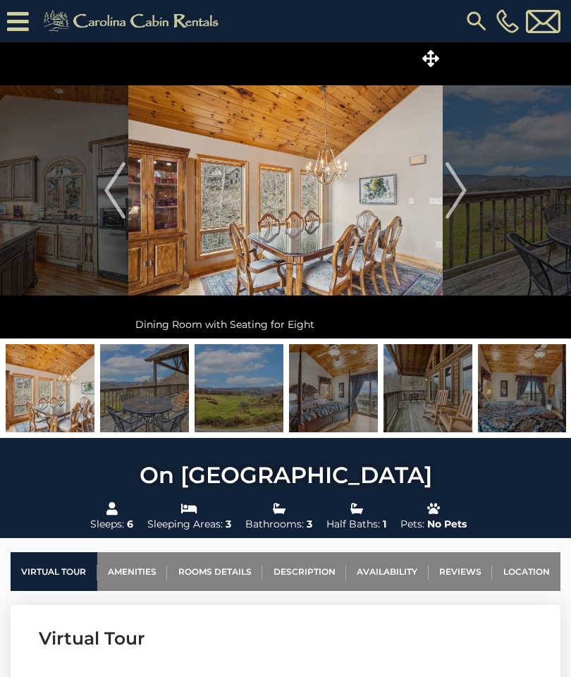
click at [454, 191] on img "Next" at bounding box center [456, 190] width 21 height 56
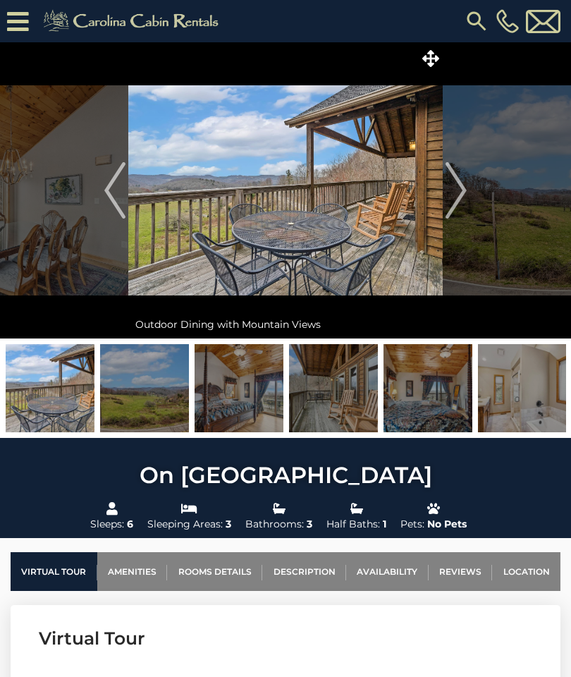
click at [456, 192] on img "Next" at bounding box center [456, 190] width 21 height 56
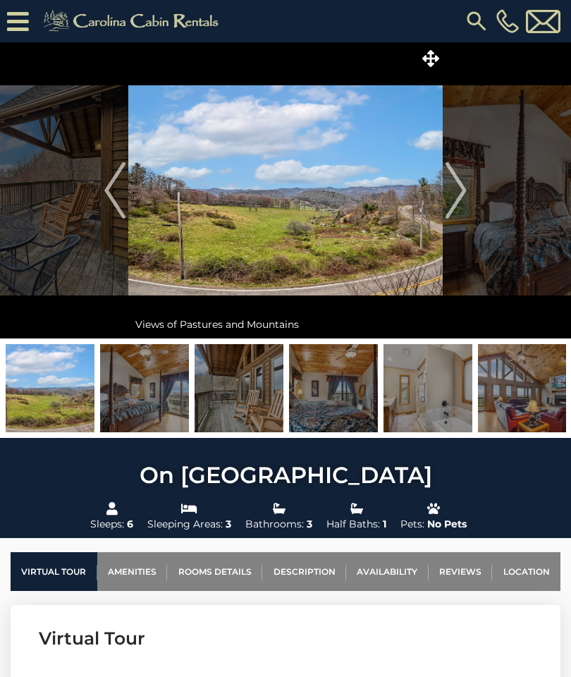
click at [453, 195] on img "Next" at bounding box center [456, 190] width 21 height 56
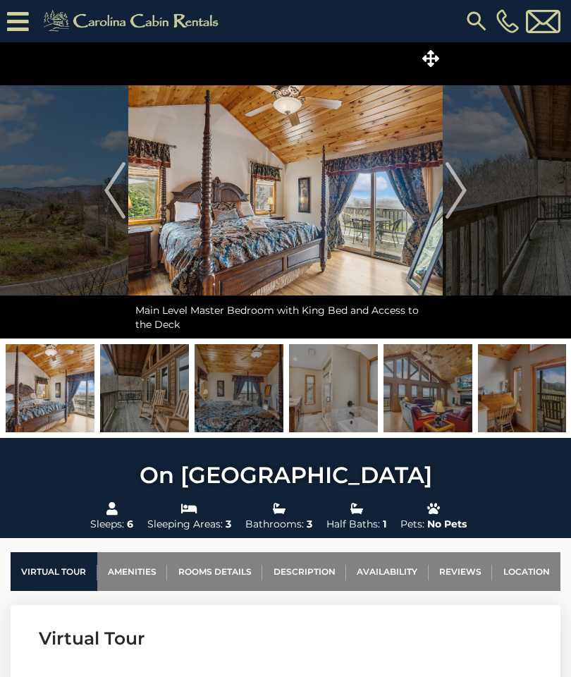
click at [453, 195] on img "Next" at bounding box center [456, 190] width 21 height 56
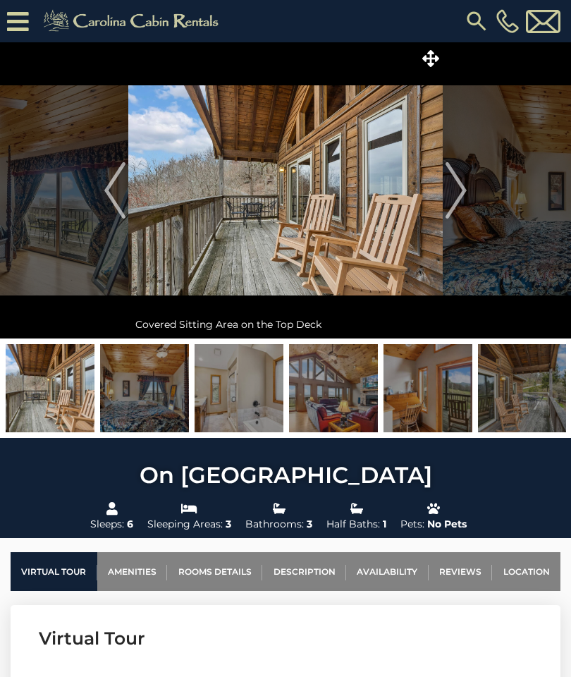
click at [454, 196] on img "Next" at bounding box center [456, 190] width 21 height 56
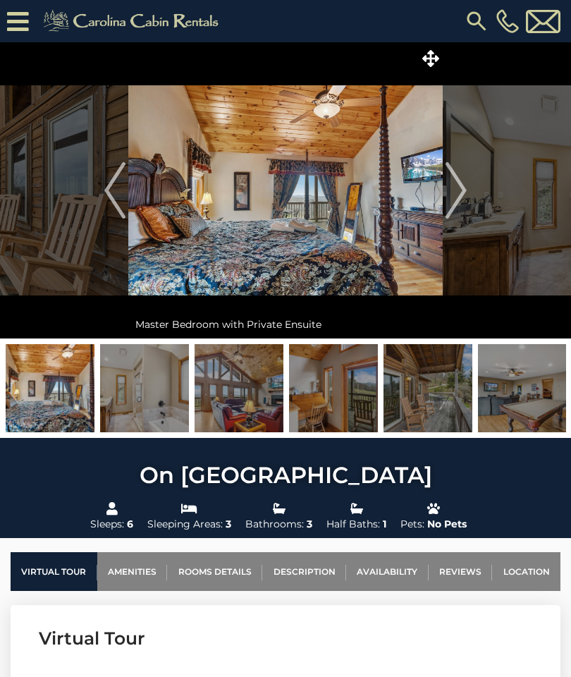
click at [456, 195] on img "Next" at bounding box center [456, 190] width 21 height 56
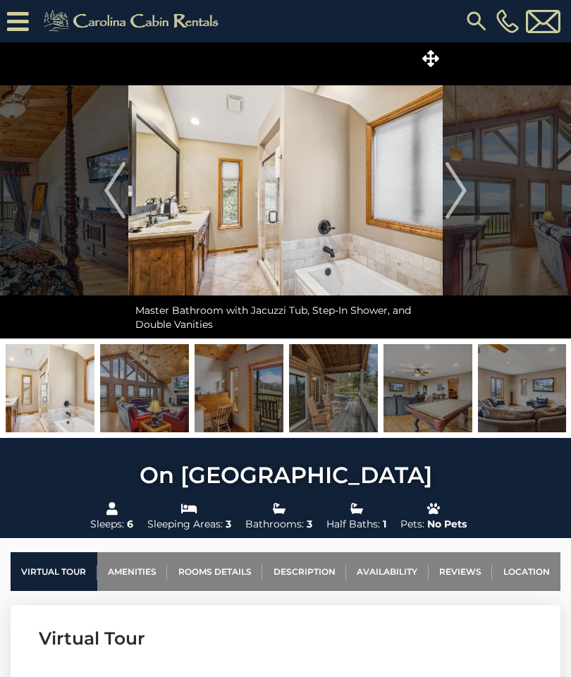
click at [456, 193] on img "Next" at bounding box center [456, 190] width 21 height 56
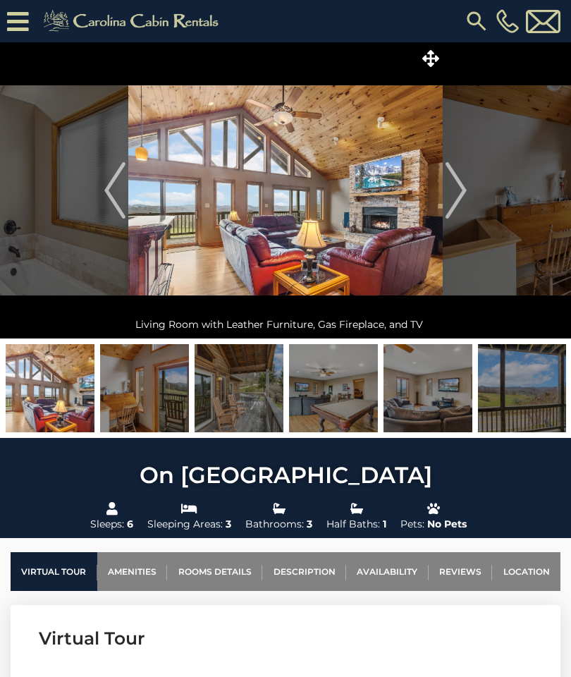
click at [456, 193] on img "Next" at bounding box center [456, 190] width 21 height 56
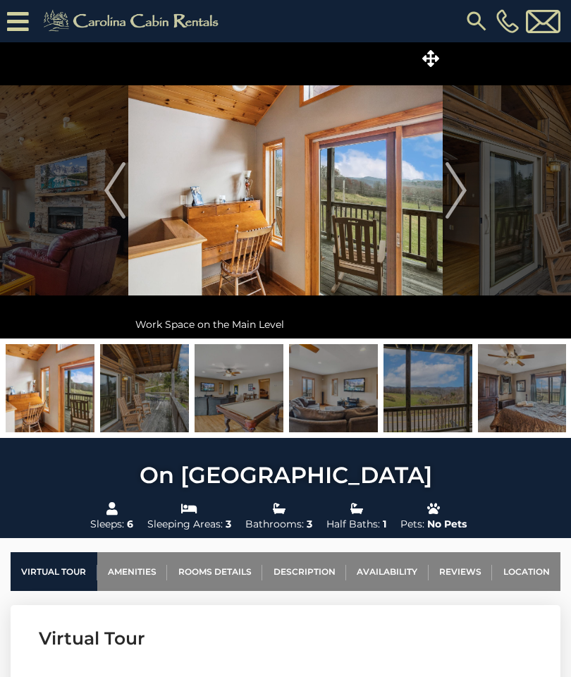
click at [453, 192] on img "Next" at bounding box center [456, 190] width 21 height 56
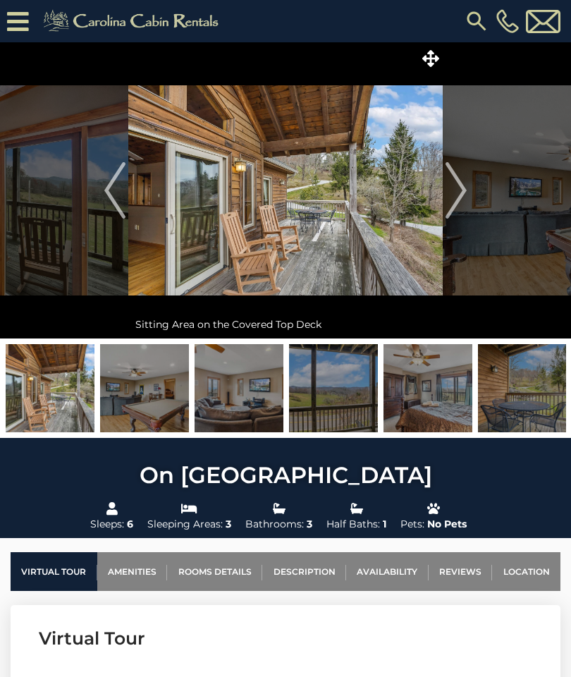
click at [457, 193] on img "Next" at bounding box center [456, 190] width 21 height 56
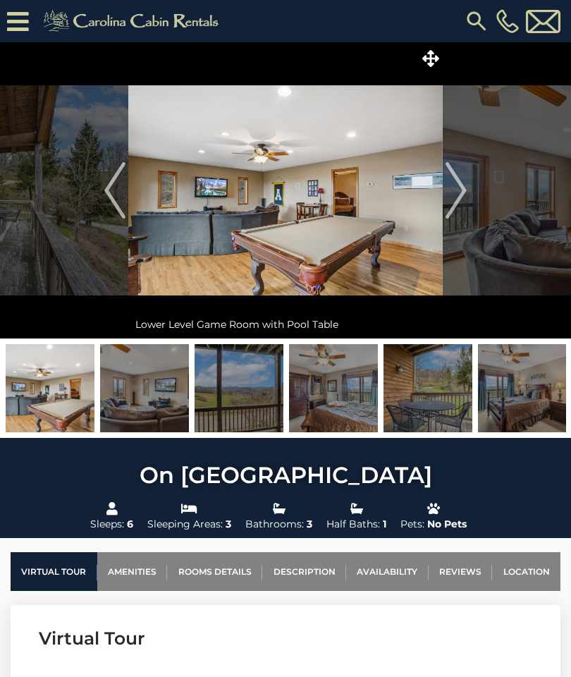
click at [459, 192] on img "Next" at bounding box center [456, 190] width 21 height 56
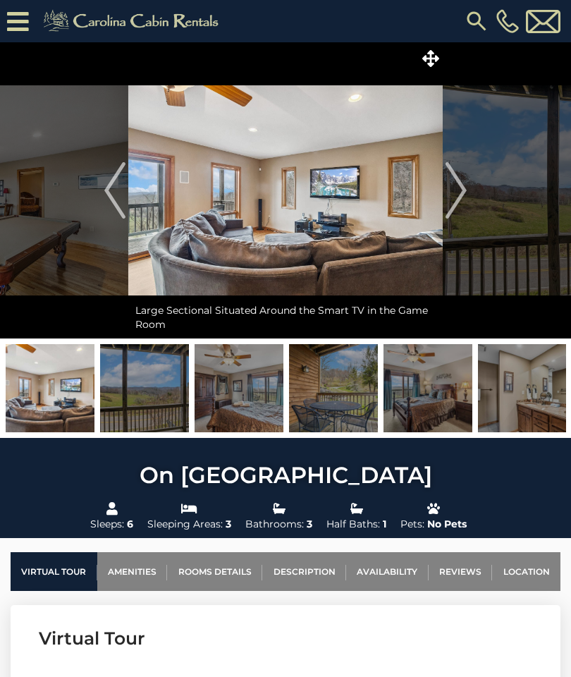
click at [459, 189] on img "Next" at bounding box center [456, 190] width 21 height 56
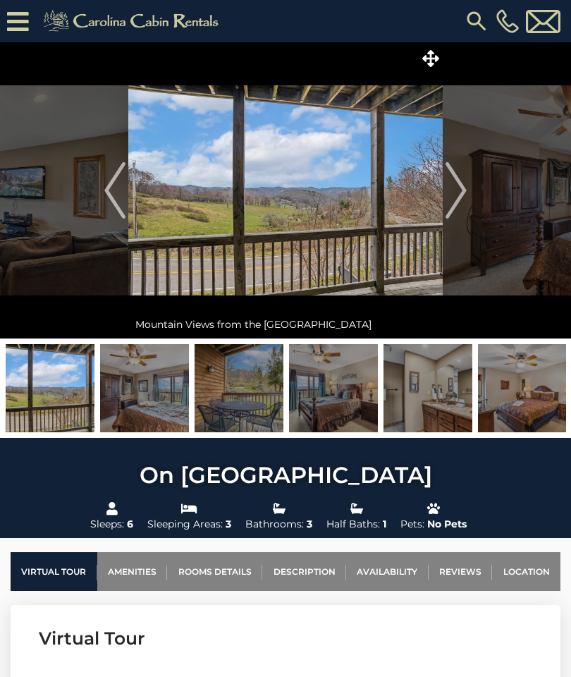
click at [456, 190] on img "Next" at bounding box center [456, 190] width 21 height 56
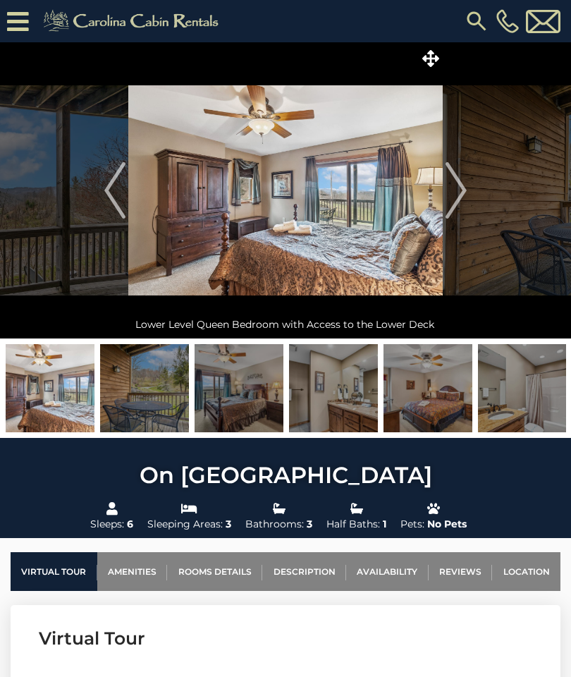
click at [120, 176] on img "Previous" at bounding box center [114, 190] width 21 height 56
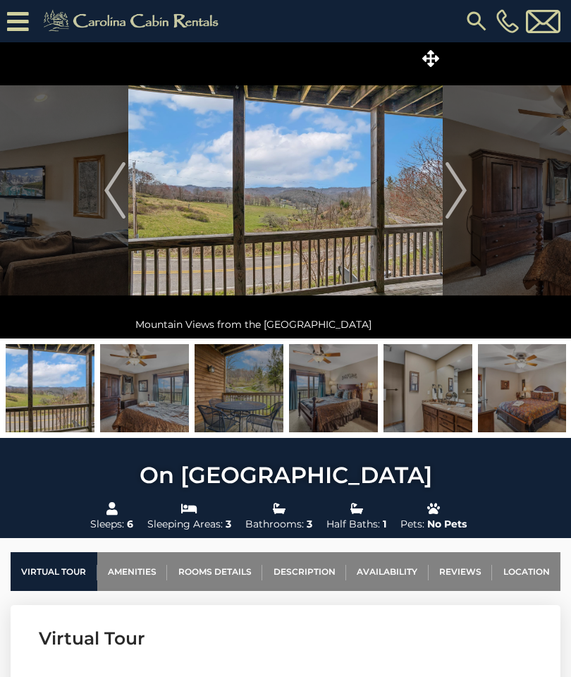
click at [457, 205] on img "Next" at bounding box center [456, 190] width 21 height 56
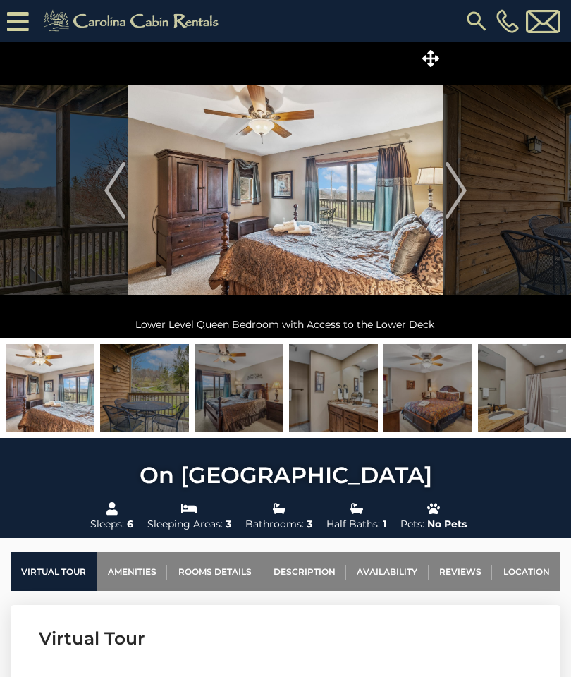
click at [453, 200] on img "Next" at bounding box center [456, 190] width 21 height 56
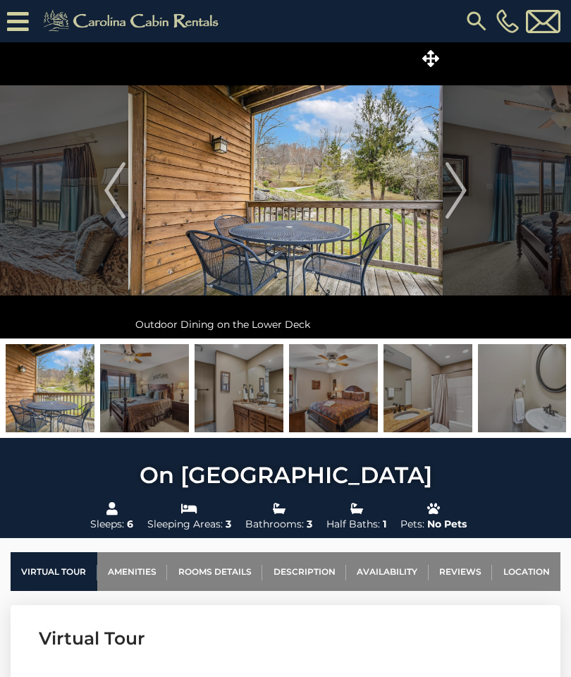
click at [451, 202] on img "Next" at bounding box center [456, 190] width 21 height 56
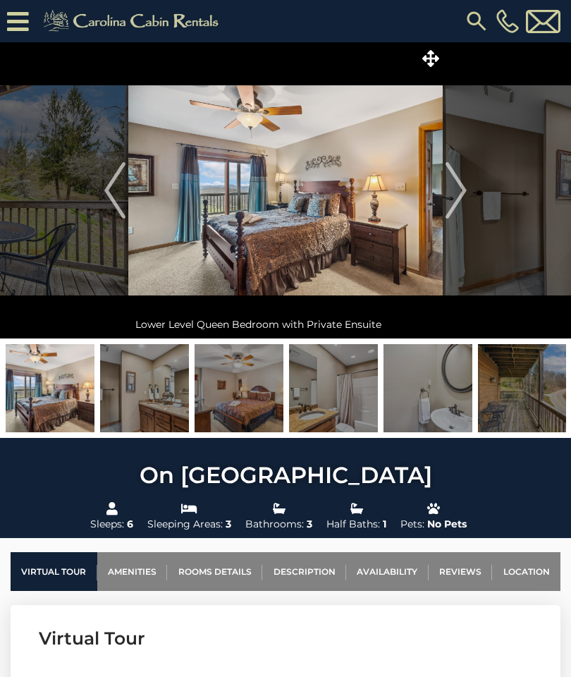
click at [110, 204] on img "Previous" at bounding box center [114, 190] width 21 height 56
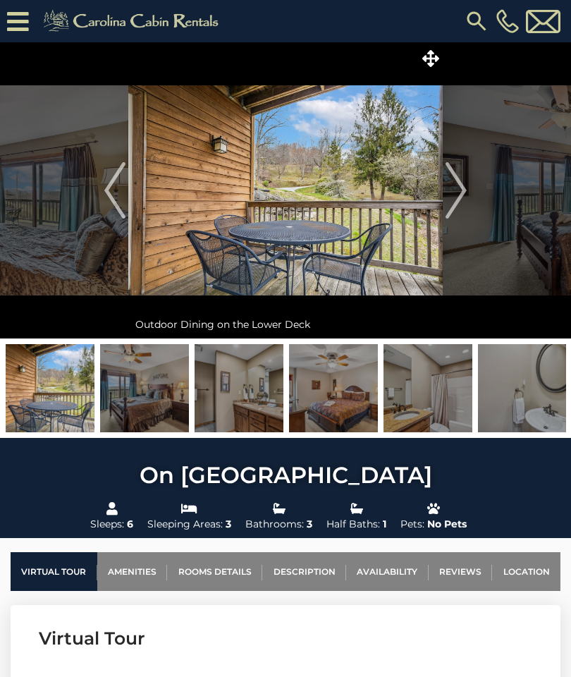
click at [454, 200] on img "Next" at bounding box center [456, 190] width 21 height 56
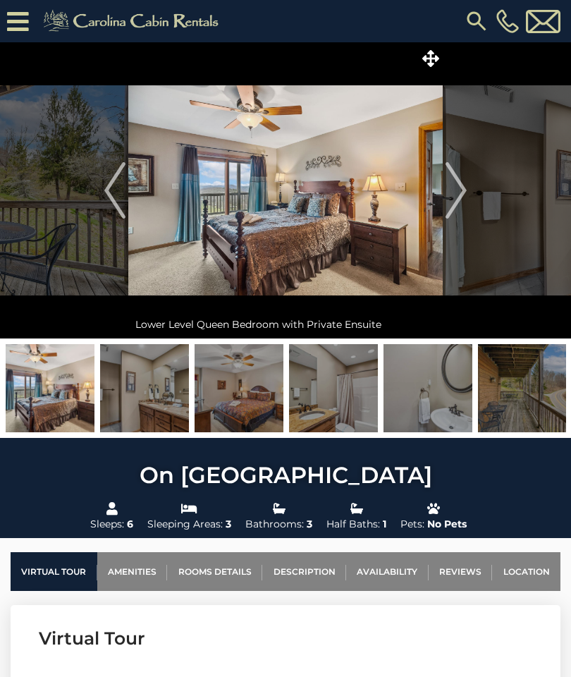
click at [454, 196] on img "Next" at bounding box center [456, 190] width 21 height 56
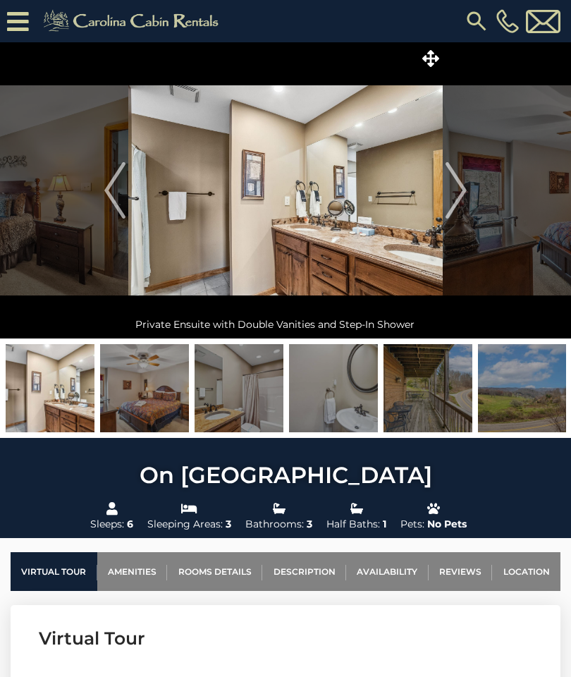
click at [449, 199] on img "Next" at bounding box center [456, 190] width 21 height 56
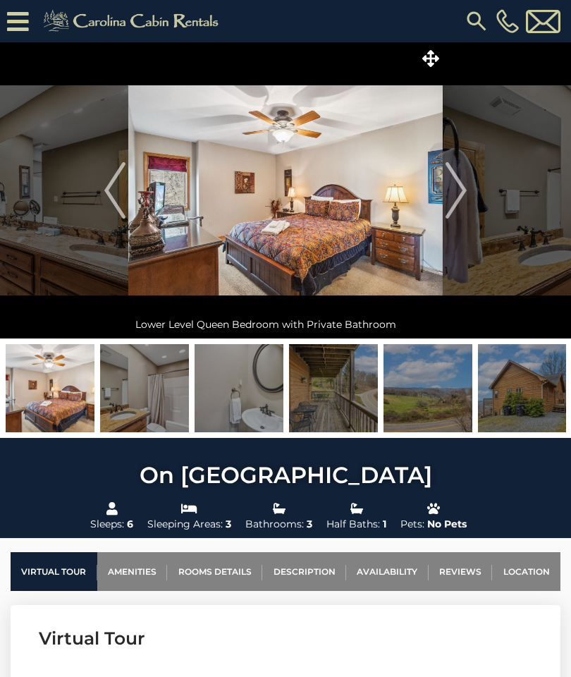
click at [451, 199] on img "Next" at bounding box center [456, 190] width 21 height 56
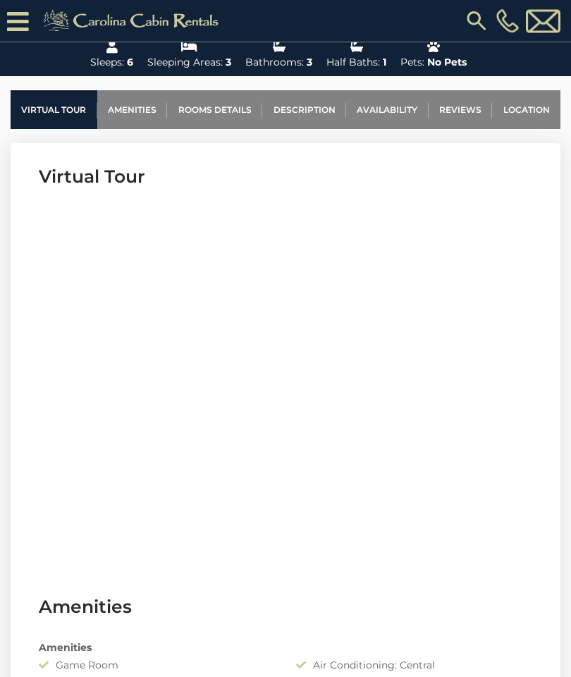
scroll to position [444, 0]
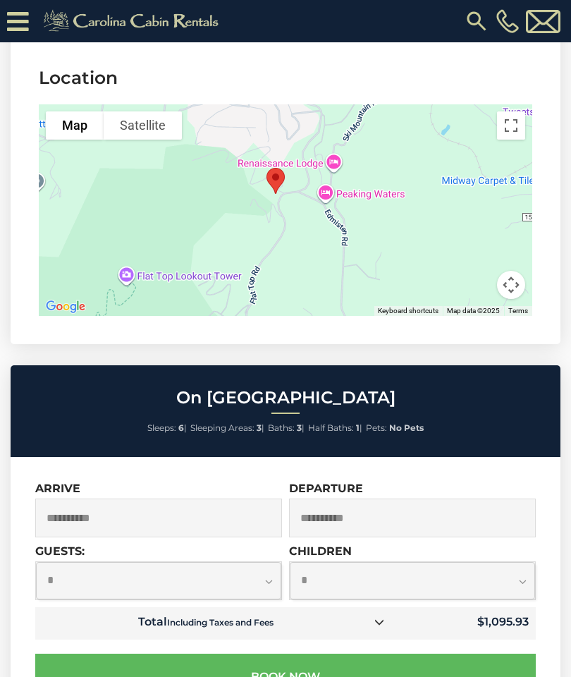
scroll to position [3953, 0]
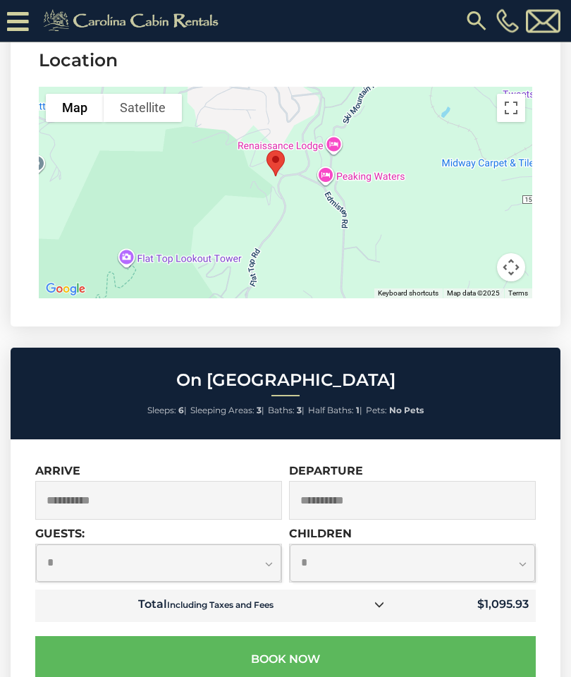
click at [495, 416] on div "On [GEOGRAPHIC_DATA] Sleeps: 6 | Sleeping Areas: 3 | Baths: 3 | Half Baths: 1 |…" at bounding box center [286, 395] width 550 height 92
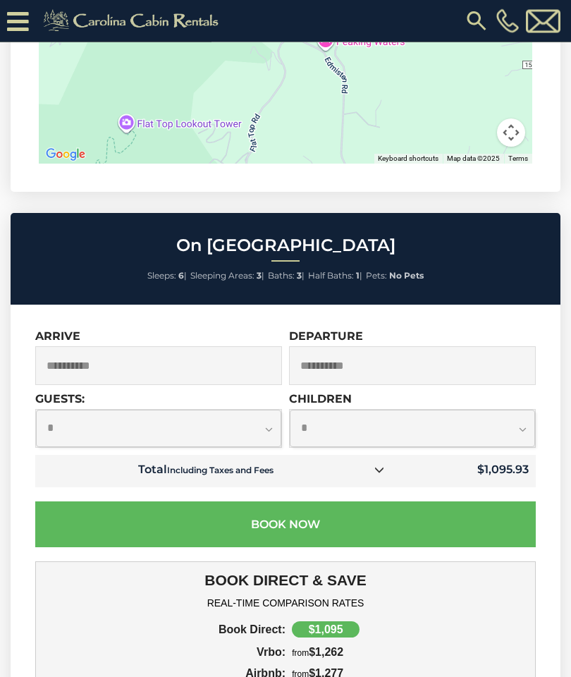
scroll to position [4090, 0]
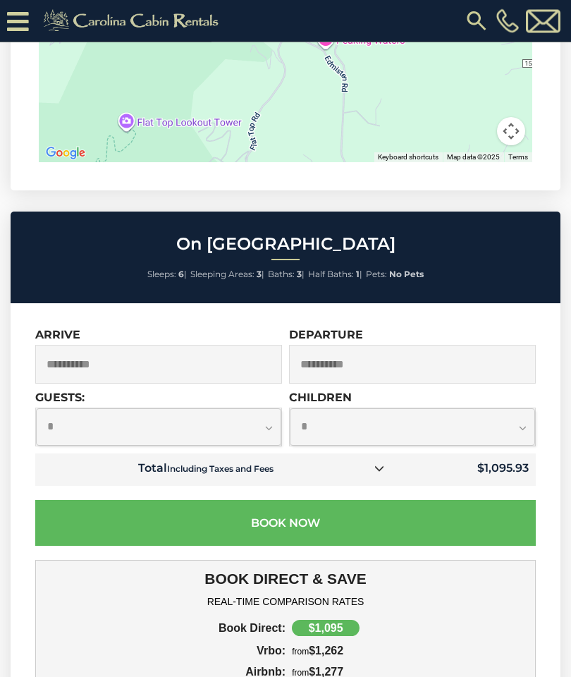
click at [262, 409] on select "**********" at bounding box center [159, 427] width 246 height 37
select select "*"
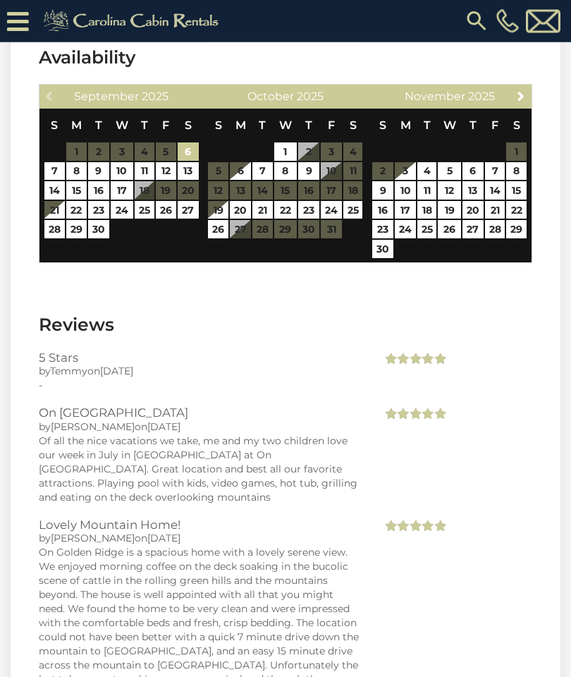
scroll to position [3211, 0]
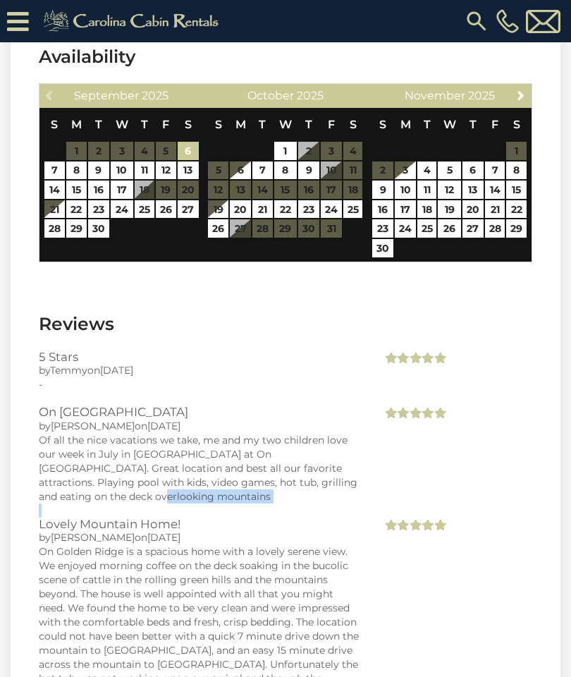
click at [524, 475] on div "On [GEOGRAPHIC_DATA] by [PERSON_NAME] on [DATE] Of all the nice vacations we ta…" at bounding box center [285, 461] width 515 height 111
click at [30, 468] on div "On [GEOGRAPHIC_DATA] by [PERSON_NAME] on [DATE] Of all the nice vacations we ta…" at bounding box center [200, 461] width 344 height 111
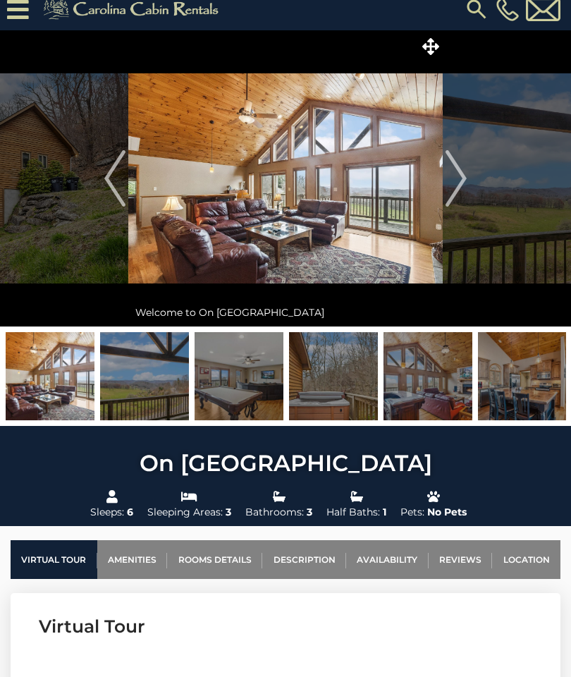
scroll to position [0, 0]
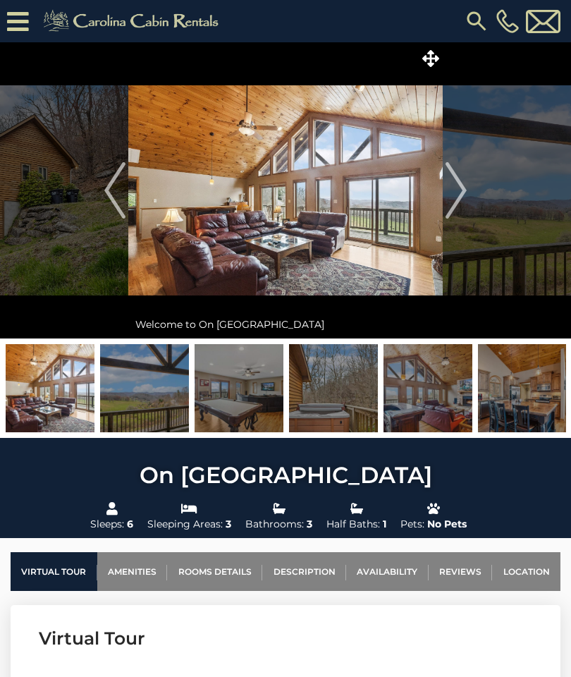
click at [109, 200] on img "Previous" at bounding box center [114, 190] width 21 height 56
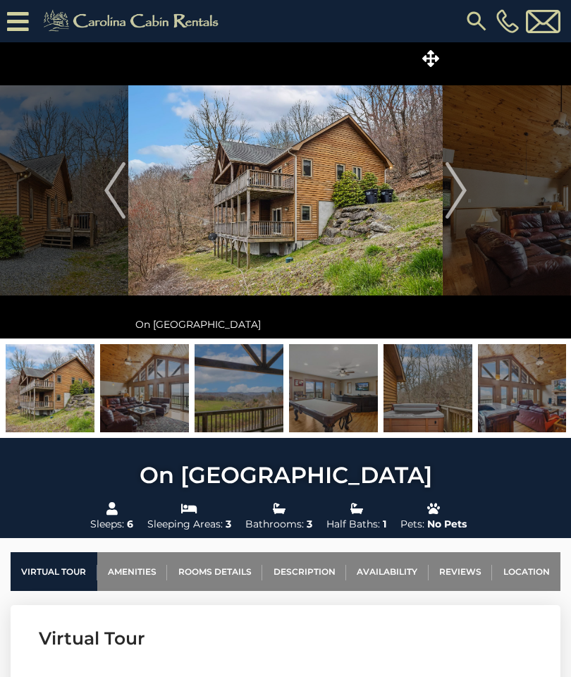
click at [40, 394] on img at bounding box center [50, 388] width 89 height 88
click at [135, 386] on img at bounding box center [144, 388] width 89 height 88
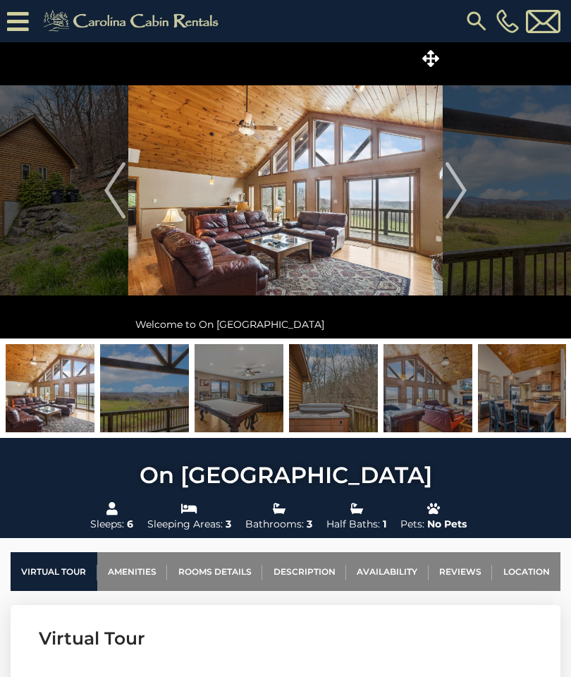
click at [159, 400] on img at bounding box center [144, 388] width 89 height 88
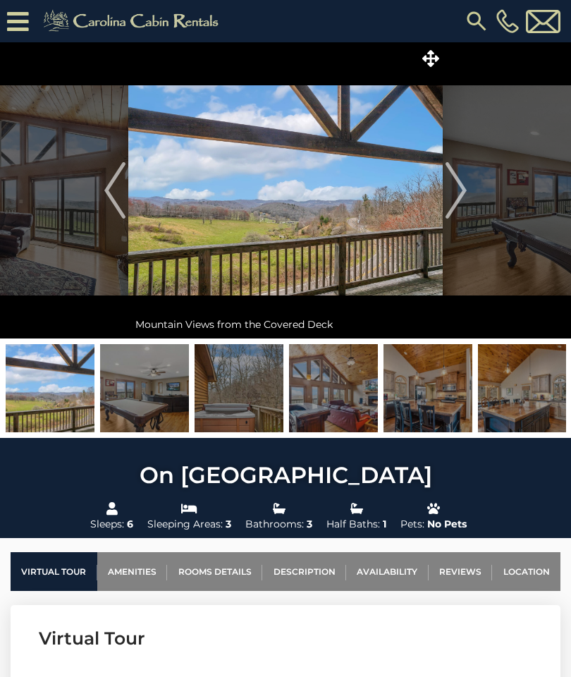
click at [242, 404] on img at bounding box center [239, 388] width 89 height 88
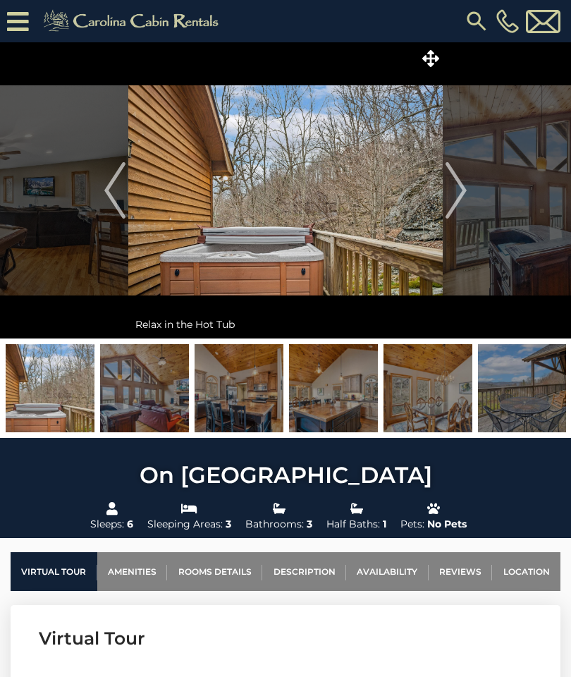
click at [257, 388] on img at bounding box center [239, 388] width 89 height 88
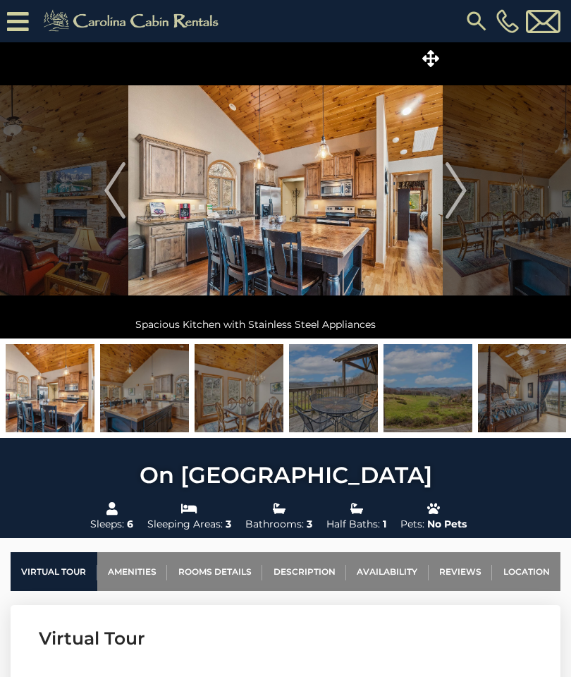
click at [260, 396] on img at bounding box center [239, 388] width 89 height 88
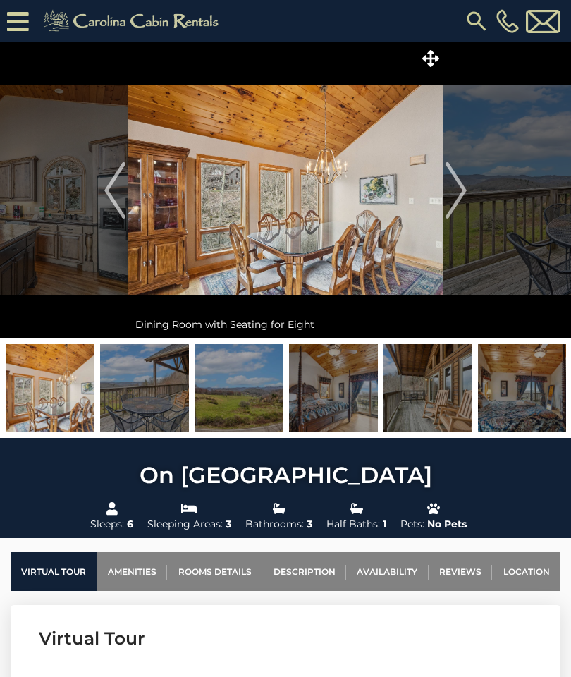
click at [255, 394] on img at bounding box center [239, 388] width 89 height 88
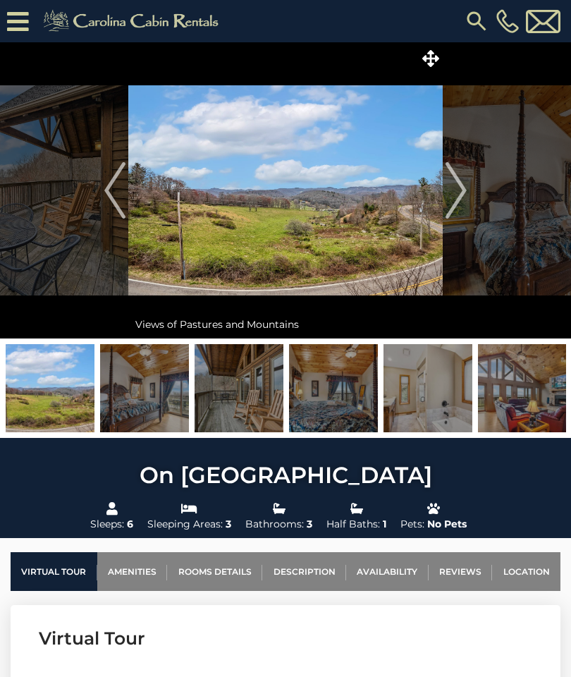
click at [245, 394] on img at bounding box center [239, 388] width 89 height 88
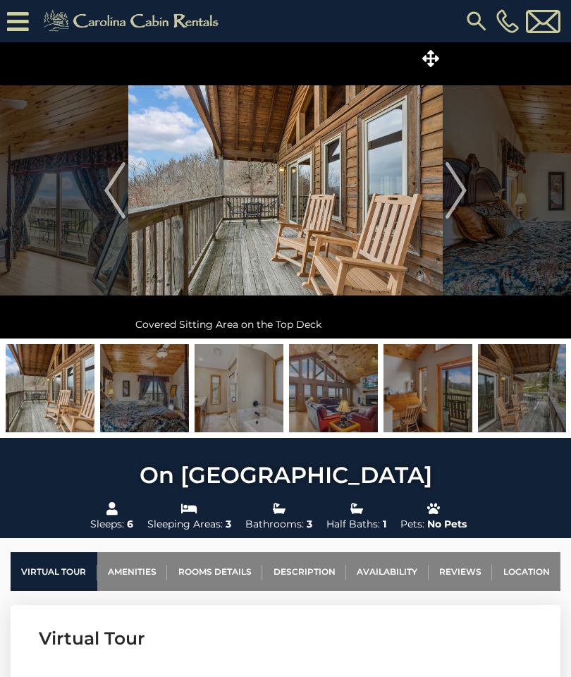
click at [249, 396] on img at bounding box center [239, 388] width 89 height 88
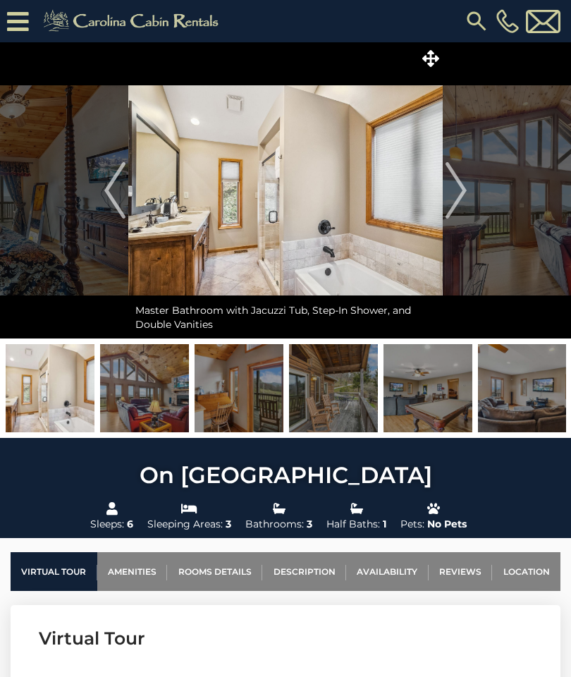
click at [243, 394] on img at bounding box center [239, 388] width 89 height 88
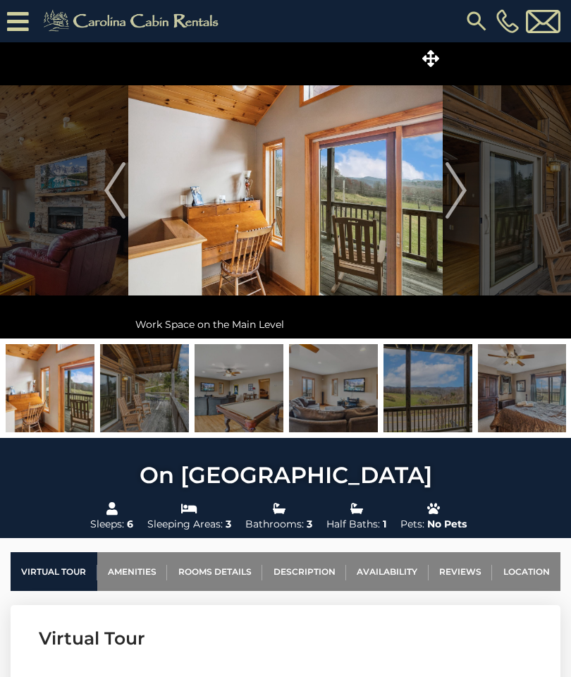
click at [455, 188] on img "Next" at bounding box center [456, 190] width 21 height 56
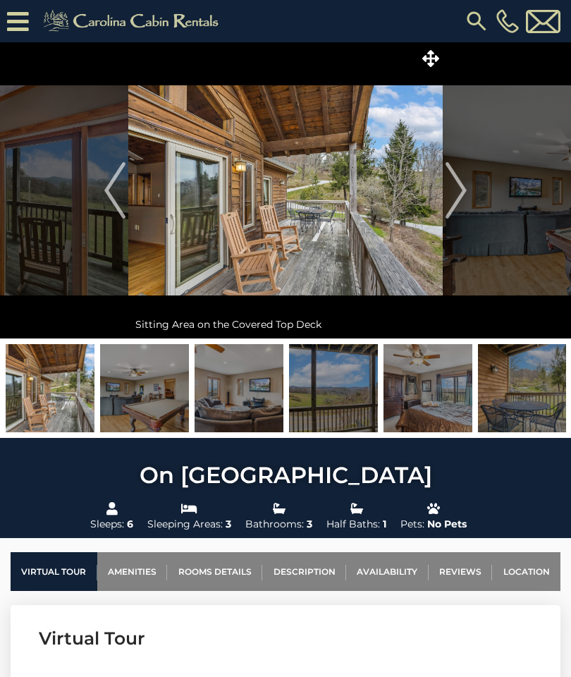
click at [462, 201] on img "Next" at bounding box center [456, 190] width 21 height 56
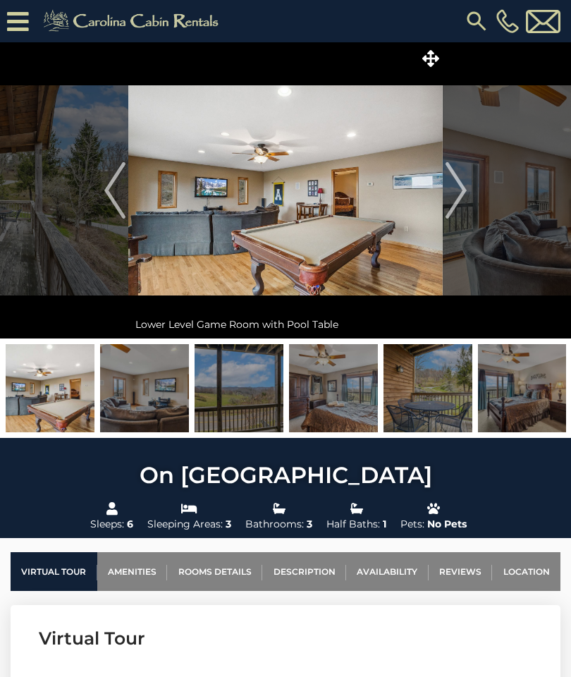
click at [466, 196] on img "Next" at bounding box center [456, 190] width 21 height 56
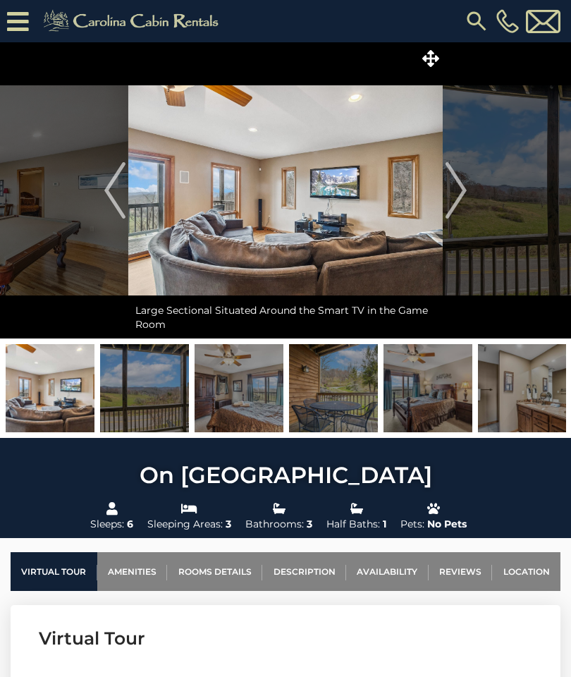
click at [469, 195] on button "Next" at bounding box center [456, 190] width 27 height 296
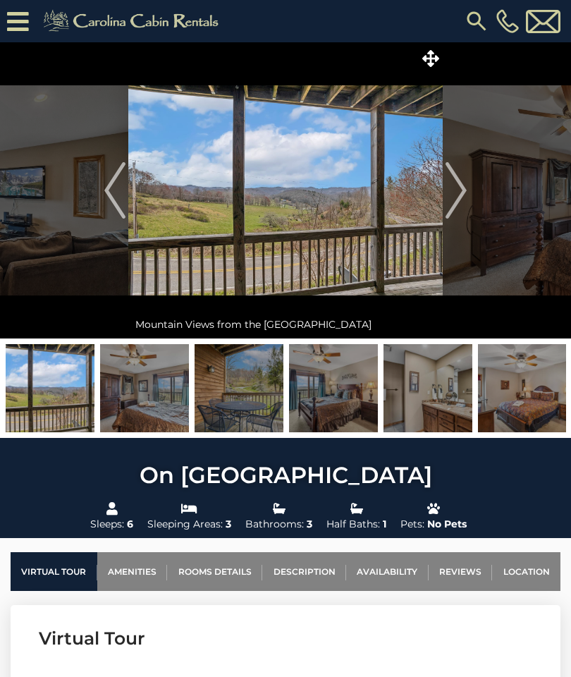
click at [469, 193] on button "Next" at bounding box center [456, 190] width 27 height 296
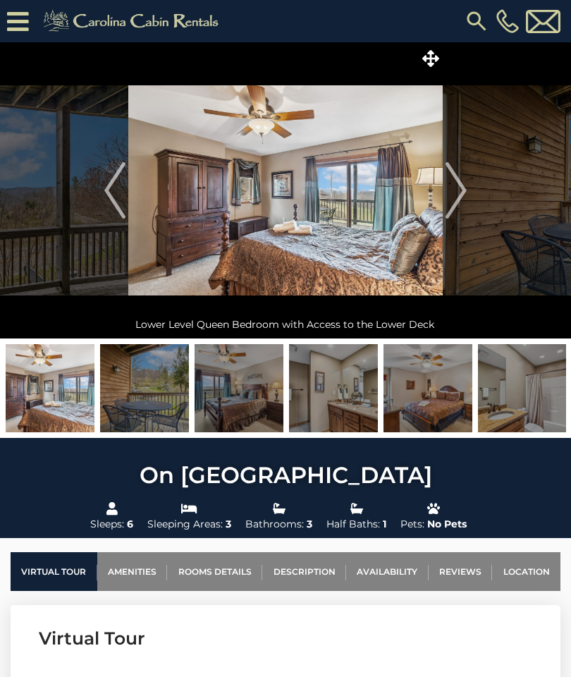
click at [466, 198] on img "Next" at bounding box center [456, 190] width 21 height 56
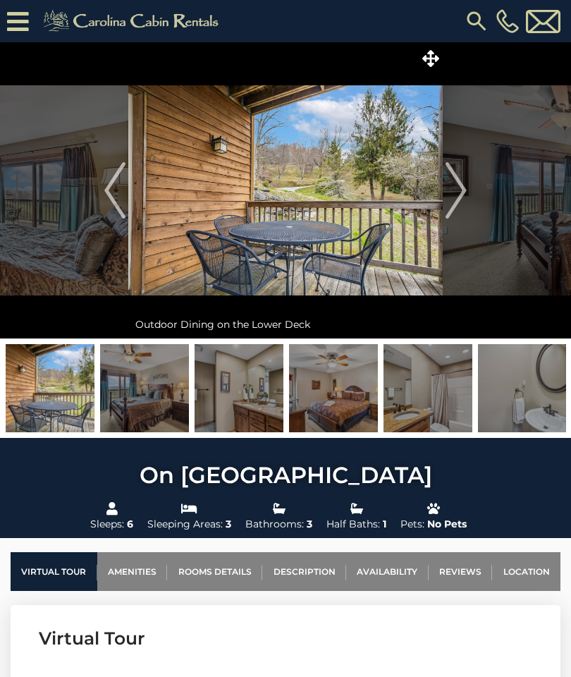
click at [468, 191] on button "Next" at bounding box center [456, 190] width 27 height 296
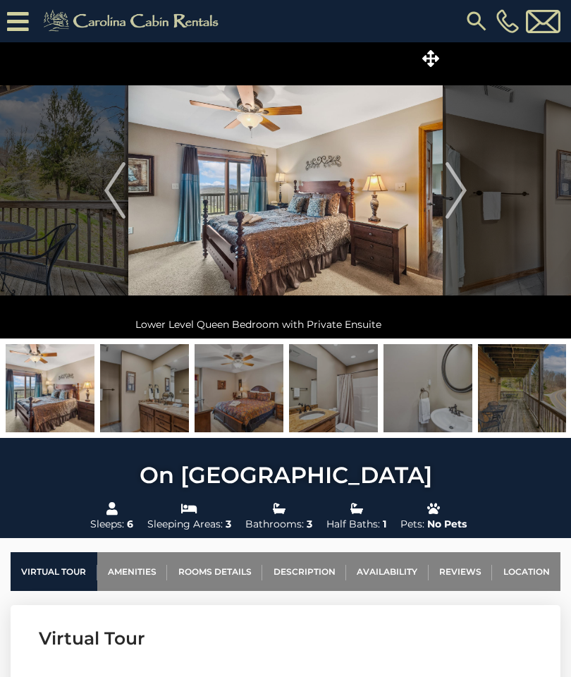
click at [466, 185] on img "Next" at bounding box center [456, 190] width 21 height 56
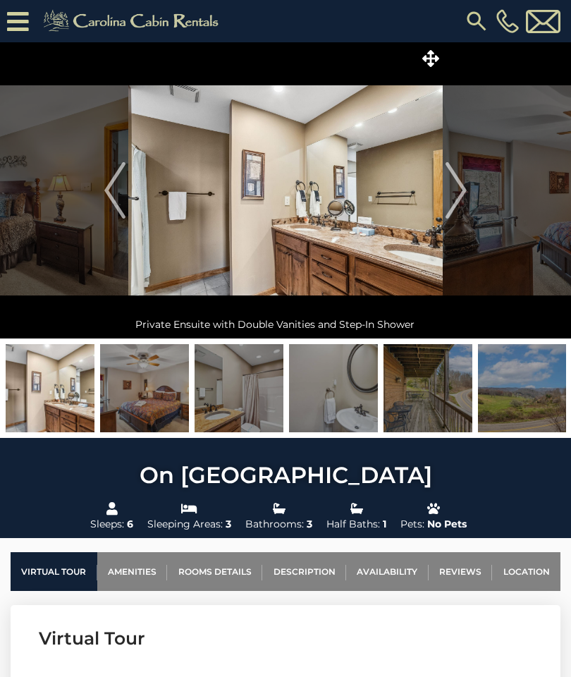
click at [464, 197] on img "Next" at bounding box center [456, 190] width 21 height 56
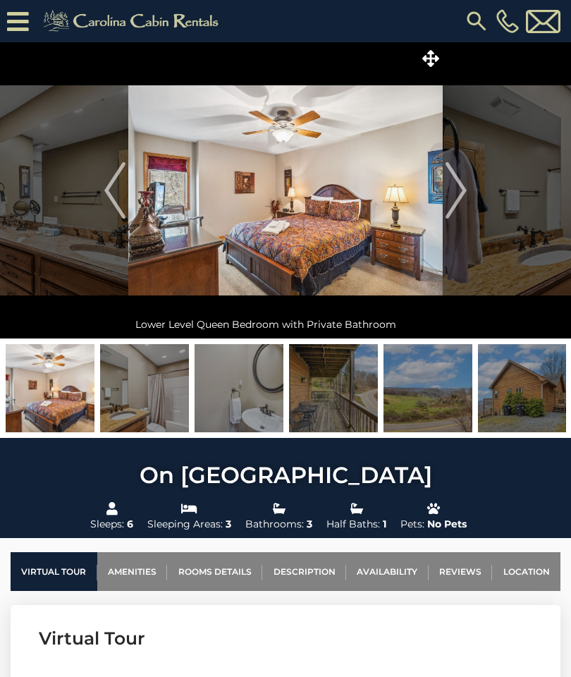
click at [465, 193] on img "Next" at bounding box center [456, 190] width 21 height 56
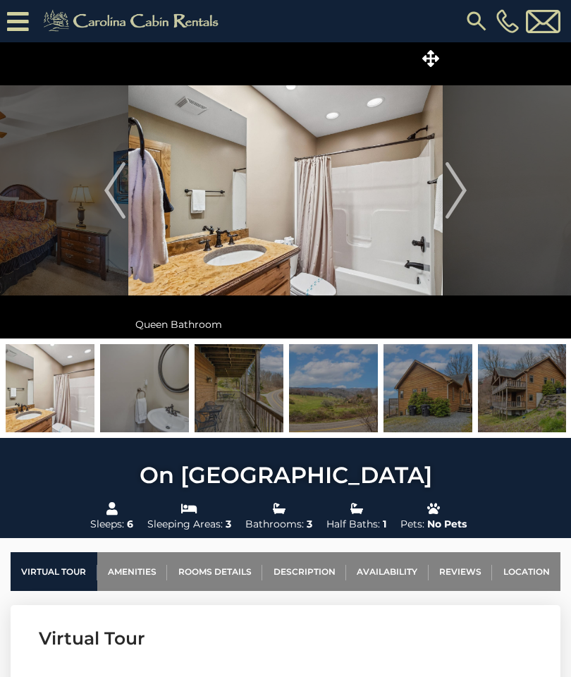
click at [461, 195] on img "Next" at bounding box center [456, 190] width 21 height 56
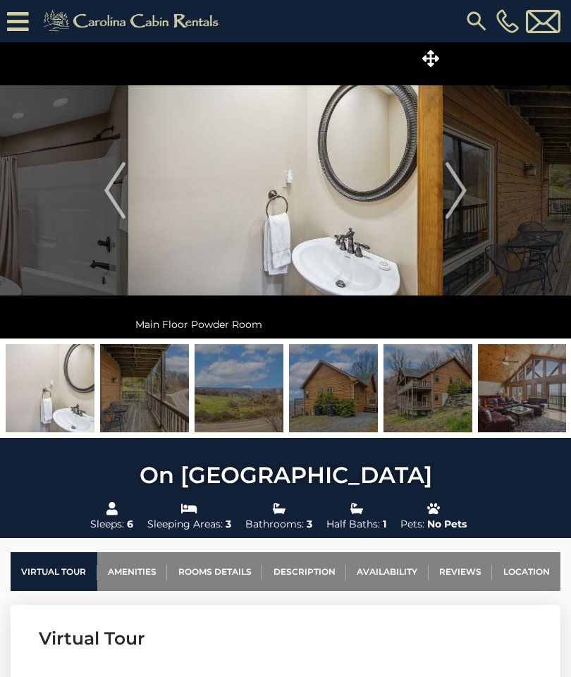
click at [463, 201] on img "Next" at bounding box center [456, 190] width 21 height 56
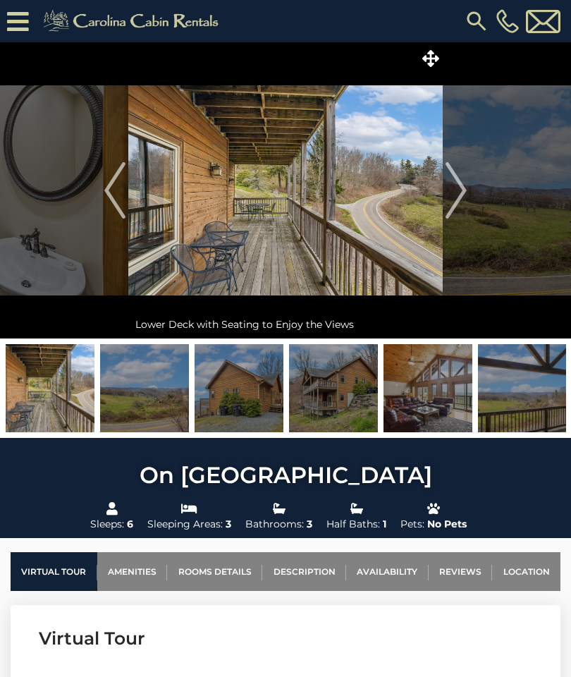
click at [456, 188] on img "Next" at bounding box center [456, 190] width 21 height 56
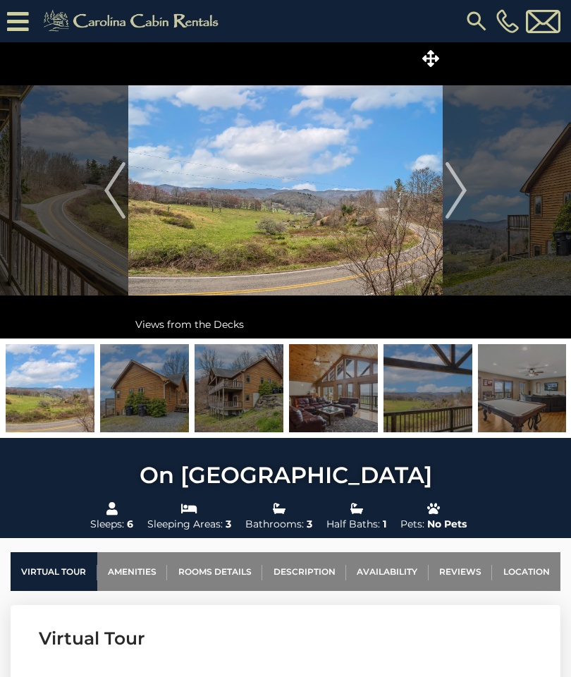
click at [466, 198] on img "Next" at bounding box center [456, 190] width 21 height 56
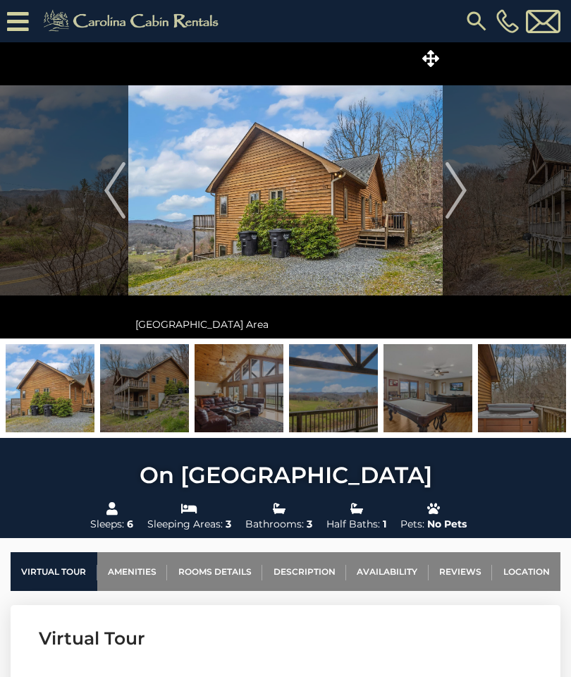
click at [464, 204] on img "Next" at bounding box center [456, 190] width 21 height 56
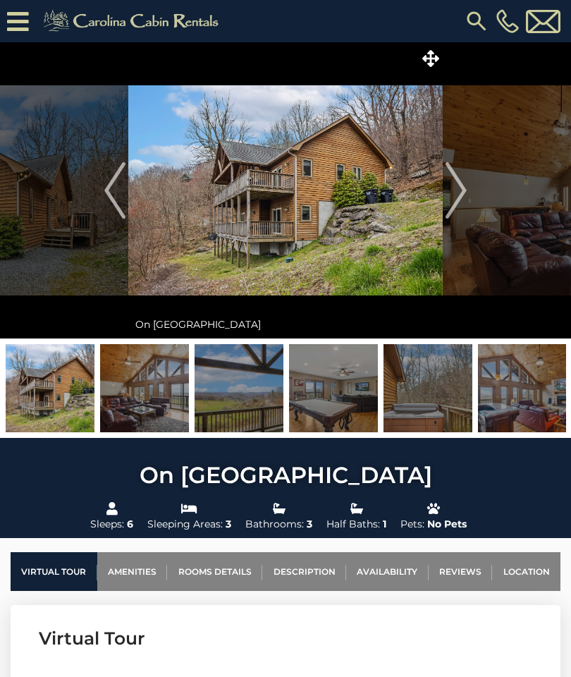
click at [458, 199] on img "Next" at bounding box center [456, 190] width 21 height 56
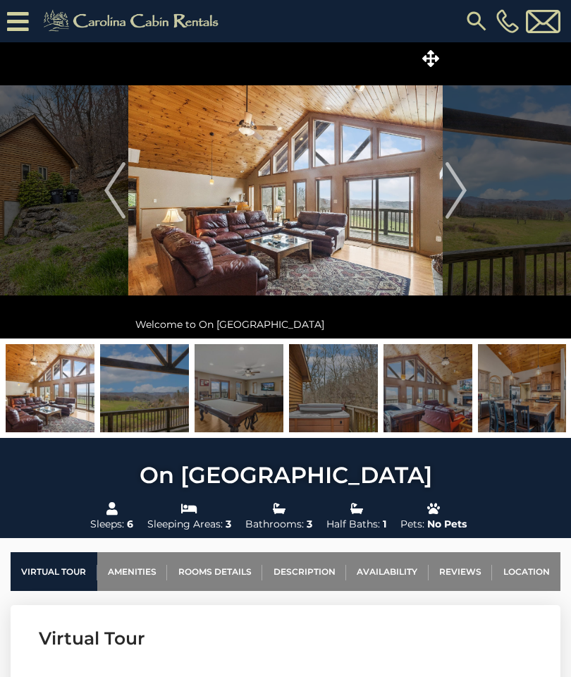
click at [460, 202] on img "Next" at bounding box center [456, 190] width 21 height 56
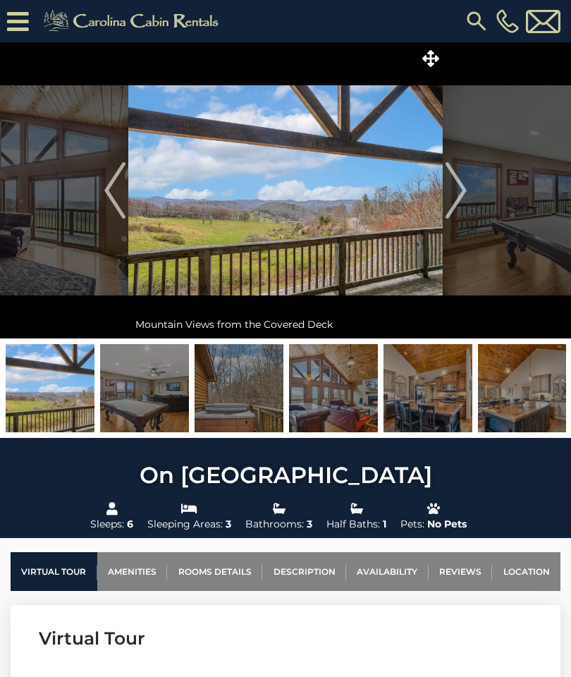
click at [460, 208] on img "Next" at bounding box center [456, 190] width 21 height 56
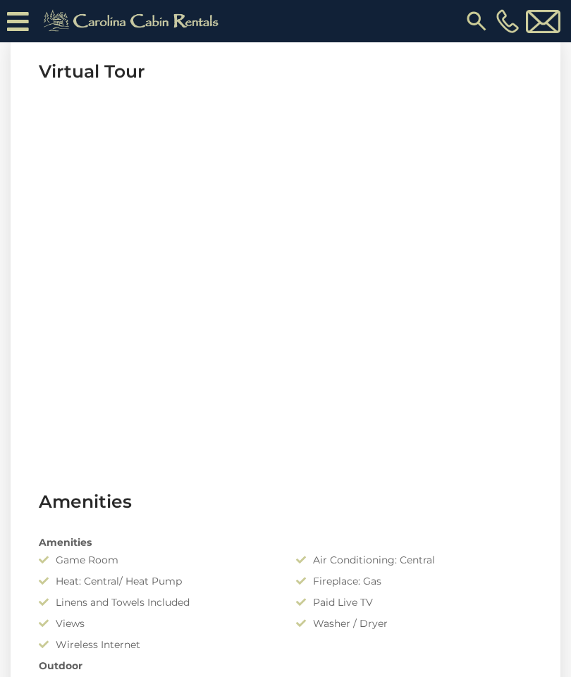
scroll to position [569, 0]
